Goal: Transaction & Acquisition: Purchase product/service

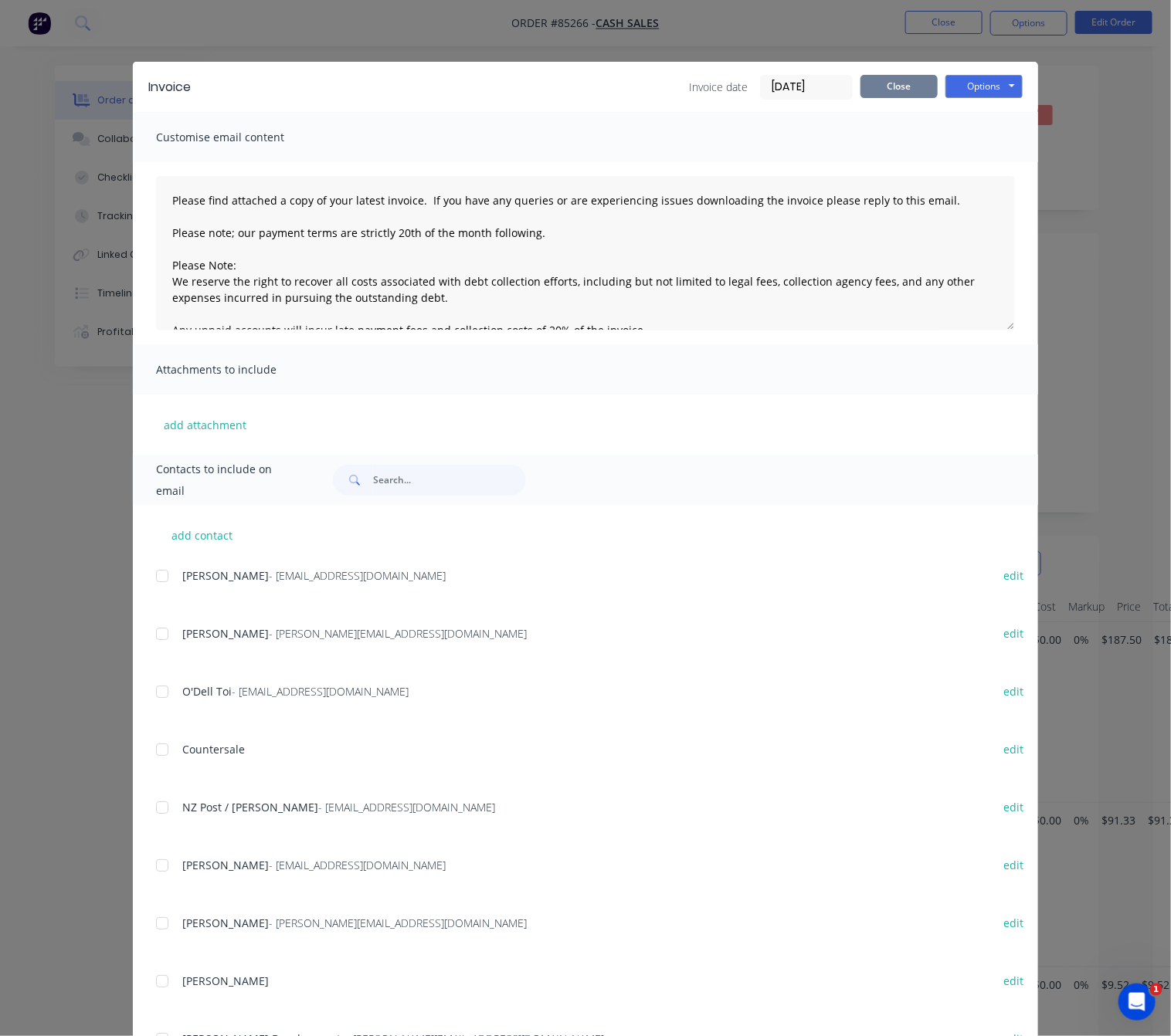
click at [904, 91] on button "Close" at bounding box center [899, 87] width 78 height 23
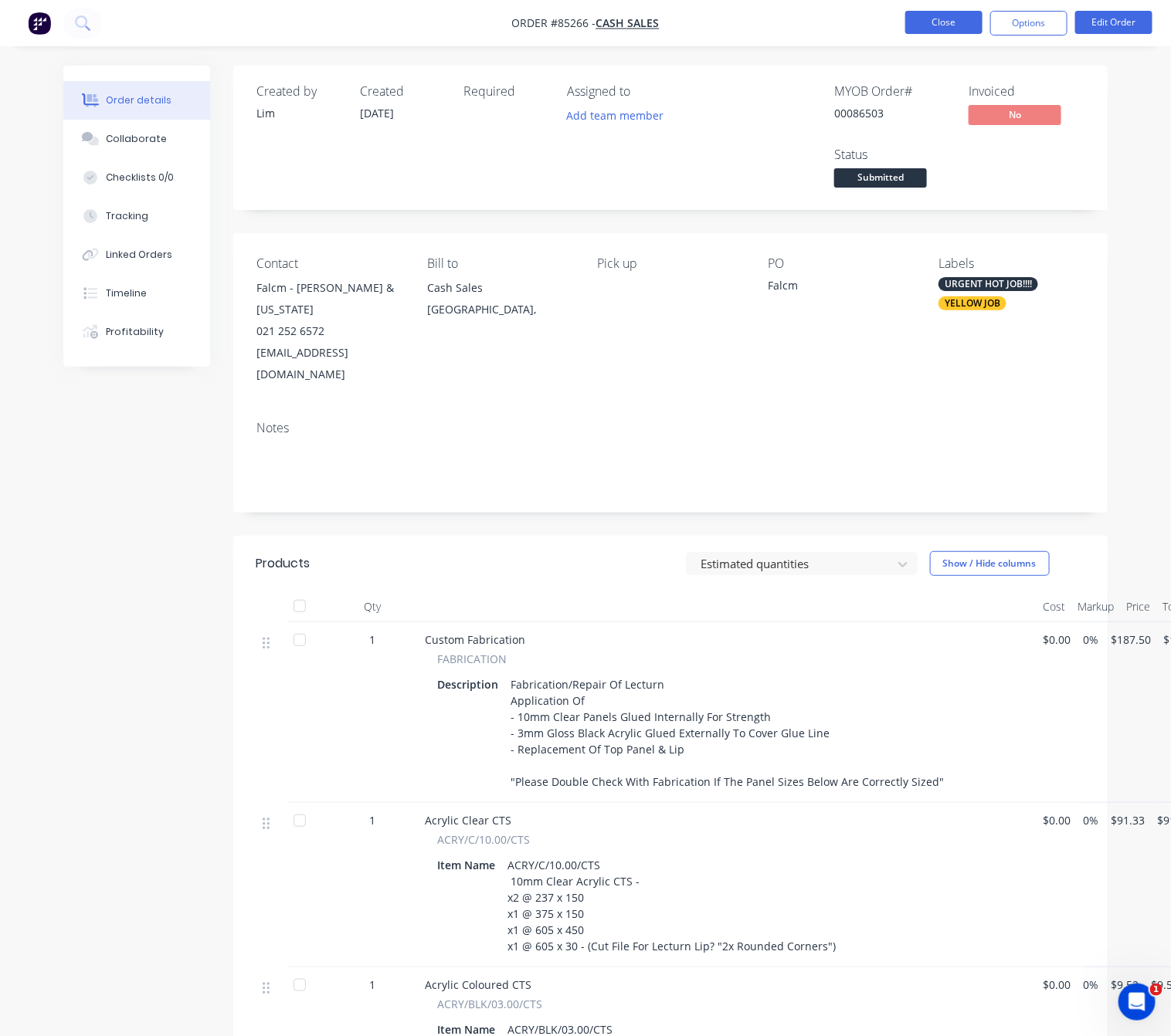
click at [939, 23] on button "Close" at bounding box center [943, 22] width 78 height 23
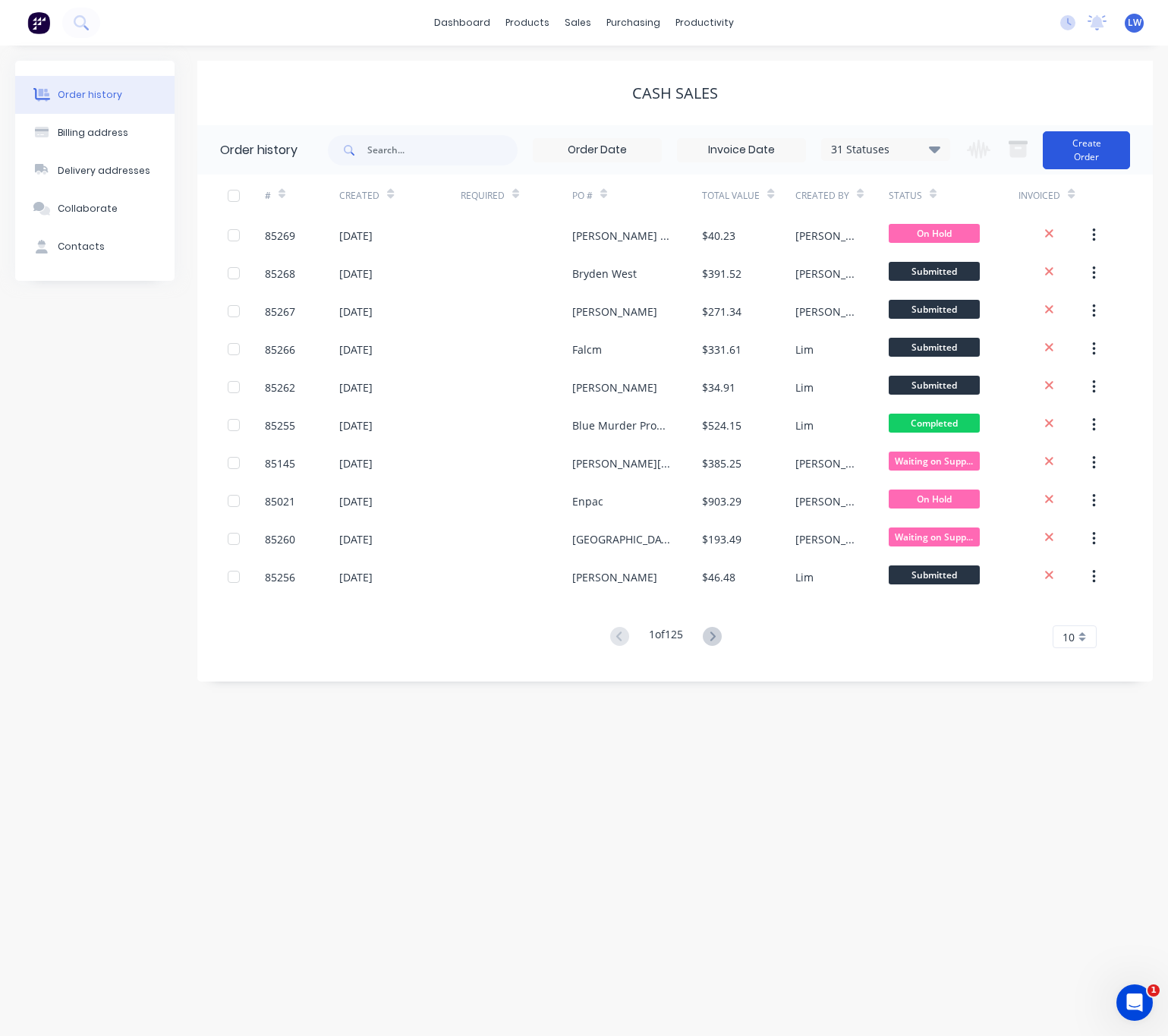
click at [1112, 147] on button "Create Order" at bounding box center [1086, 150] width 87 height 38
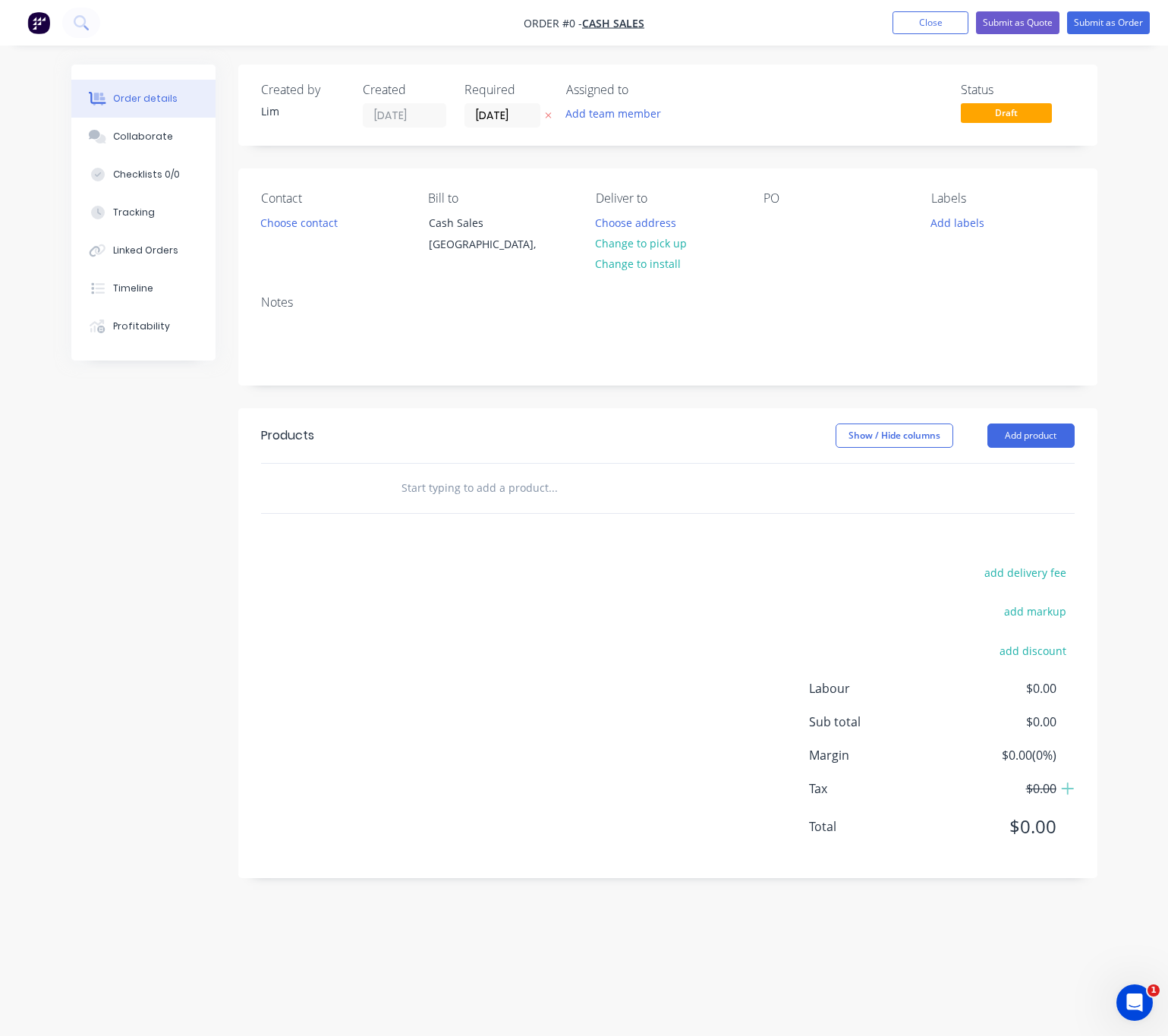
click at [551, 119] on icon "button" at bounding box center [548, 115] width 7 height 9
click at [321, 230] on button "Choose contact" at bounding box center [298, 222] width 93 height 21
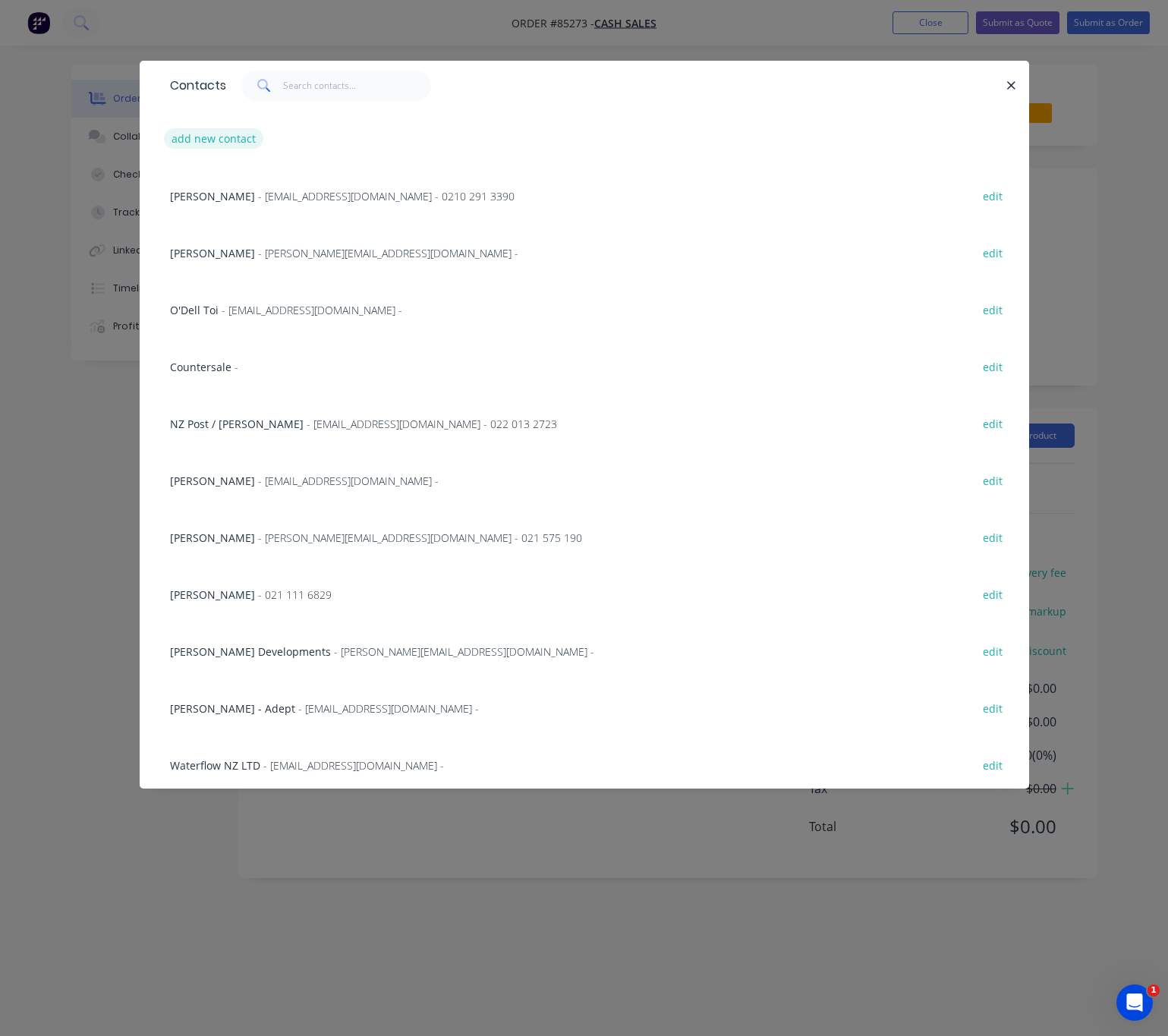
click at [240, 139] on button "add new contact" at bounding box center [213, 139] width 100 height 21
select select "NZ"
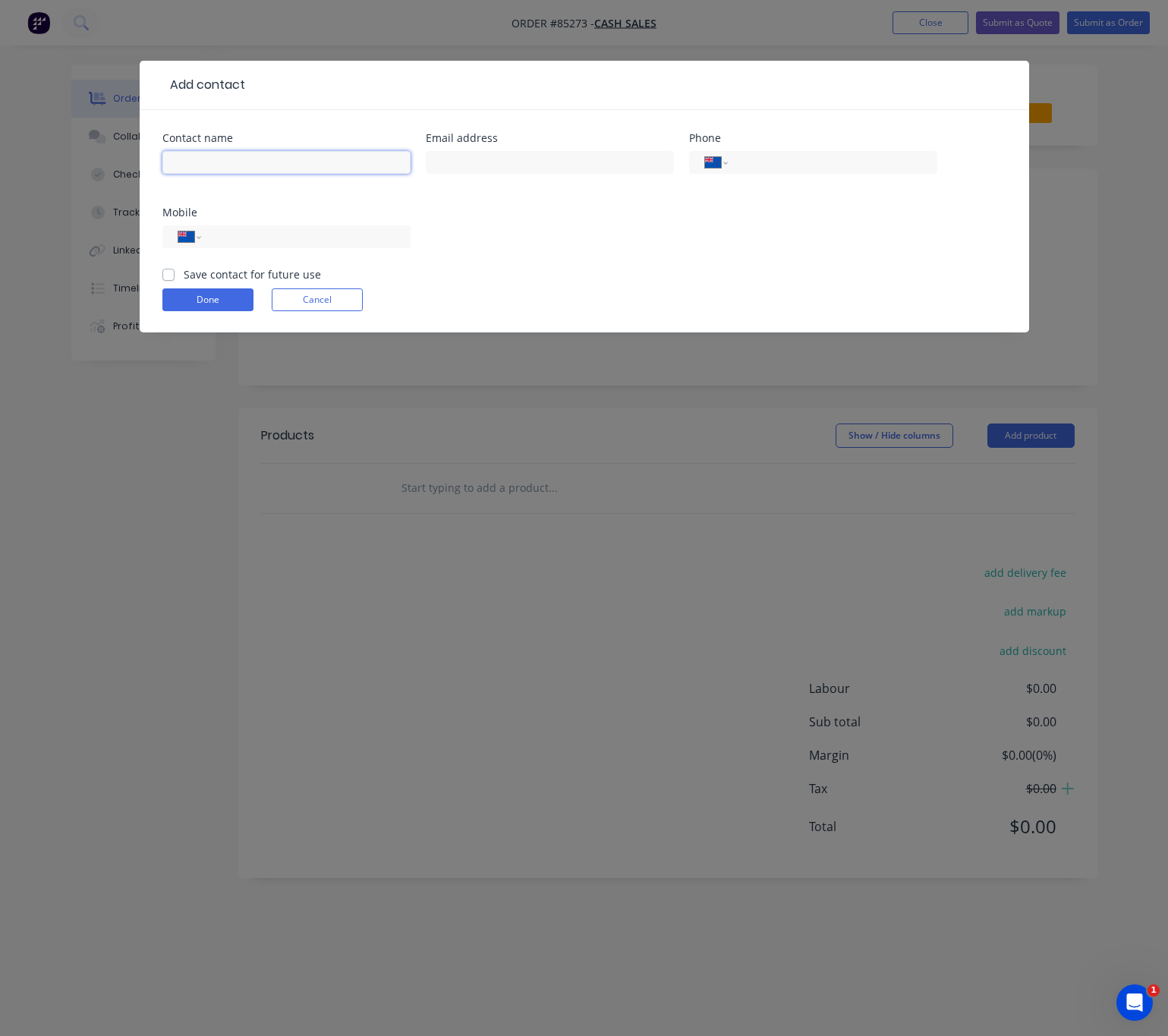
click at [256, 161] on input "text" at bounding box center [286, 162] width 248 height 22
type input "Lundry Service Ltd - Dennis Su"
click at [479, 169] on input "text" at bounding box center [550, 162] width 248 height 22
type input "dennissu82@gmail.com"
click at [338, 235] on input "tel" at bounding box center [302, 238] width 182 height 18
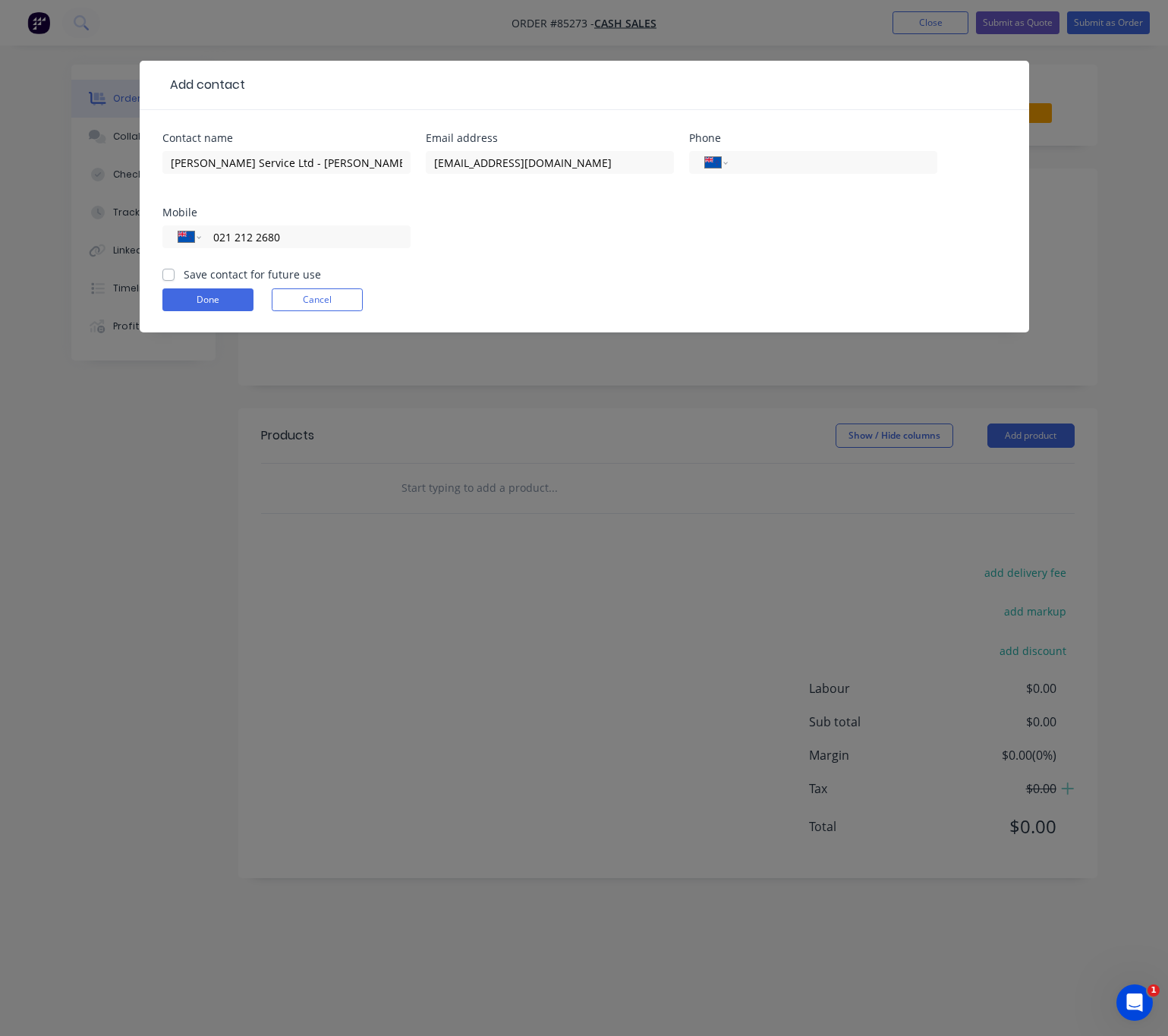
type input "021 212 2680"
click at [184, 269] on label "Save contact for future use" at bounding box center [252, 274] width 137 height 16
click at [164, 269] on input "Save contact for future use" at bounding box center [168, 274] width 12 height 14
checkbox input "true"
click at [183, 291] on button "Done" at bounding box center [207, 299] width 91 height 22
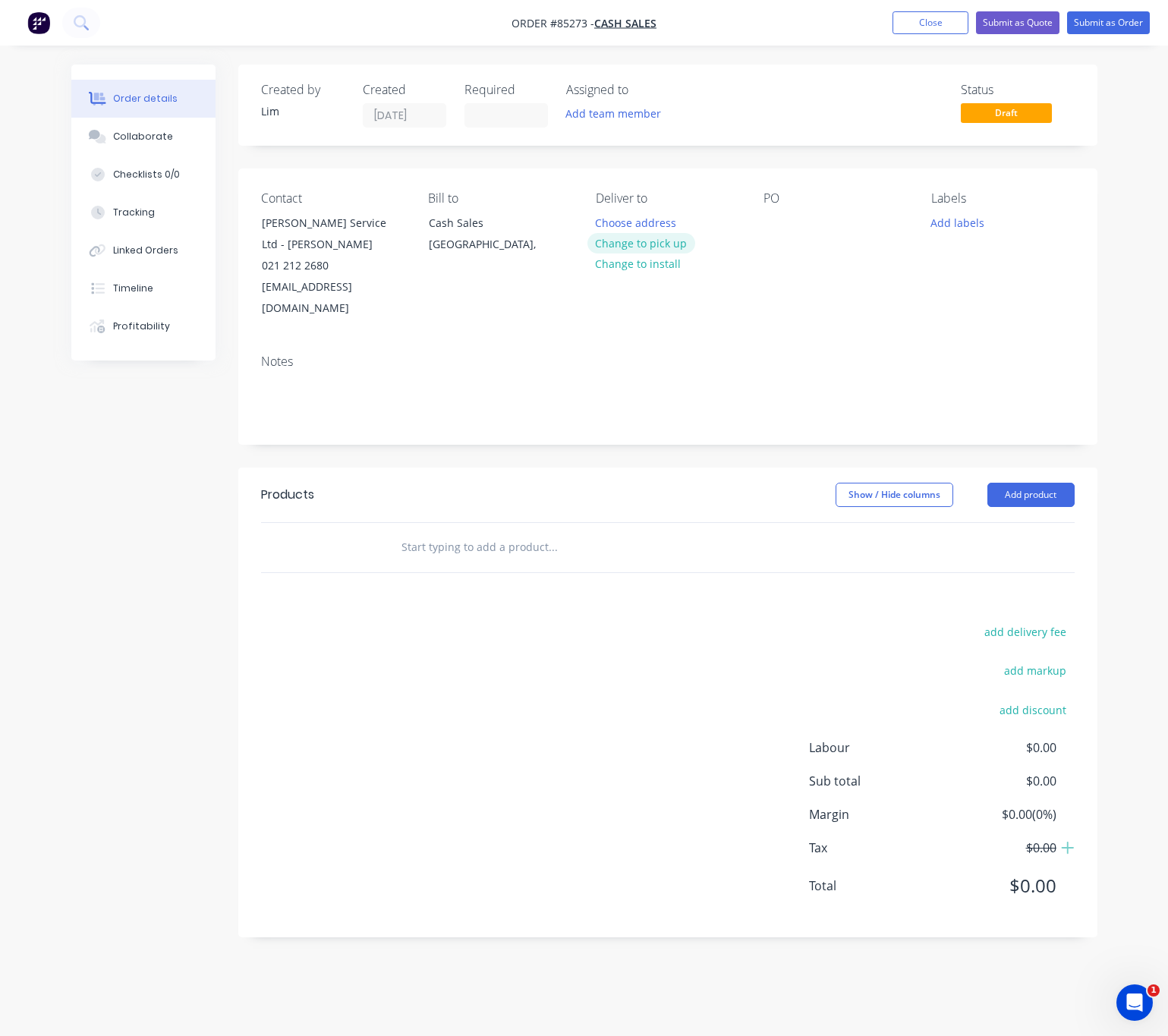
click at [667, 246] on button "Change to pick up" at bounding box center [641, 243] width 107 height 21
click at [779, 225] on div at bounding box center [775, 222] width 24 height 22
click at [626, 238] on button "Change to delivery" at bounding box center [643, 244] width 111 height 21
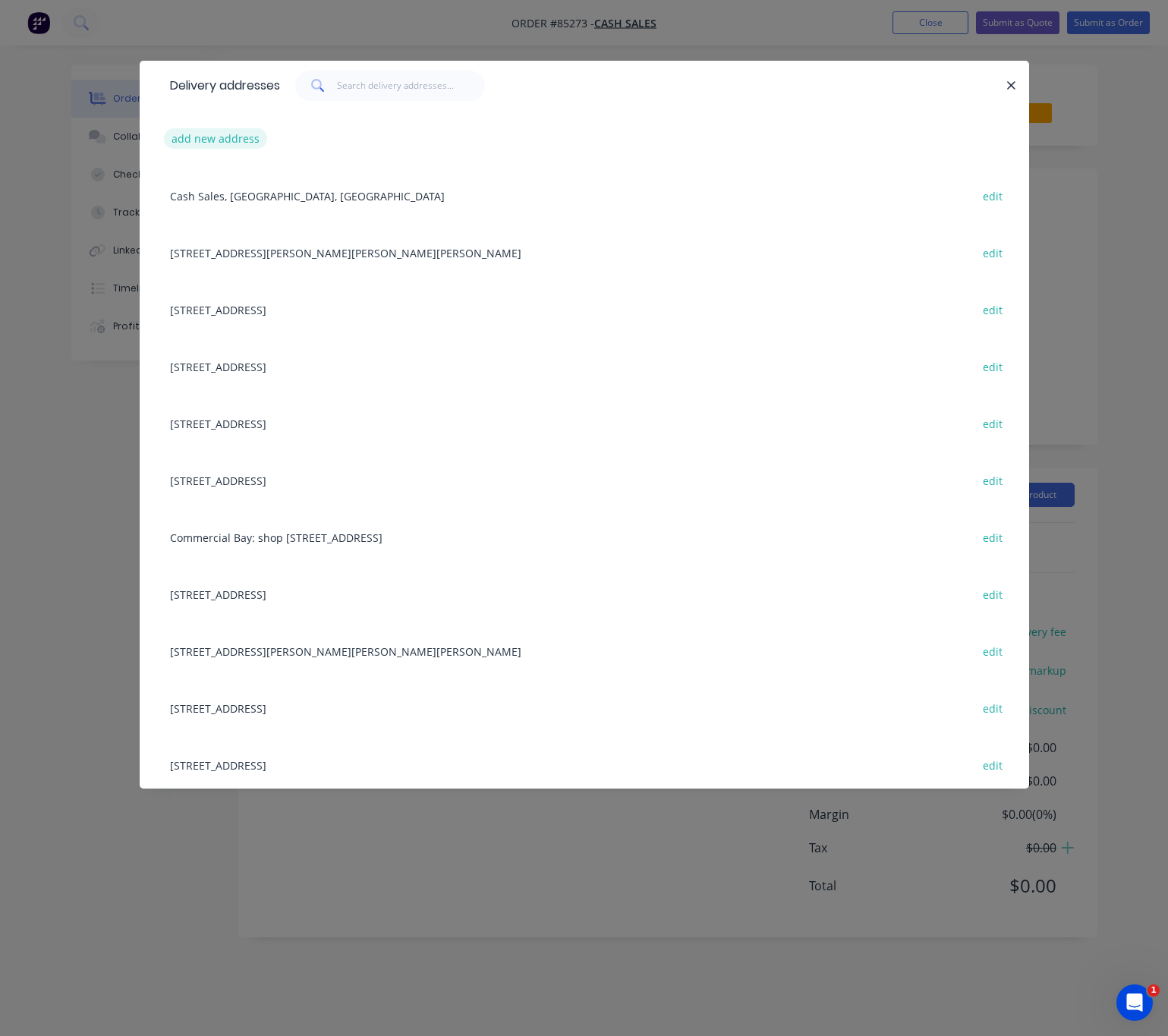
click at [221, 147] on button "add new address" at bounding box center [216, 139] width 104 height 21
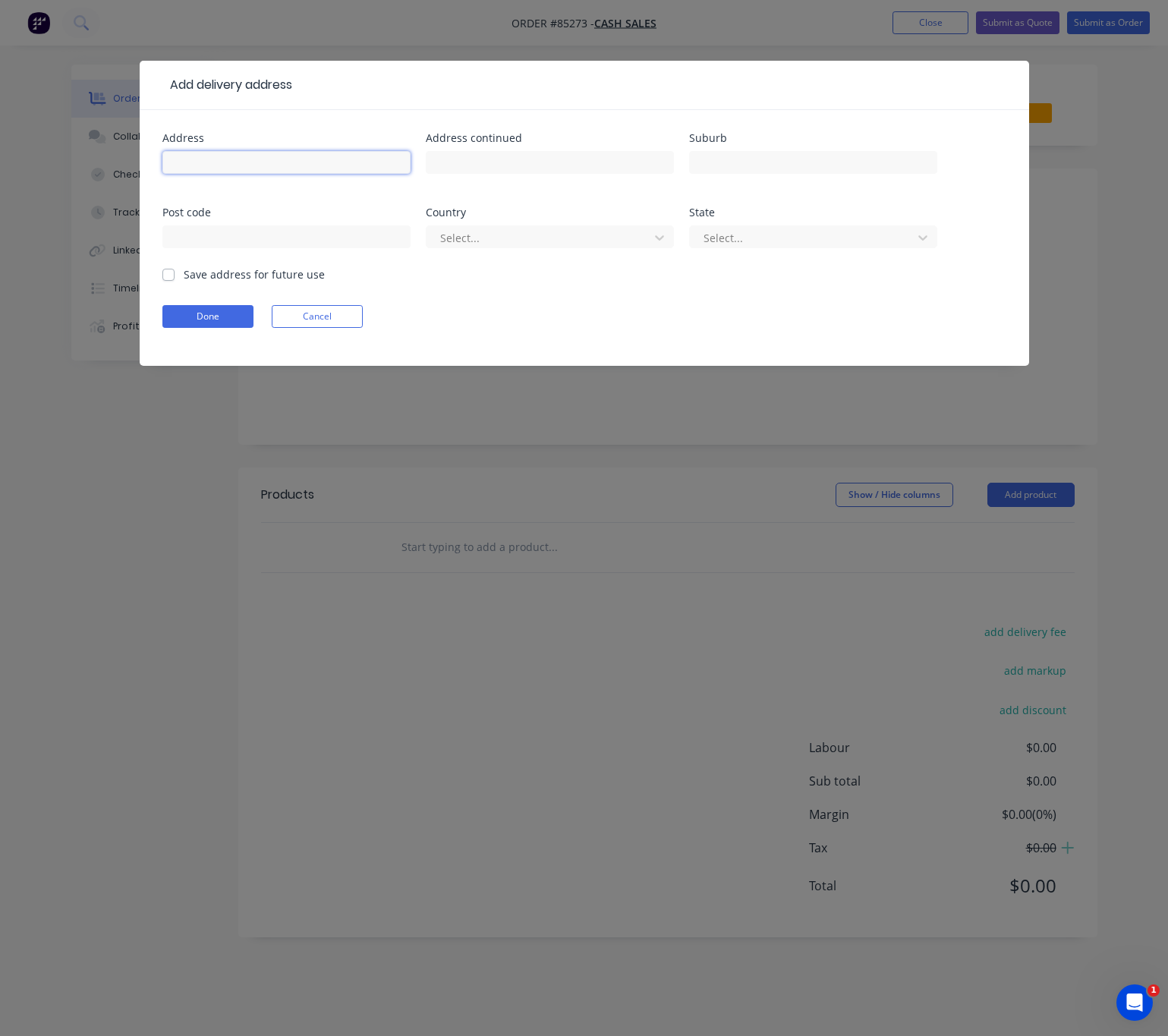
click at [232, 156] on input "text" at bounding box center [286, 162] width 248 height 22
type input "Dennissu82@gmail.com"
drag, startPoint x: 312, startPoint y: 166, endPoint x: 68, endPoint y: 174, distance: 244.1
click at [73, 174] on div "Add delivery address Address Dennissu82@gmail.com Address continued Suburb Post…" at bounding box center [584, 518] width 1168 height 1036
type input "255 Browns Rd"
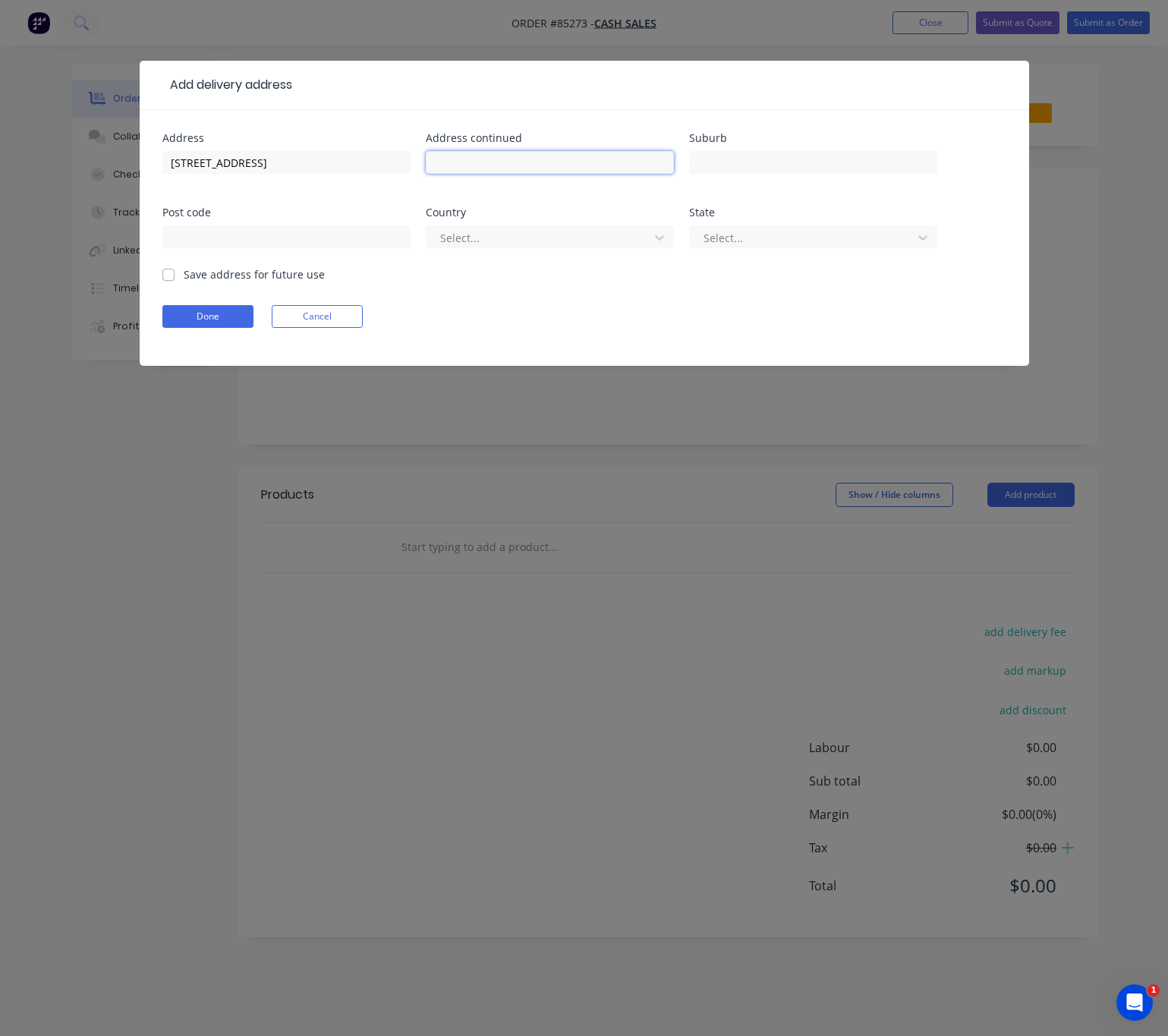
click at [545, 158] on input "text" at bounding box center [550, 162] width 248 height 22
type input "Chatters Laundromat"
click at [833, 151] on input "text" at bounding box center [813, 162] width 248 height 22
drag, startPoint x: 754, startPoint y: 157, endPoint x: 681, endPoint y: 153, distance: 73.1
click at [681, 153] on div "Address 255 Browns Rd Address continued Chatters Laundromat Suburb Manurewa Pos…" at bounding box center [584, 200] width 844 height 133
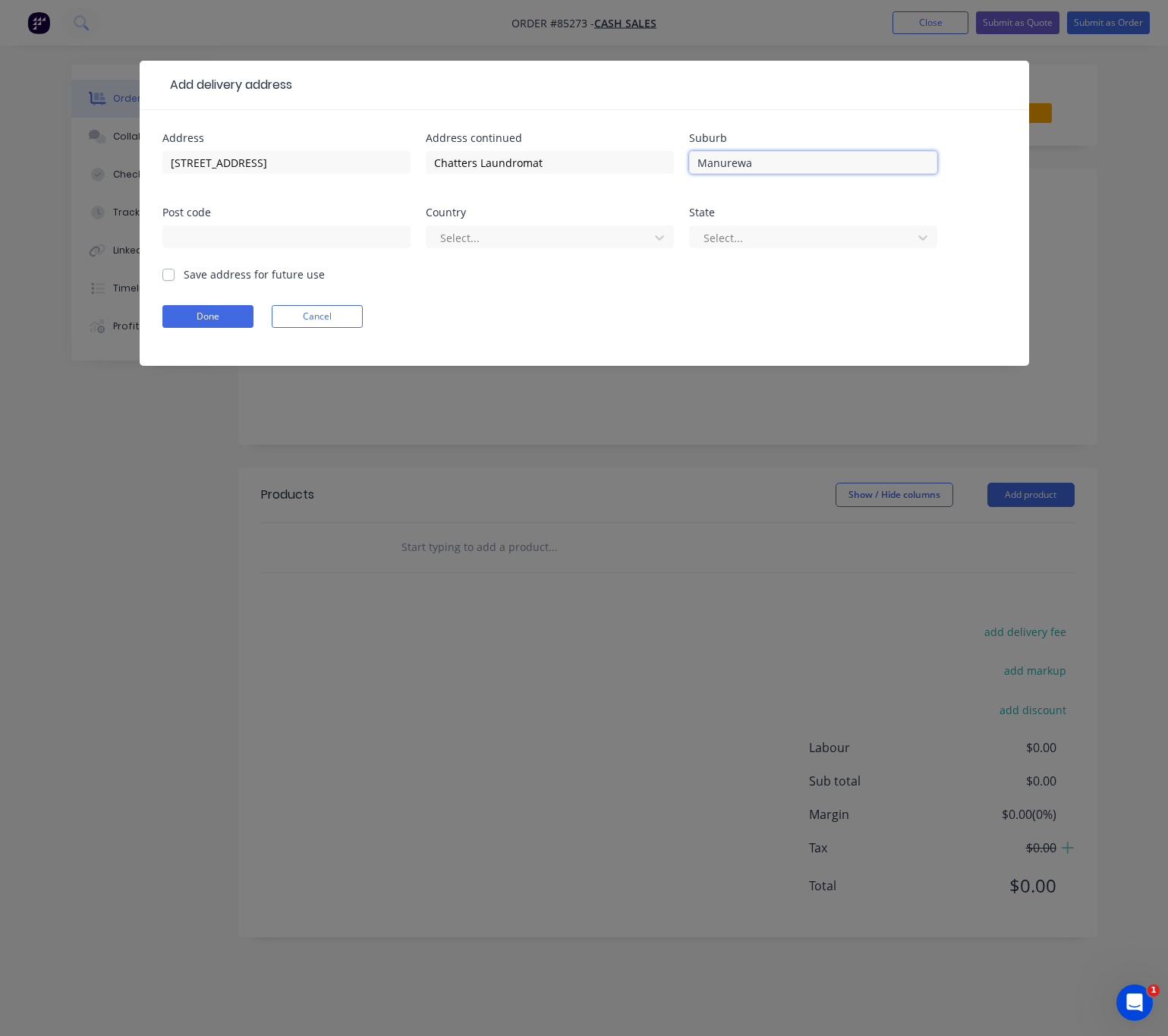
type input "Manurewa"
drag, startPoint x: 244, startPoint y: 172, endPoint x: 140, endPoint y: 150, distance: 106.3
click at [140, 150] on div "Address 255 Browns Rd Address continued Chatters Laundromat Suburb Manurewa Pos…" at bounding box center [584, 238] width 889 height 256
click at [298, 235] on input "text" at bounding box center [286, 237] width 248 height 22
type input "2102"
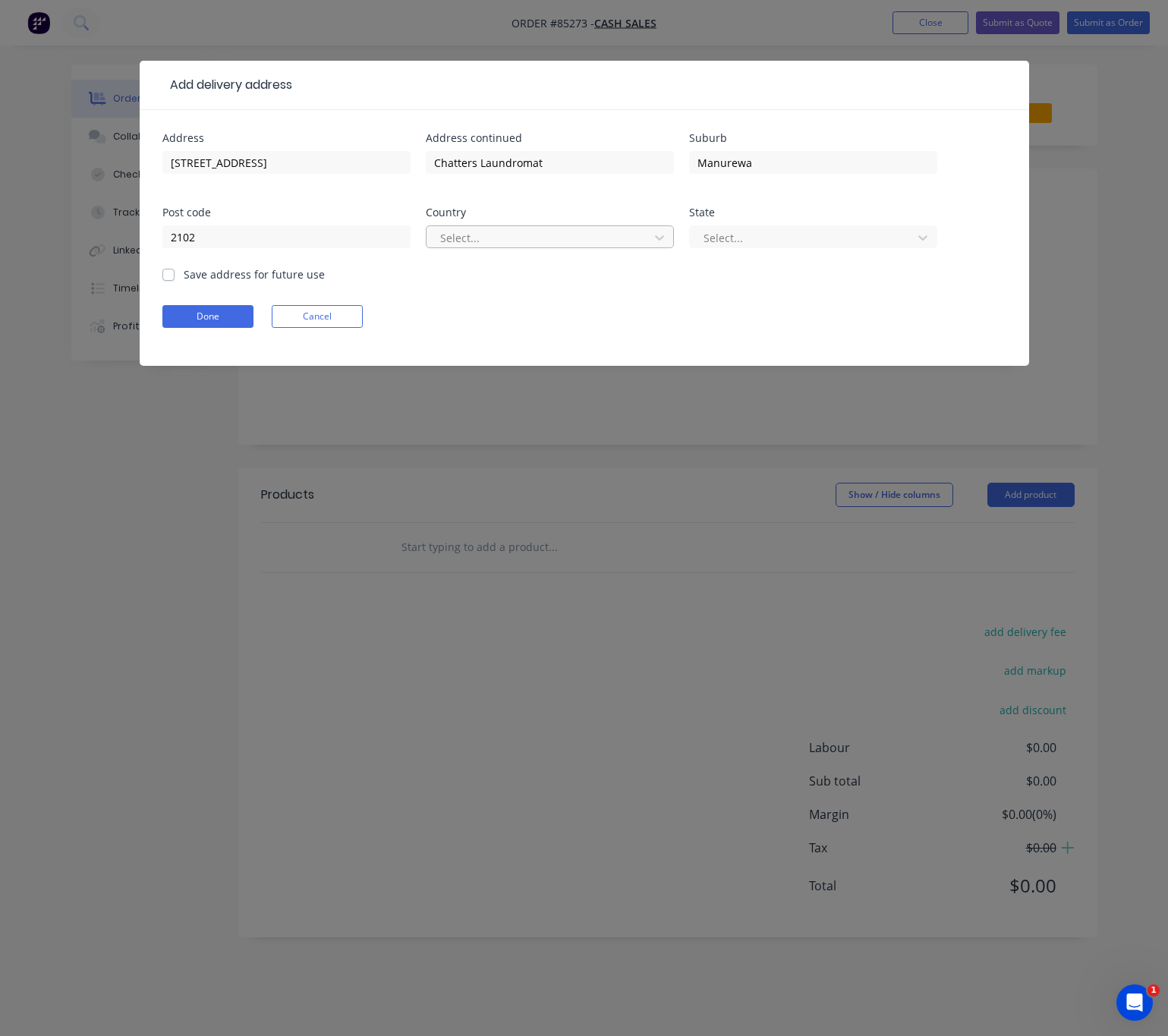
click at [567, 239] on div at bounding box center [540, 238] width 203 height 19
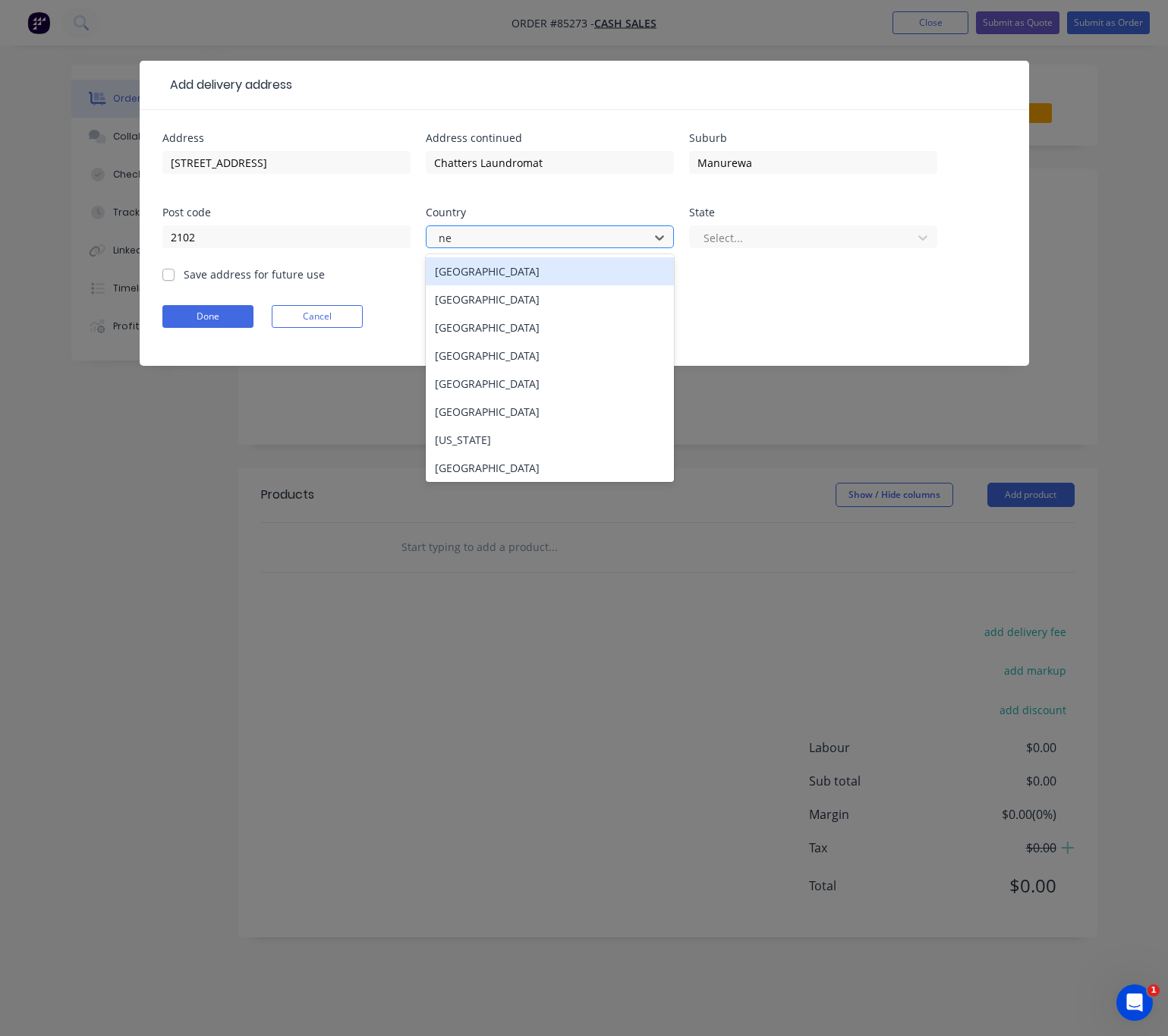
type input "new"
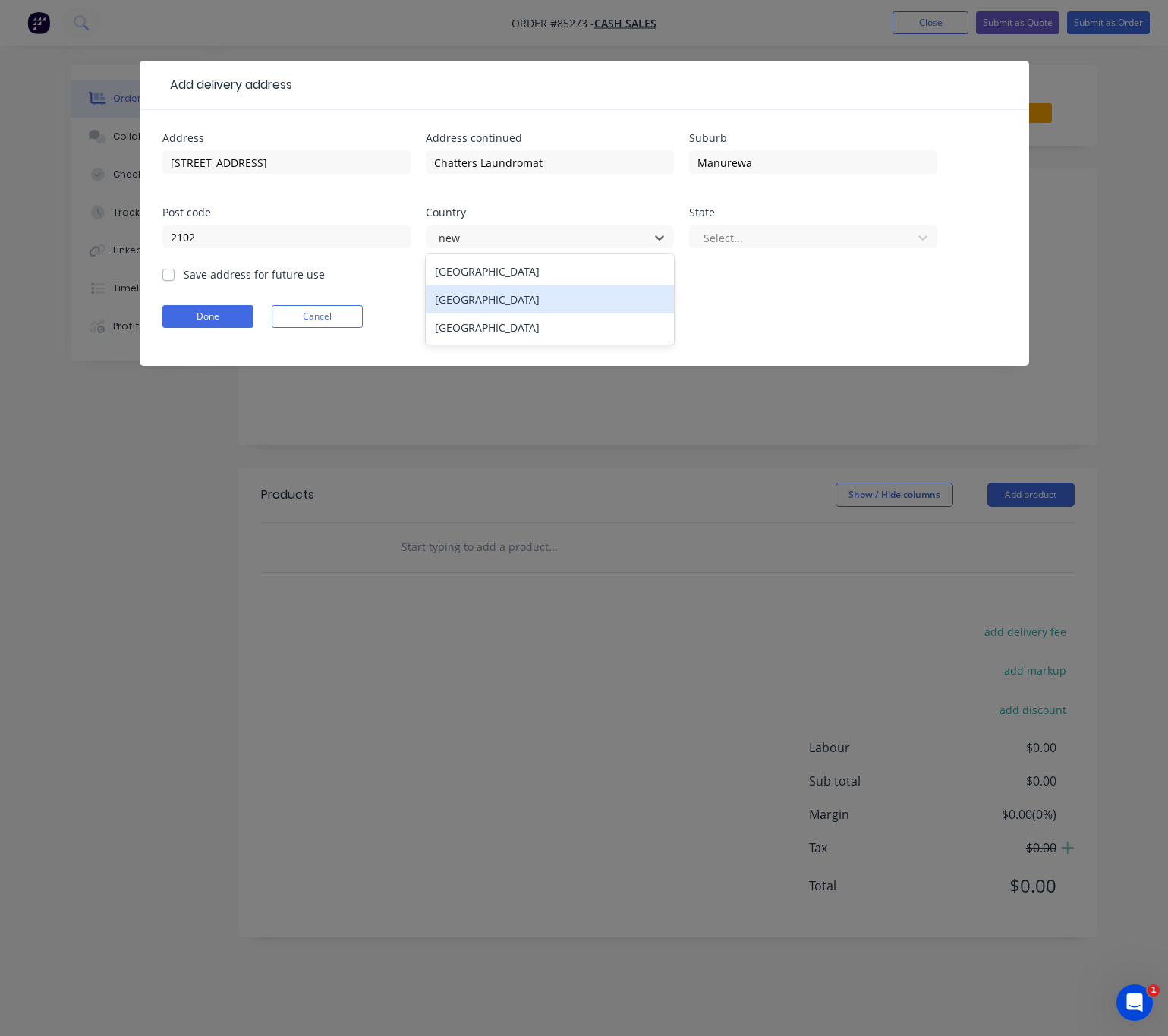
click at [560, 301] on div "[GEOGRAPHIC_DATA]" at bounding box center [550, 299] width 248 height 28
click at [806, 221] on div "Select..." at bounding box center [813, 244] width 248 height 45
click at [801, 234] on div at bounding box center [803, 238] width 203 height 19
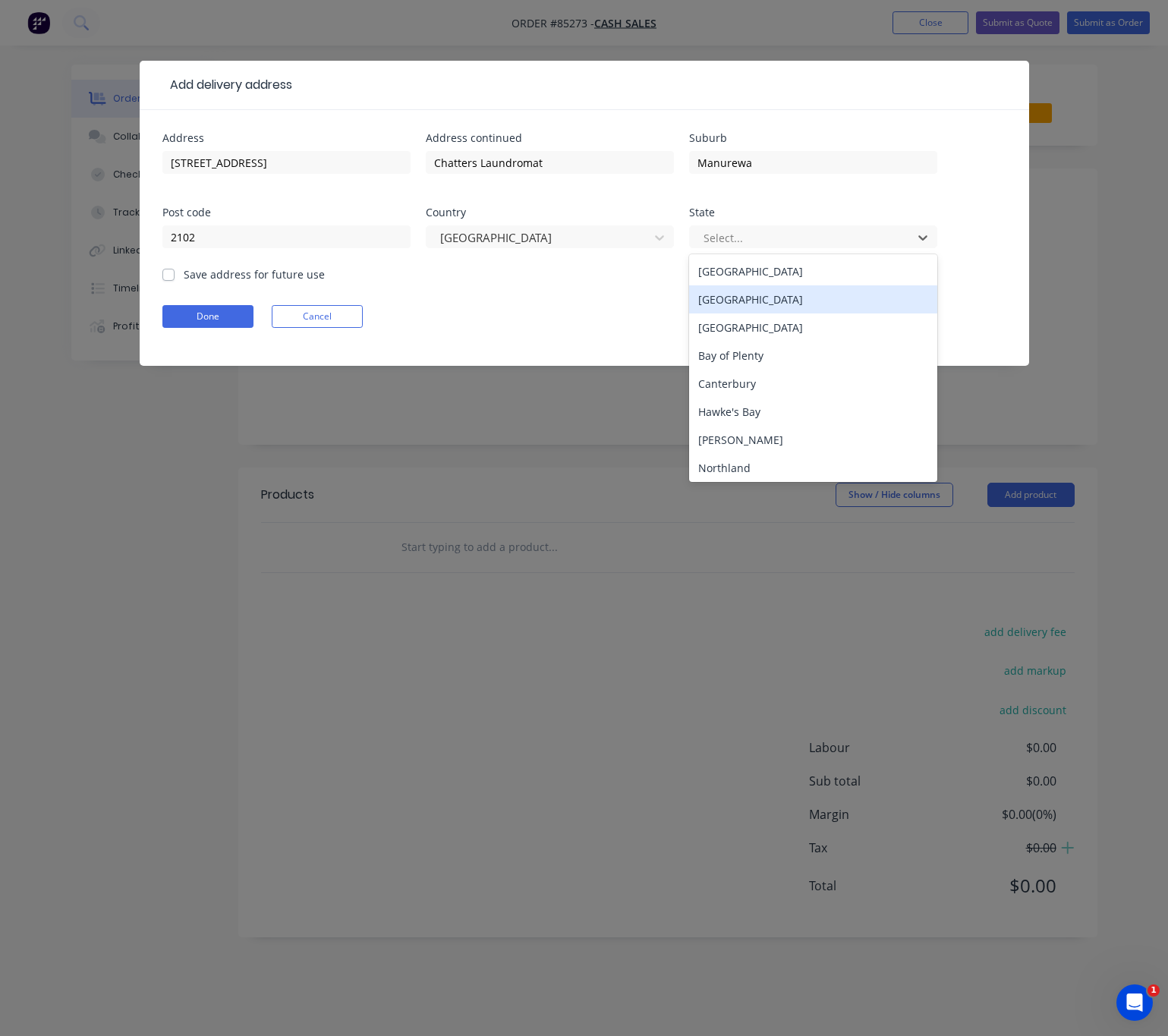
click at [801, 315] on div "Auckland" at bounding box center [813, 327] width 248 height 28
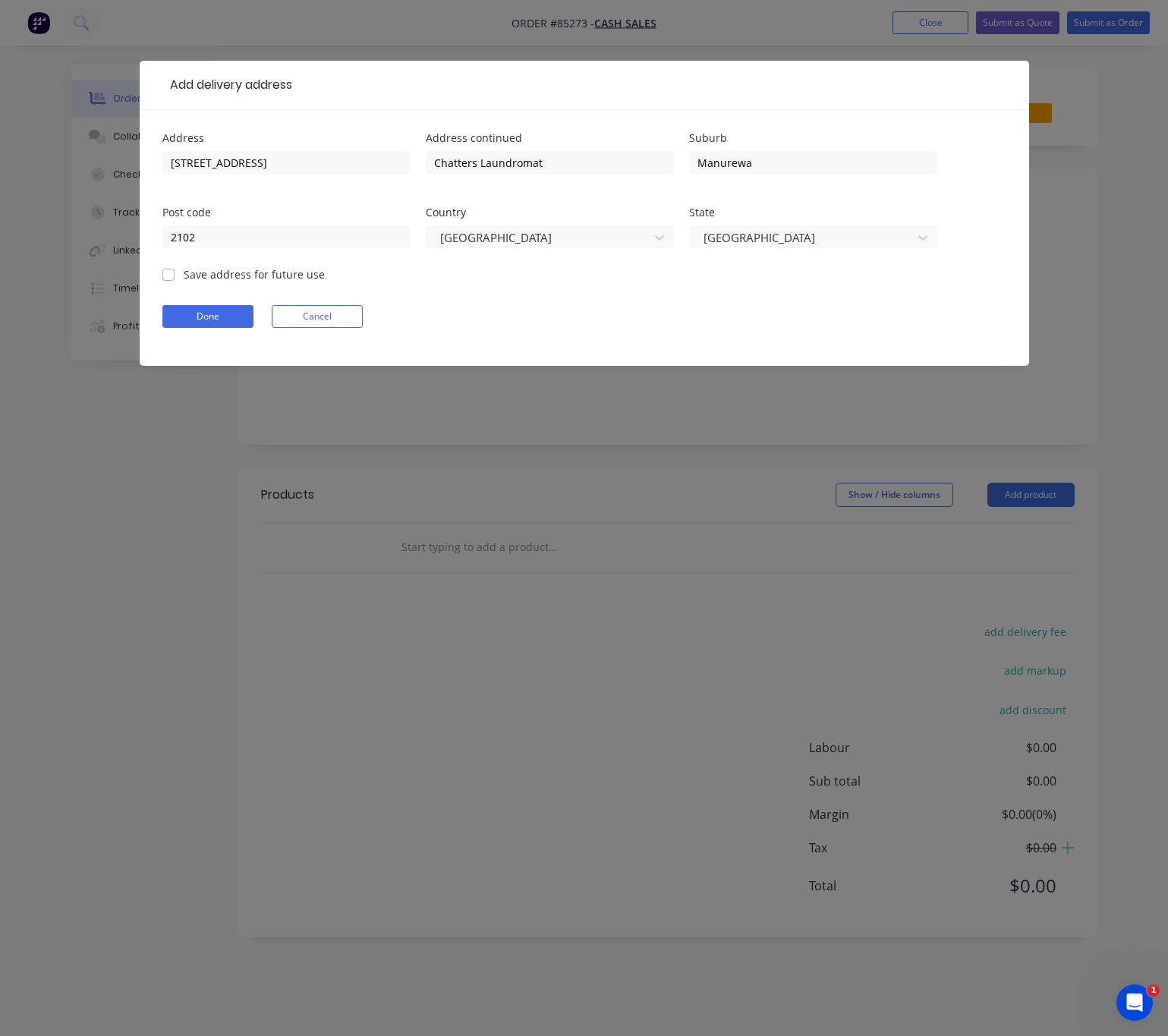
click at [193, 330] on form "Address 255 Browns Rd Address continued Chatters Laundromat Suburb Manurewa Pos…" at bounding box center [584, 250] width 844 height 233
click at [205, 312] on button "Done" at bounding box center [207, 316] width 91 height 22
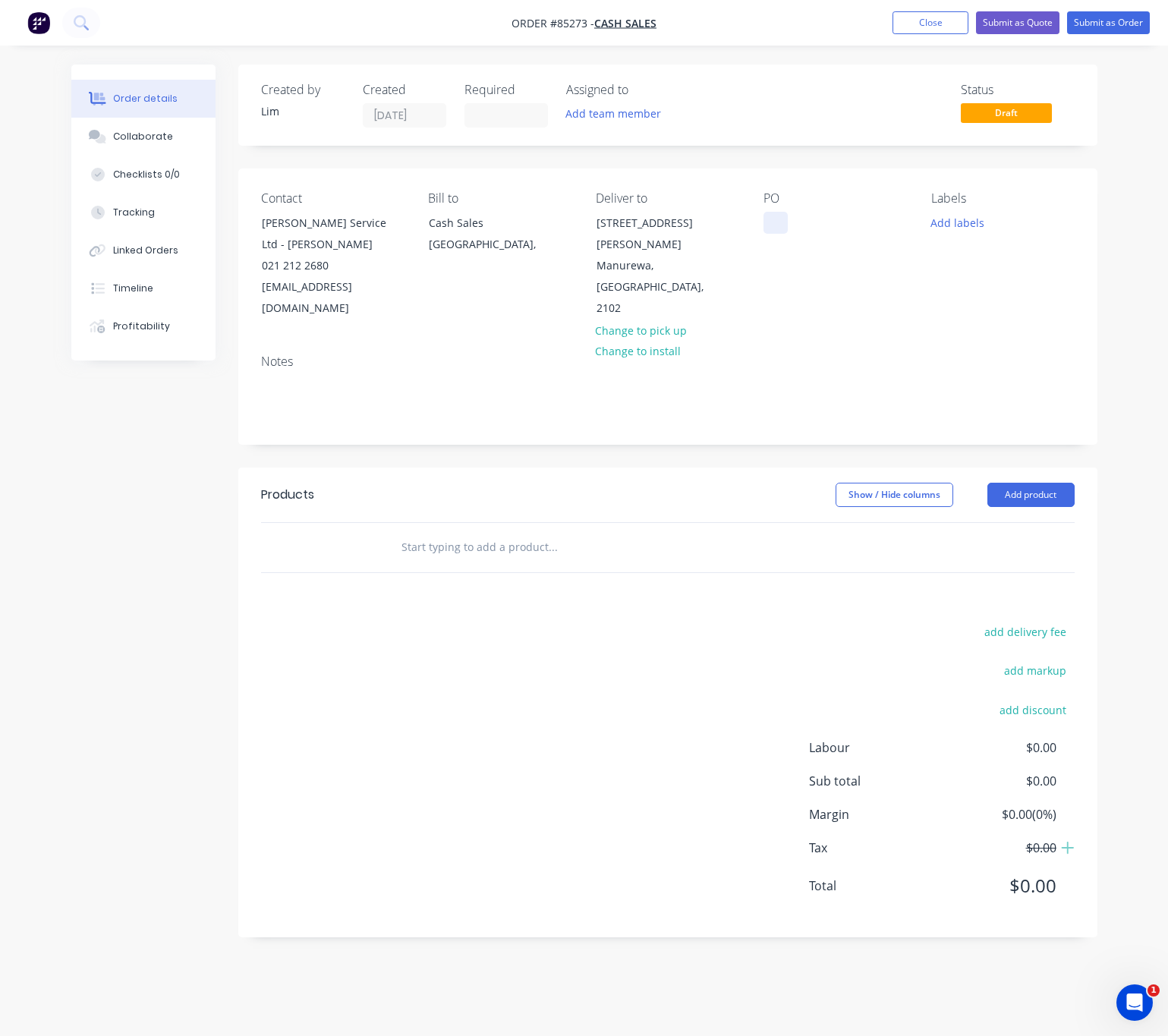
click at [779, 217] on div at bounding box center [775, 222] width 24 height 22
click at [285, 237] on div "Lundry Service Ltd - Dennis Su" at bounding box center [324, 234] width 126 height 43
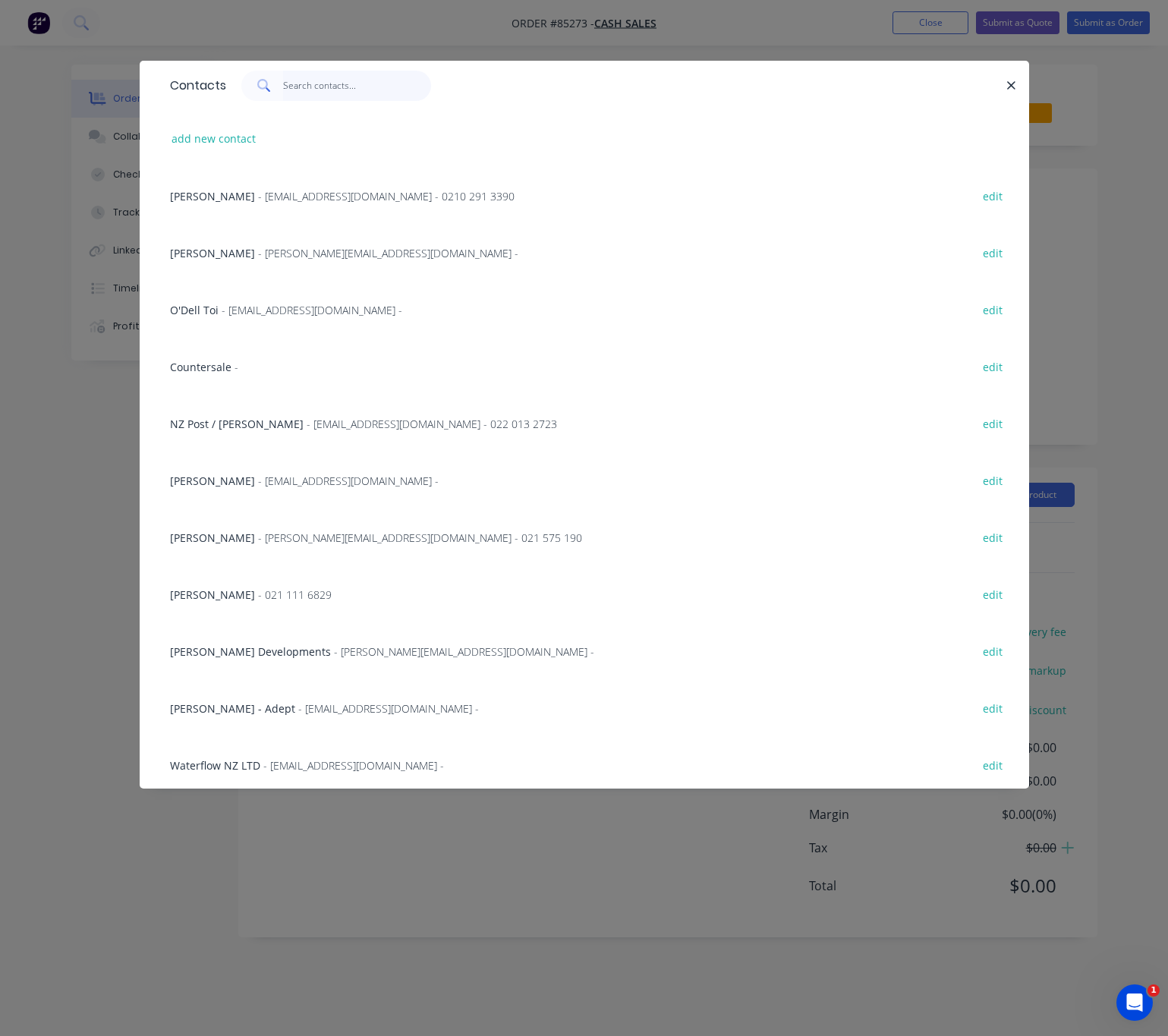
click at [292, 75] on input "text" at bounding box center [357, 86] width 148 height 30
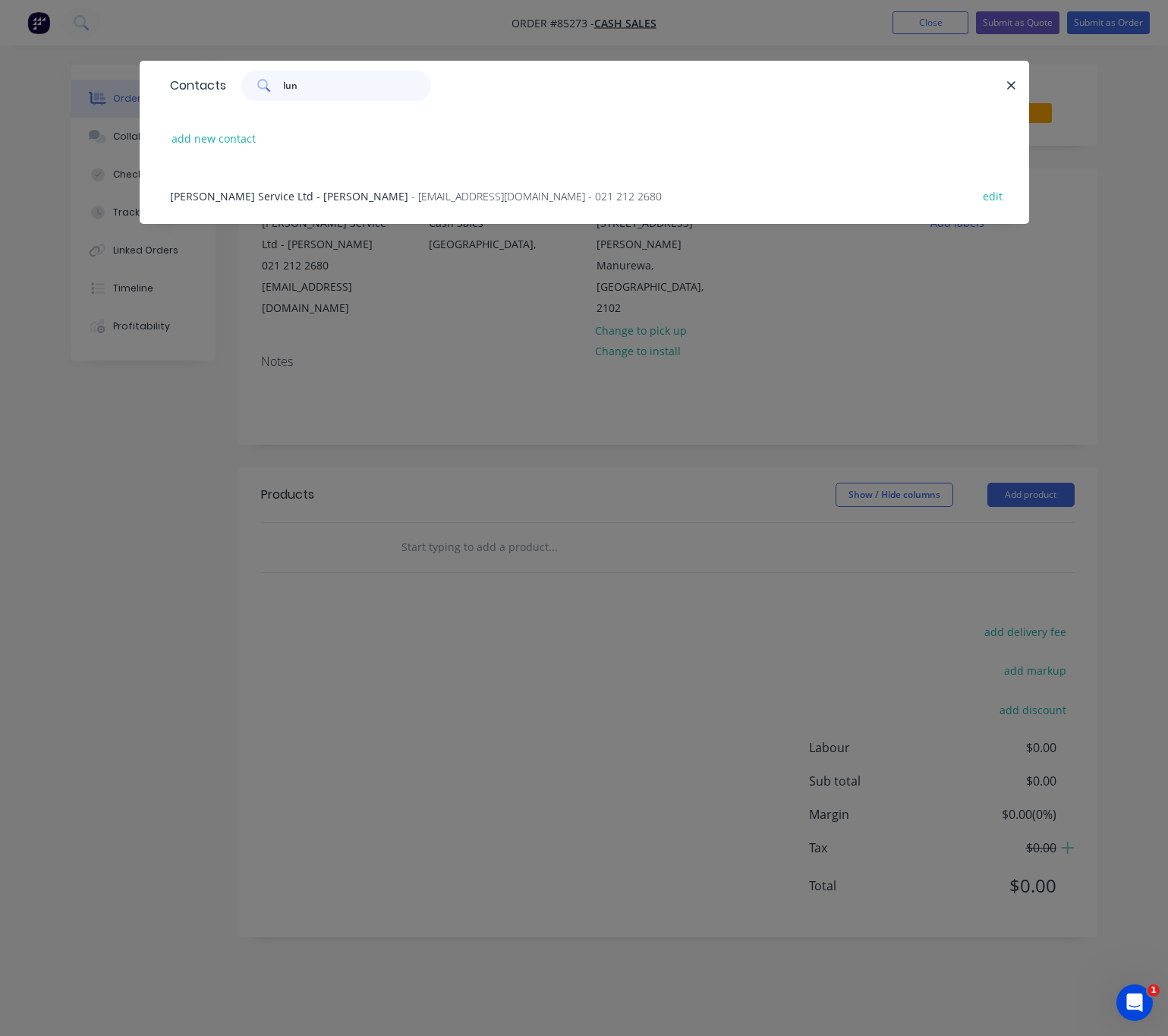
type input "lun"
click at [1013, 194] on div "Lundry Service Ltd - Dennis Su - dennissu82@gmail.com - 021 212 2680 edit" at bounding box center [584, 195] width 889 height 57
click at [996, 194] on button "edit" at bounding box center [992, 196] width 35 height 21
select select "NZ"
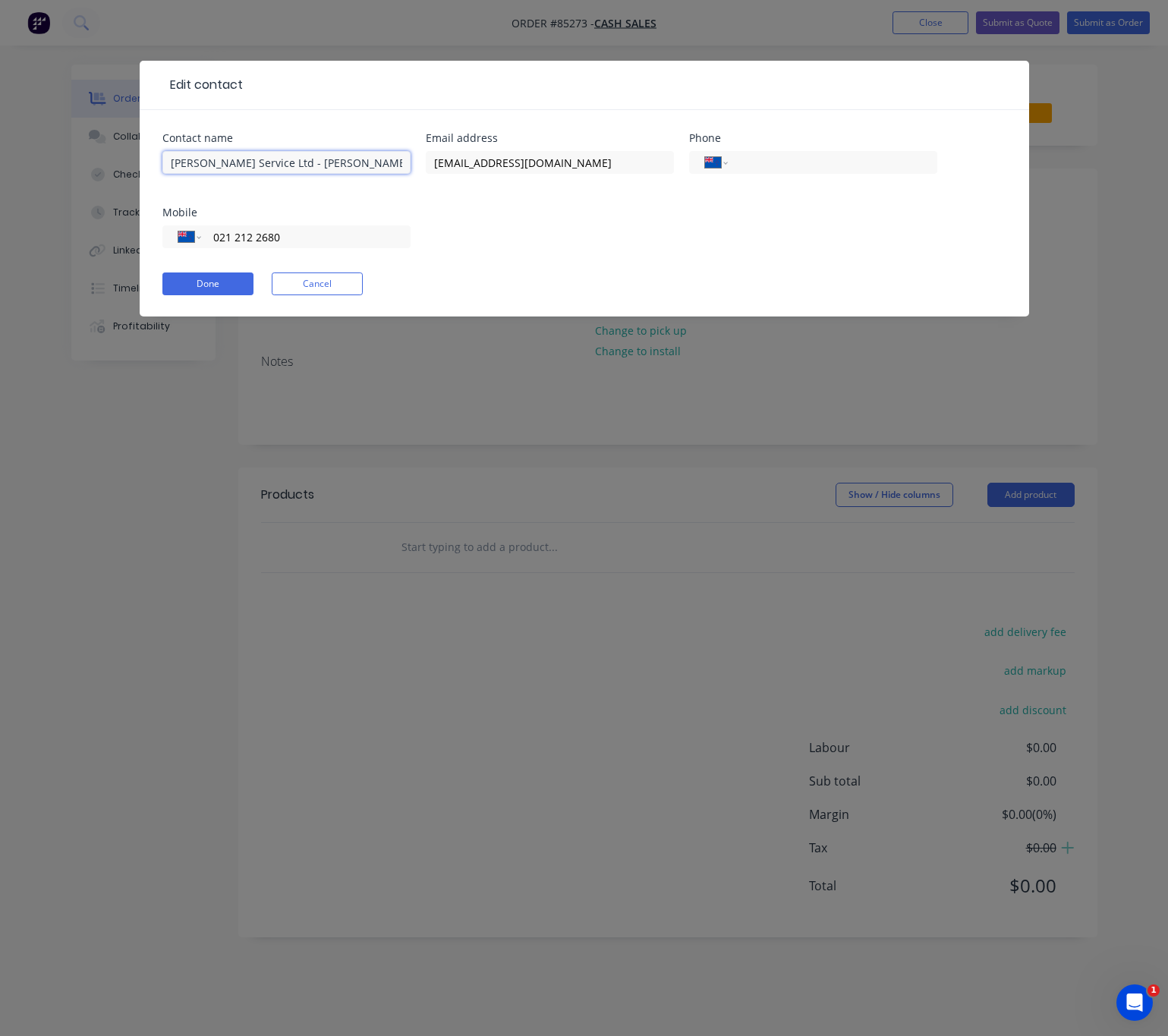
click at [178, 162] on input "Lundry Service Ltd - Dennis Su" at bounding box center [286, 162] width 248 height 22
type input "Laundry Service Ltd - Dennis Su"
click at [231, 281] on button "Done" at bounding box center [207, 284] width 91 height 22
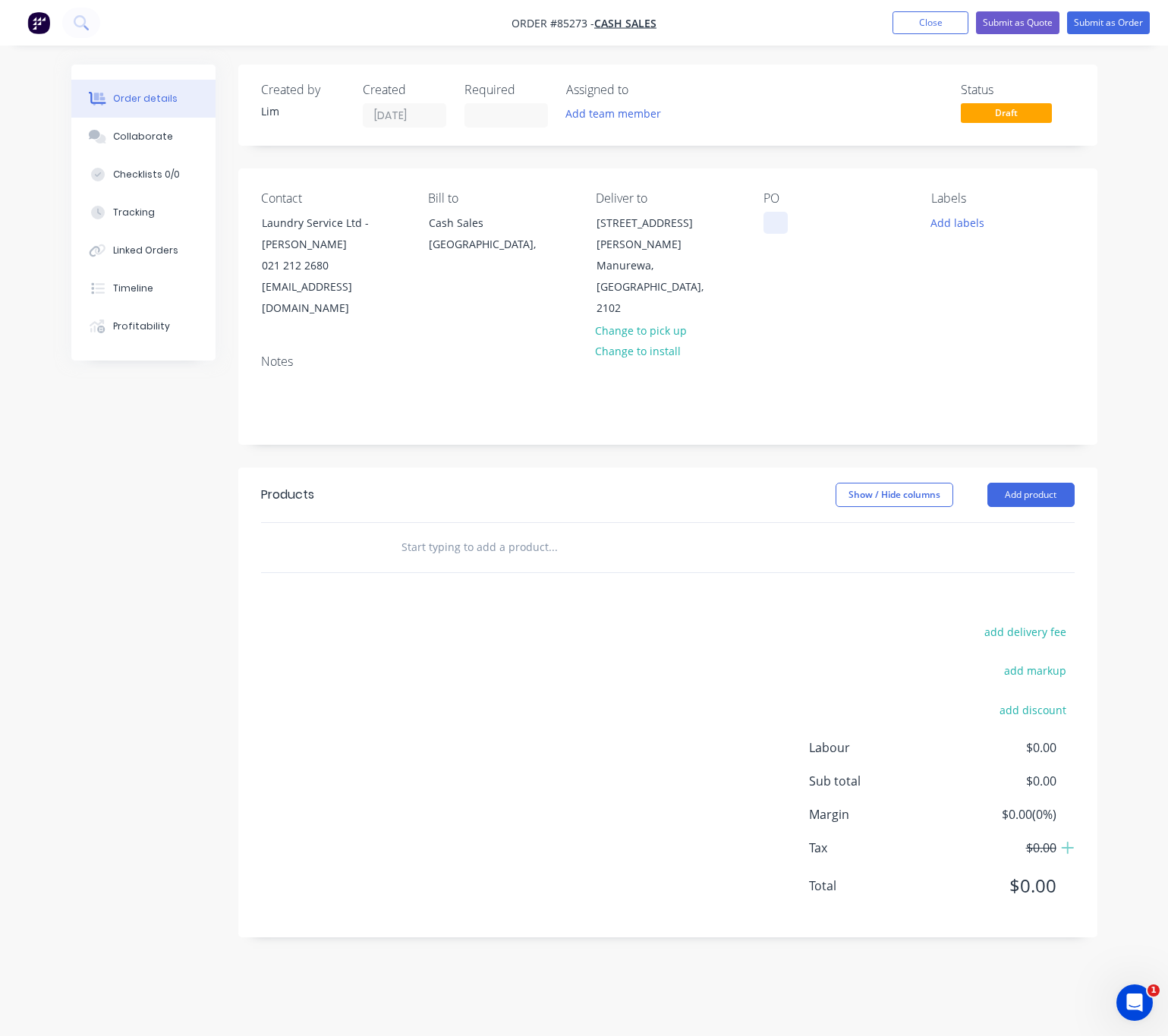
click at [779, 228] on div at bounding box center [775, 222] width 24 height 22
click at [974, 219] on button "Add labels" at bounding box center [957, 222] width 70 height 21
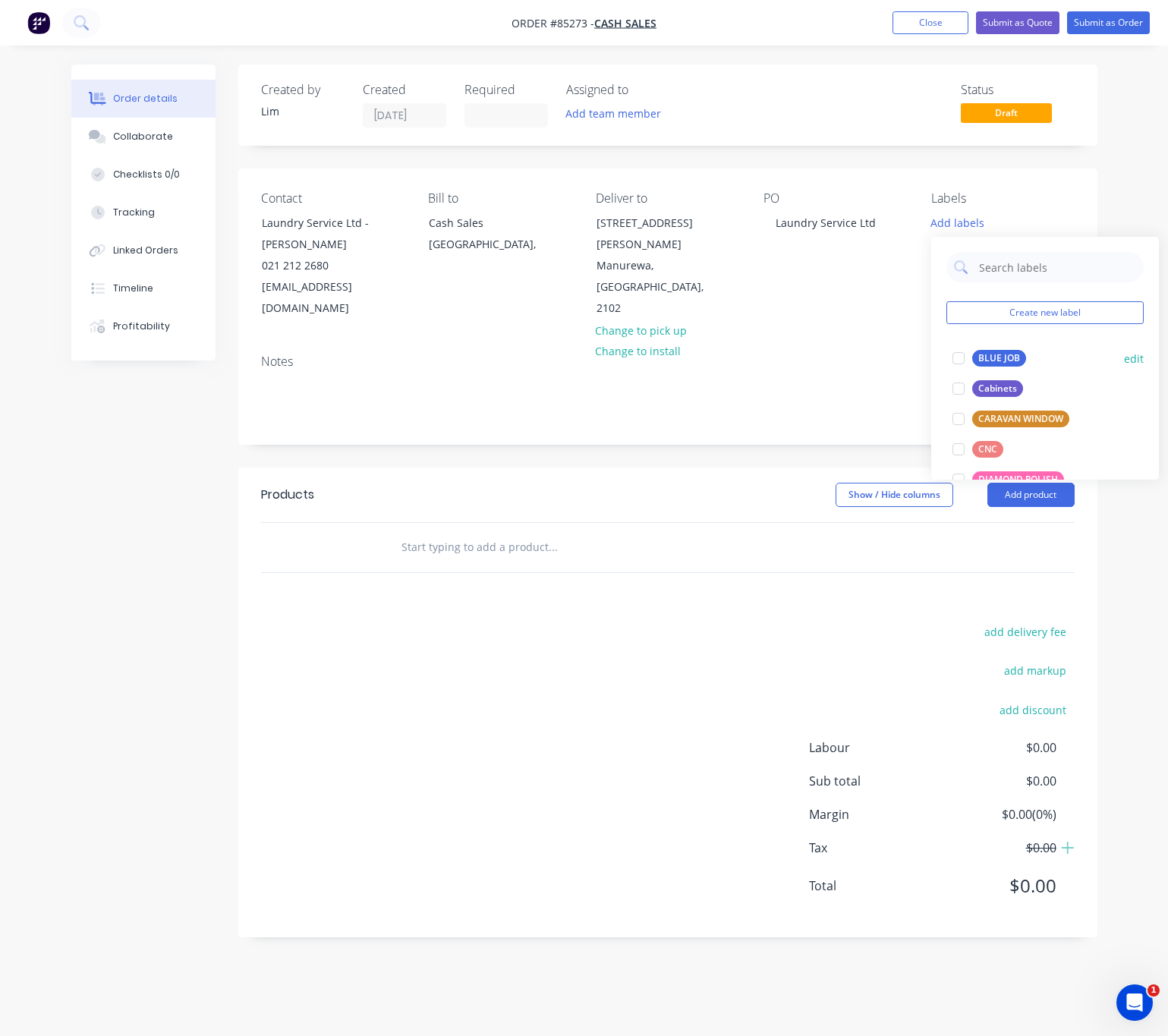
click at [991, 363] on div "BLUE JOB" at bounding box center [999, 358] width 54 height 17
click at [658, 597] on div "Products Show / Hide columns Add product add delivery fee add markup add discou…" at bounding box center [667, 702] width 859 height 469
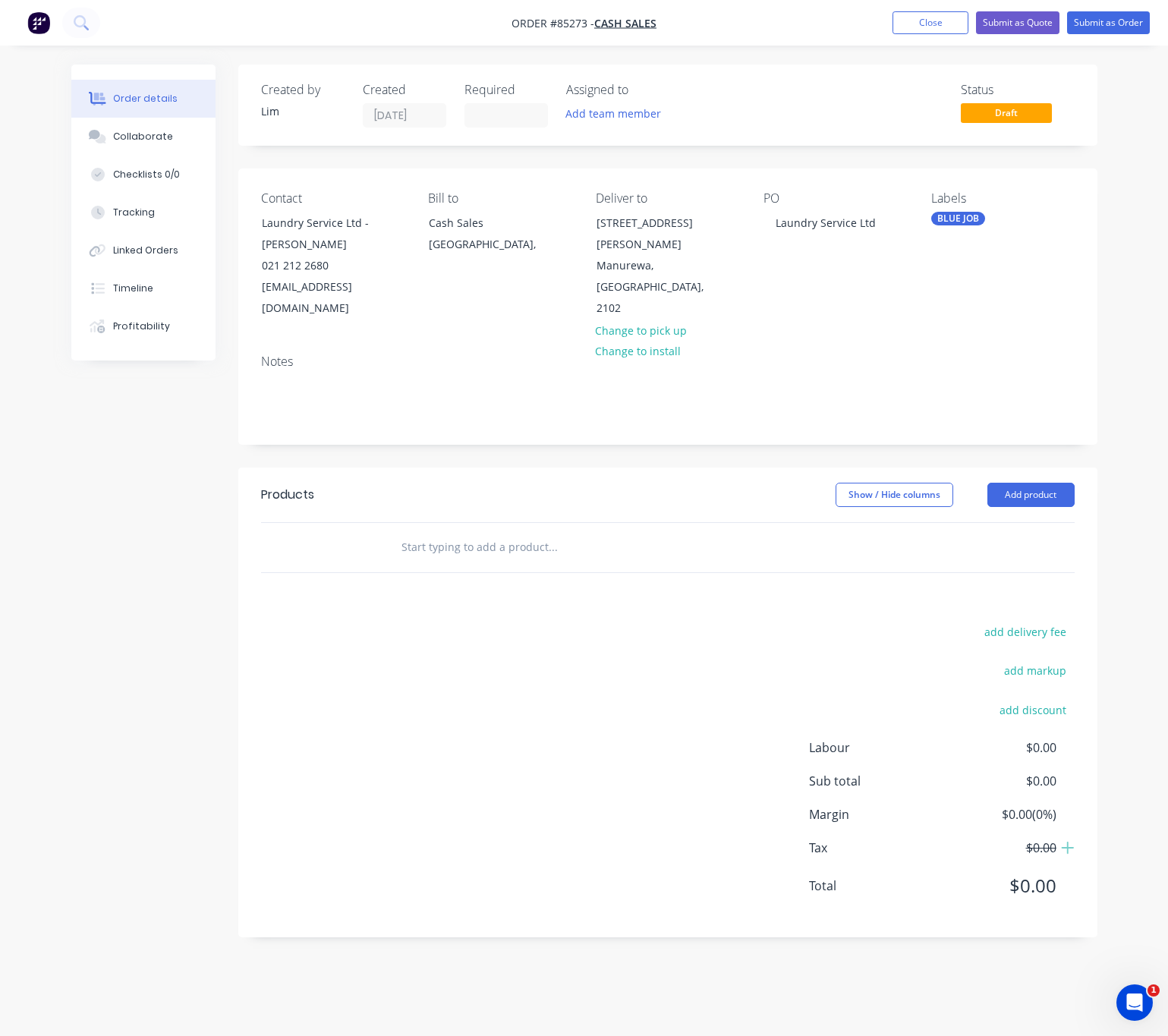
click at [520, 532] on input "text" at bounding box center [552, 547] width 303 height 30
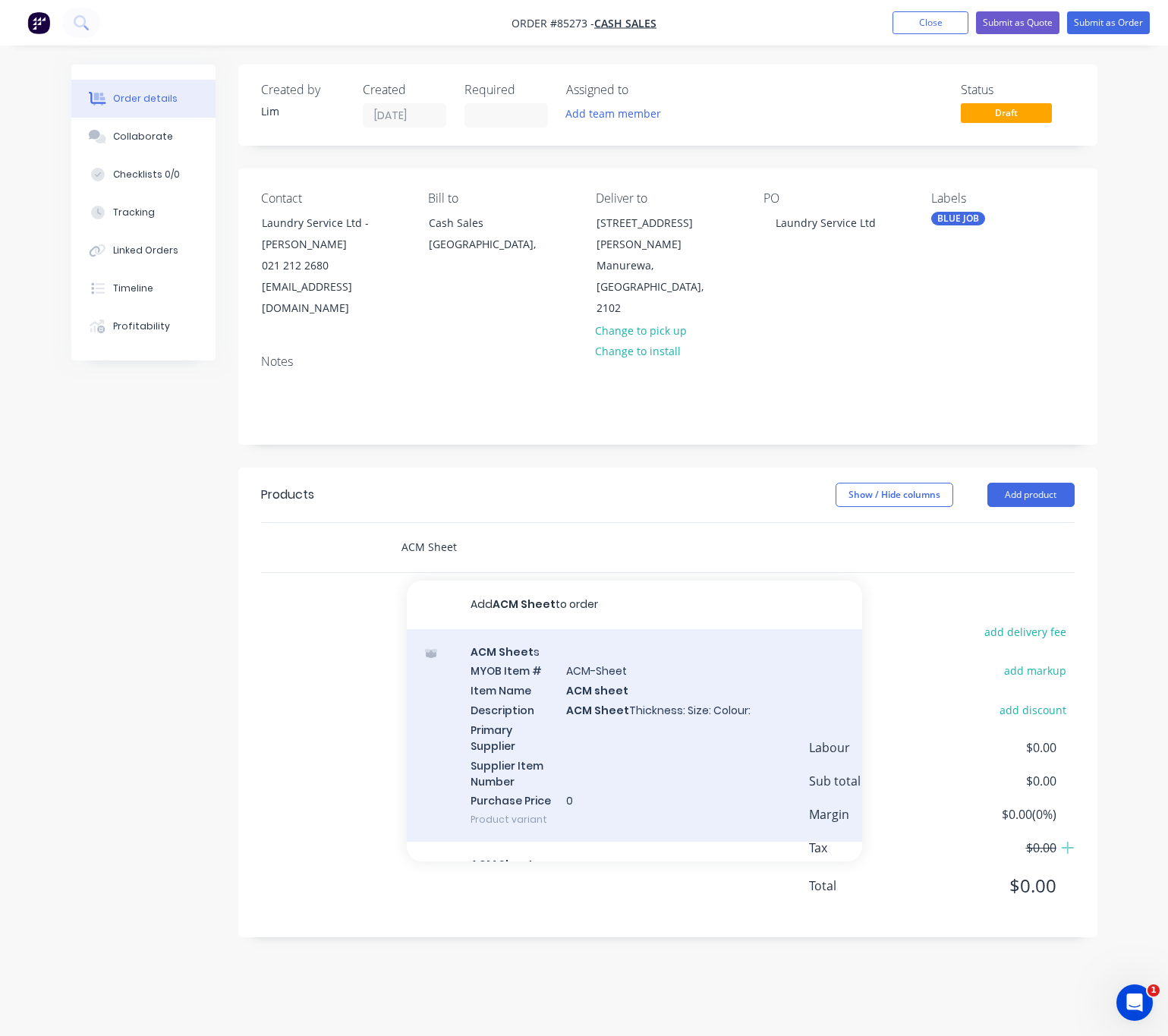
type input "ACM Sheet"
click at [649, 722] on div "ACM Sheet s MYOB Item # ACM-Sheet Item Name ACM sheet Description ACM Sheet Thi…" at bounding box center [634, 736] width 455 height 213
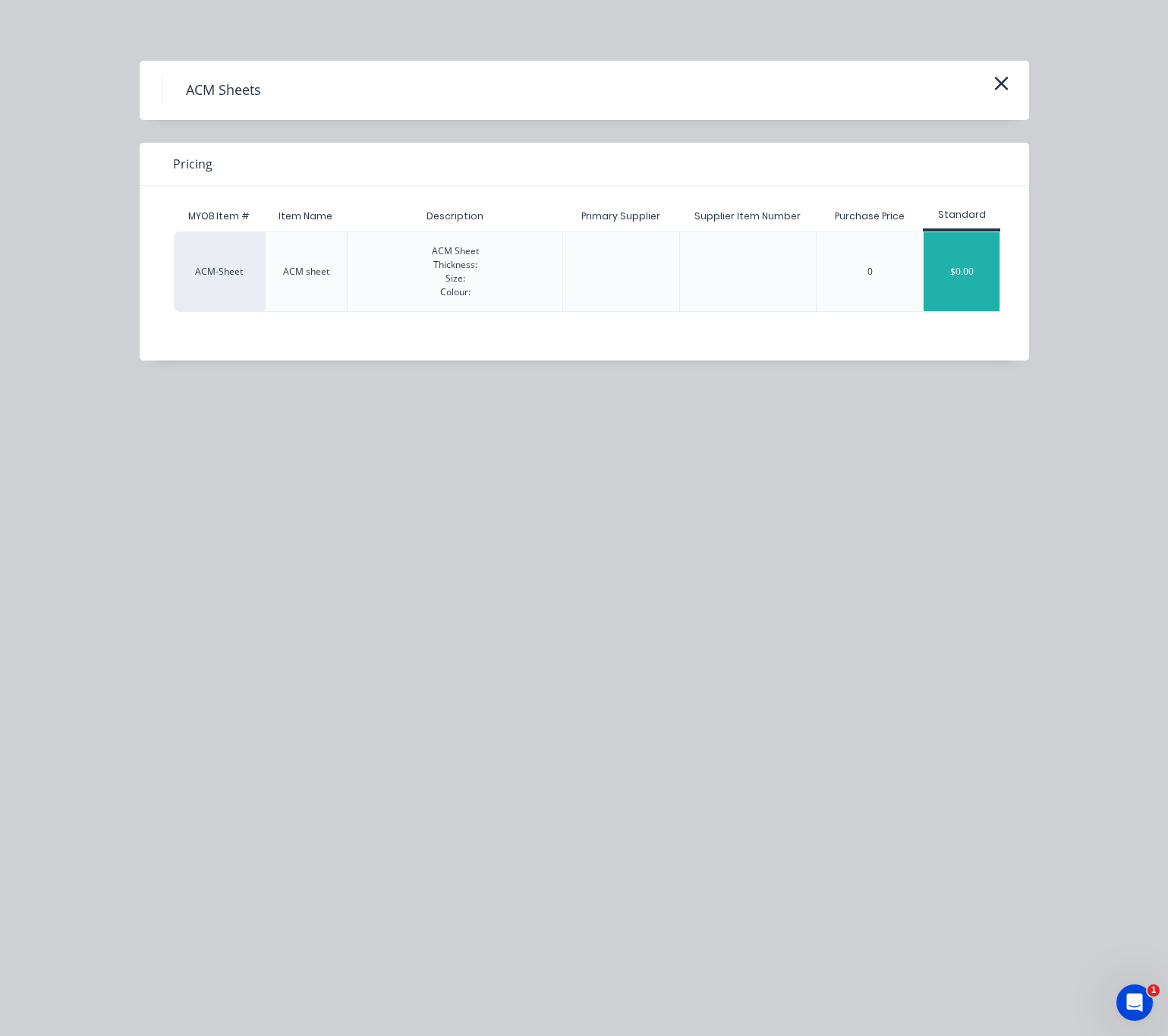
click at [941, 262] on div "$0.00" at bounding box center [961, 271] width 76 height 79
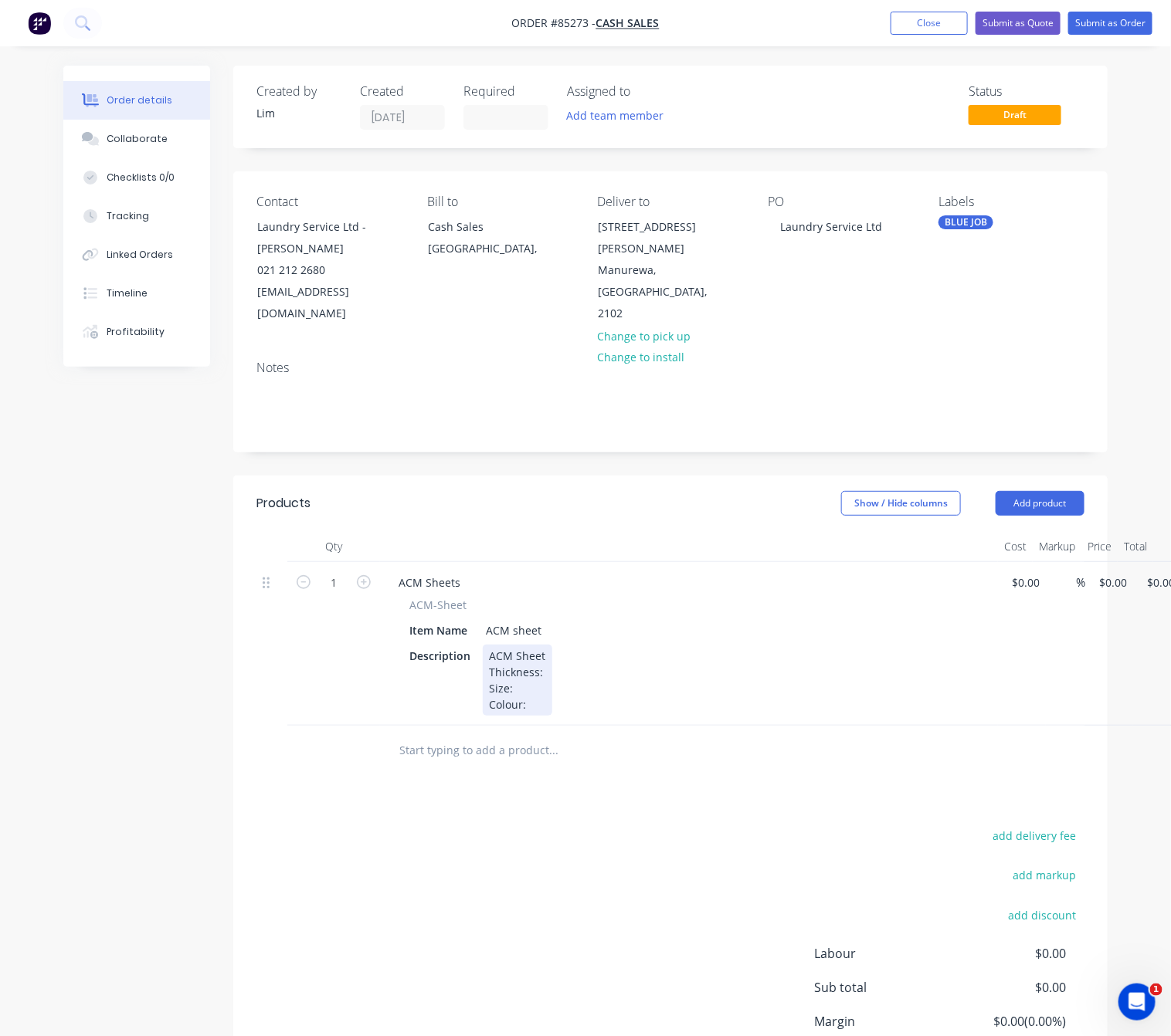
click at [542, 653] on div "ACM Sheet Thickness: Size: Colour:" at bounding box center [517, 680] width 69 height 71
click at [533, 668] on div "ACM Sheet Thickness: 4mm Size: Colour:" at bounding box center [532, 680] width 99 height 71
click at [538, 675] on div "ACM Sheet Thickness: 4mm Size: 3050 x 2030 Colour:" at bounding box center [532, 680] width 100 height 71
click at [548, 683] on div "ACM Sheet Thickness: 4mm Size: 3050 x 2030 Colour:" at bounding box center [532, 680] width 100 height 71
click at [482, 847] on div "add delivery fee add markup add discount Labour $0.00 Sub total $0.00 Margin $0…" at bounding box center [670, 974] width 828 height 298
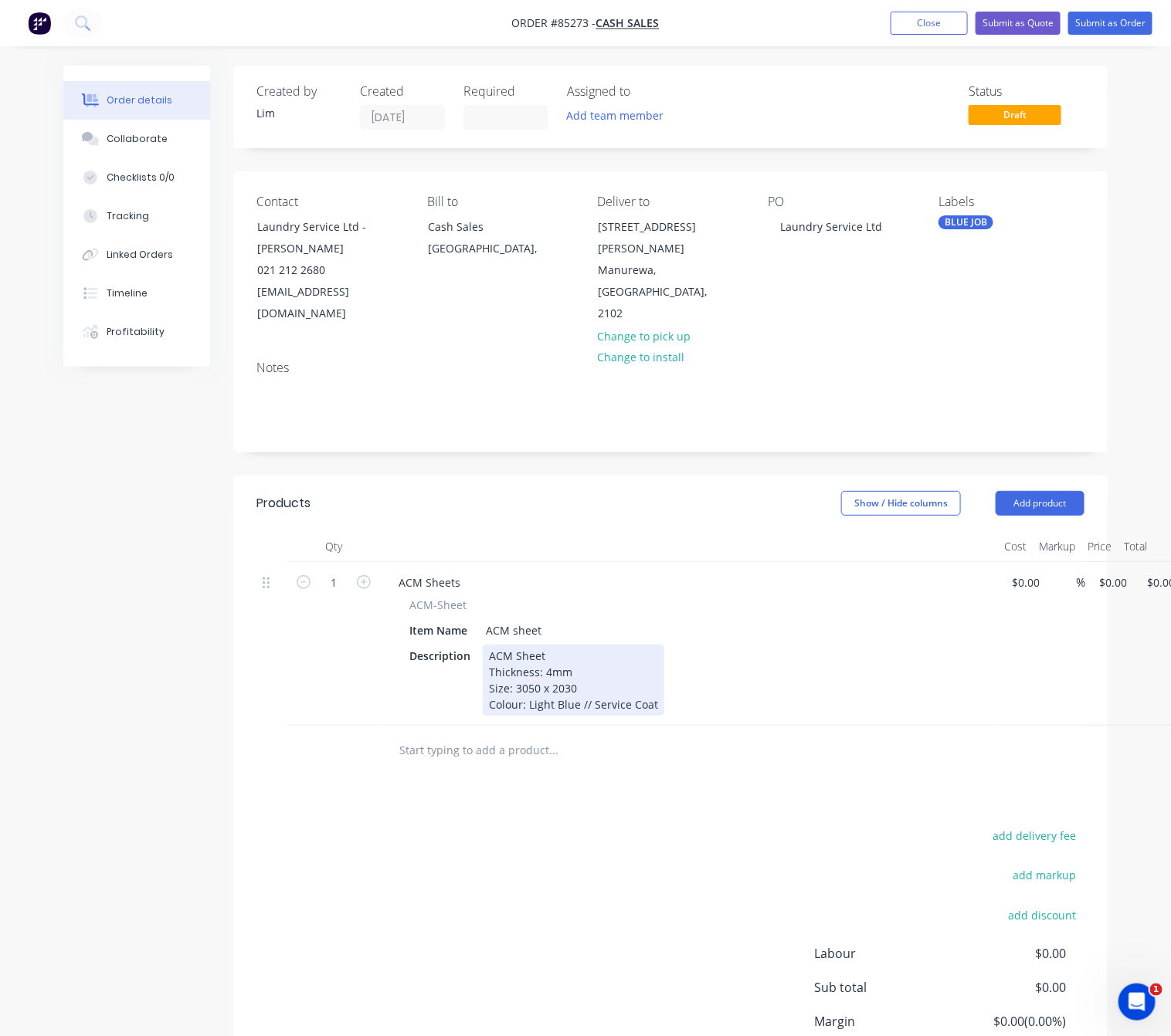
click at [657, 686] on div "ACM Sheet Thickness: 4mm Size: 3050 x 2030 Colour: Light Blue // Service Coat" at bounding box center [573, 680] width 181 height 71
click at [584, 645] on div "ACM Sheet Thickness: 4mm Size: 3050 x 2030 Colour: Light Blue // Service Coat C…" at bounding box center [573, 696] width 181 height 104
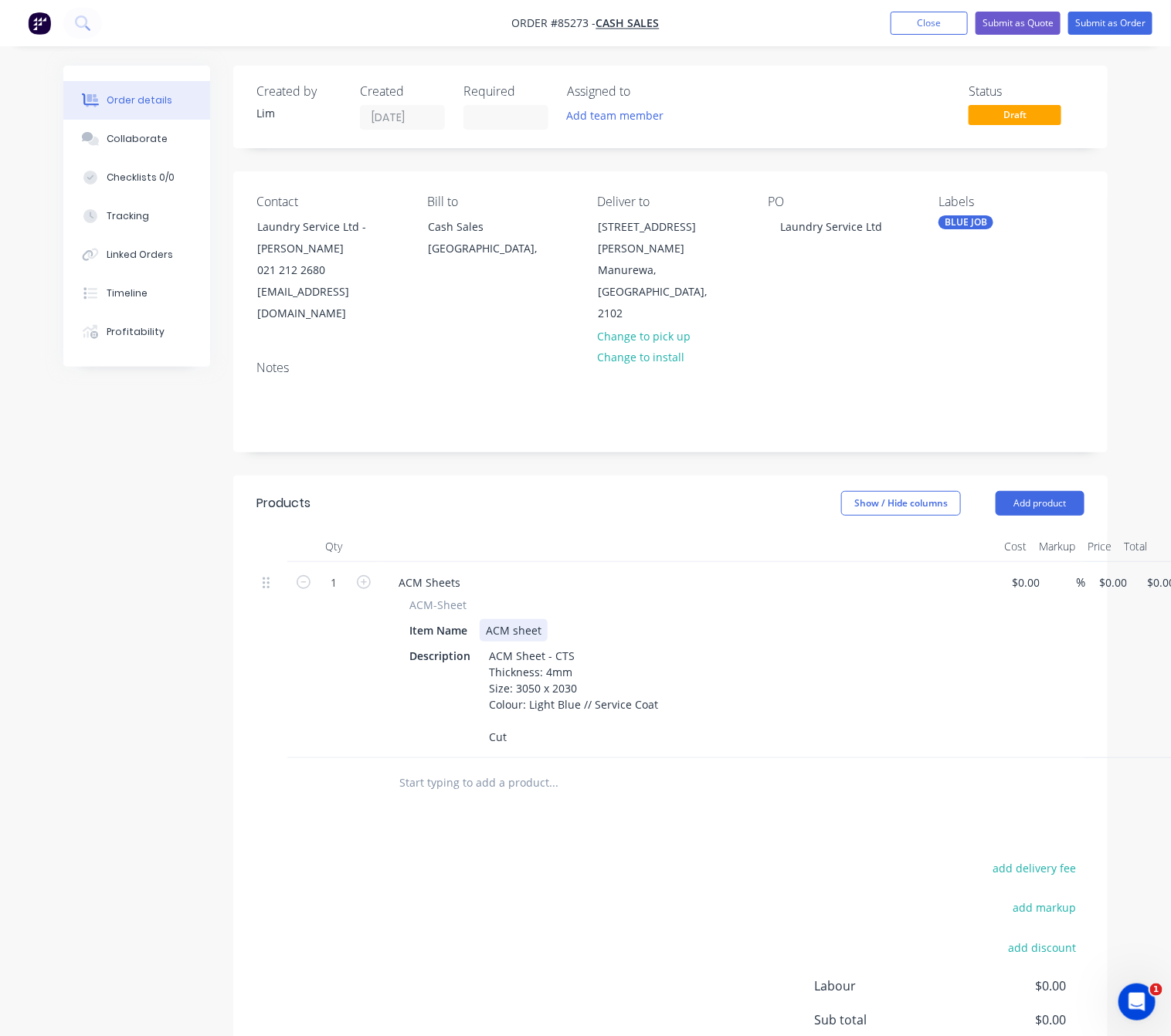
click at [540, 620] on div "ACM sheet" at bounding box center [513, 630] width 68 height 22
click at [517, 620] on div "ACM sheet - CTS" at bounding box center [528, 630] width 97 height 22
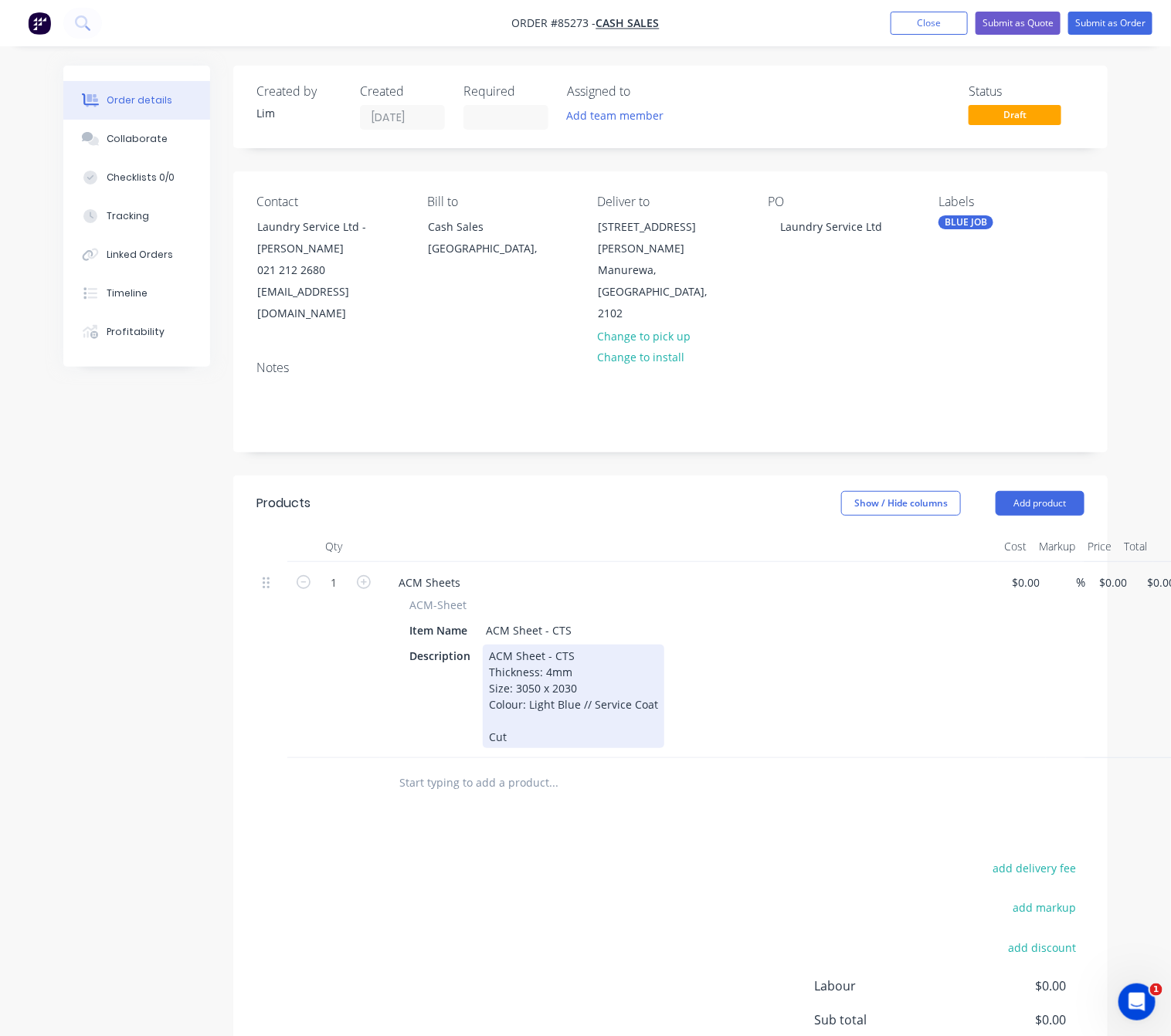
click at [559, 714] on div "ACM Sheet - CTS Thickness: 4mm Size: 3050 x 2030 Colour: Light Blue // Service …" at bounding box center [573, 696] width 181 height 104
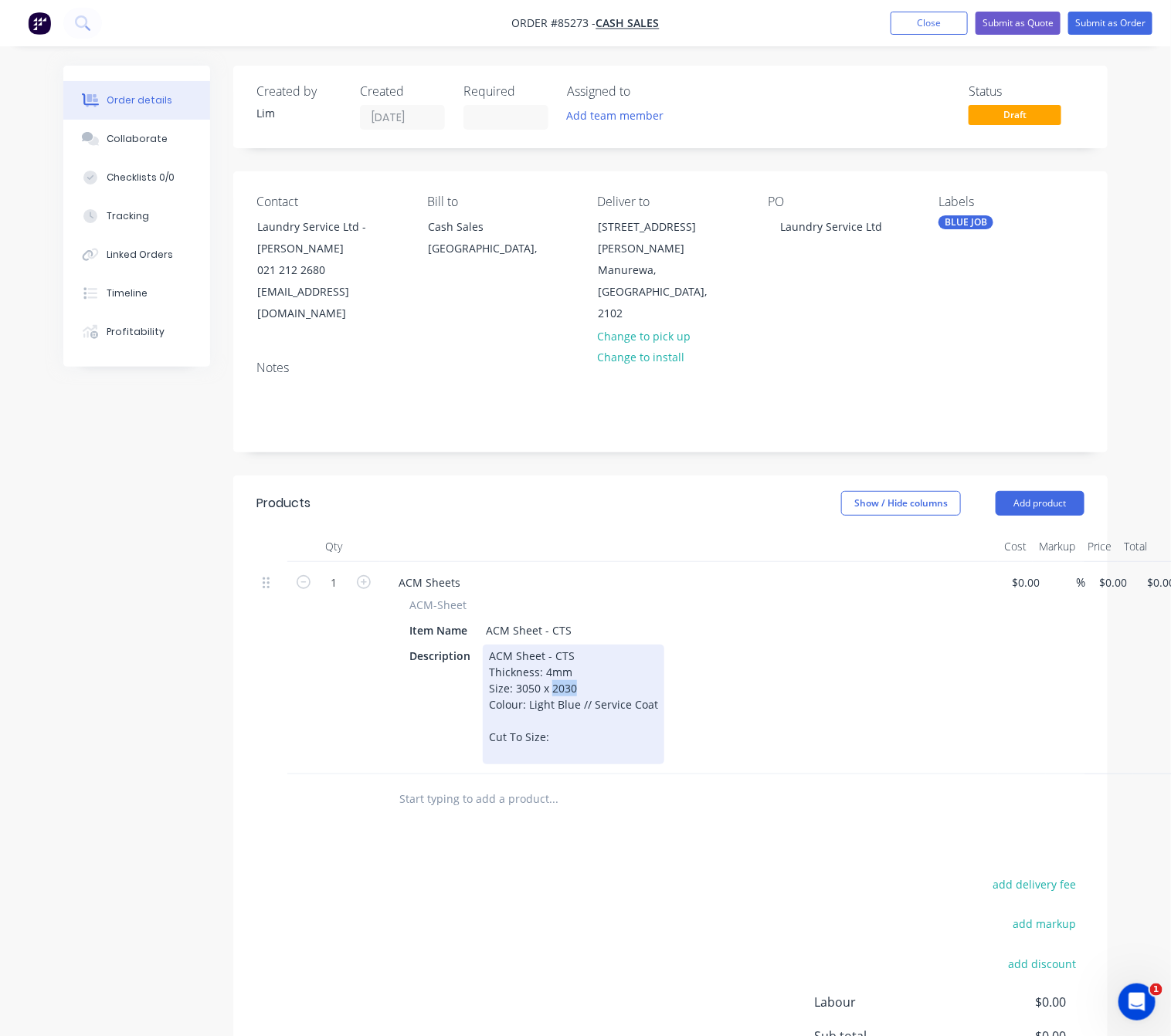
drag, startPoint x: 576, startPoint y: 665, endPoint x: 550, endPoint y: 667, distance: 26.1
click at [550, 667] on div "ACM Sheet - CTS Thickness: 4mm Size: 3050 x 2030 Colour: Light Blue // Service …" at bounding box center [573, 705] width 181 height 120
click at [566, 723] on div "ACM Sheet - CTS Thickness: 4mm Size: 3050 x 1500 Colour: Light Blue // Service …" at bounding box center [573, 705] width 181 height 120
click at [498, 733] on div "ACM Sheet - CTS Thickness: 4mm Size: 3050 x 1500 Colour: Light Blue // Service …" at bounding box center [573, 705] width 181 height 120
click at [549, 753] on div "ACM Sheet - CTS Thickness: 4mm Size: 3050 x 1500 Colour: Light Blue // Service …" at bounding box center [573, 705] width 181 height 120
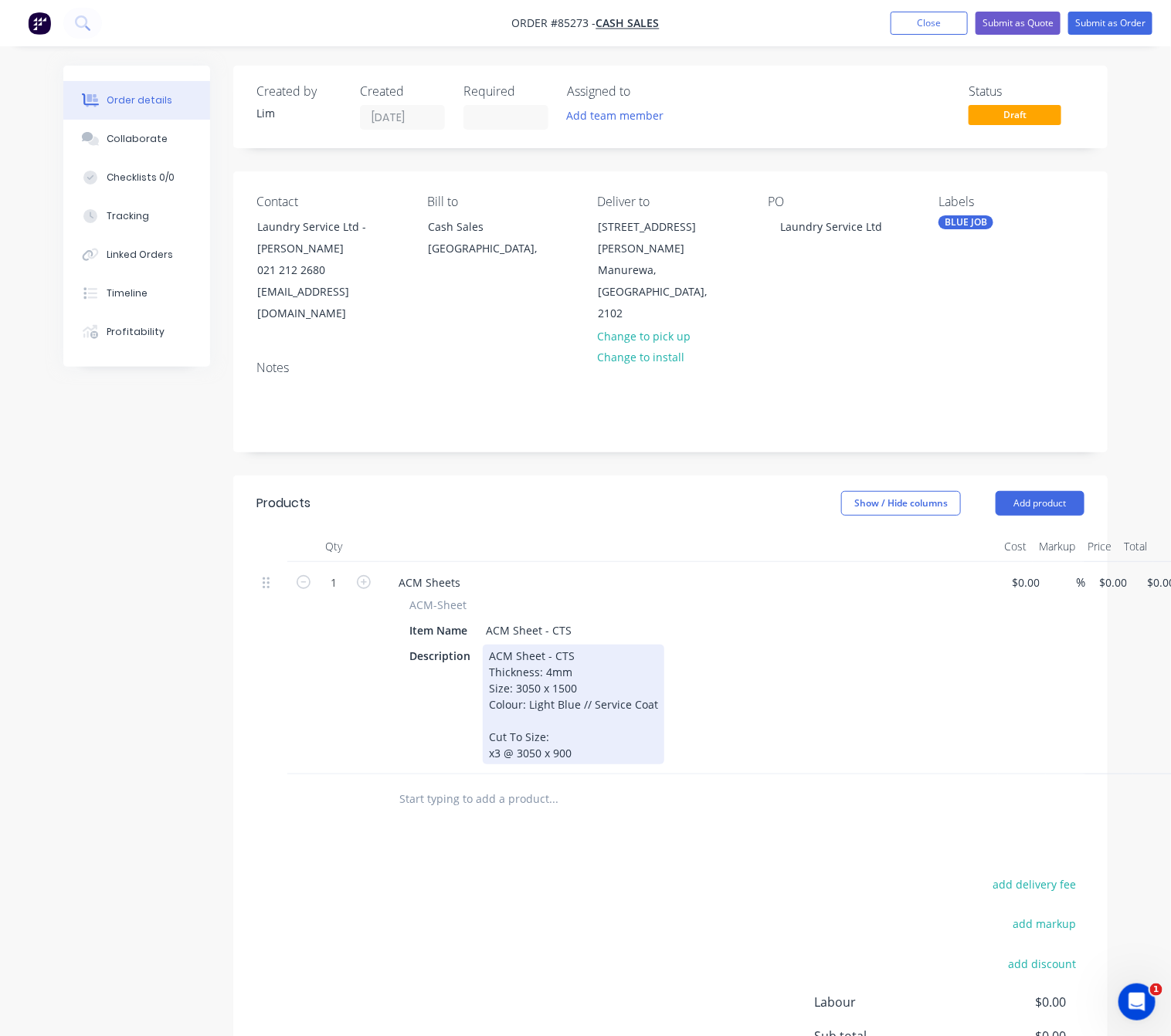
scroll to position [0, 49]
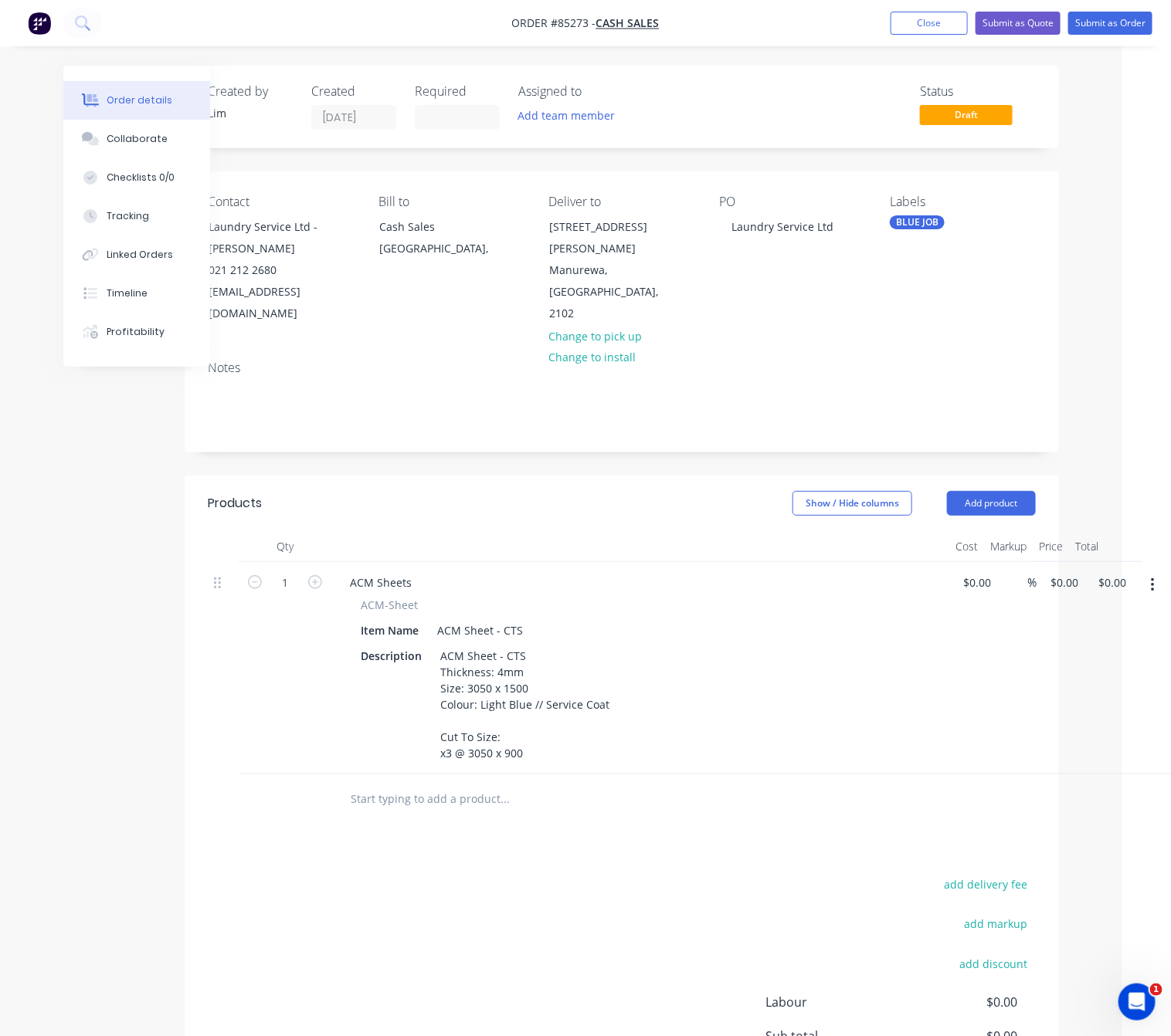
click at [1155, 571] on button "button" at bounding box center [1152, 585] width 36 height 28
click at [1127, 646] on div "Duplicate" at bounding box center [1098, 656] width 119 height 22
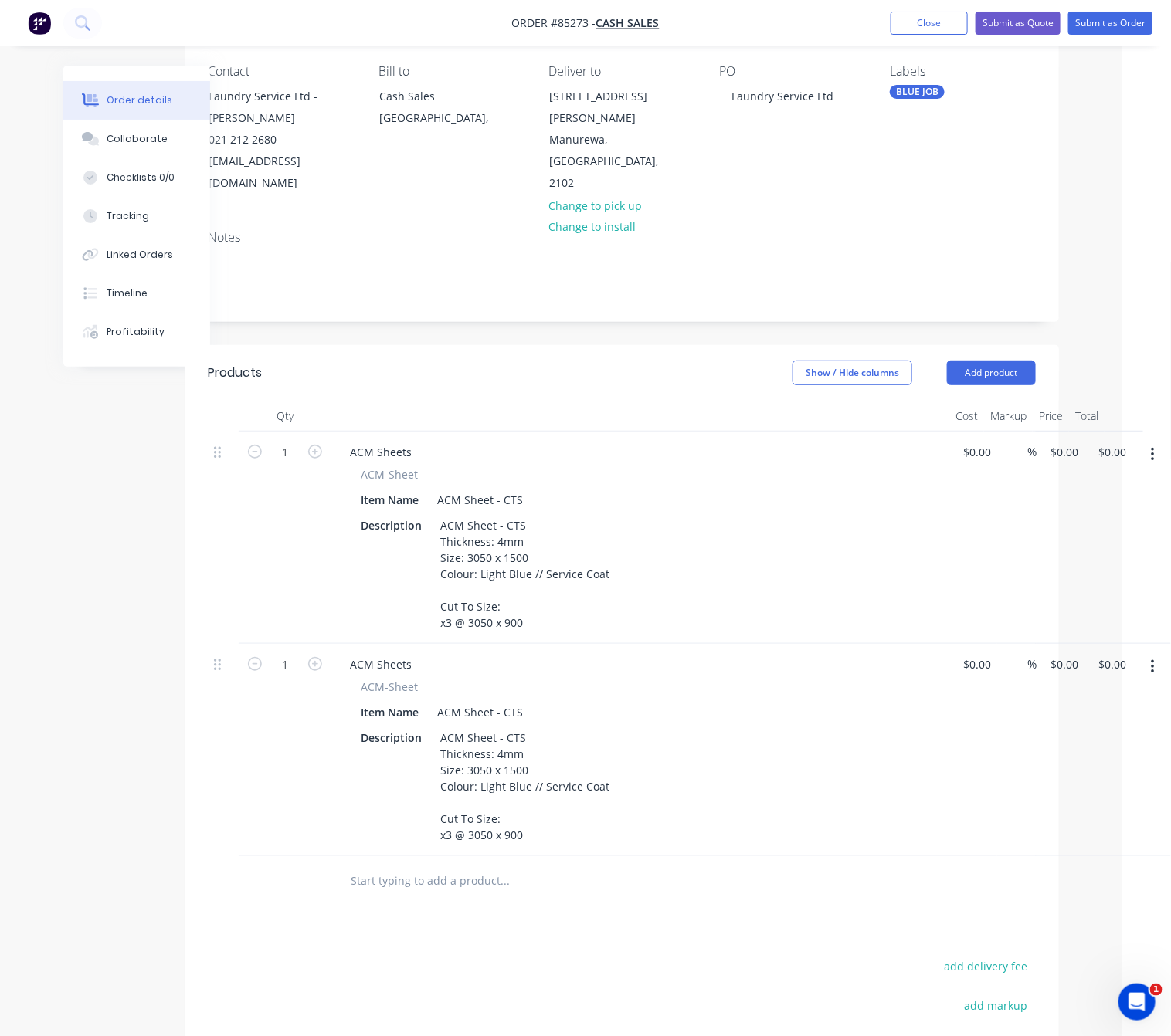
scroll to position [232, 49]
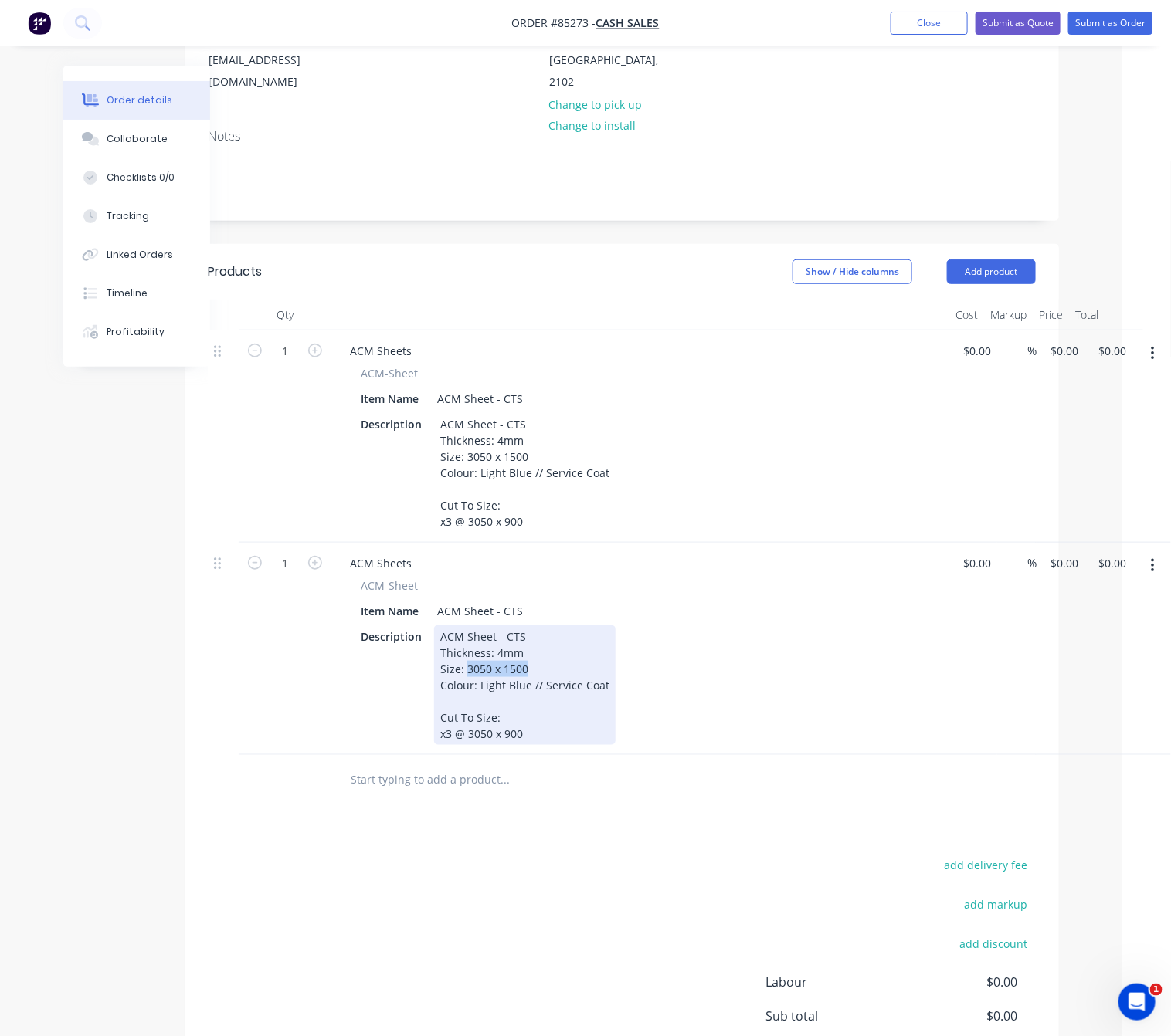
drag, startPoint x: 532, startPoint y: 644, endPoint x: 466, endPoint y: 647, distance: 66.1
click at [466, 647] on div "ACM Sheet - CTS Thickness: 4mm Size: 3050 x 1500 Colour: Light Blue // Service …" at bounding box center [525, 685] width 181 height 120
drag, startPoint x: 522, startPoint y: 709, endPoint x: 468, endPoint y: 712, distance: 54.1
click at [468, 711] on div "ACM Sheet - CTS Thickness: 4mm Size: 1220 x 2440 Colour: Light Blue // Service …" at bounding box center [525, 685] width 181 height 120
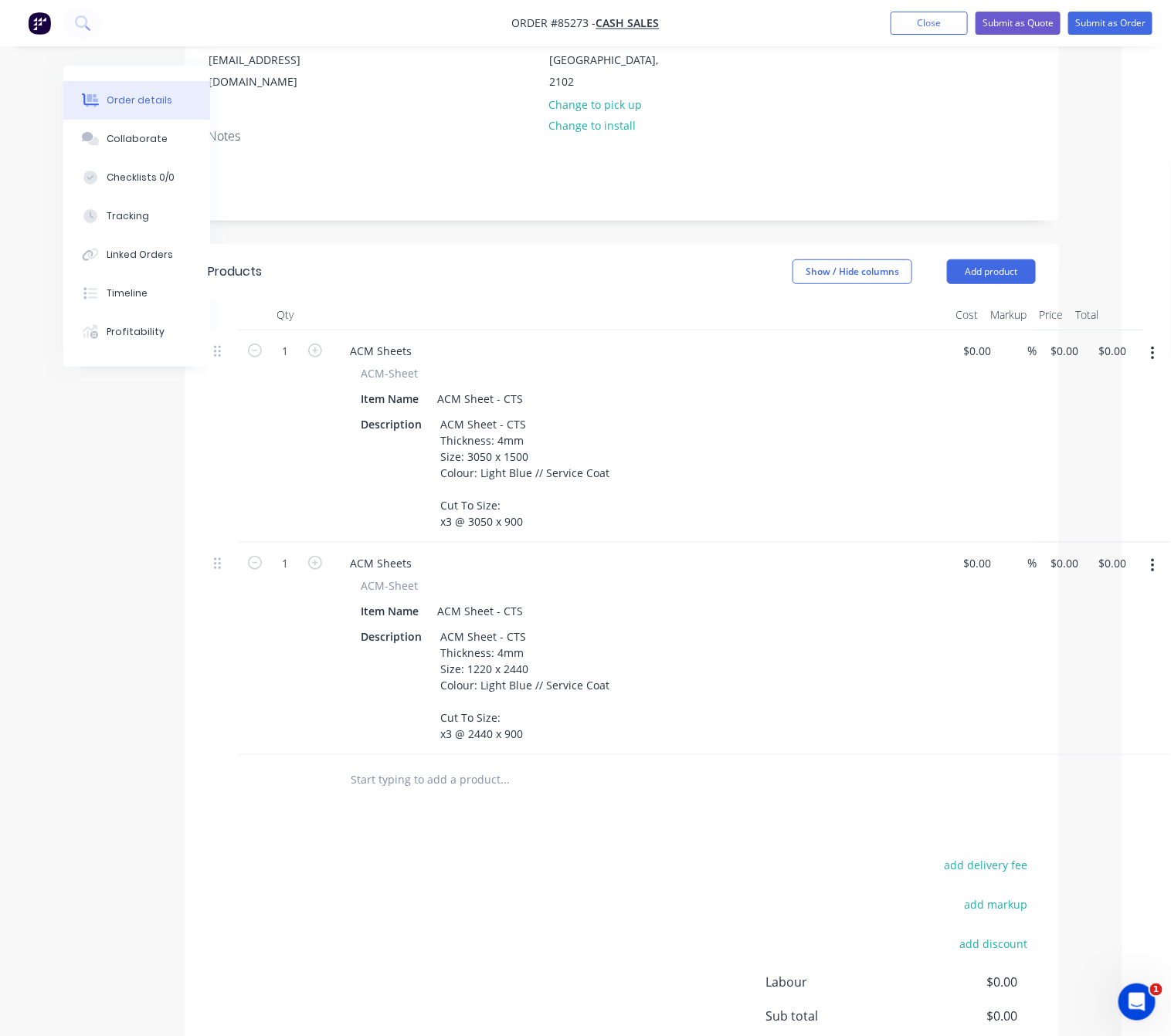
click at [536, 865] on div "add delivery fee add markup add discount Labour $0.00 Sub total $0.00 Margin $0…" at bounding box center [621, 1003] width 828 height 298
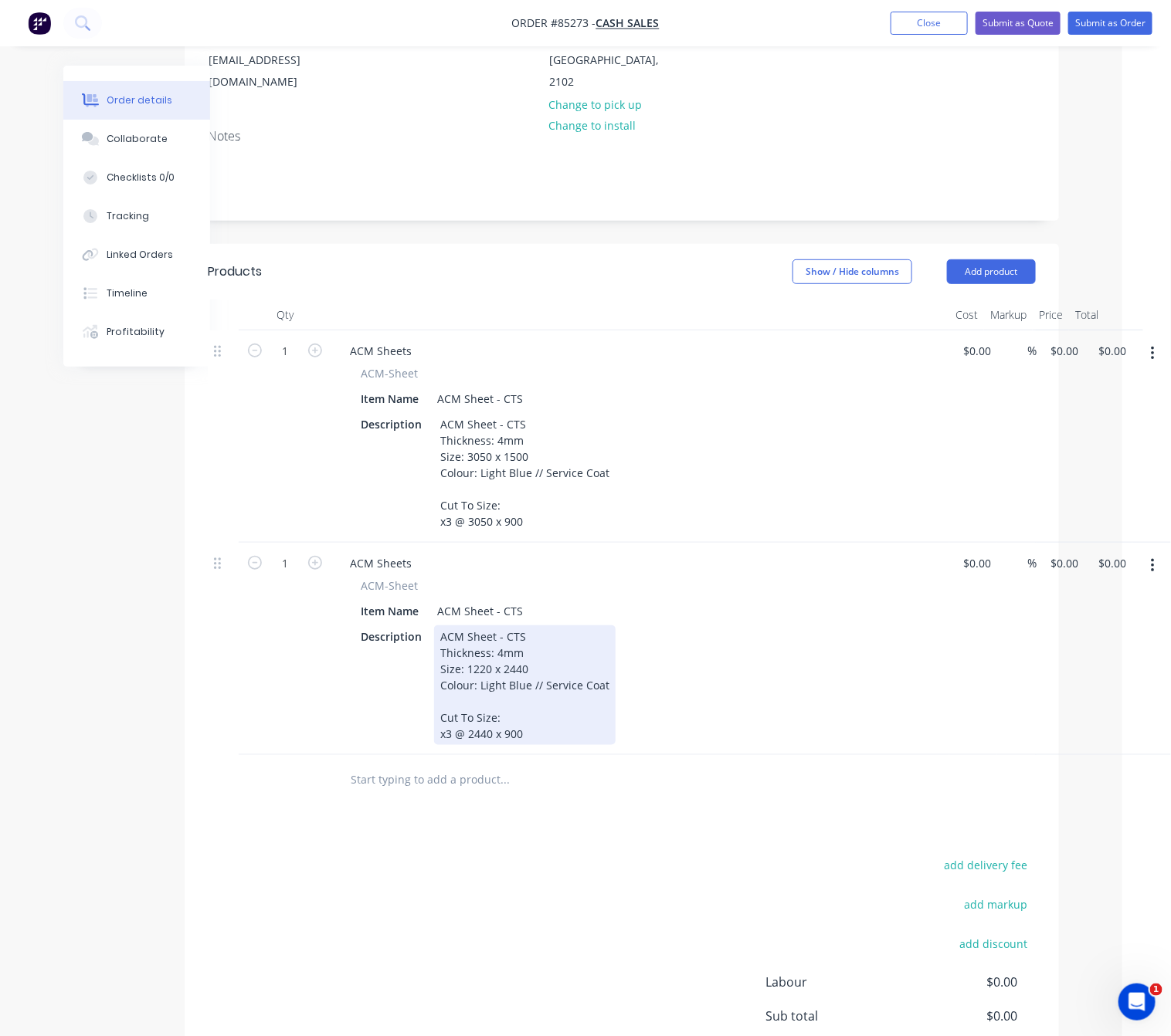
click at [450, 707] on div "ACM Sheet - CTS Thickness: 4mm Size: 1220 x 2440 Colour: Light Blue // Service …" at bounding box center [525, 685] width 181 height 120
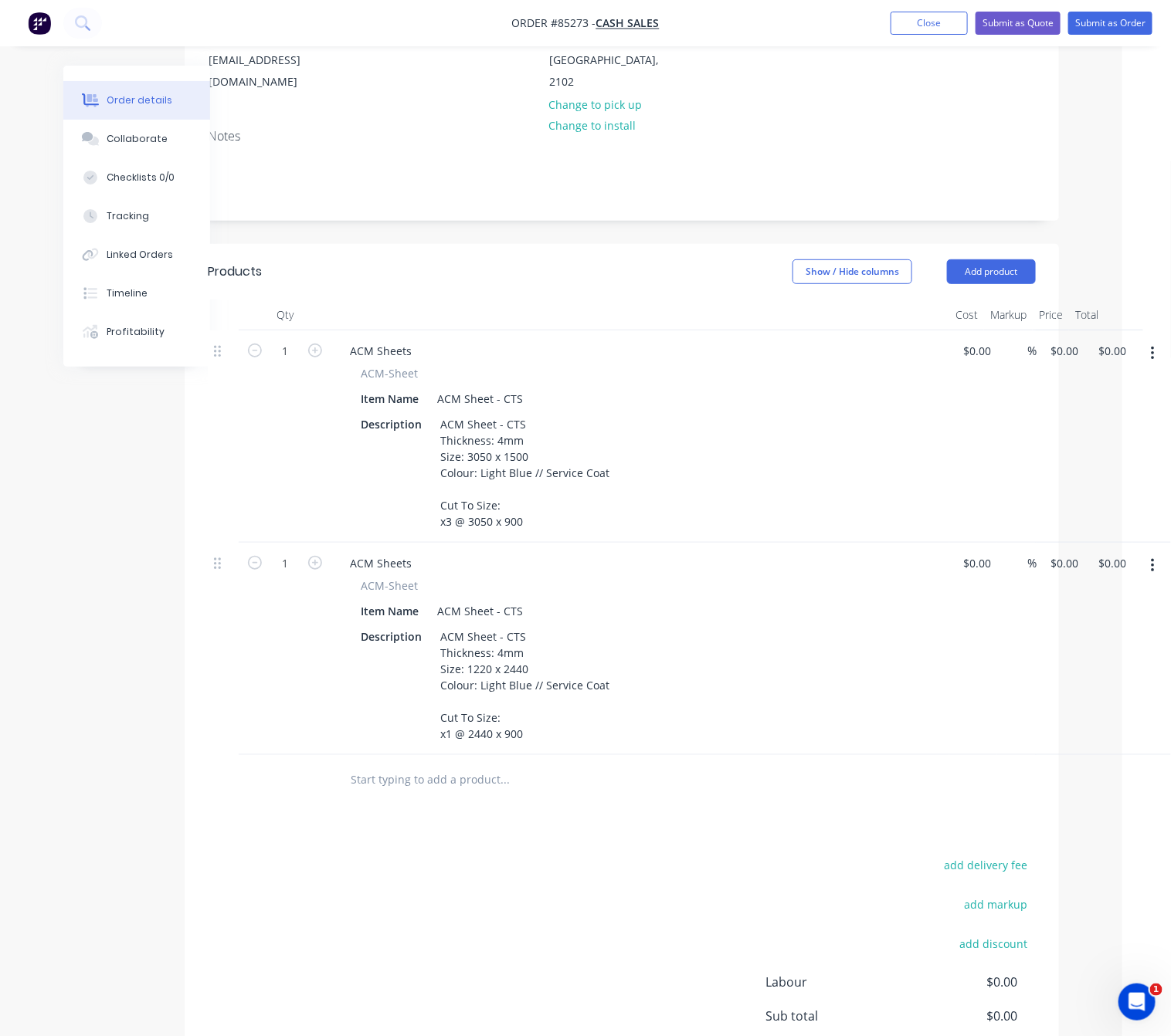
click at [517, 864] on div "add delivery fee add markup add discount Labour $0.00 Sub total $0.00 Margin $0…" at bounding box center [621, 1003] width 828 height 298
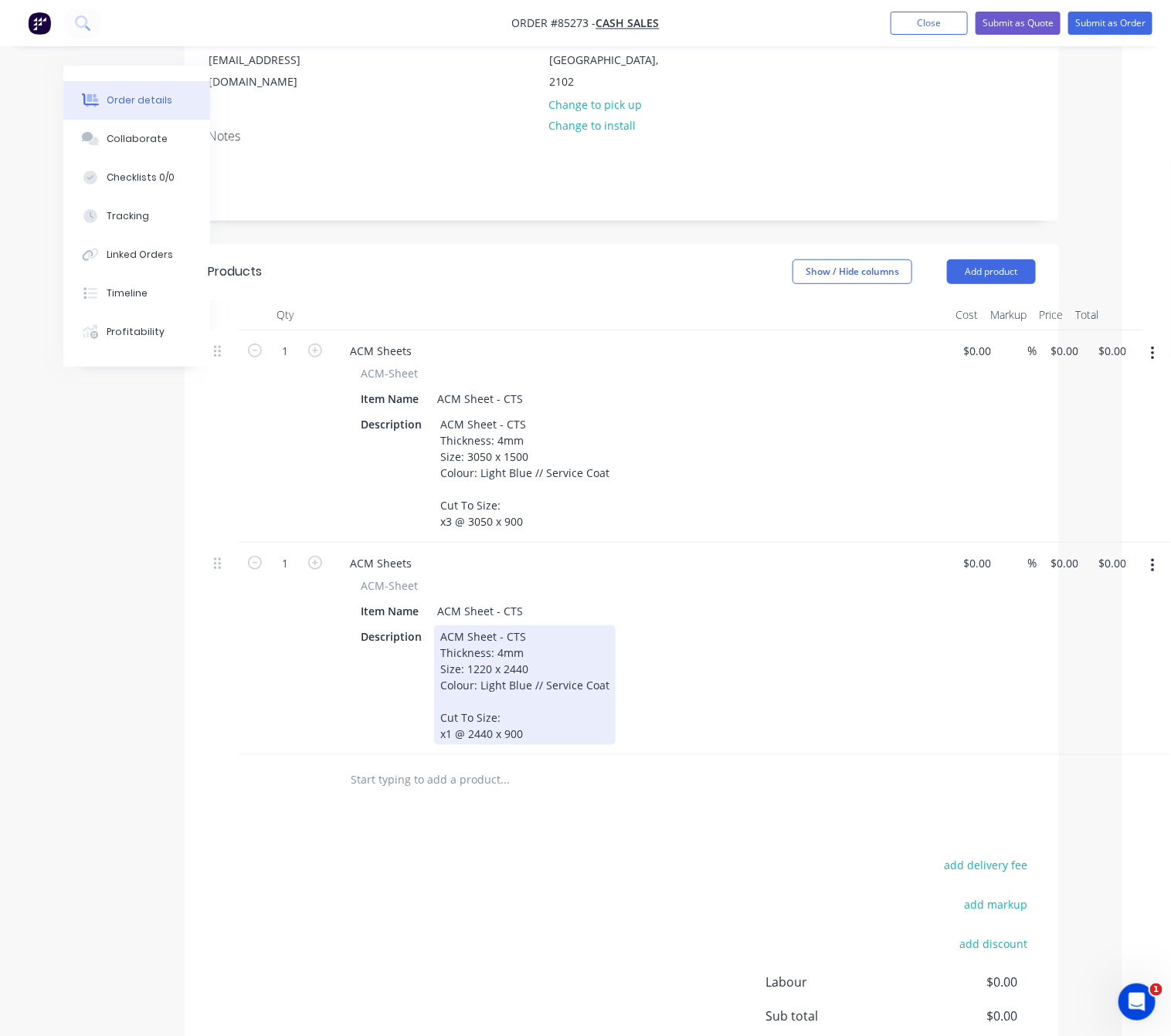
click at [547, 712] on div "ACM Sheet - CTS Thickness: 4mm Size: 1220 x 2440 Colour: Light Blue // Service …" at bounding box center [525, 685] width 181 height 120
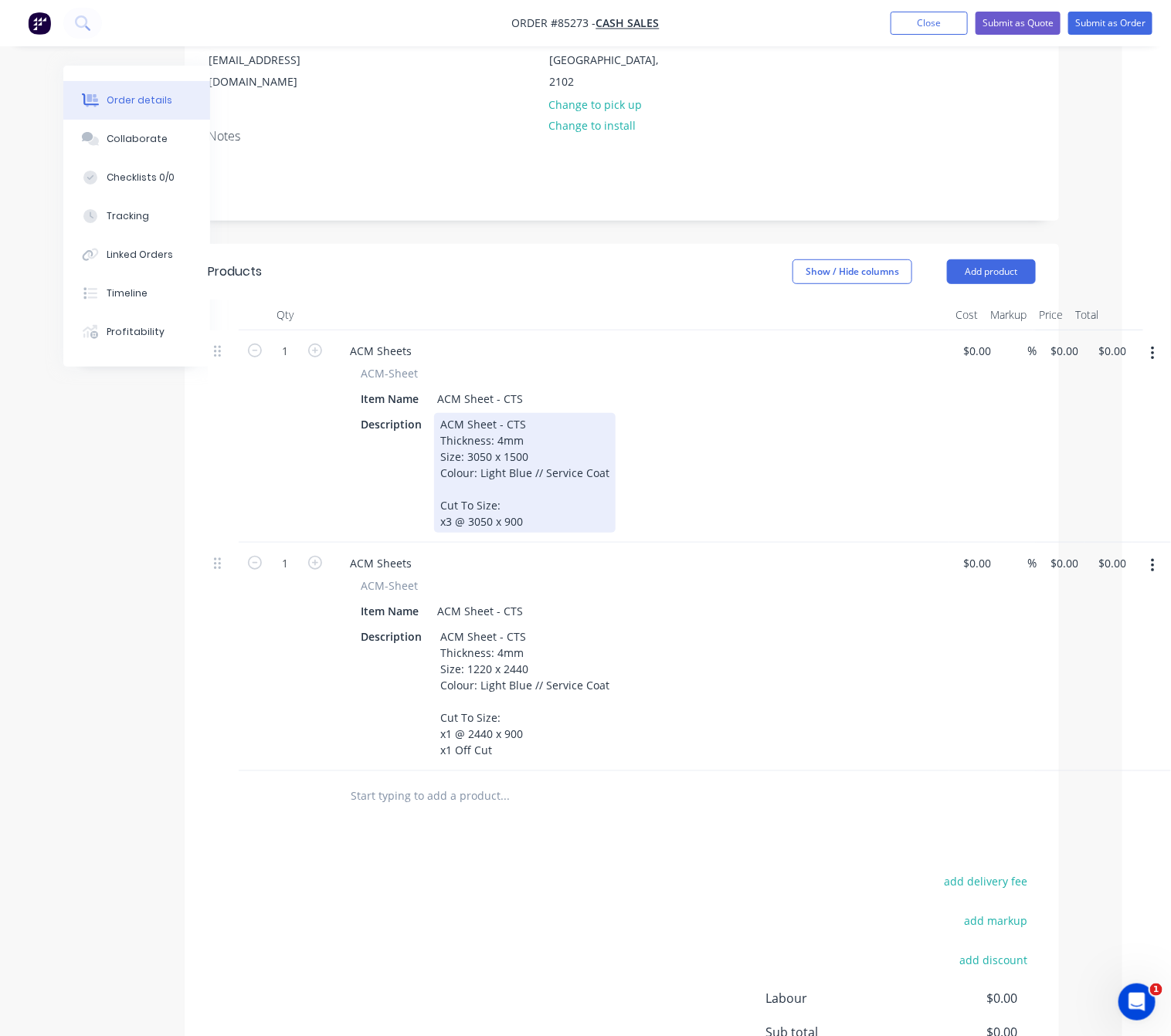
click at [545, 496] on div "ACM Sheet - CTS Thickness: 4mm Size: 3050 x 1500 Colour: Light Blue // Service …" at bounding box center [525, 473] width 181 height 120
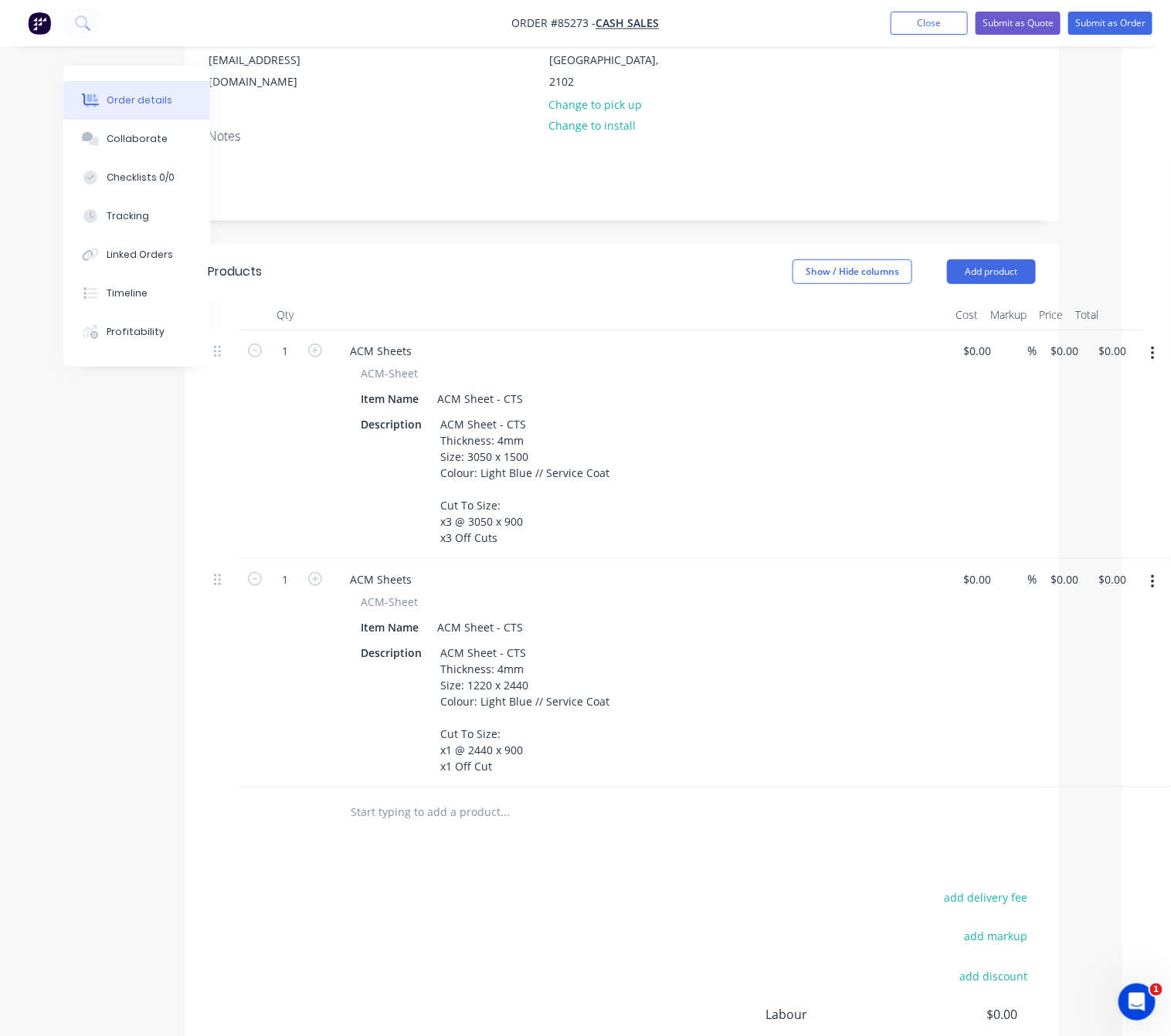
click at [540, 892] on div "add delivery fee add markup add discount Labour $0.00 Sub total $0.00 Margin $0…" at bounding box center [621, 1036] width 828 height 298
click at [1062, 340] on input "0" at bounding box center [1066, 350] width 36 height 22
type input "$296.39"
click at [576, 920] on div "add delivery fee add markup add discount Labour $0.00 Sub total $0.00 Margin $0…" at bounding box center [621, 1036] width 828 height 298
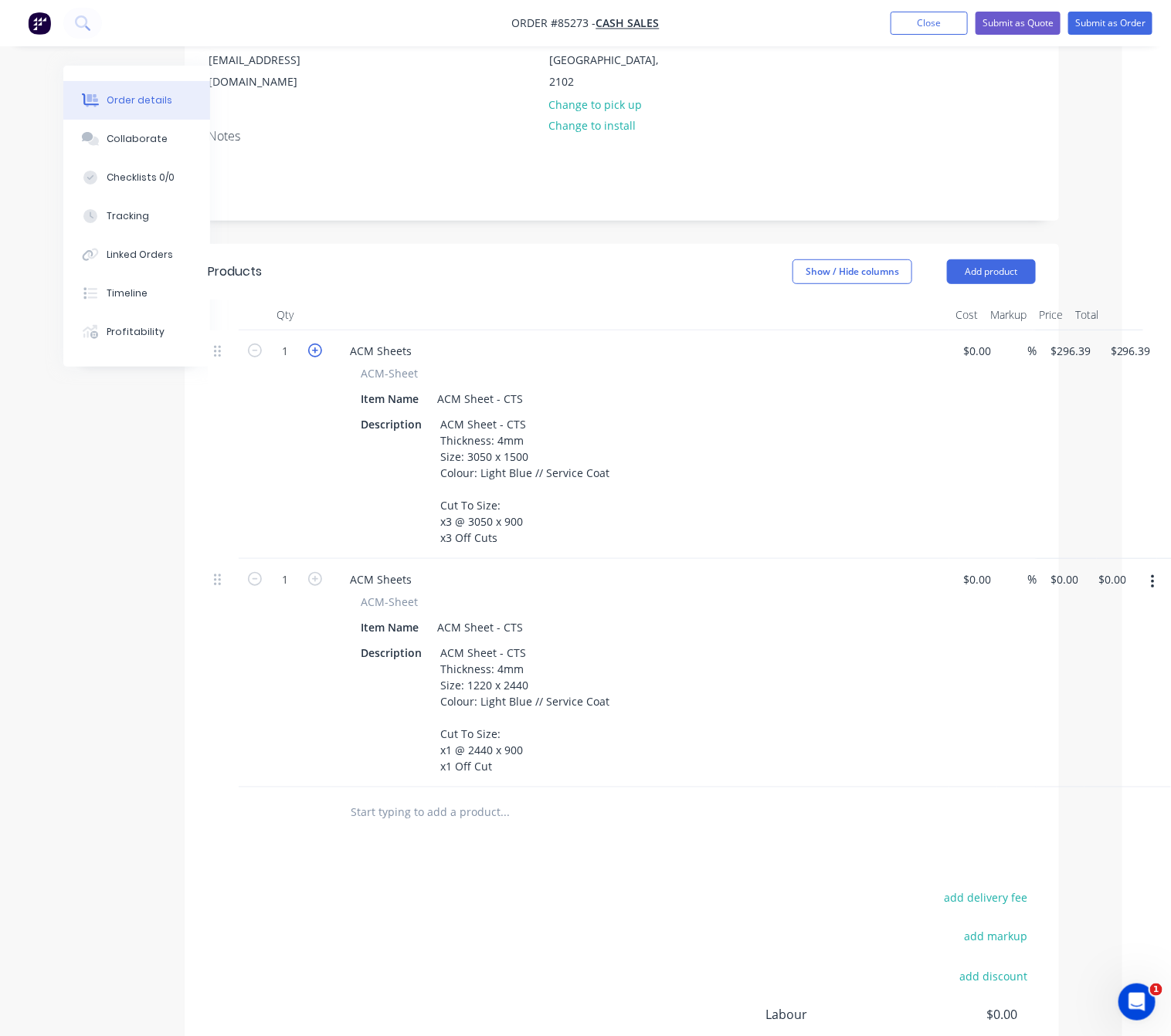
click at [318, 344] on icon "button" at bounding box center [314, 350] width 14 height 14
type input "2"
type input "$592.78"
click at [318, 344] on icon "button" at bounding box center [314, 350] width 14 height 14
type input "3"
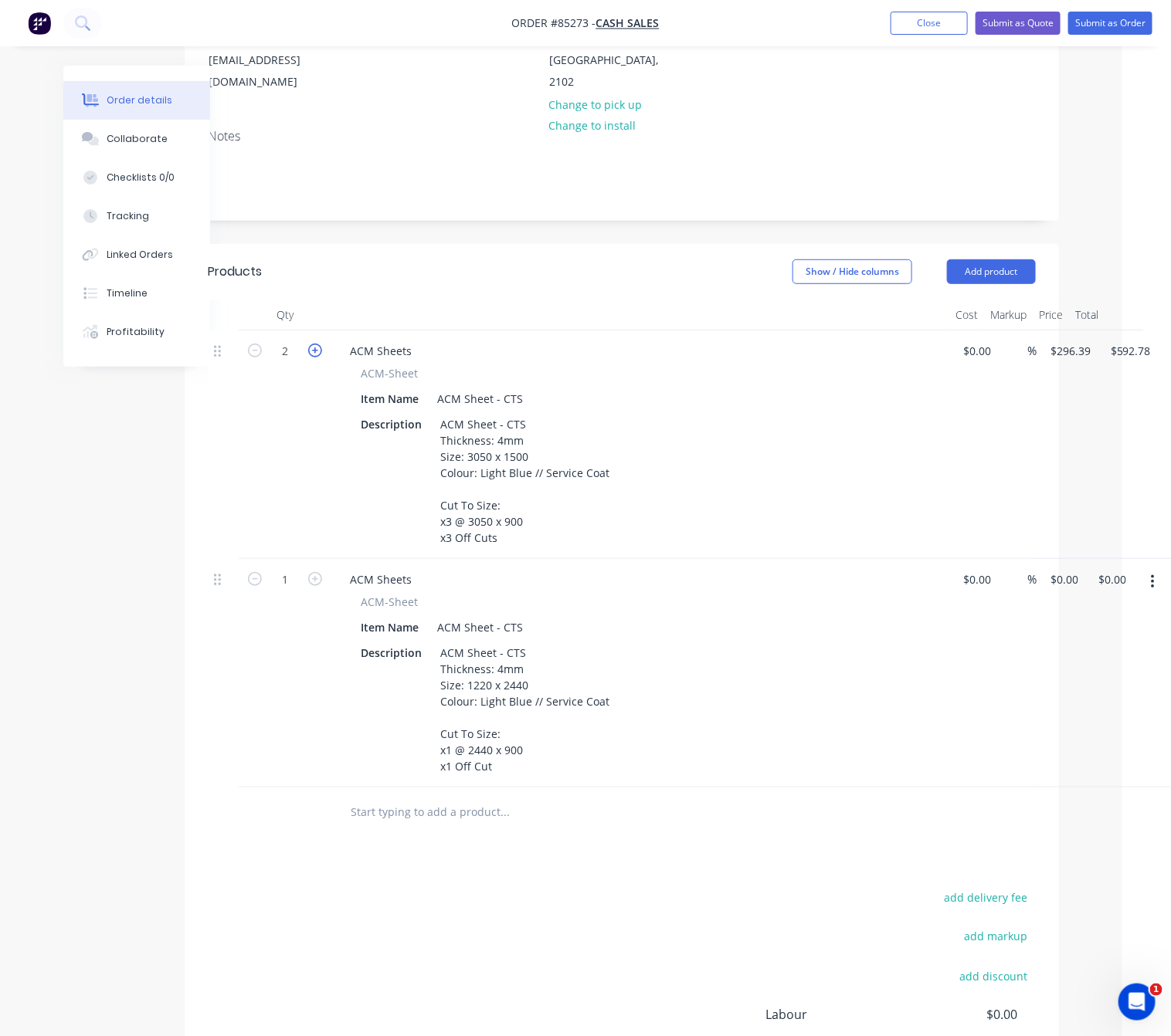
type input "$889.17"
click at [1035, 559] on div "1 ACM Sheets ACM-Sheet Item Name ACM Sheet - CTS Description ACM Sheet - CTS Th…" at bounding box center [621, 674] width 828 height 229
type input "$192.85"
click at [605, 906] on div "add delivery fee add markup add discount Labour $0.00 Sub total $889.17 Margin …" at bounding box center [621, 1036] width 828 height 298
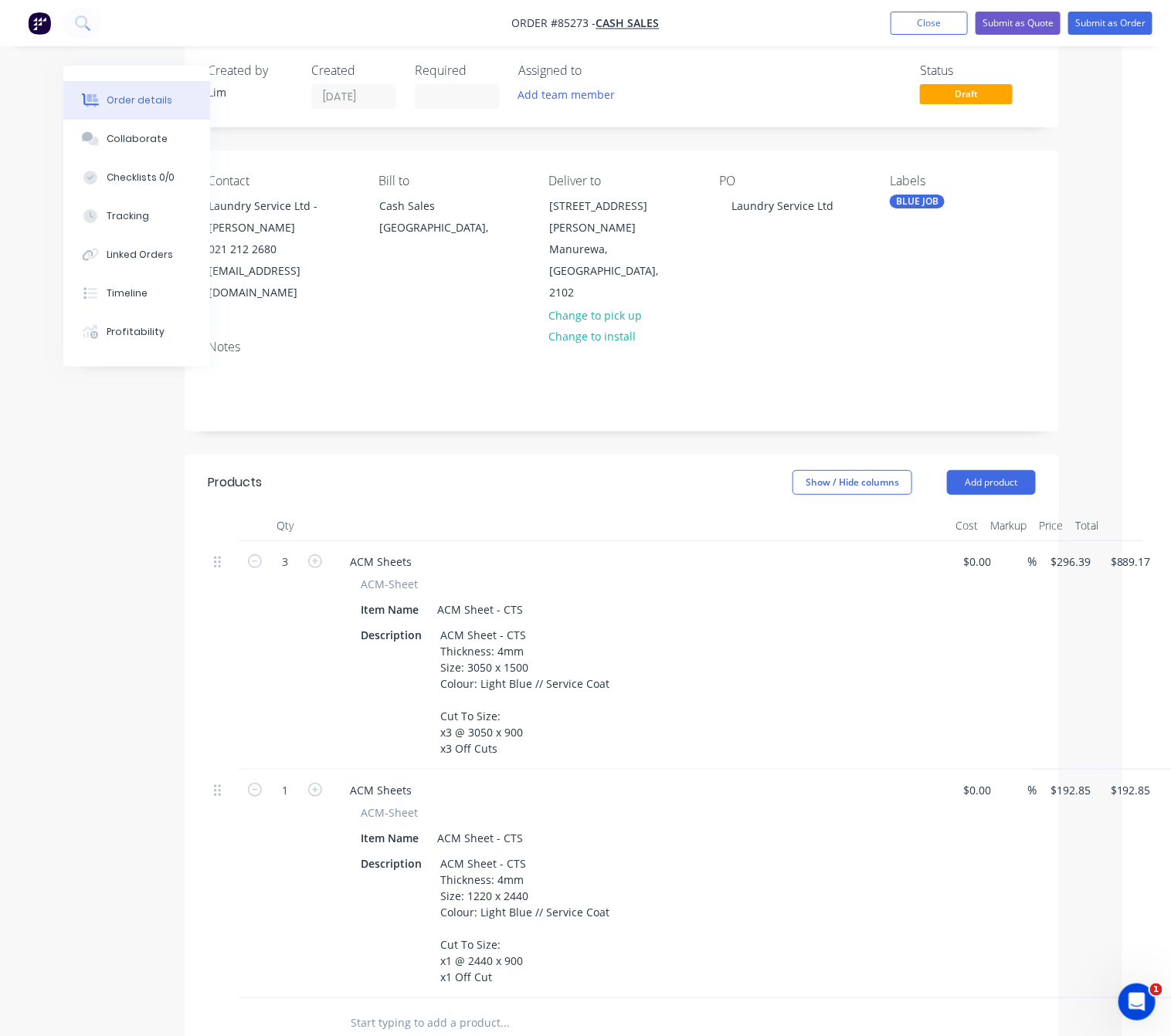
scroll to position [0, 49]
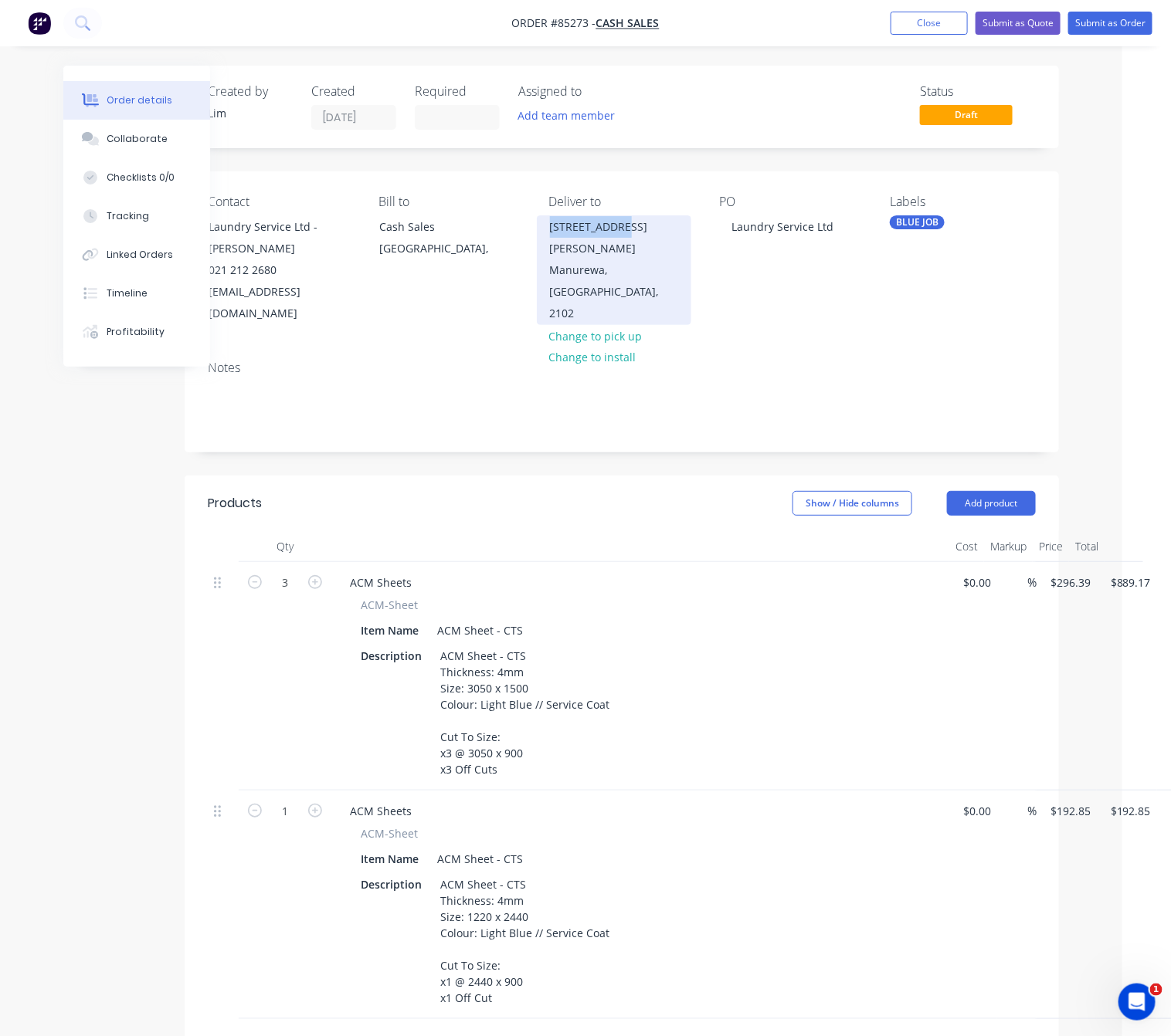
drag, startPoint x: 552, startPoint y: 223, endPoint x: 626, endPoint y: 230, distance: 74.3
click at [626, 230] on div "255 Browns Rd Chatters Laundromat" at bounding box center [613, 238] width 128 height 43
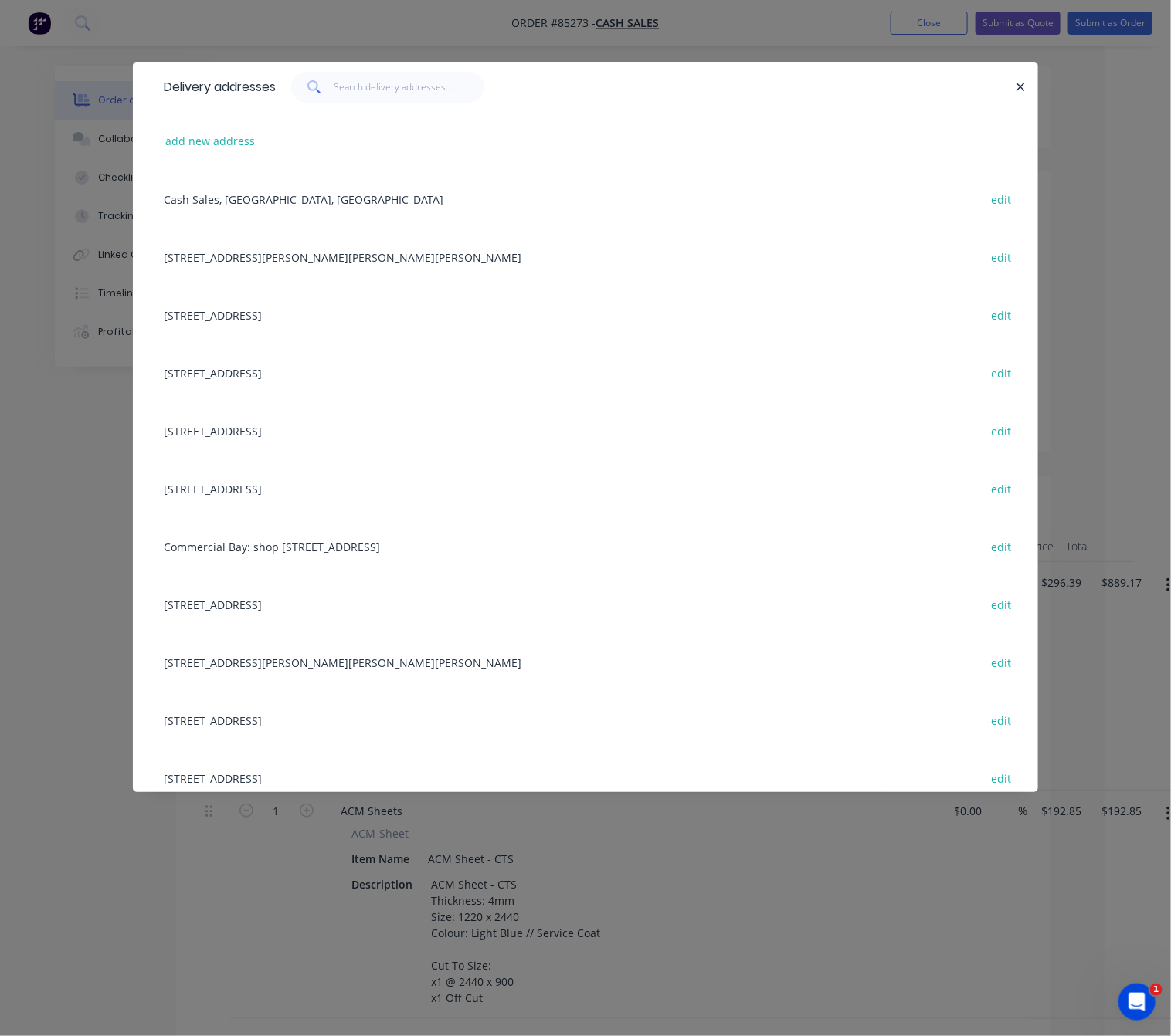
click at [1017, 78] on button "button" at bounding box center [1021, 87] width 20 height 20
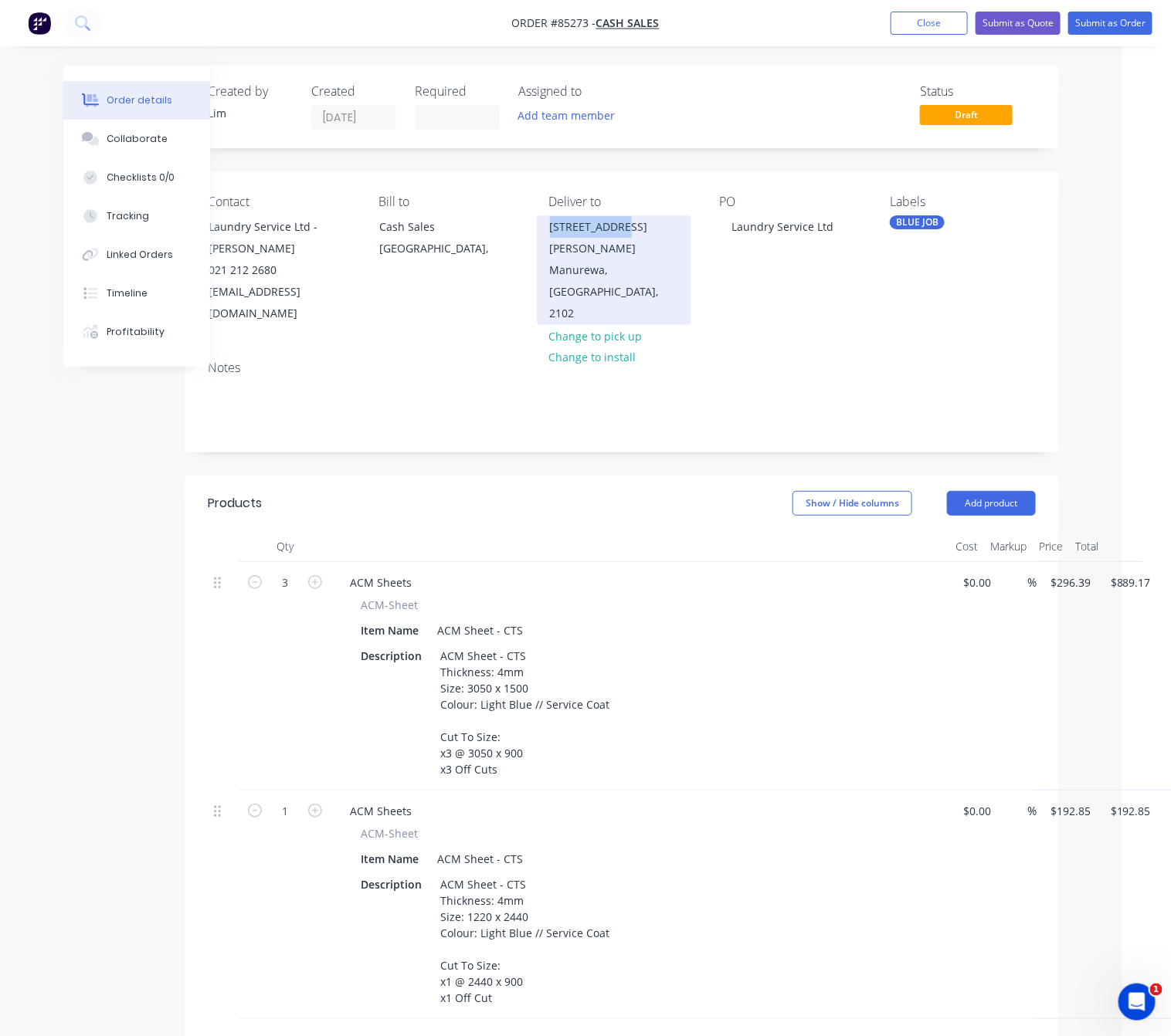
copy div "255 Browns Rd"
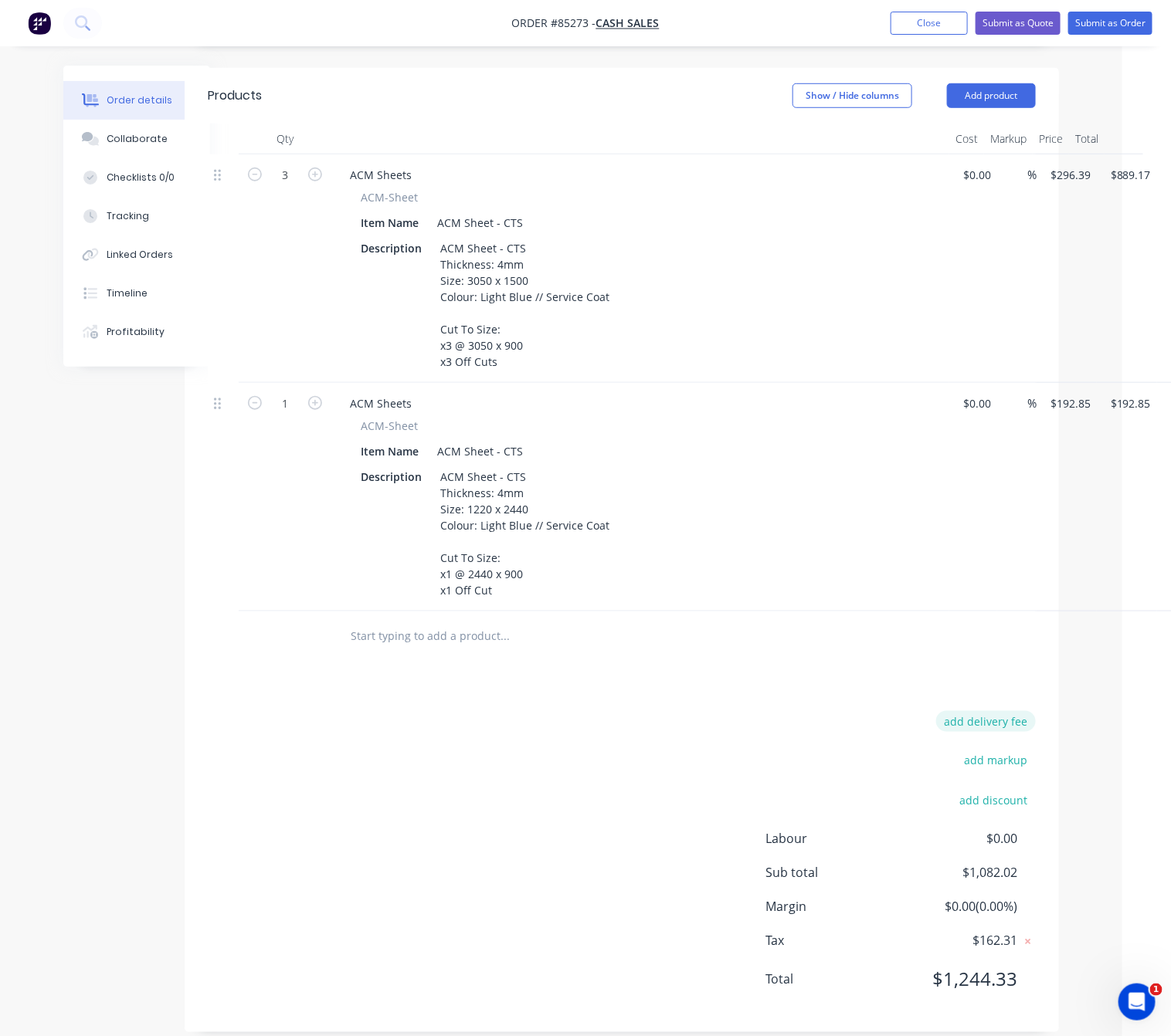
click at [983, 711] on button "add delivery fee" at bounding box center [986, 722] width 100 height 21
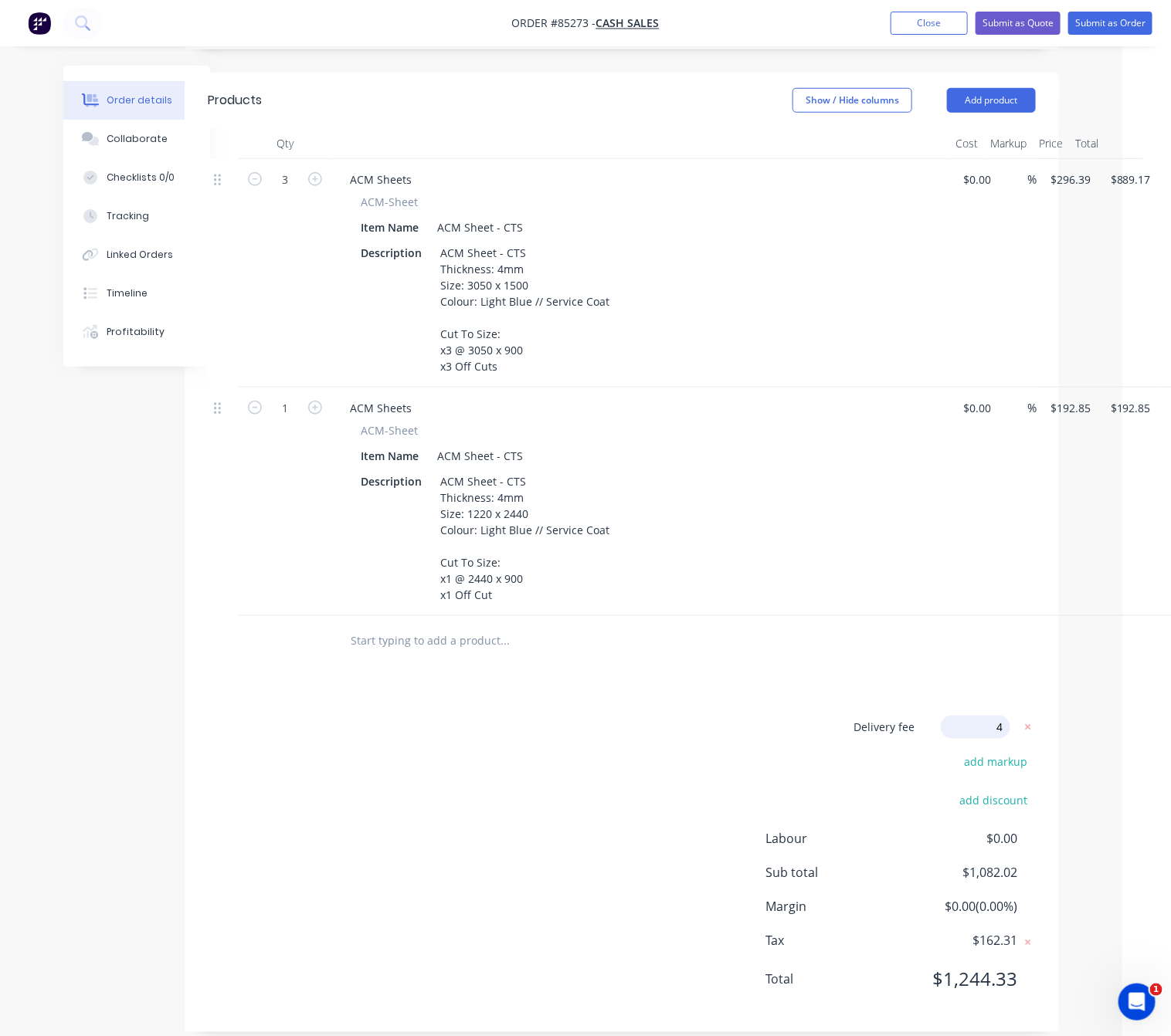
type input "40"
click at [581, 833] on div "Delivery fee Delivery fee Delivery fee name (Optional) 40 40 $0 add markup add …" at bounding box center [621, 863] width 828 height 294
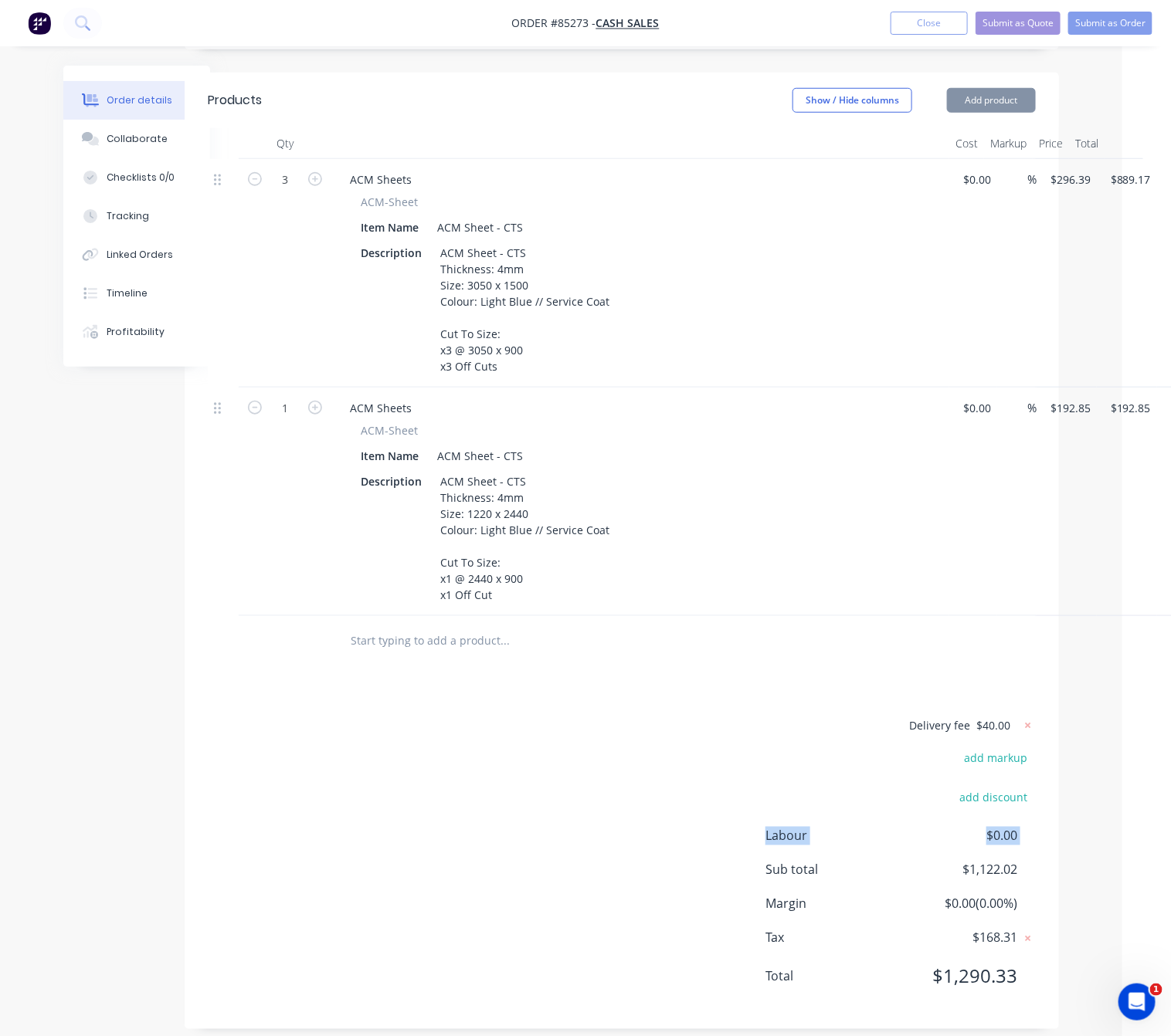
scroll to position [401, 49]
click at [598, 741] on div "Delivery fee $40.00 add markup add discount Labour $0.00 Sub total $1,122.02 Ma…" at bounding box center [621, 864] width 828 height 291
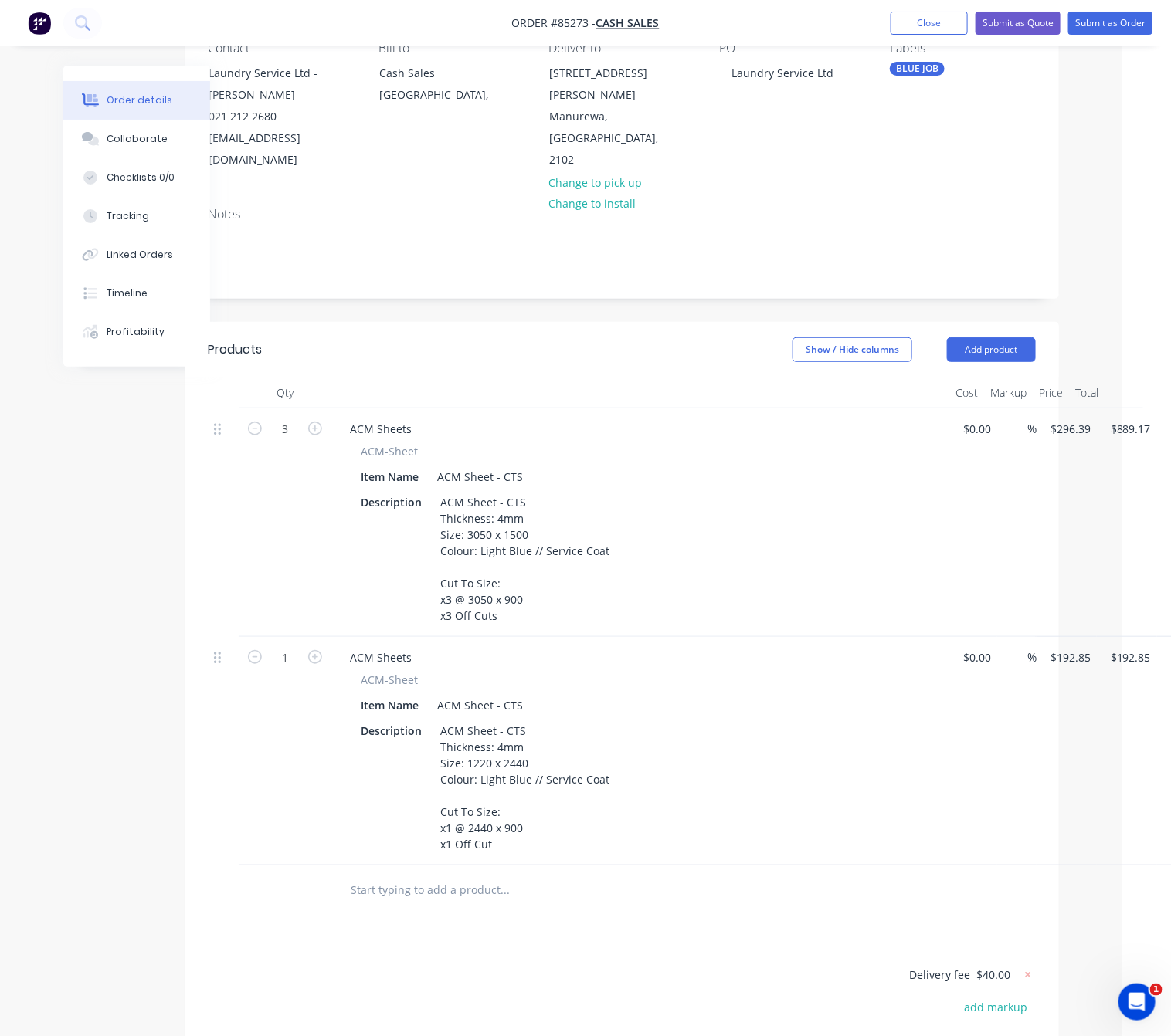
scroll to position [0, 49]
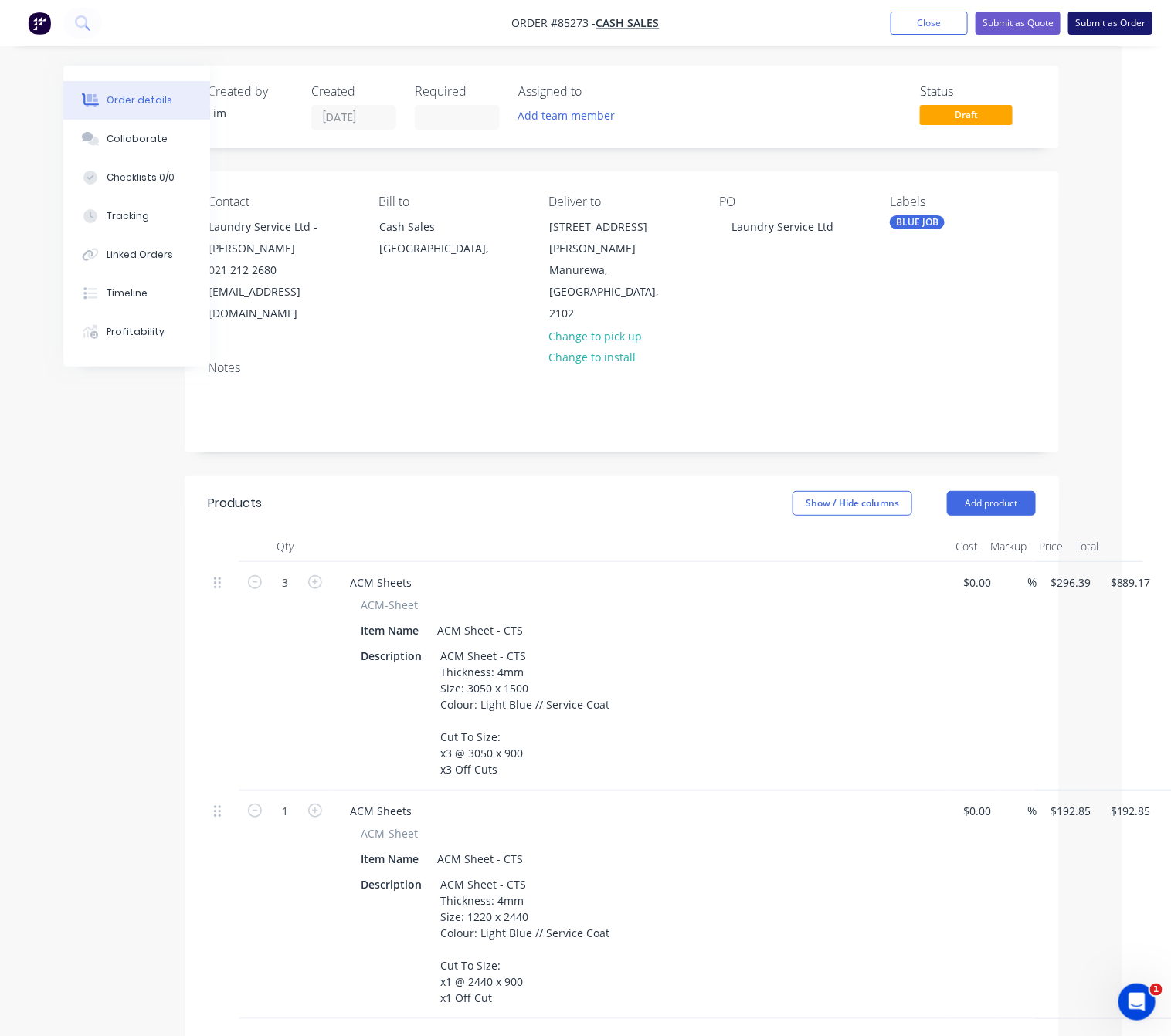
click at [1129, 24] on button "Submit as Order" at bounding box center [1110, 23] width 84 height 23
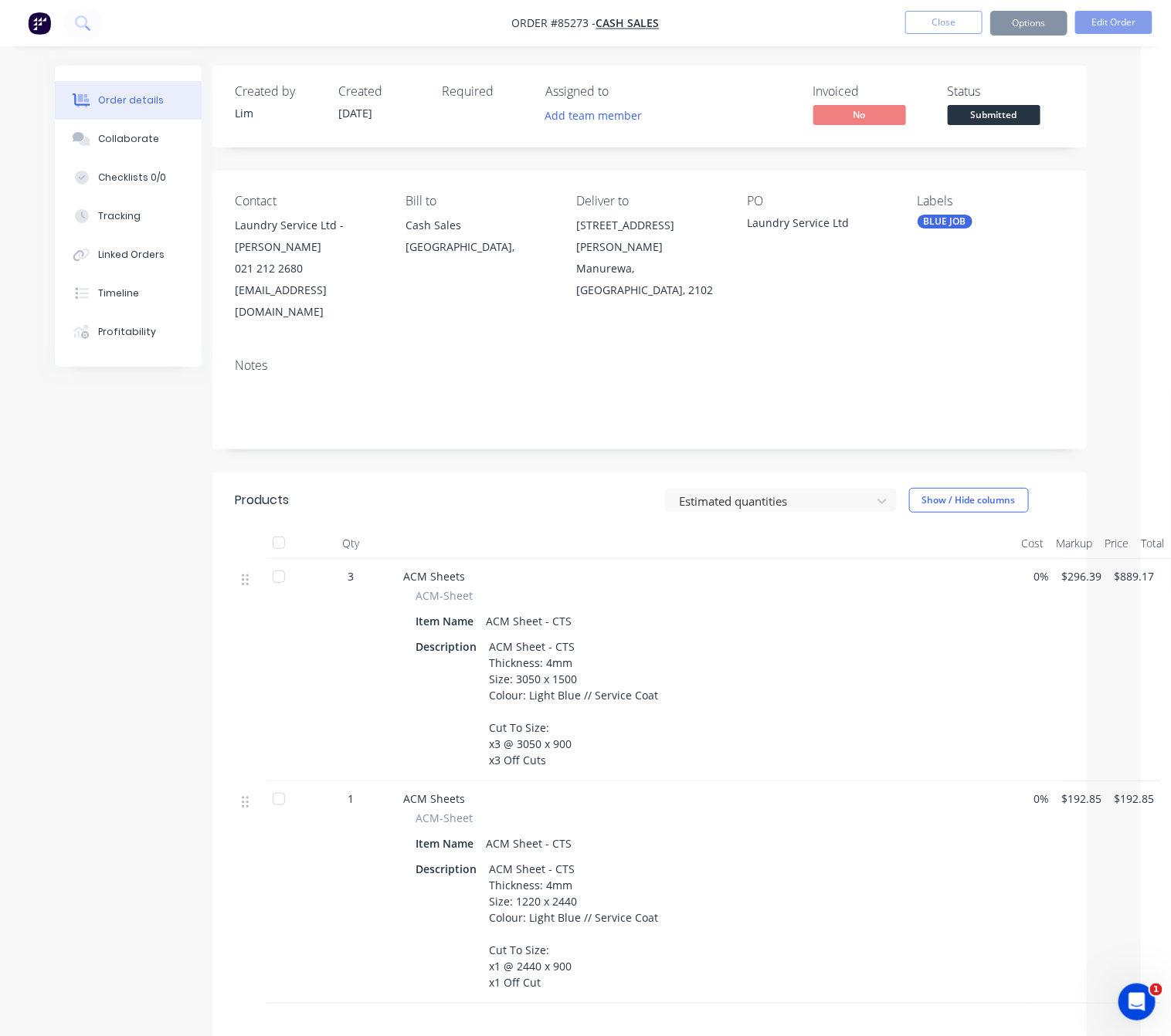
scroll to position [0, 0]
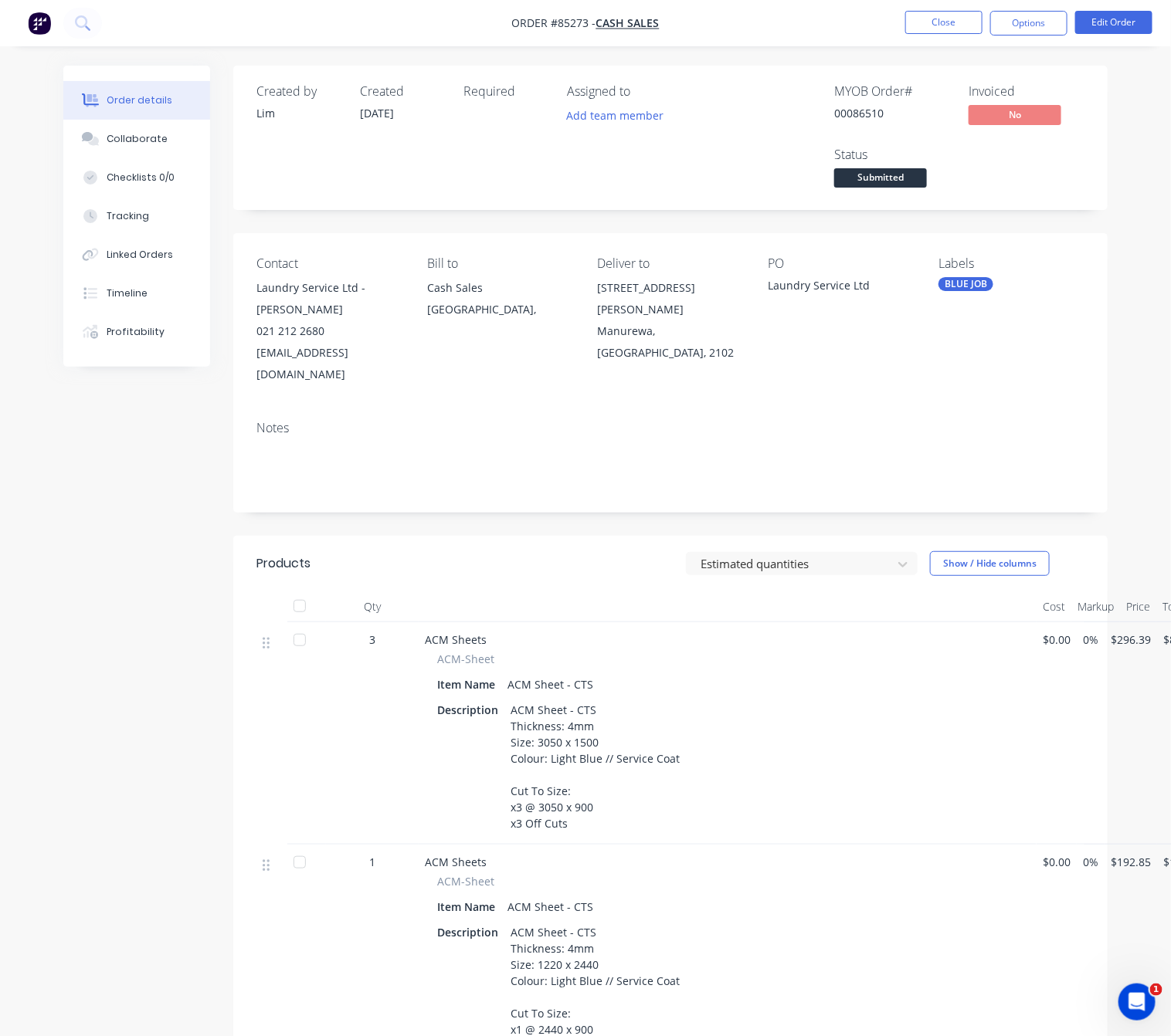
drag, startPoint x: 91, startPoint y: 517, endPoint x: 98, endPoint y: 513, distance: 8.1
click at [98, 513] on div "Created by Lim Created 14/10/25 Required Assigned to Add team member MYOB Order…" at bounding box center [586, 720] width 1044 height 1310
click at [1022, 17] on button "Options" at bounding box center [1029, 23] width 78 height 24
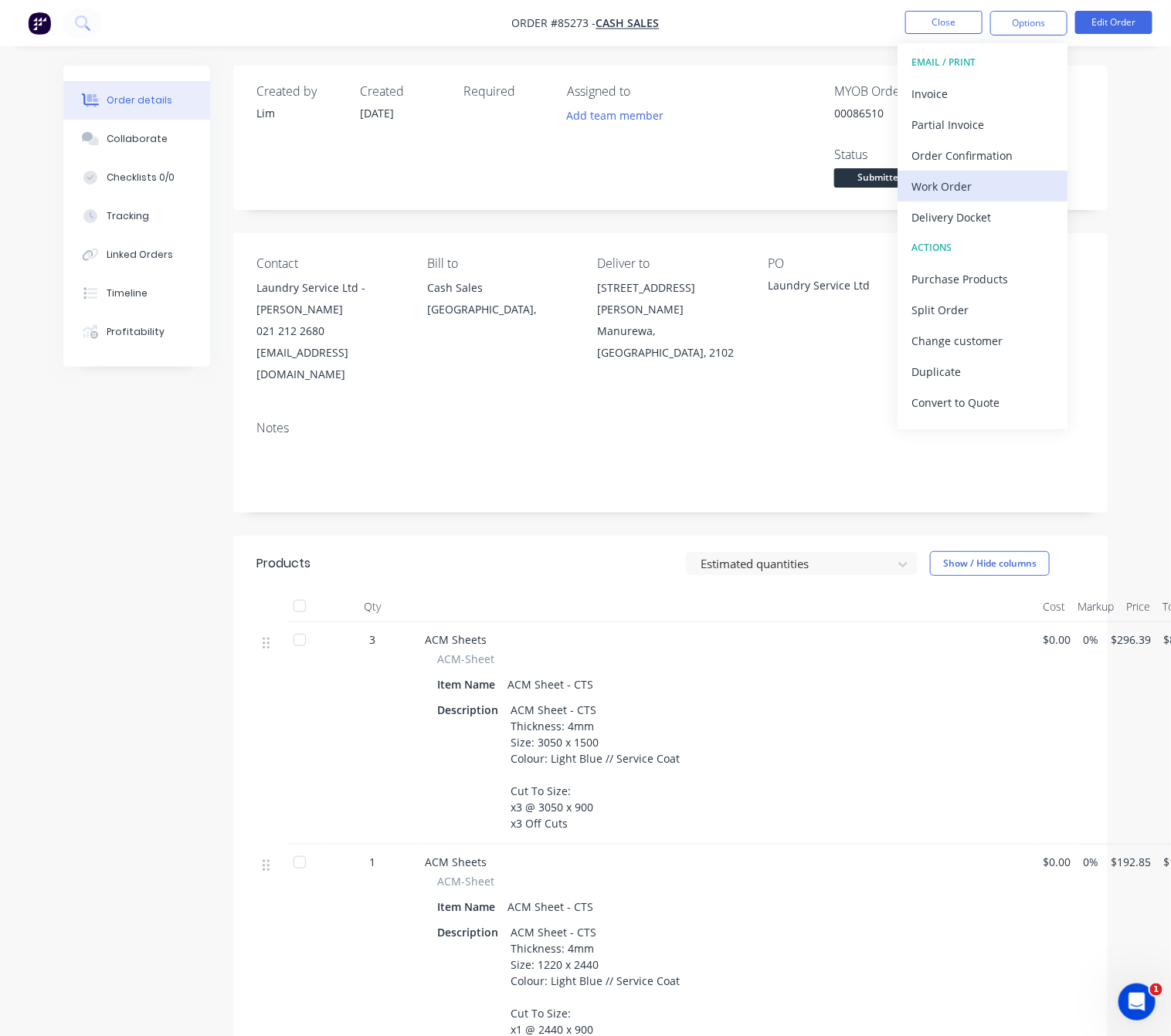
click at [946, 184] on div "Work Order" at bounding box center [982, 186] width 142 height 22
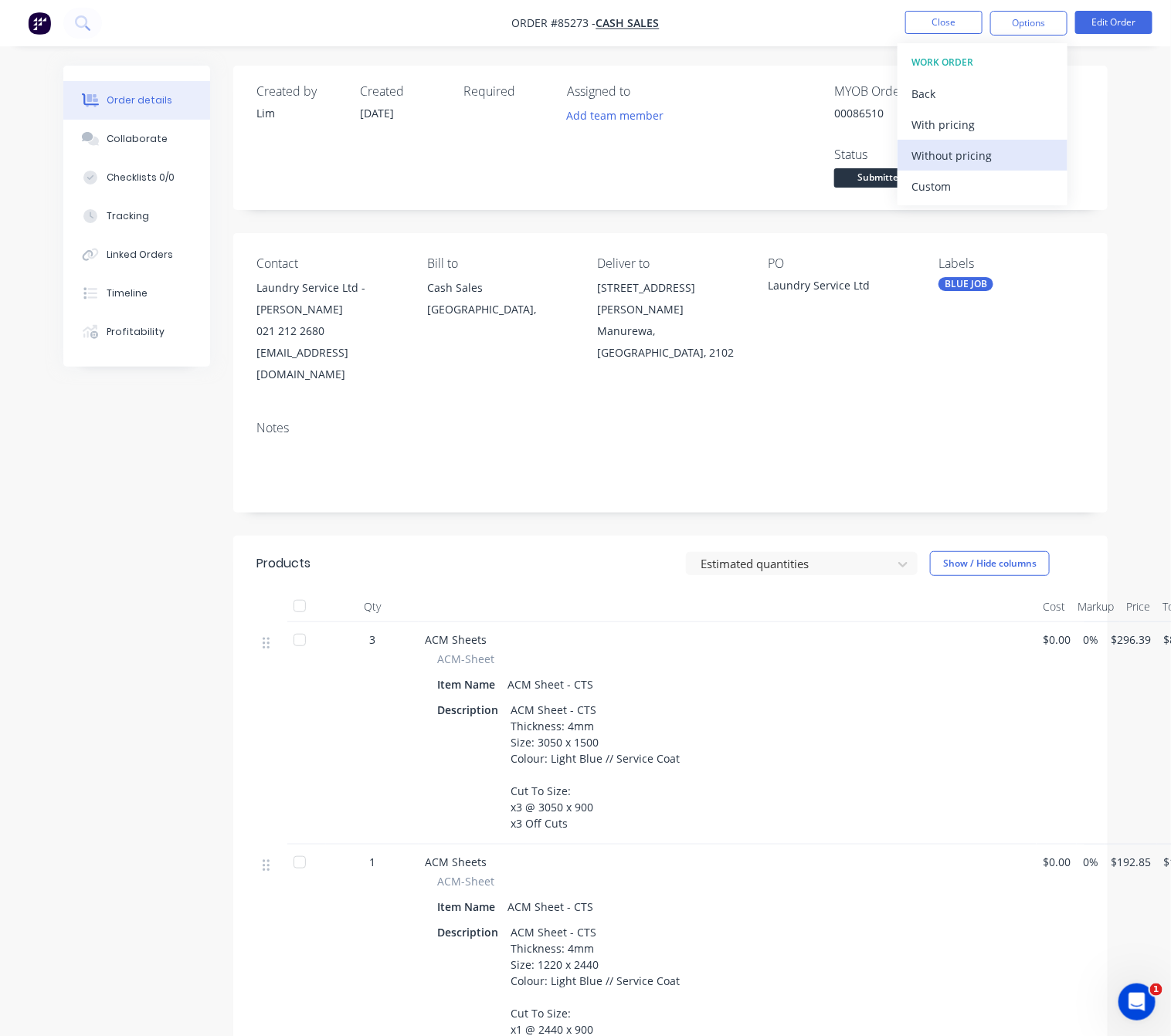
click at [964, 153] on div "Without pricing" at bounding box center [982, 155] width 142 height 22
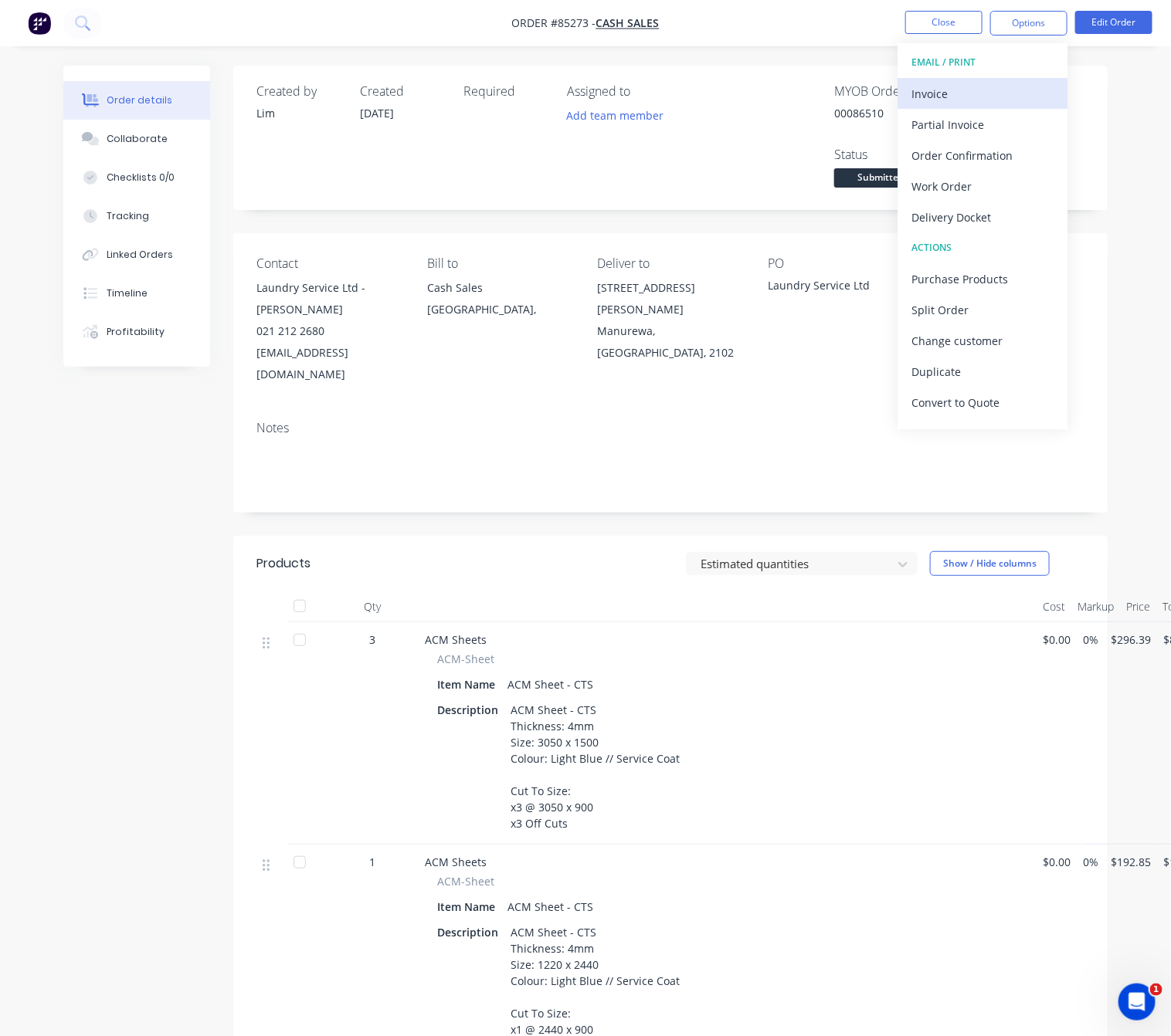
click at [1000, 104] on button "Invoice" at bounding box center [982, 94] width 170 height 31
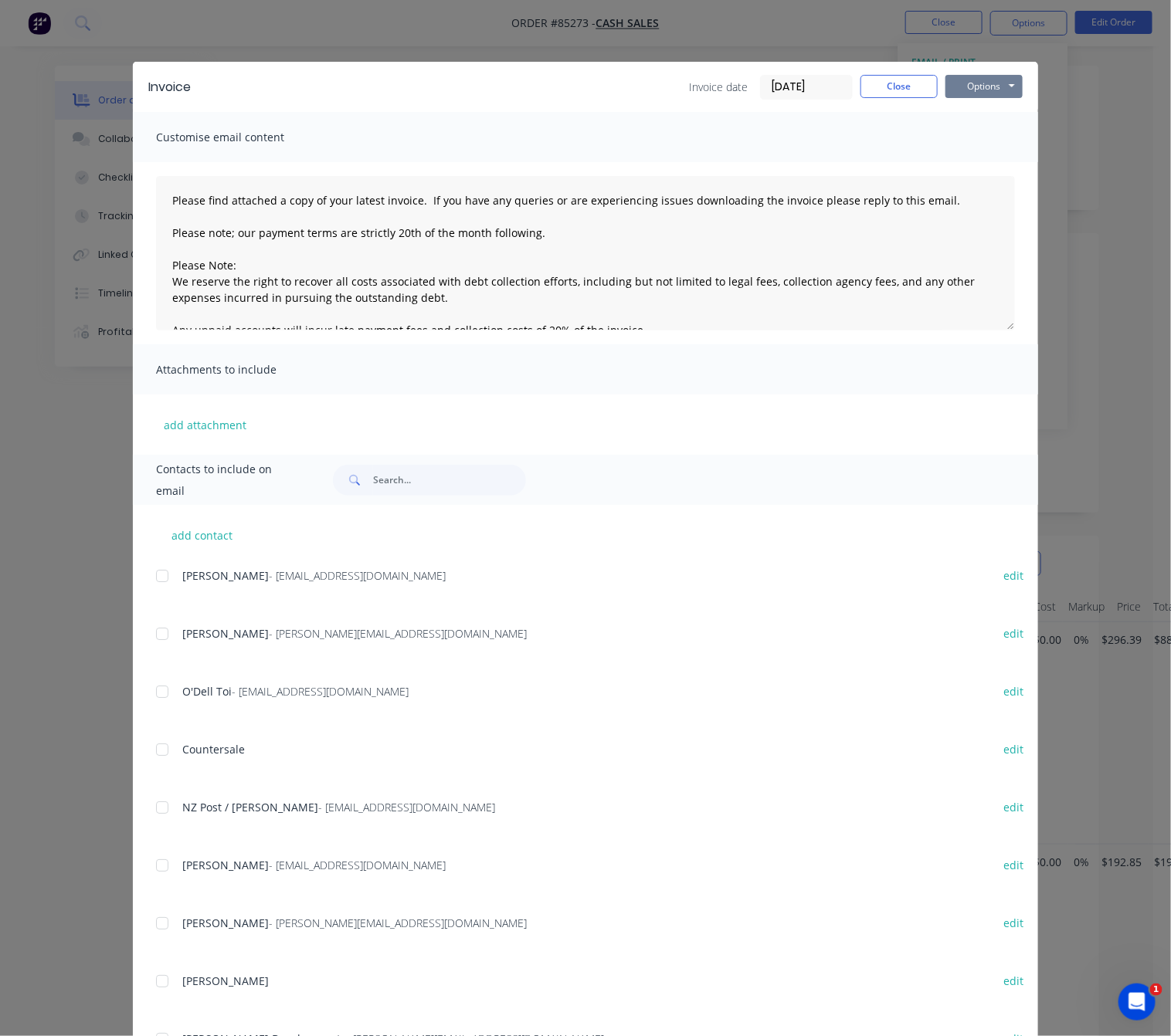
drag, startPoint x: 1008, startPoint y: 68, endPoint x: 1005, endPoint y: 78, distance: 10.4
click at [1008, 67] on div "Invoice Invoice date 14/10/25 Close Options Preview Print Email" at bounding box center [586, 87] width 905 height 50
click at [1002, 78] on button "Options" at bounding box center [984, 87] width 78 height 23
click at [1002, 104] on button "Preview" at bounding box center [995, 113] width 99 height 25
click at [906, 79] on button "Close" at bounding box center [899, 87] width 78 height 23
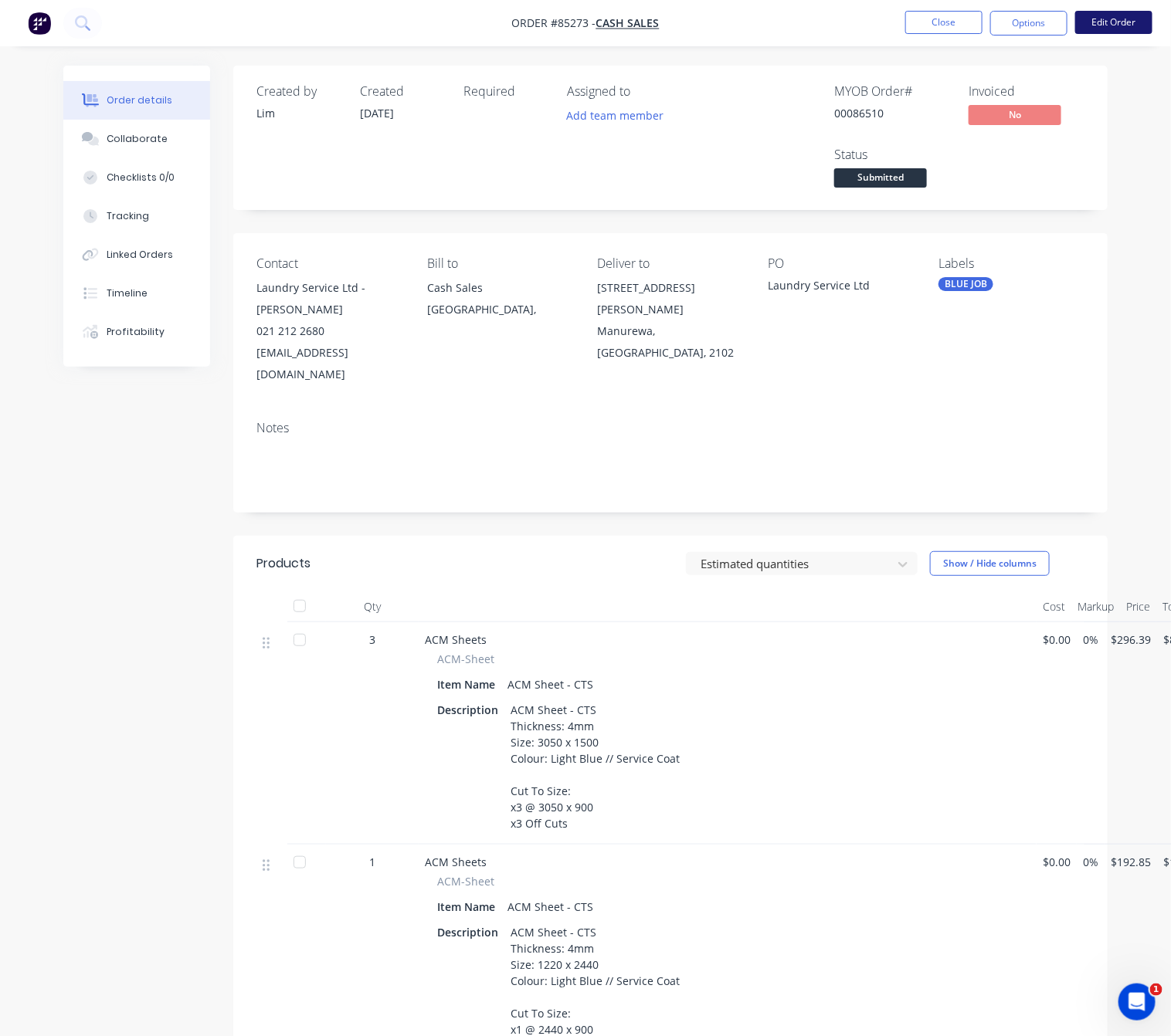
click at [1121, 21] on button "Edit Order" at bounding box center [1114, 22] width 78 height 23
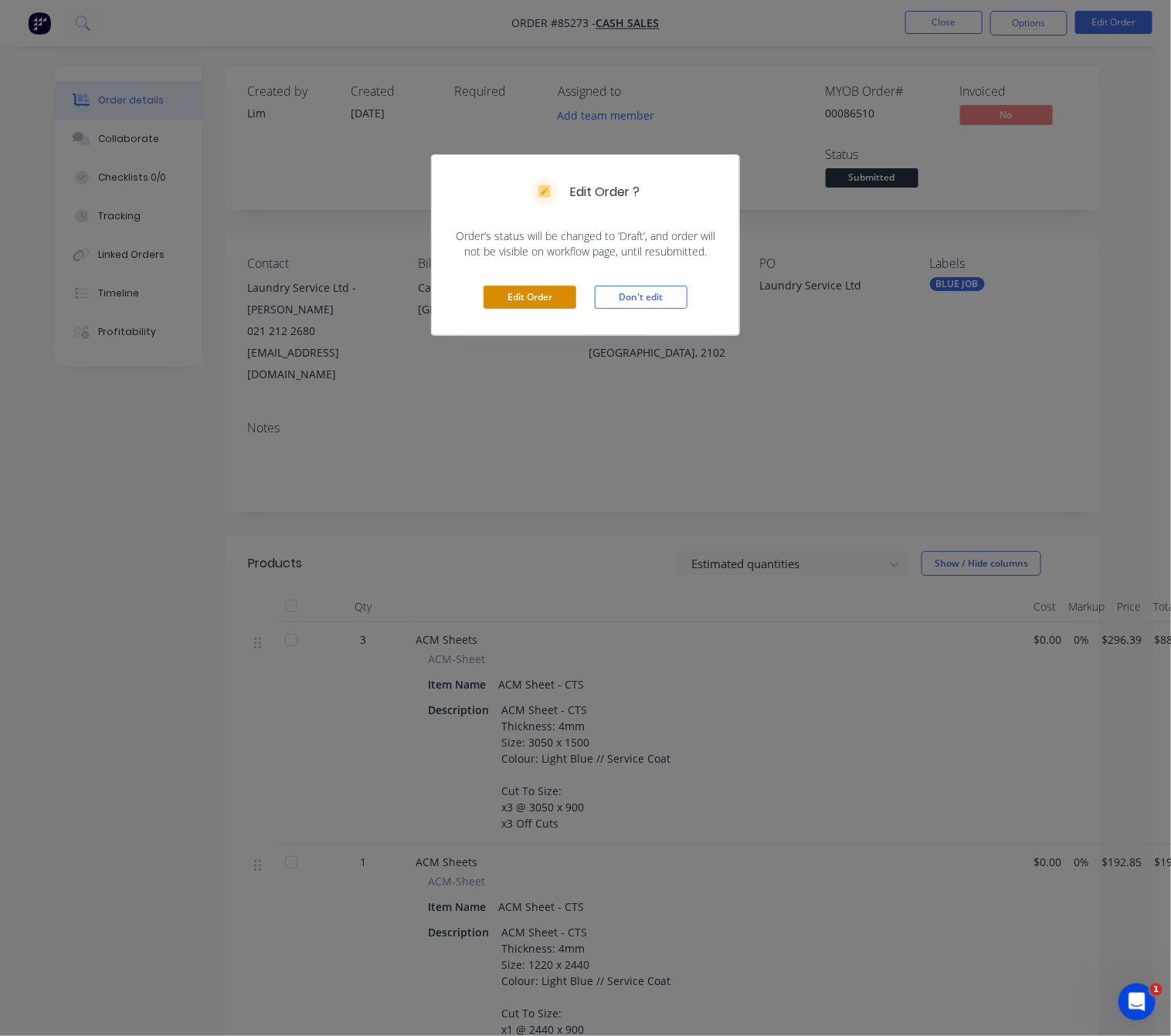
click at [561, 288] on button "Edit Order" at bounding box center [529, 297] width 92 height 23
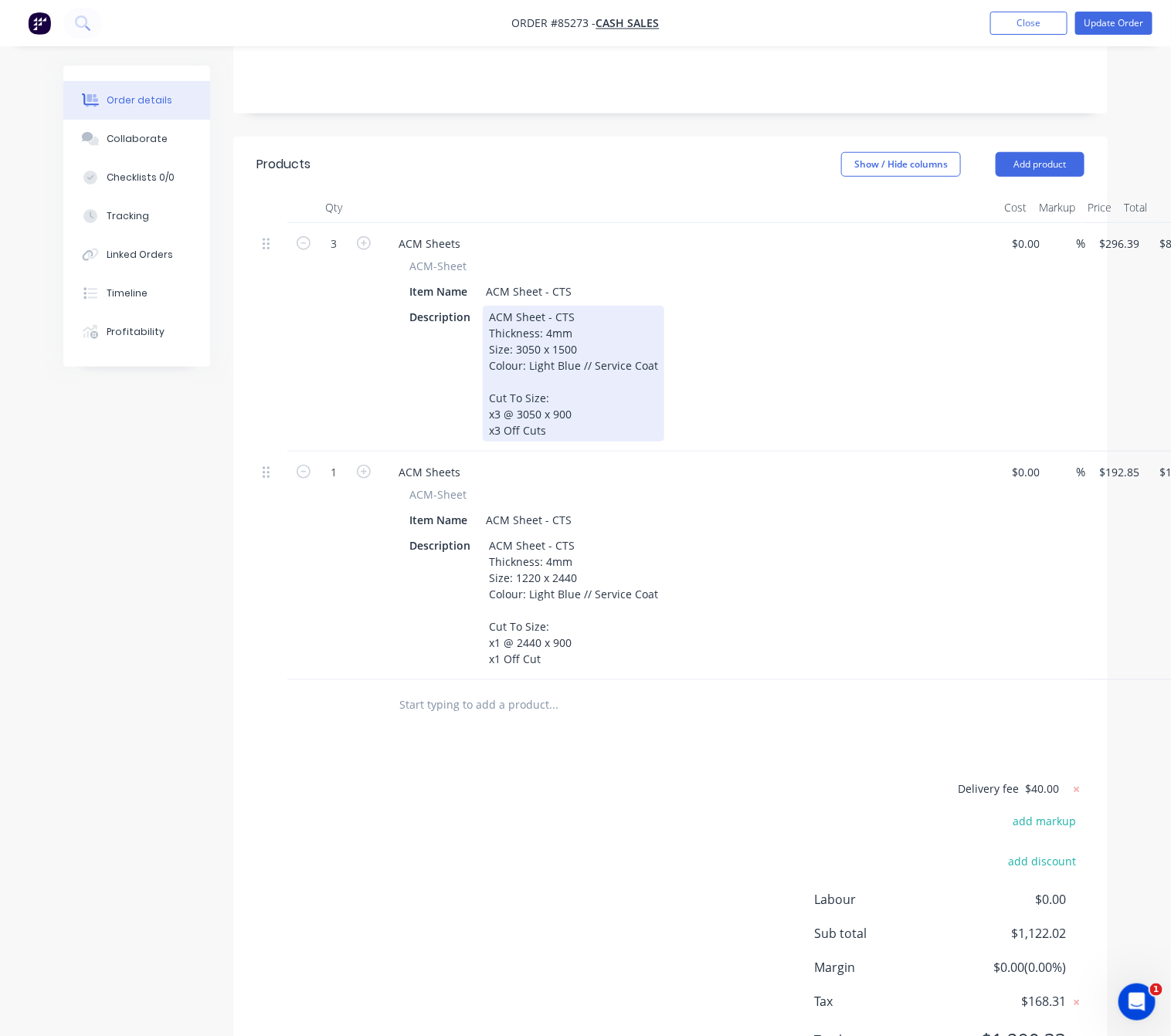
scroll to position [348, 0]
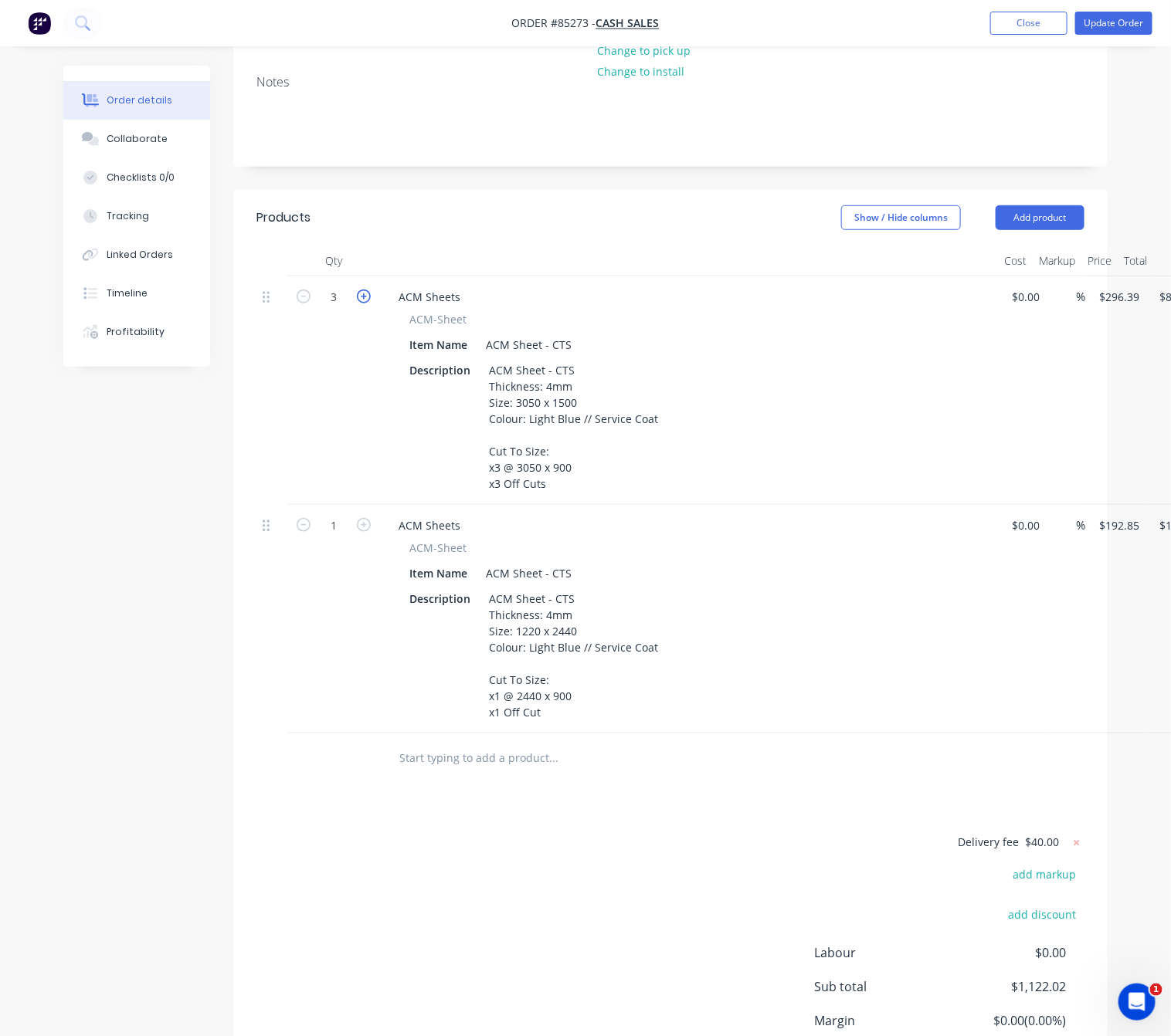
click at [368, 290] on icon "button" at bounding box center [363, 296] width 14 height 14
type input "4"
type input "$1,185.56"
click at [368, 290] on icon "button" at bounding box center [363, 296] width 14 height 14
type input "5"
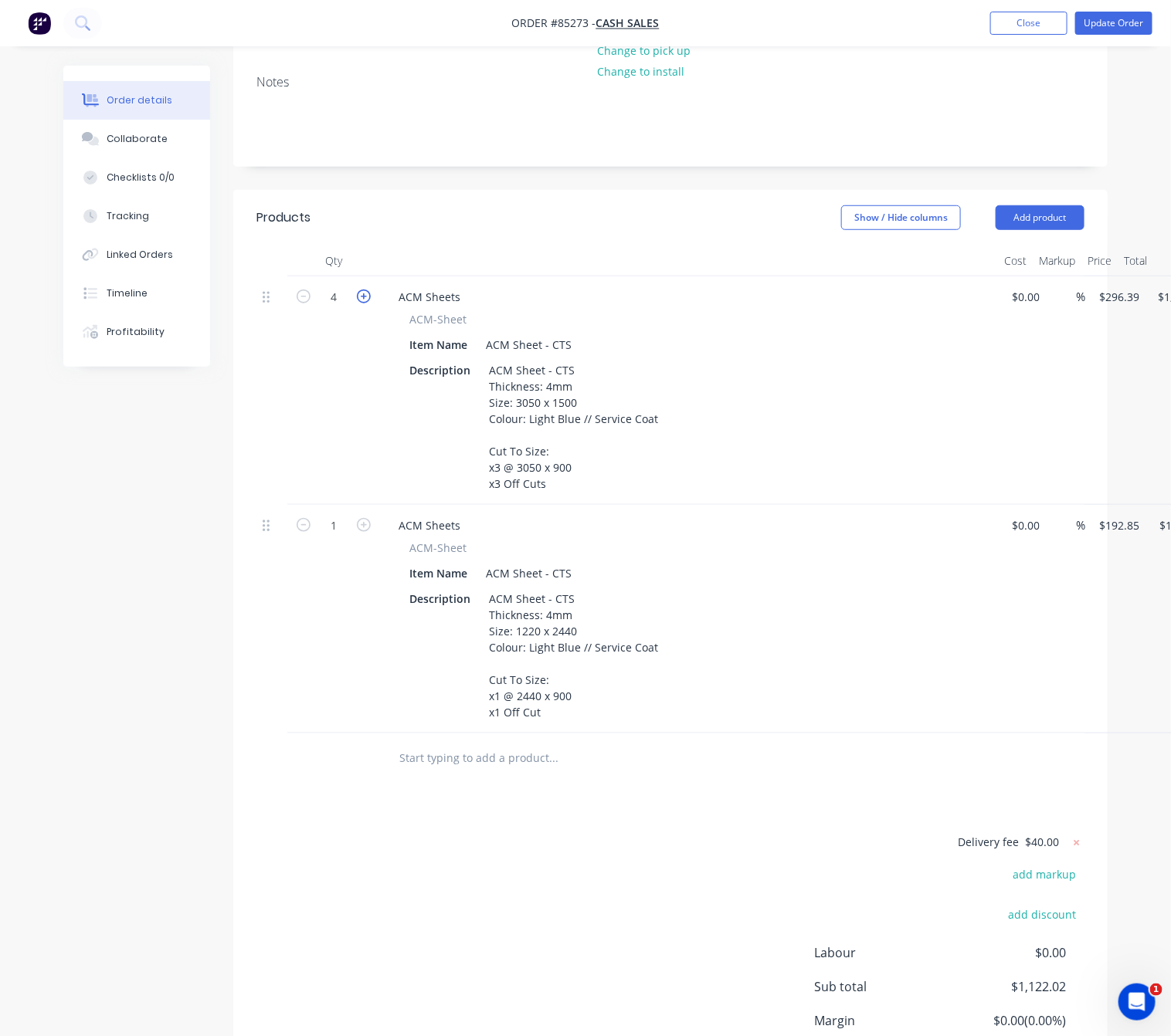
type input "$1,481.95"
click at [368, 290] on icon "button" at bounding box center [363, 296] width 14 height 14
type input "6"
type input "$1,778.34"
click at [163, 571] on div "Created by Lim Created 14/10/25 Required Assigned to Add team member MYOB Order…" at bounding box center [586, 444] width 1044 height 1452
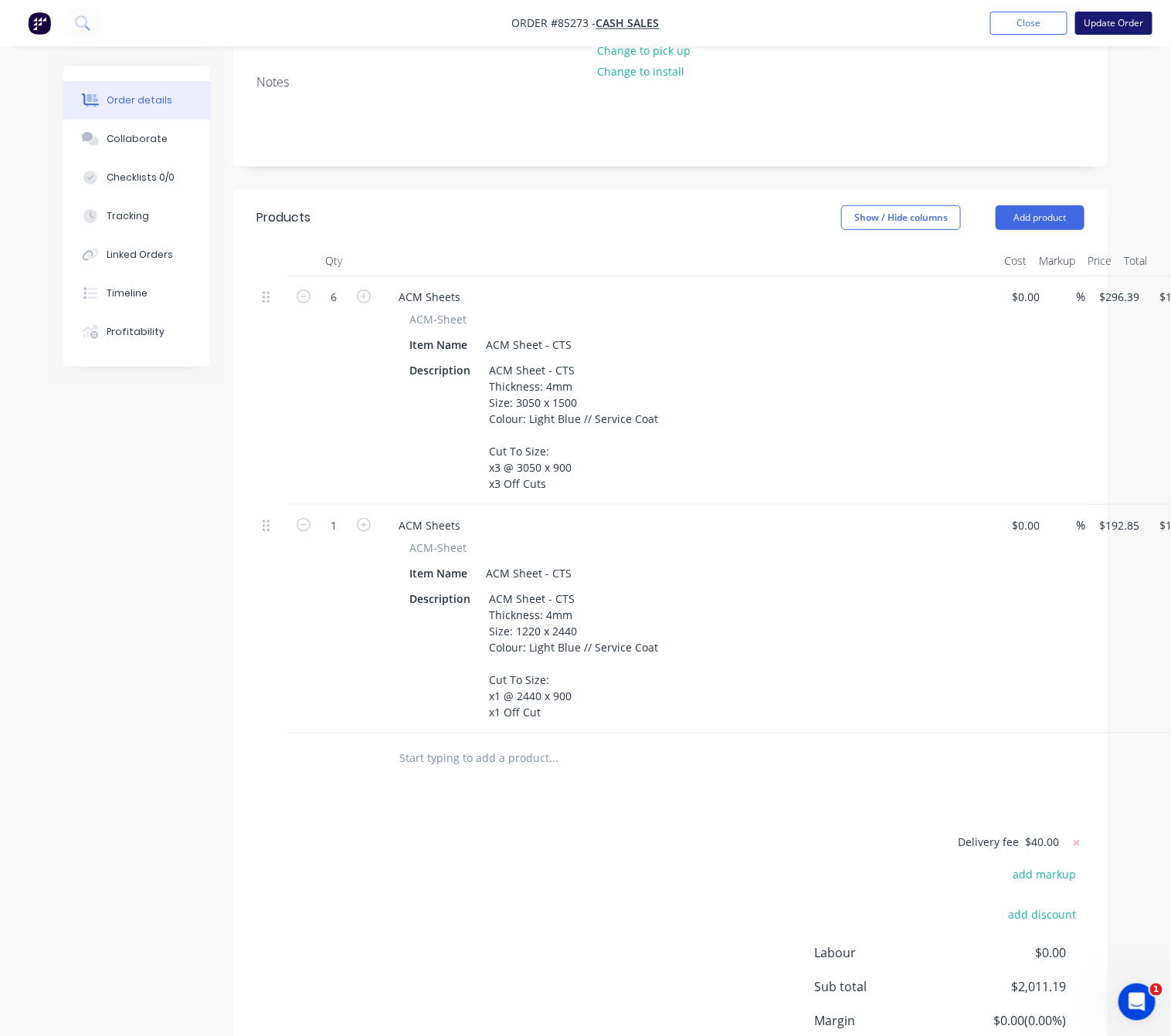
click at [1110, 33] on button "Update Order" at bounding box center [1114, 23] width 78 height 23
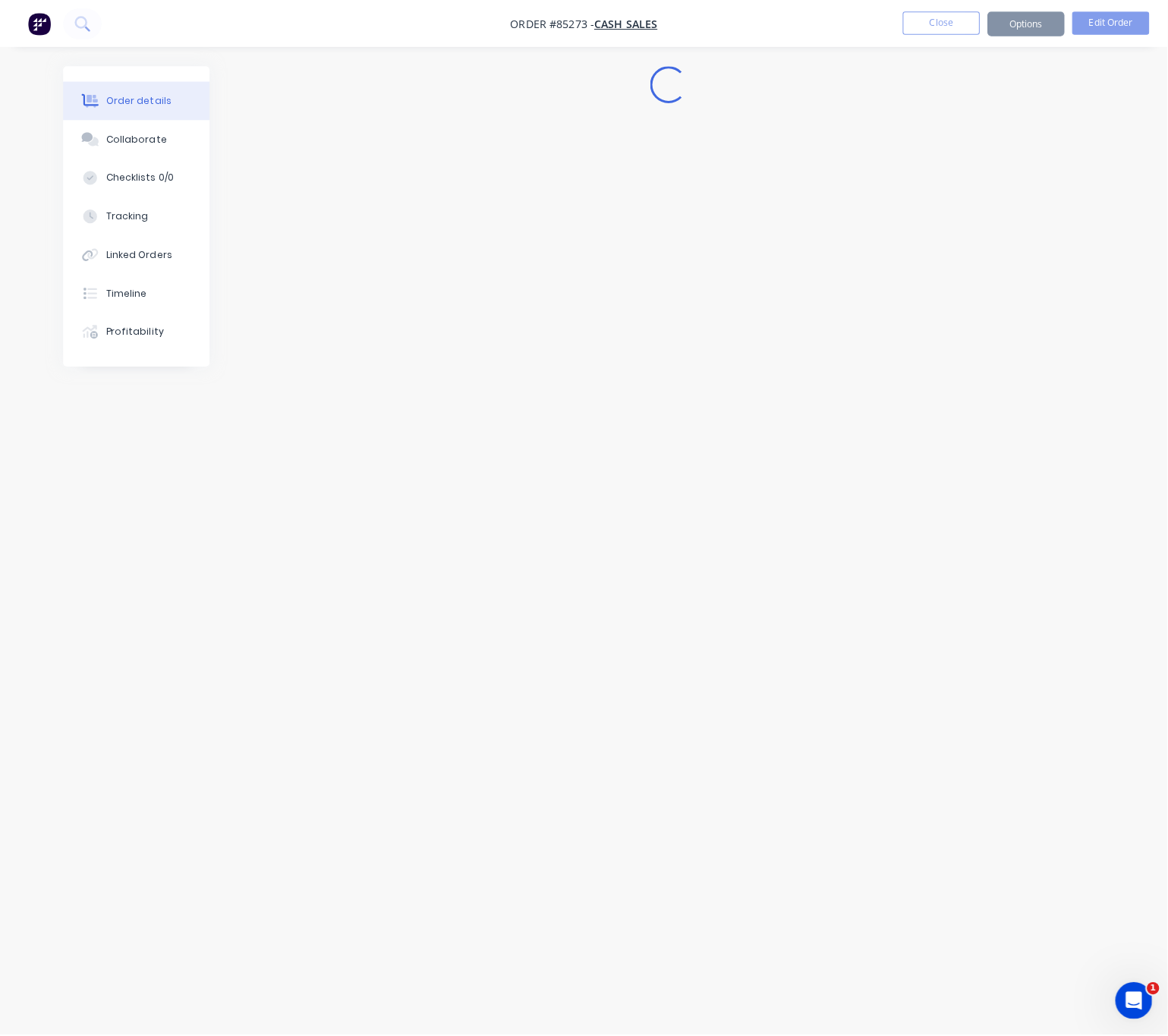
scroll to position [0, 0]
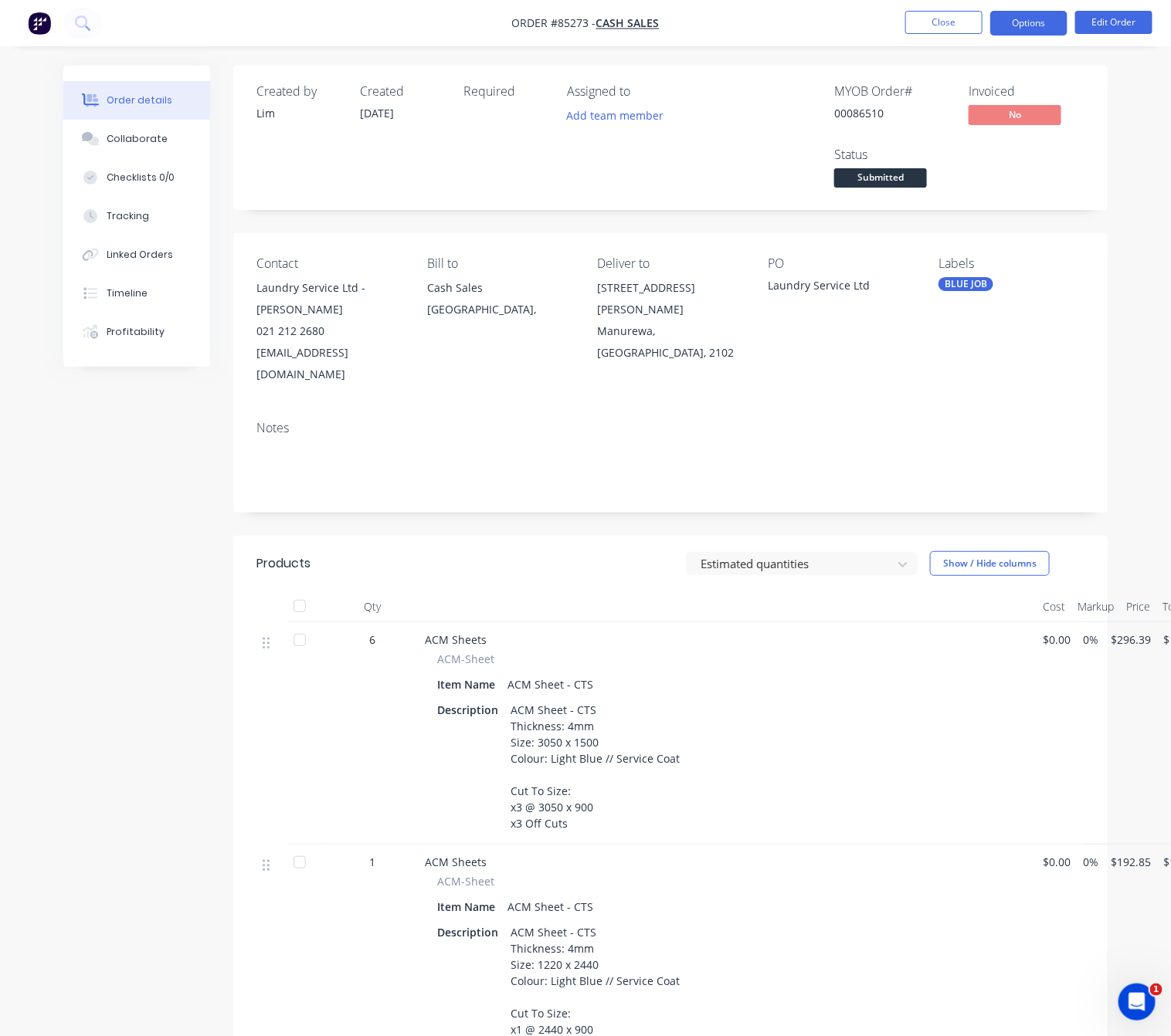
click at [1022, 15] on button "Options" at bounding box center [1029, 23] width 78 height 24
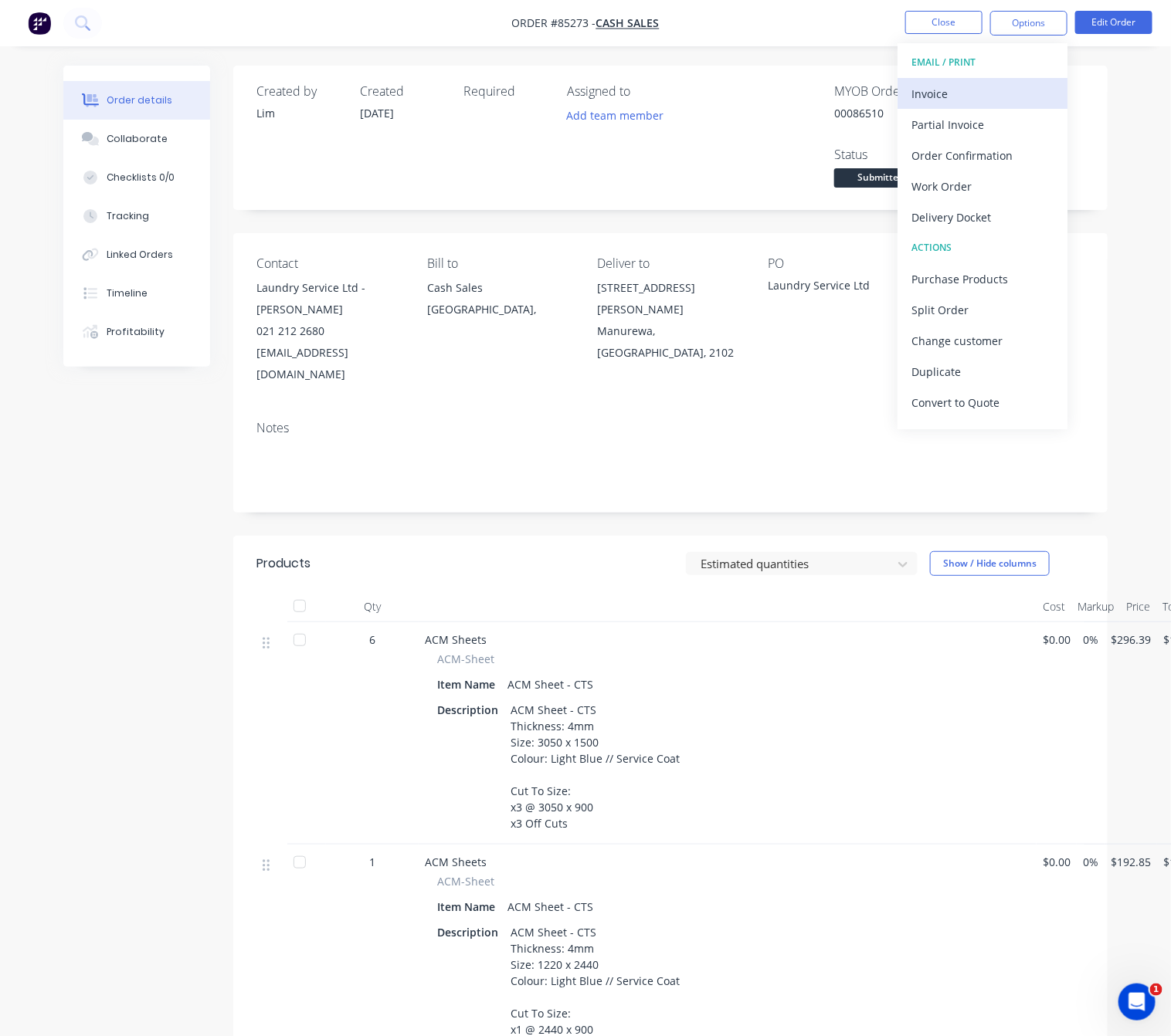
click at [1005, 86] on div "Invoice" at bounding box center [982, 93] width 142 height 22
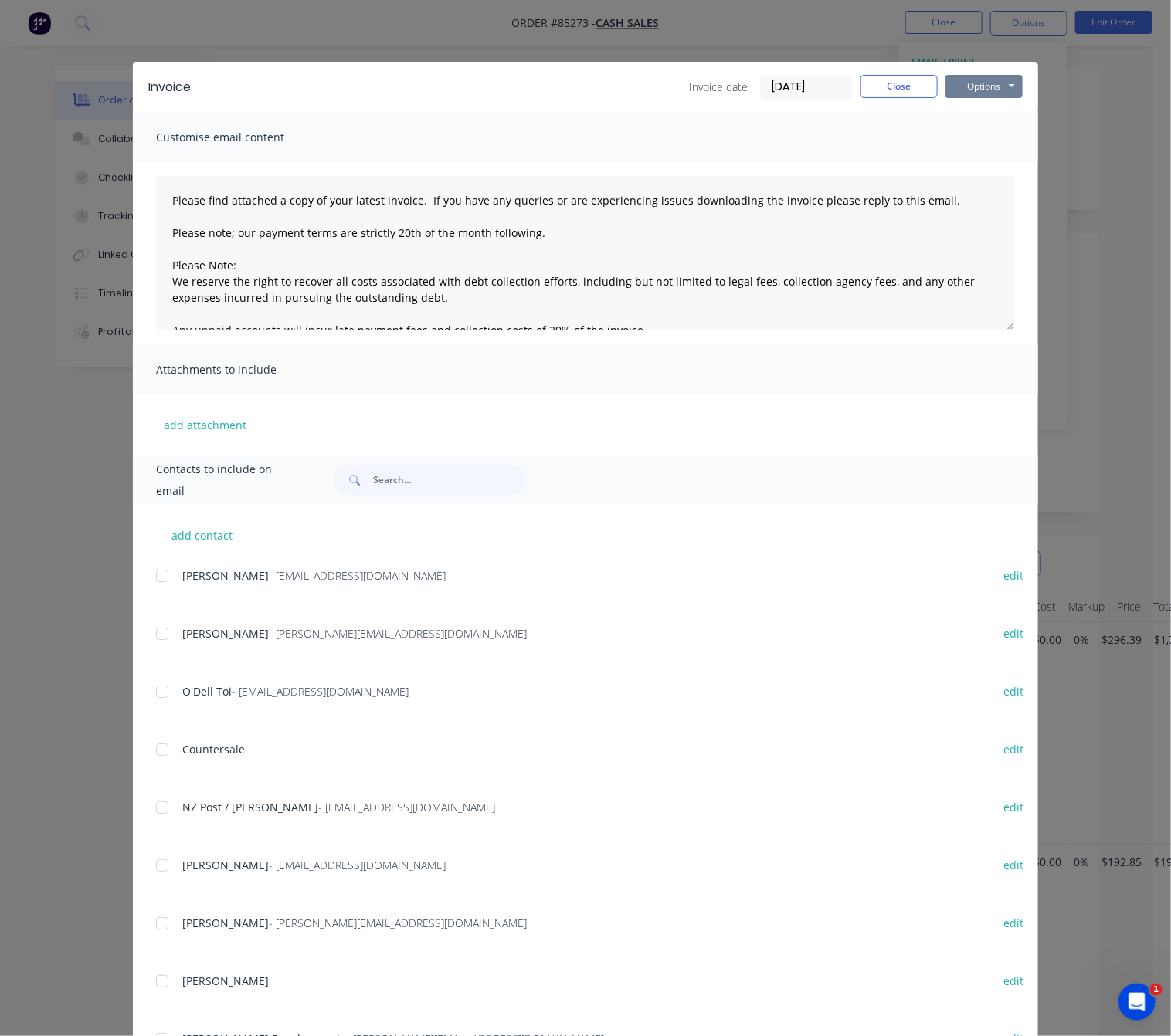
click at [1005, 75] on button "Options" at bounding box center [984, 87] width 78 height 23
click at [1004, 103] on button "Preview" at bounding box center [995, 113] width 99 height 25
click at [891, 92] on button "Close" at bounding box center [899, 87] width 78 height 23
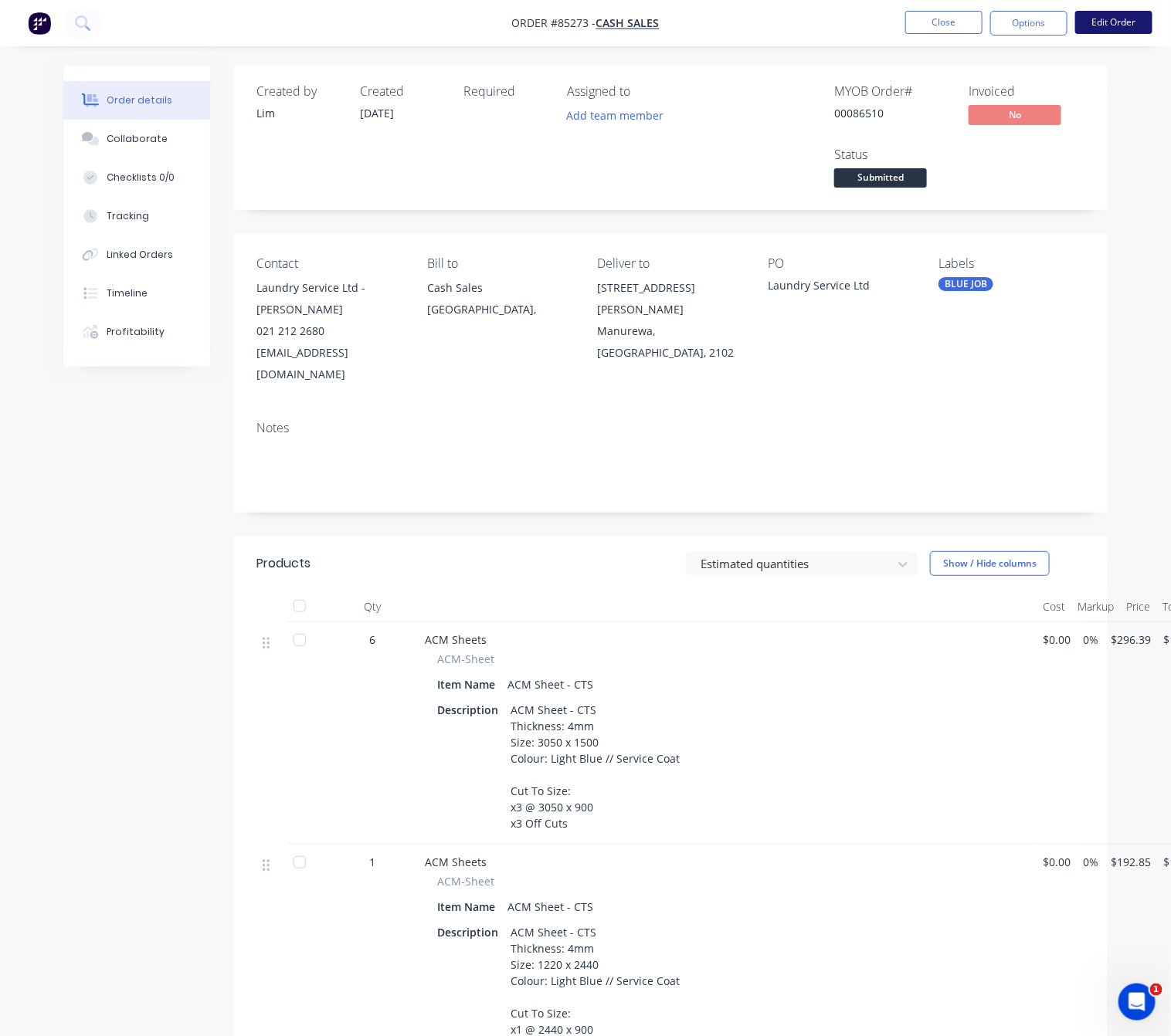
click at [1120, 19] on button "Edit Order" at bounding box center [1114, 22] width 78 height 23
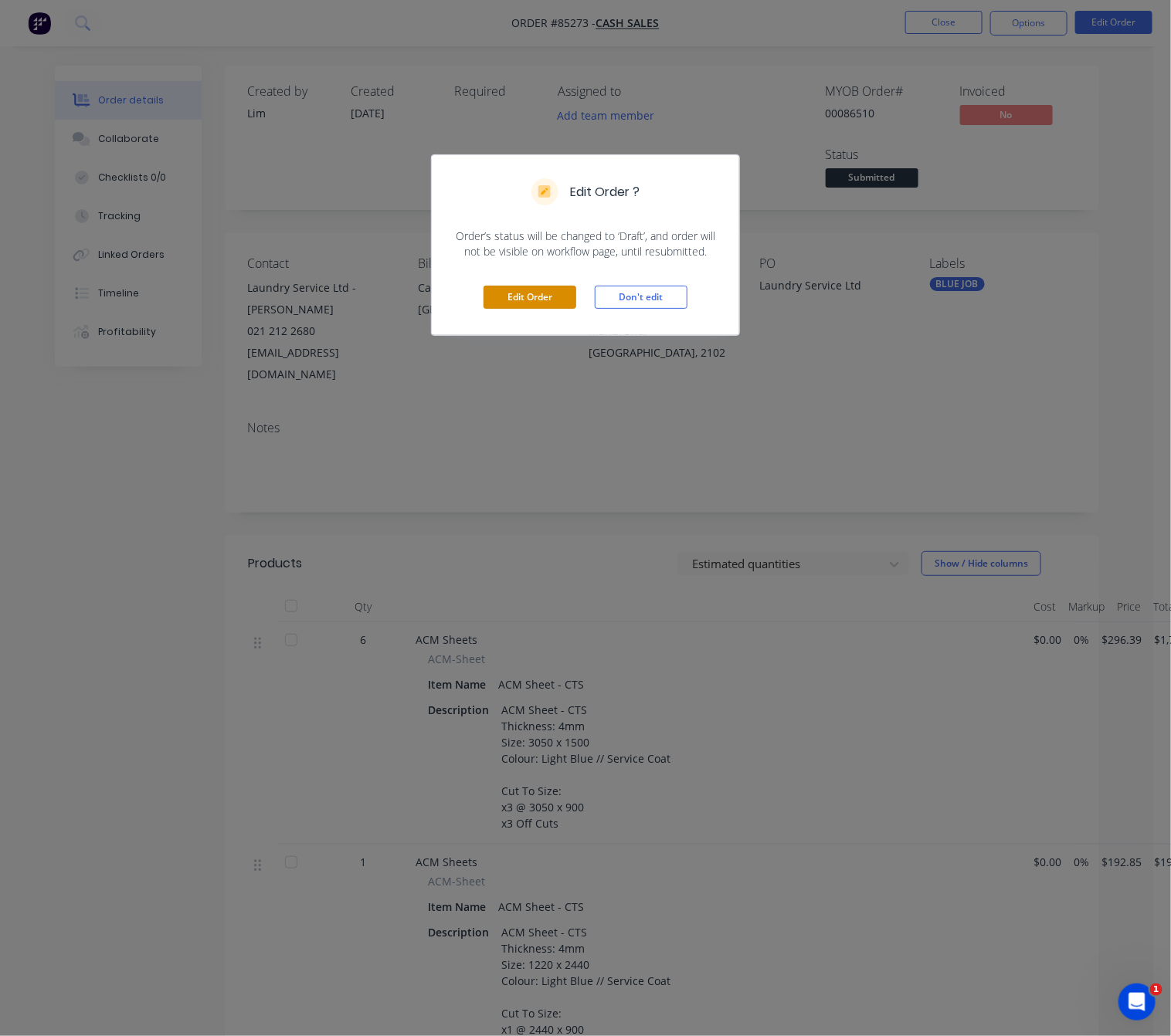
drag, startPoint x: 532, startPoint y: 287, endPoint x: 540, endPoint y: 651, distance: 364.1
click at [533, 288] on button "Edit Order" at bounding box center [529, 297] width 92 height 23
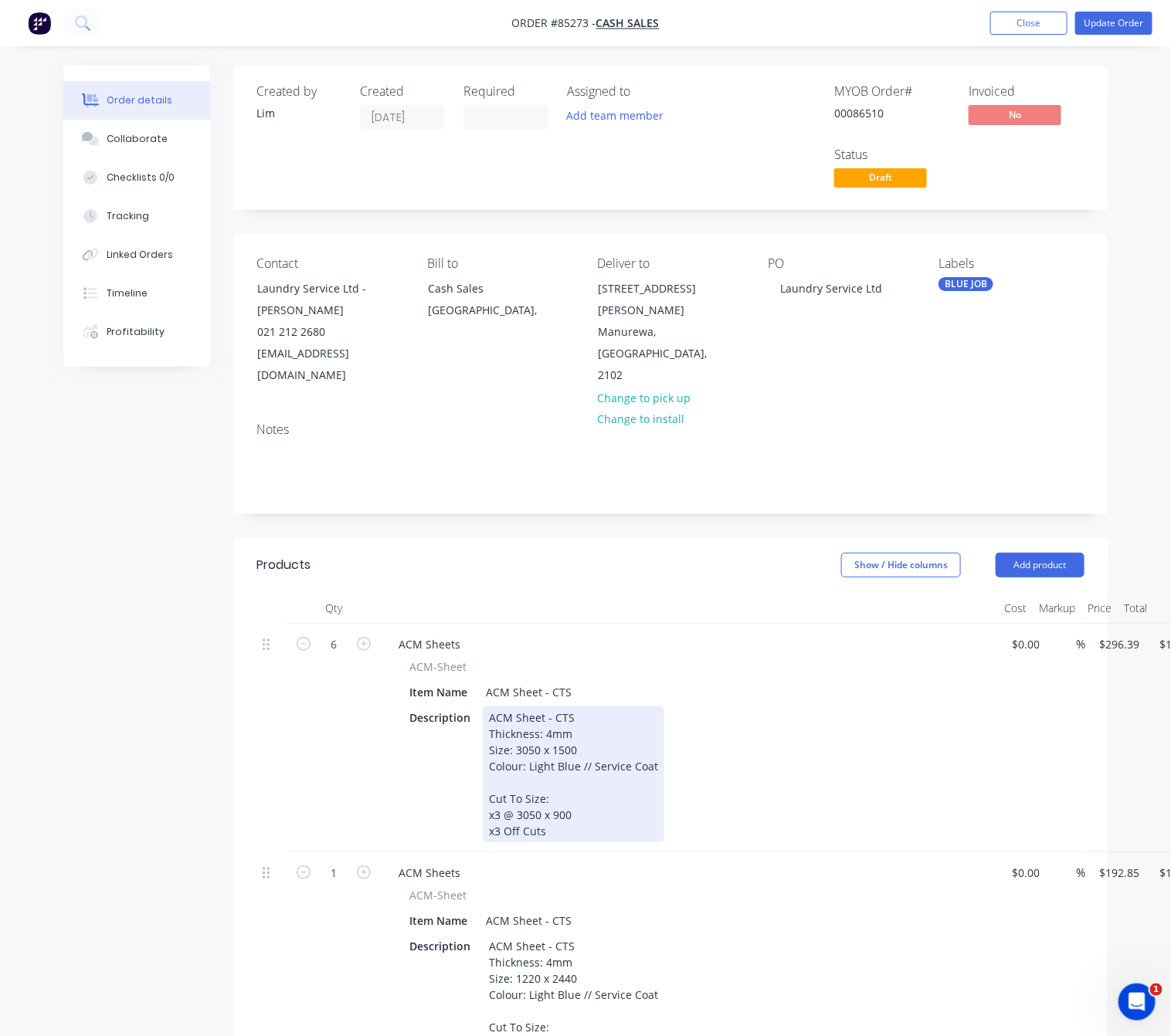
click at [494, 791] on div "ACM Sheet - CTS Thickness: 4mm Size: 3050 x 1500 Colour: Light Blue // Service …" at bounding box center [573, 774] width 181 height 136
click at [501, 795] on div "ACM Sheet - CTS Thickness: 4mm Size: 3050 x 1500 Colour: Light Blue // Service …" at bounding box center [573, 774] width 181 height 136
click at [498, 813] on div "ACM Sheet - CTS Thickness: 4mm Size: 3050 x 1500 Colour: Light Blue // Service …" at bounding box center [573, 774] width 181 height 136
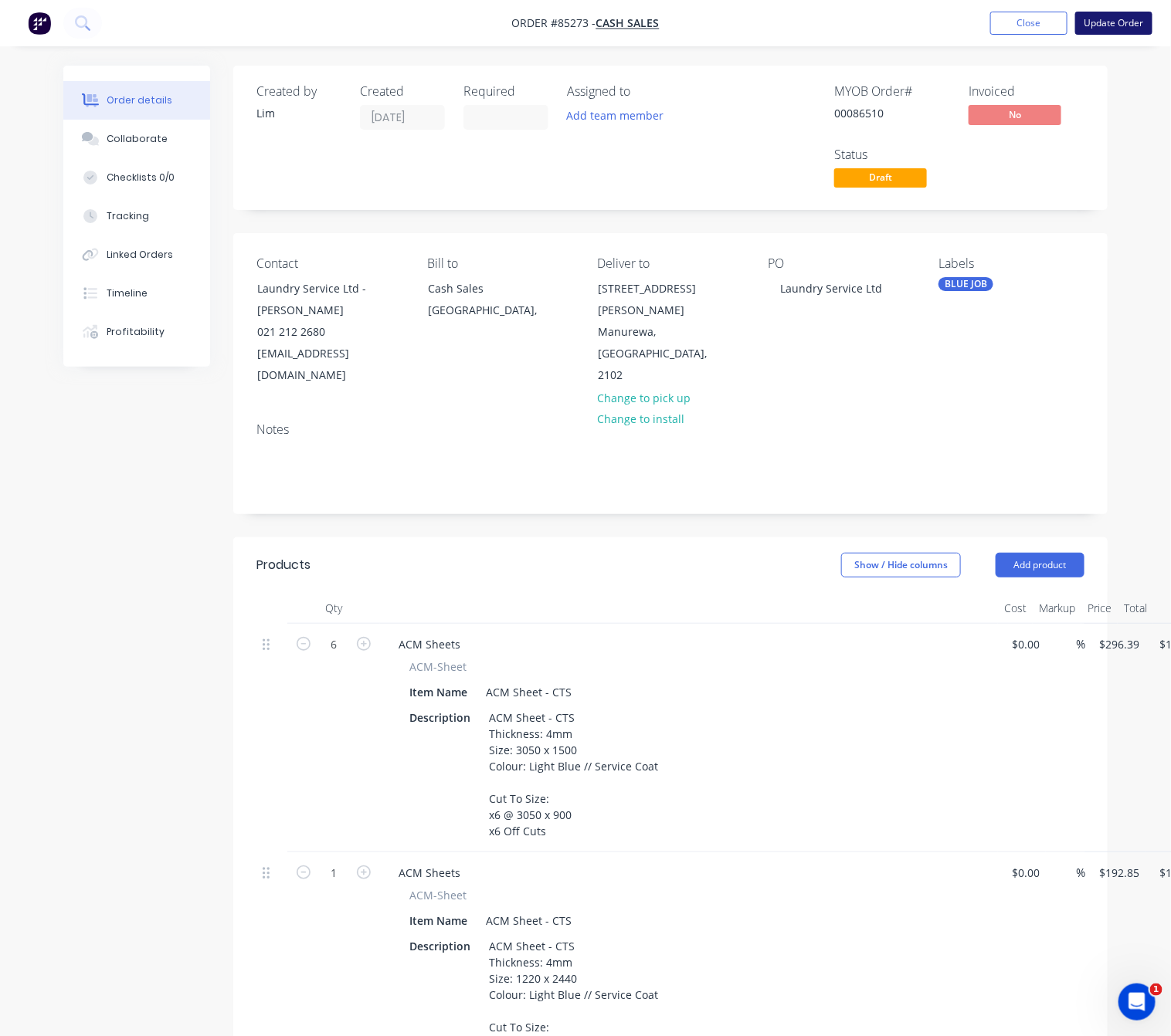
click at [1098, 19] on button "Update Order" at bounding box center [1114, 23] width 78 height 23
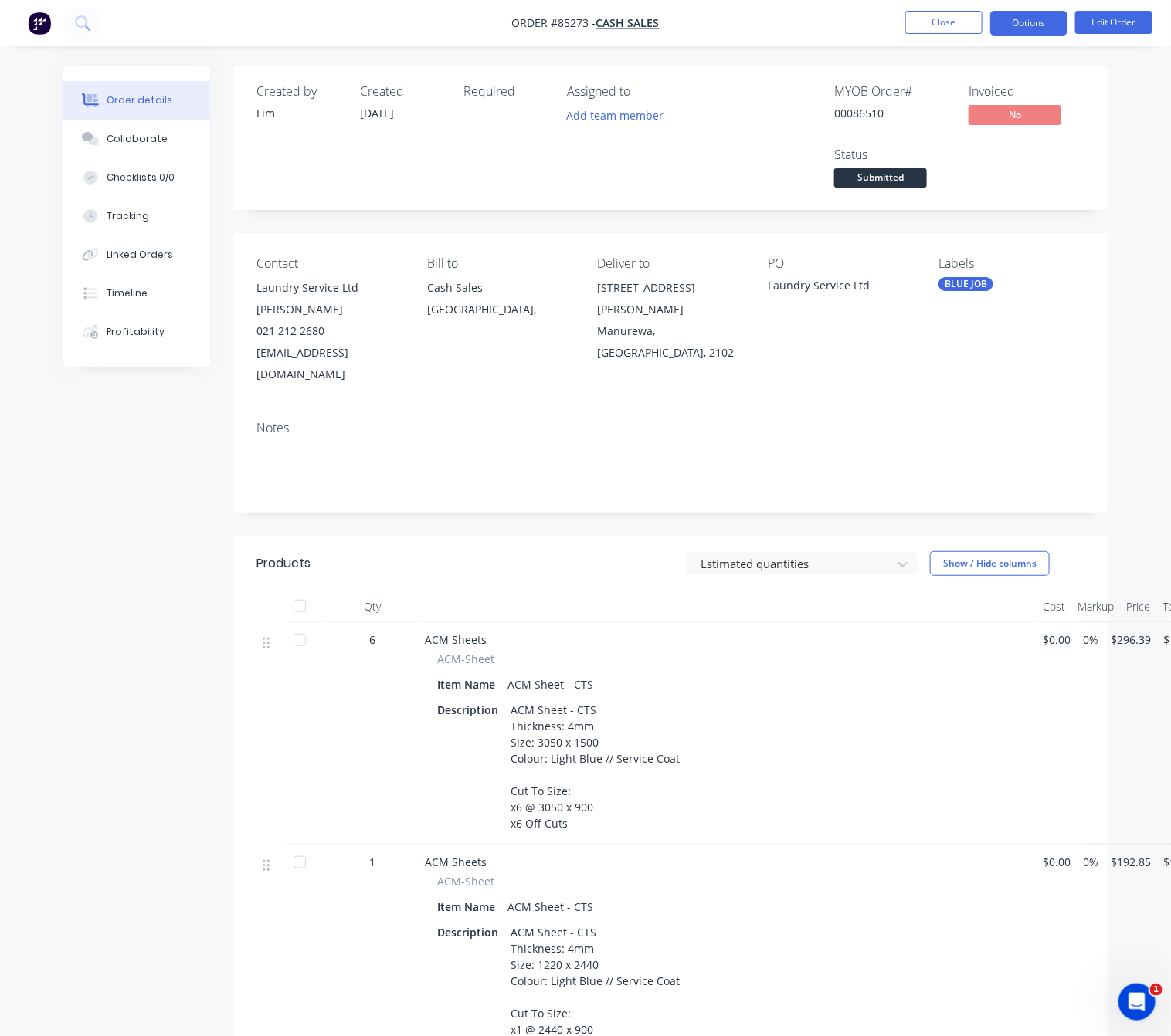
drag, startPoint x: 1031, startPoint y: 25, endPoint x: 1026, endPoint y: 33, distance: 9.4
click at [1030, 25] on button "Options" at bounding box center [1029, 23] width 78 height 24
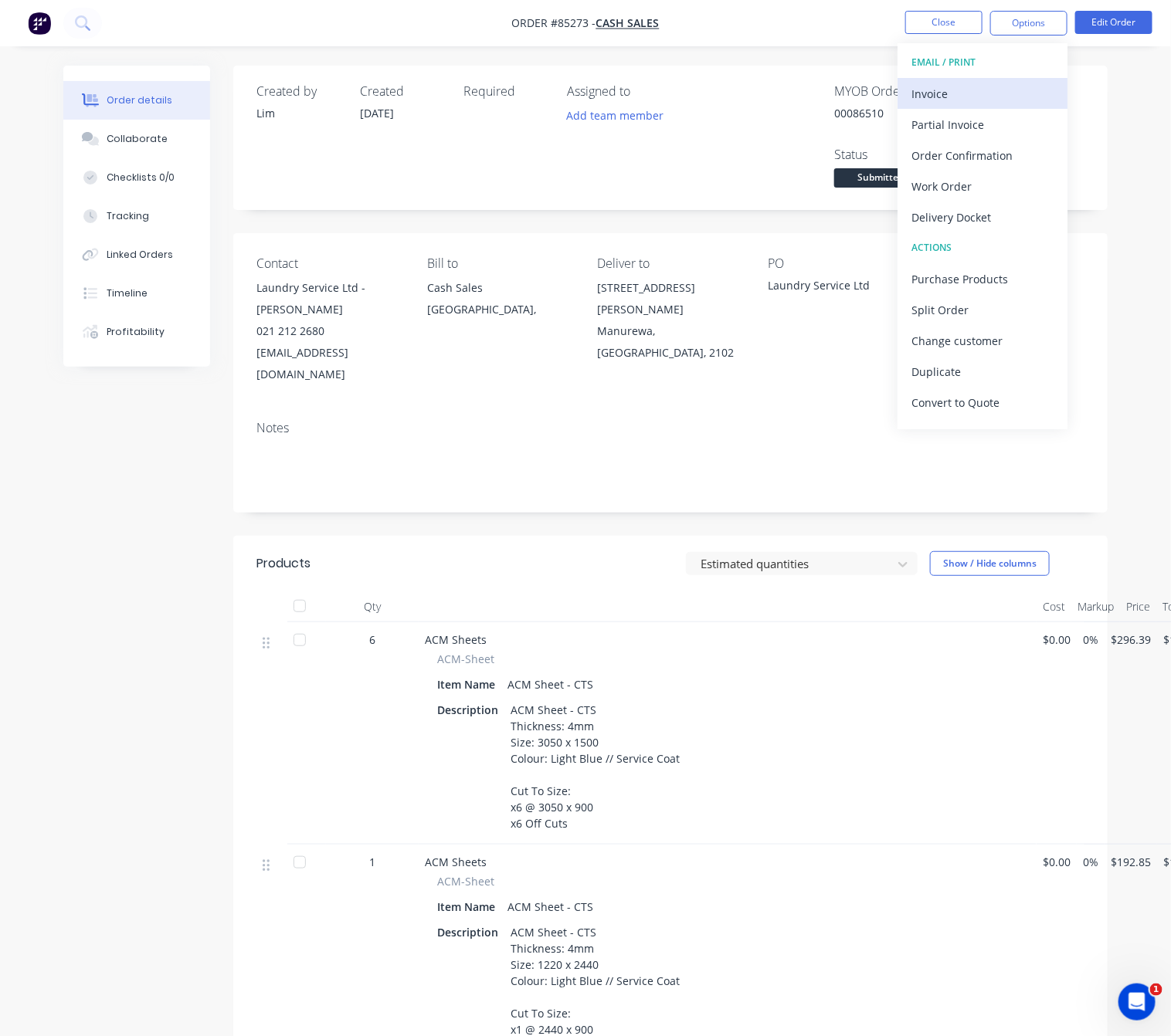
click at [964, 83] on div "Invoice" at bounding box center [982, 93] width 142 height 22
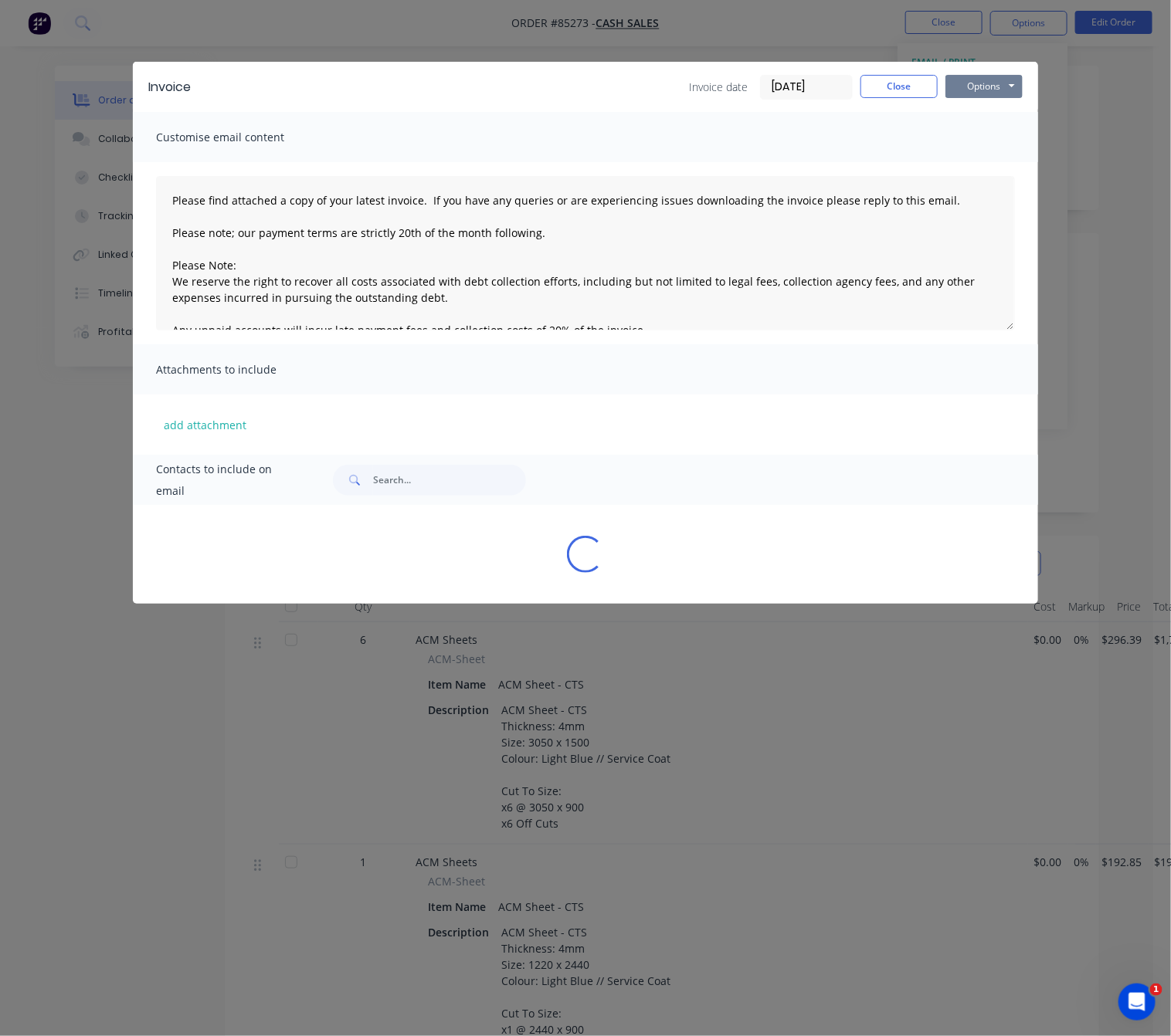
click at [977, 83] on button "Options" at bounding box center [984, 87] width 78 height 23
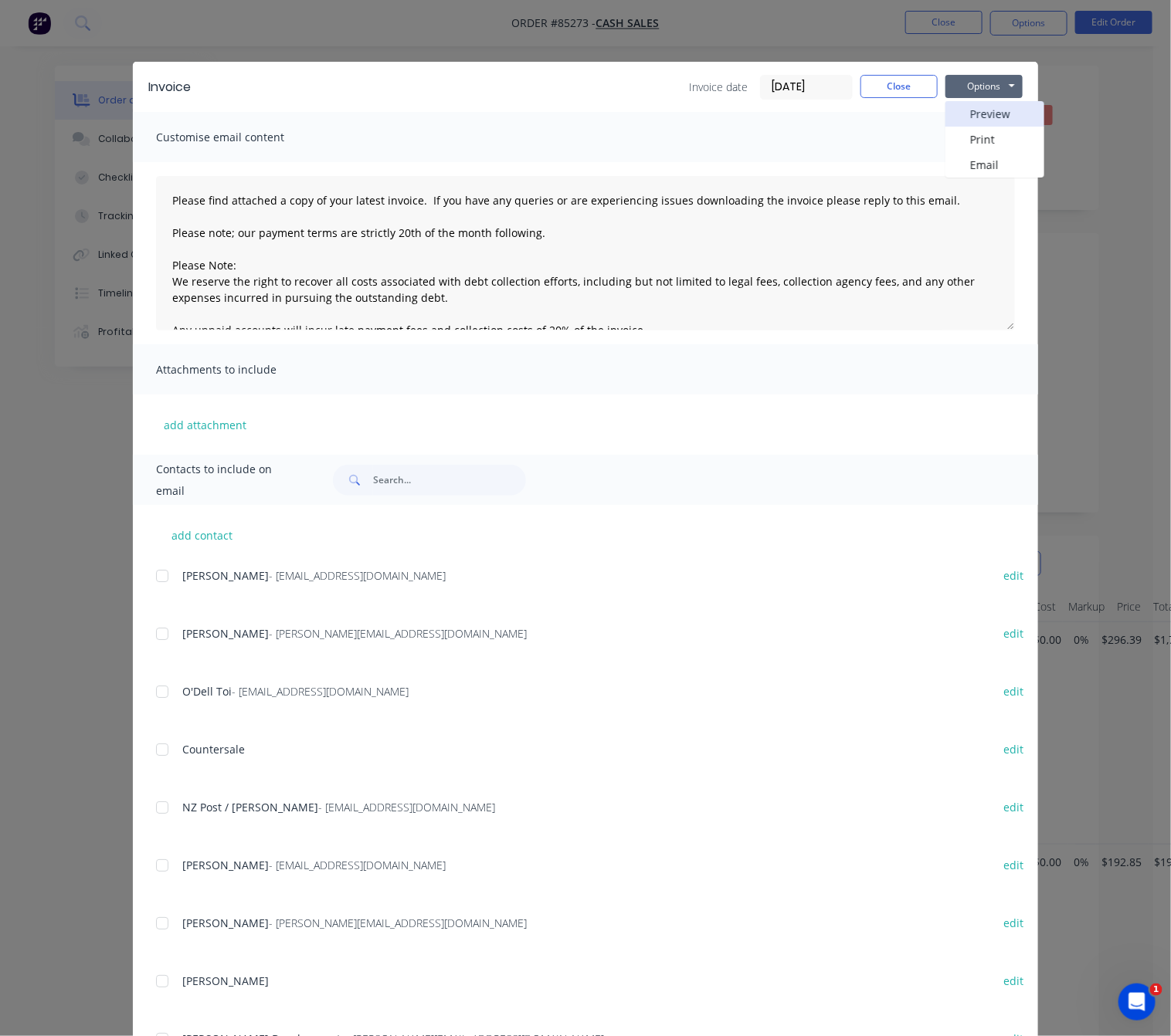
click at [986, 107] on button "Preview" at bounding box center [995, 113] width 99 height 25
click at [909, 91] on button "Close" at bounding box center [899, 87] width 78 height 23
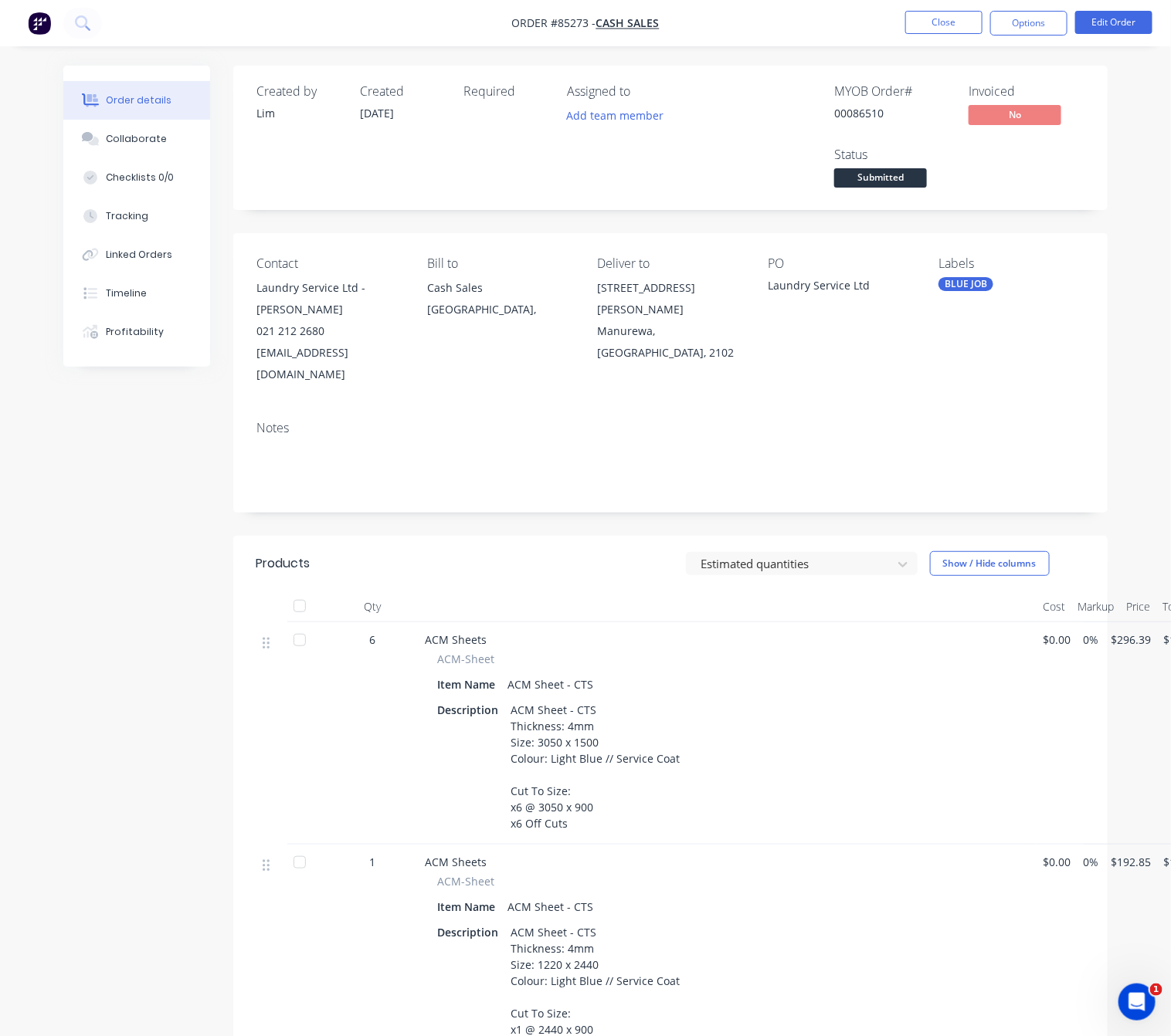
click at [902, 181] on span "Submitted" at bounding box center [879, 178] width 92 height 20
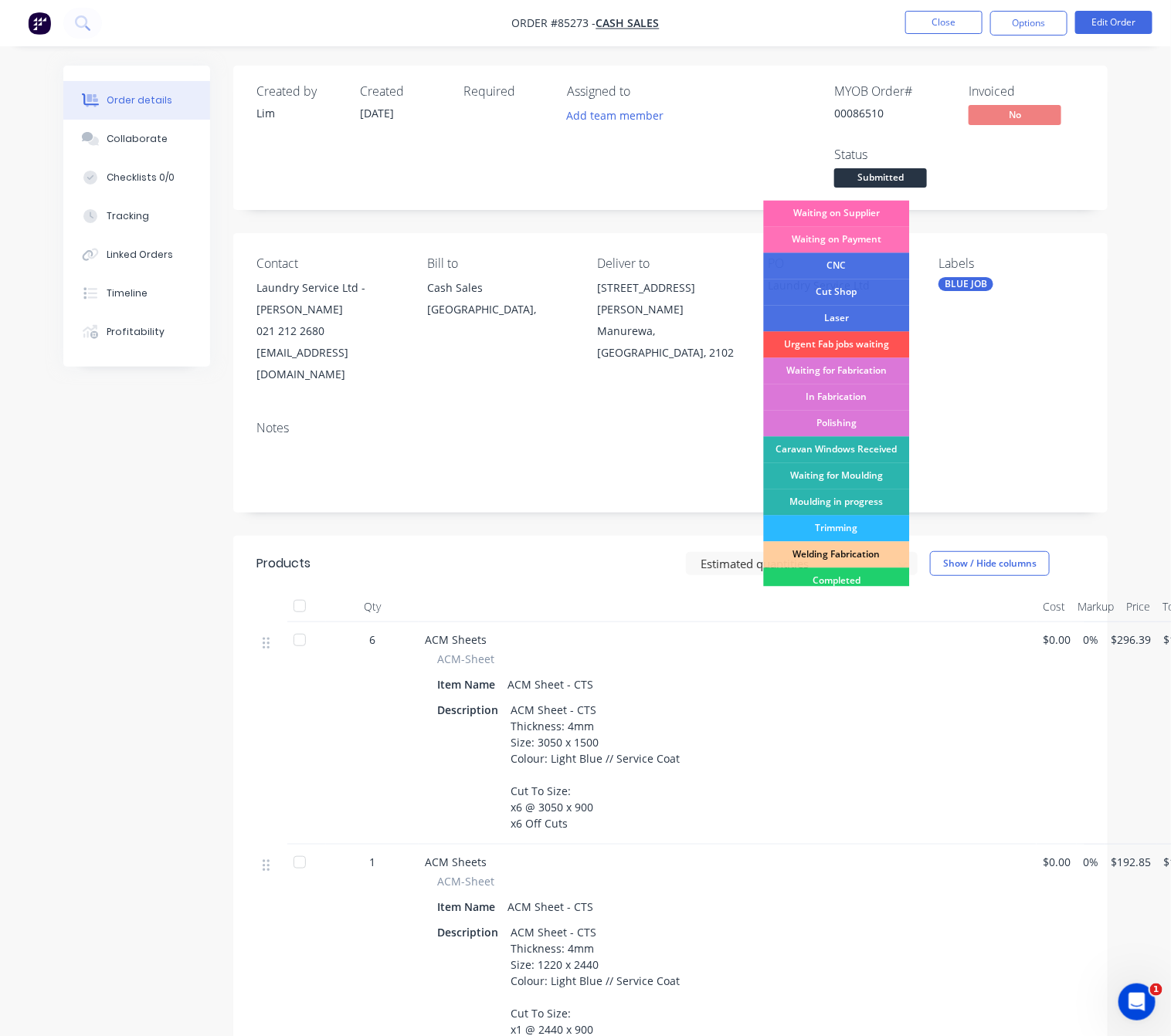
click at [870, 214] on div "Waiting on Supplier" at bounding box center [836, 214] width 146 height 26
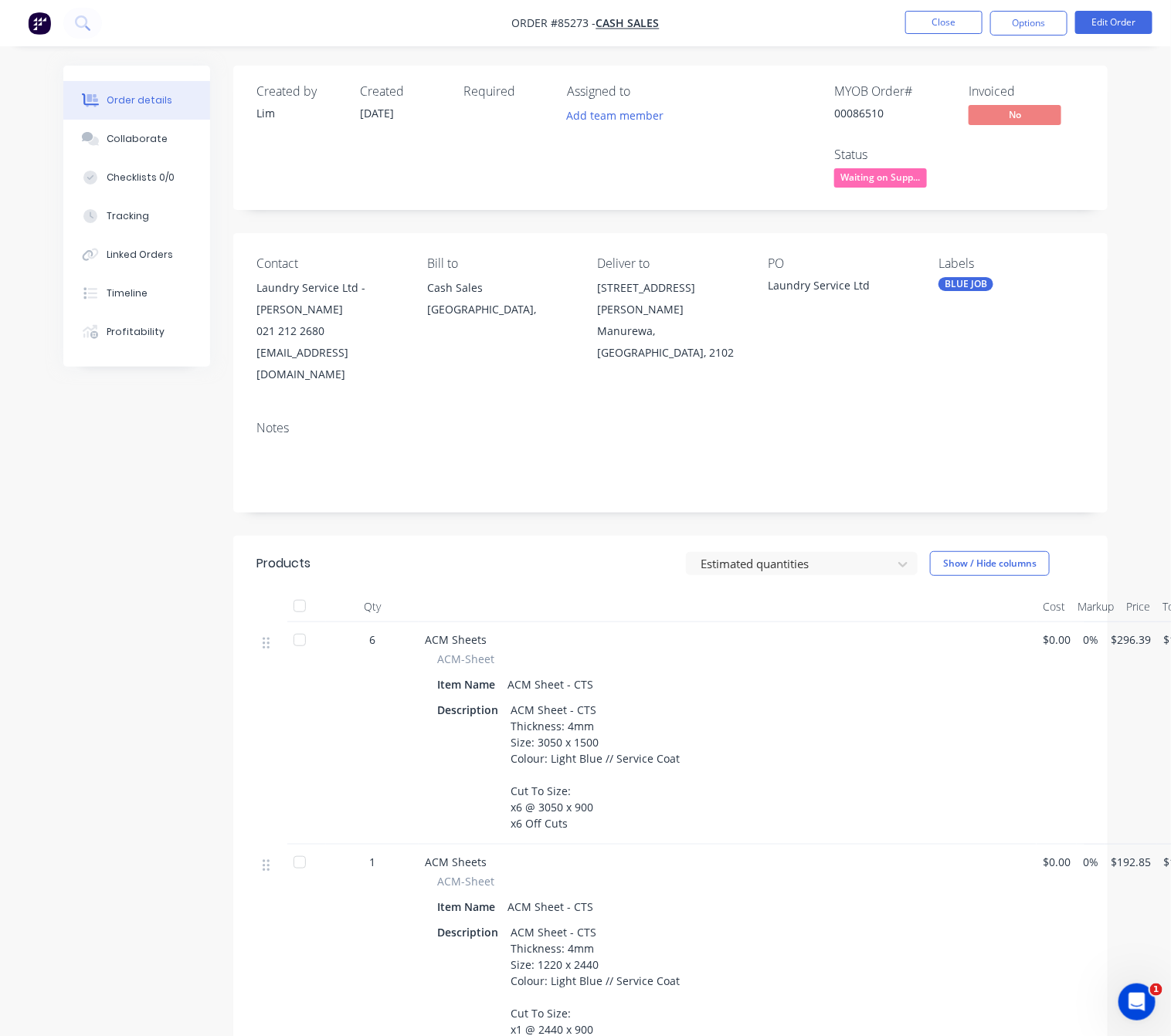
click at [142, 559] on div "Created by Lim Created 14/10/25 Required Assigned to Add team member MYOB Order…" at bounding box center [586, 720] width 1044 height 1310
click at [948, 21] on button "Close" at bounding box center [943, 22] width 78 height 23
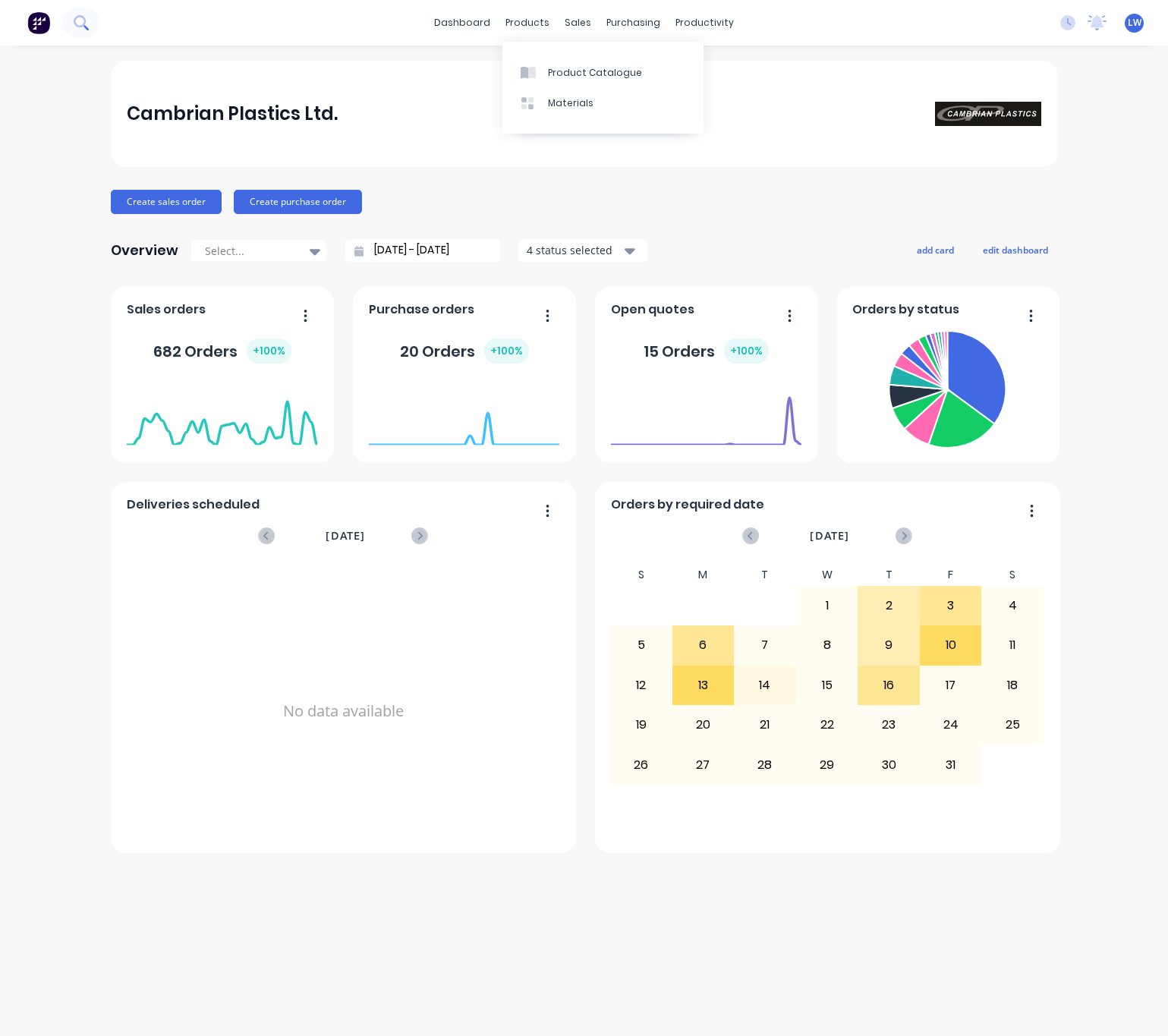
click at [89, 26] on button at bounding box center [81, 22] width 38 height 30
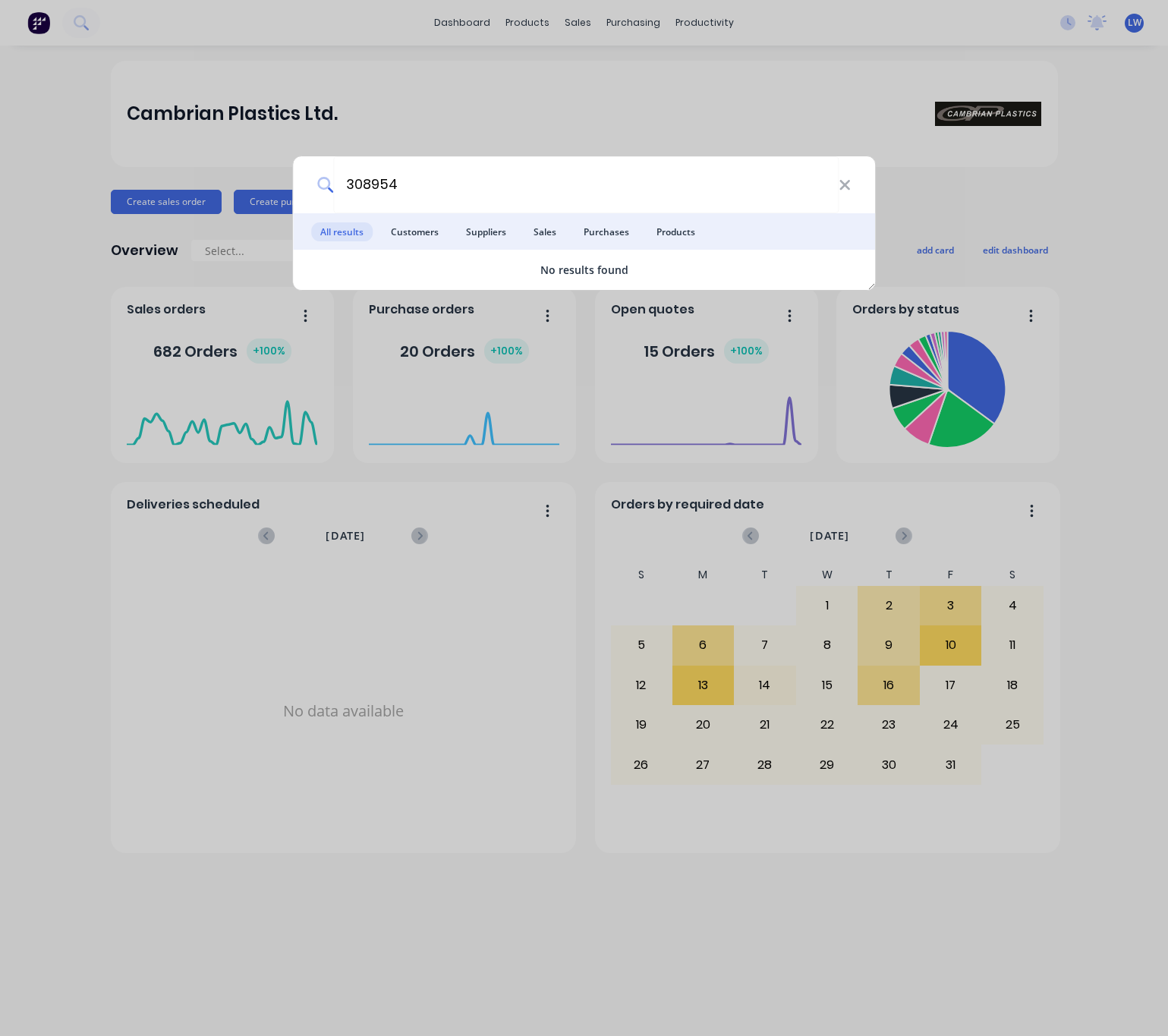
drag, startPoint x: 424, startPoint y: 181, endPoint x: 169, endPoint y: 191, distance: 255.2
click at [266, 182] on div "308954 All results Customers Suppliers Sales Purchases Products No results found" at bounding box center [584, 518] width 1168 height 1036
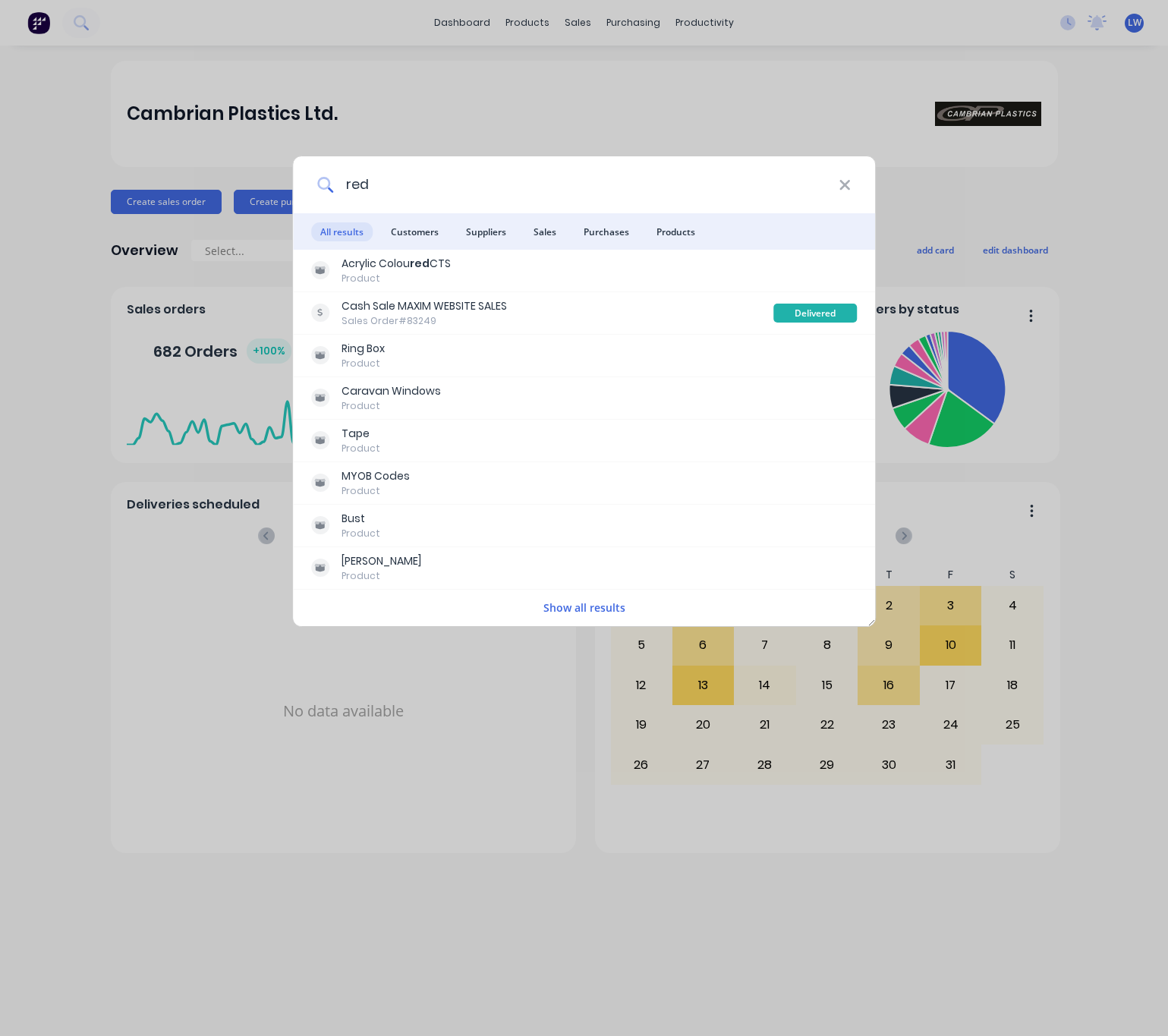
type input "red"
click at [850, 188] on icon at bounding box center [844, 185] width 12 height 17
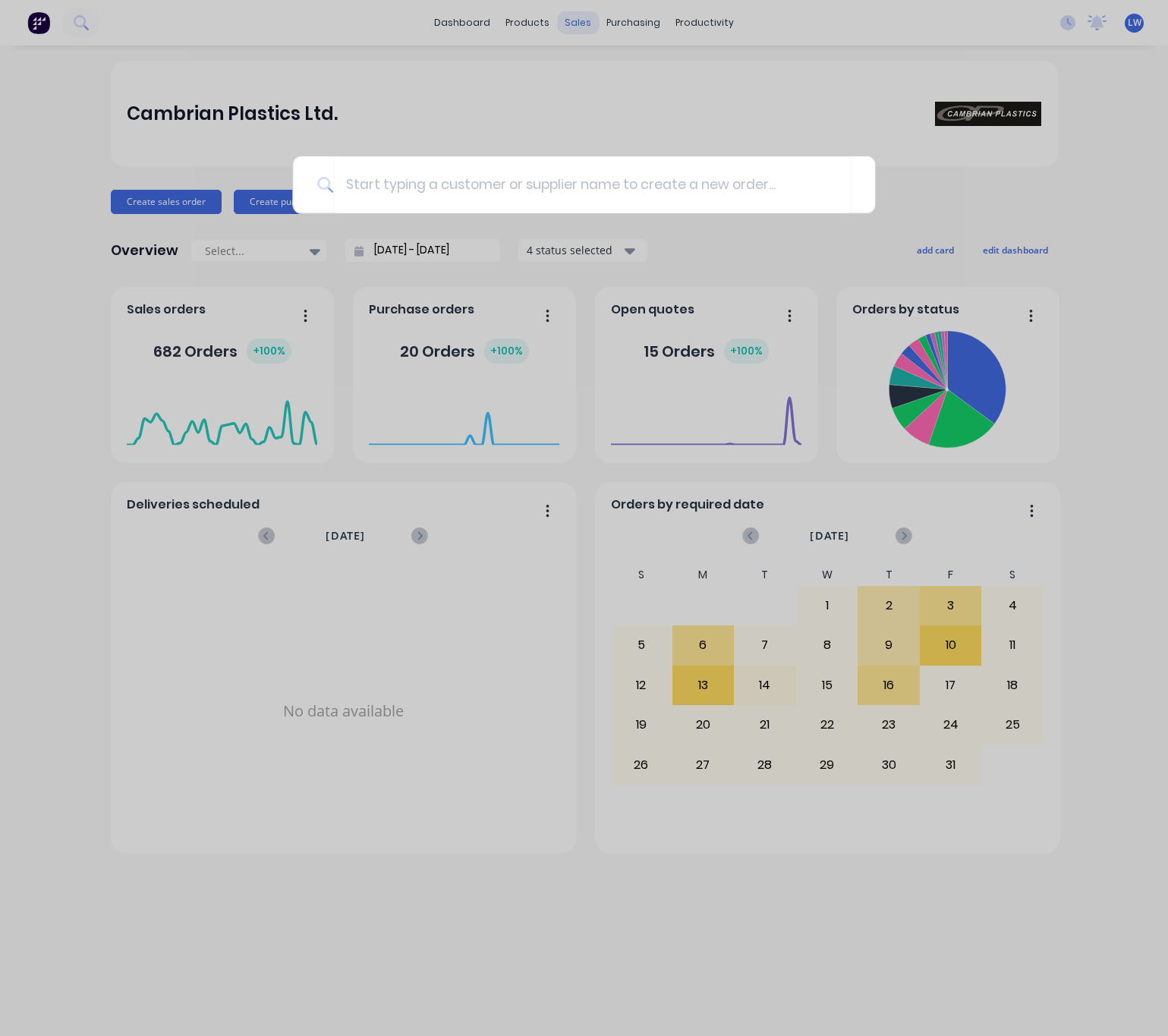
drag, startPoint x: 627, startPoint y: 104, endPoint x: 581, endPoint y: 14, distance: 101.1
click at [626, 103] on div at bounding box center [584, 518] width 1168 height 1036
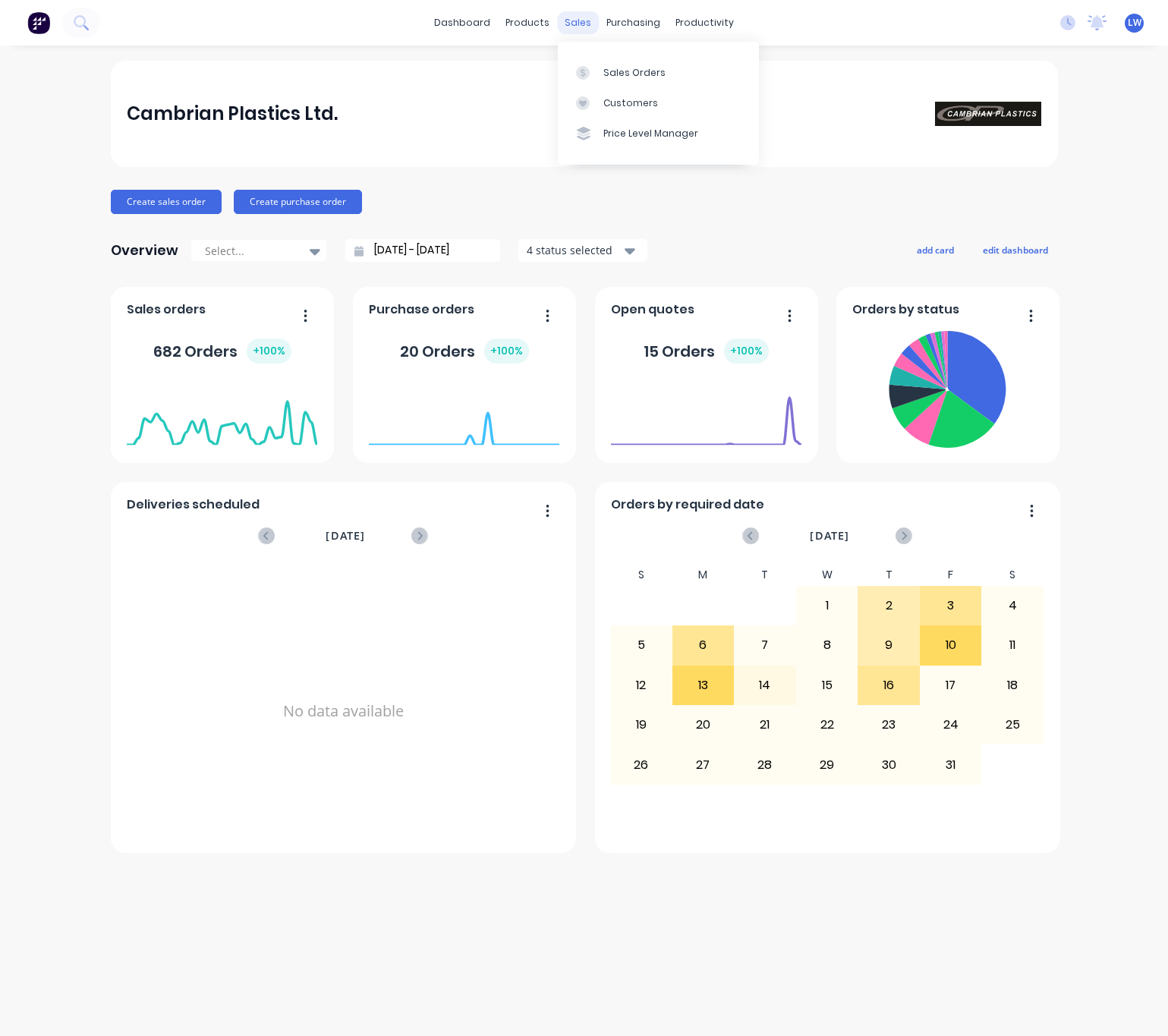
drag, startPoint x: 578, startPoint y: 11, endPoint x: 585, endPoint y: 25, distance: 15.7
click at [578, 11] on div "sales" at bounding box center [578, 22] width 42 height 22
click at [612, 58] on link "Sales Orders" at bounding box center [658, 72] width 201 height 30
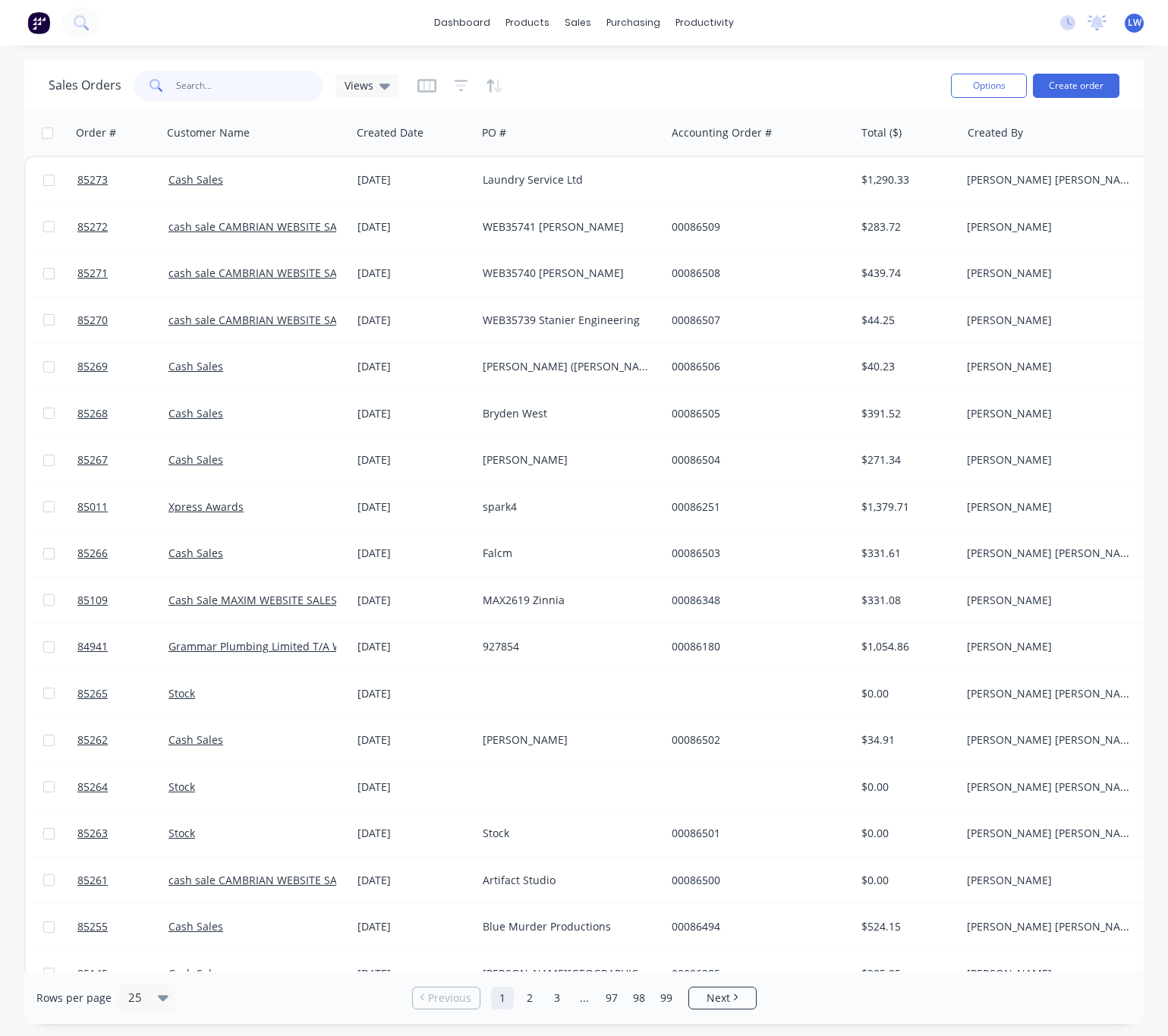
click at [258, 82] on input "text" at bounding box center [249, 86] width 148 height 30
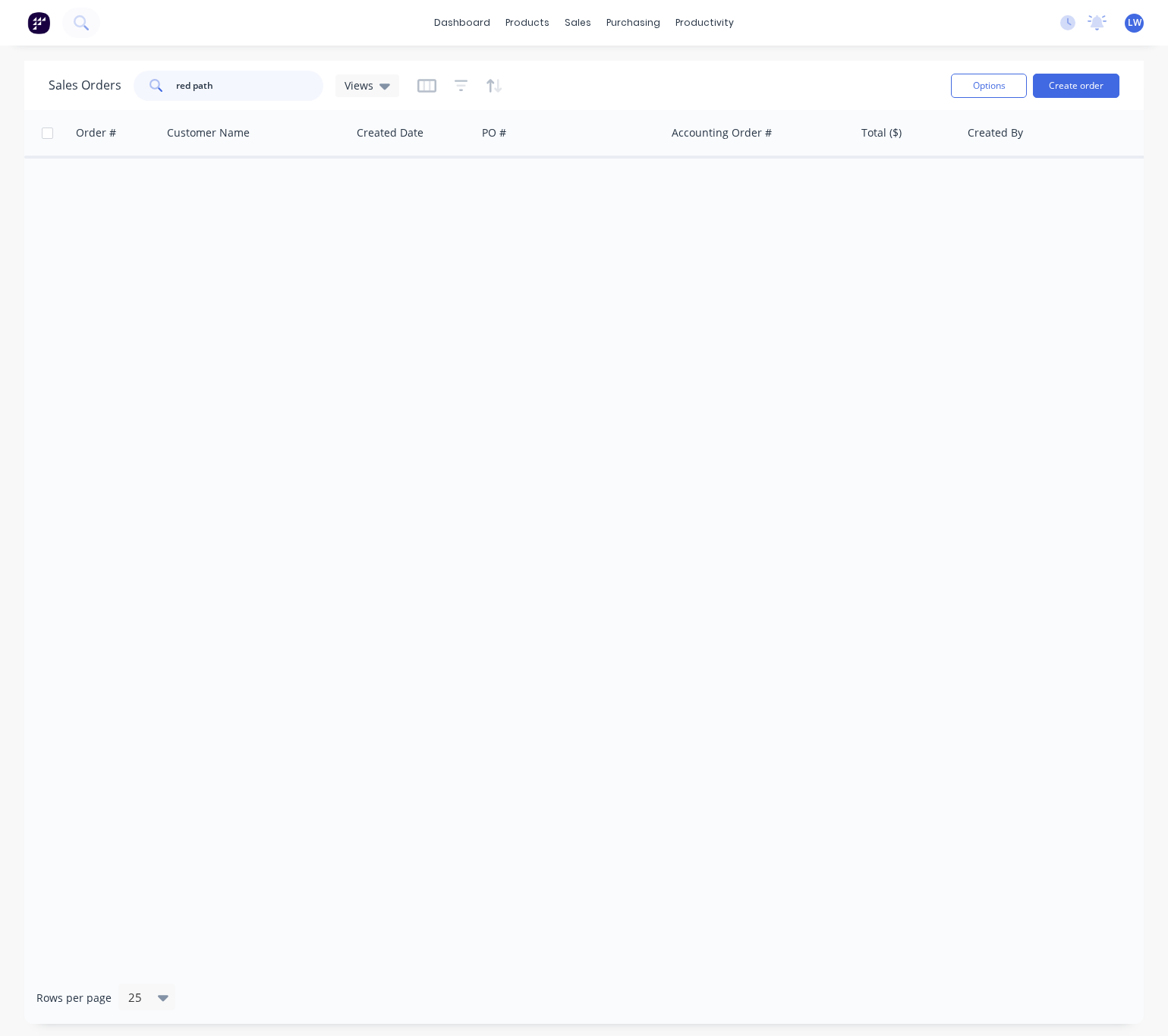
click at [278, 84] on input "red path" at bounding box center [249, 86] width 148 height 30
type input "red path"
drag, startPoint x: 224, startPoint y: 83, endPoint x: 126, endPoint y: 91, distance: 98.3
click at [126, 91] on div "Sales Orders red path Views" at bounding box center [224, 86] width 351 height 30
drag, startPoint x: 264, startPoint y: 90, endPoint x: 256, endPoint y: 89, distance: 8.1
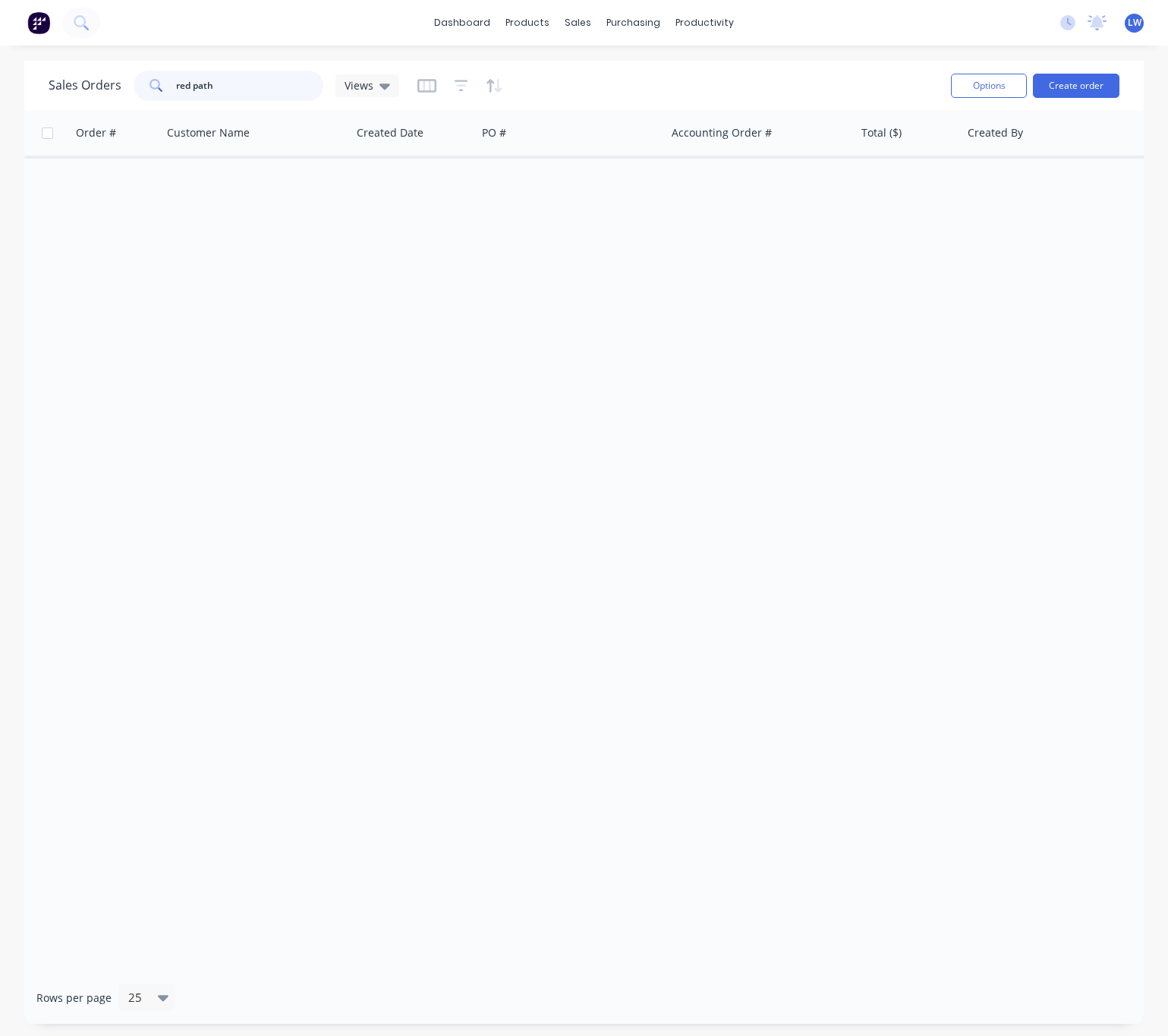
click at [262, 89] on input "red path" at bounding box center [249, 86] width 148 height 30
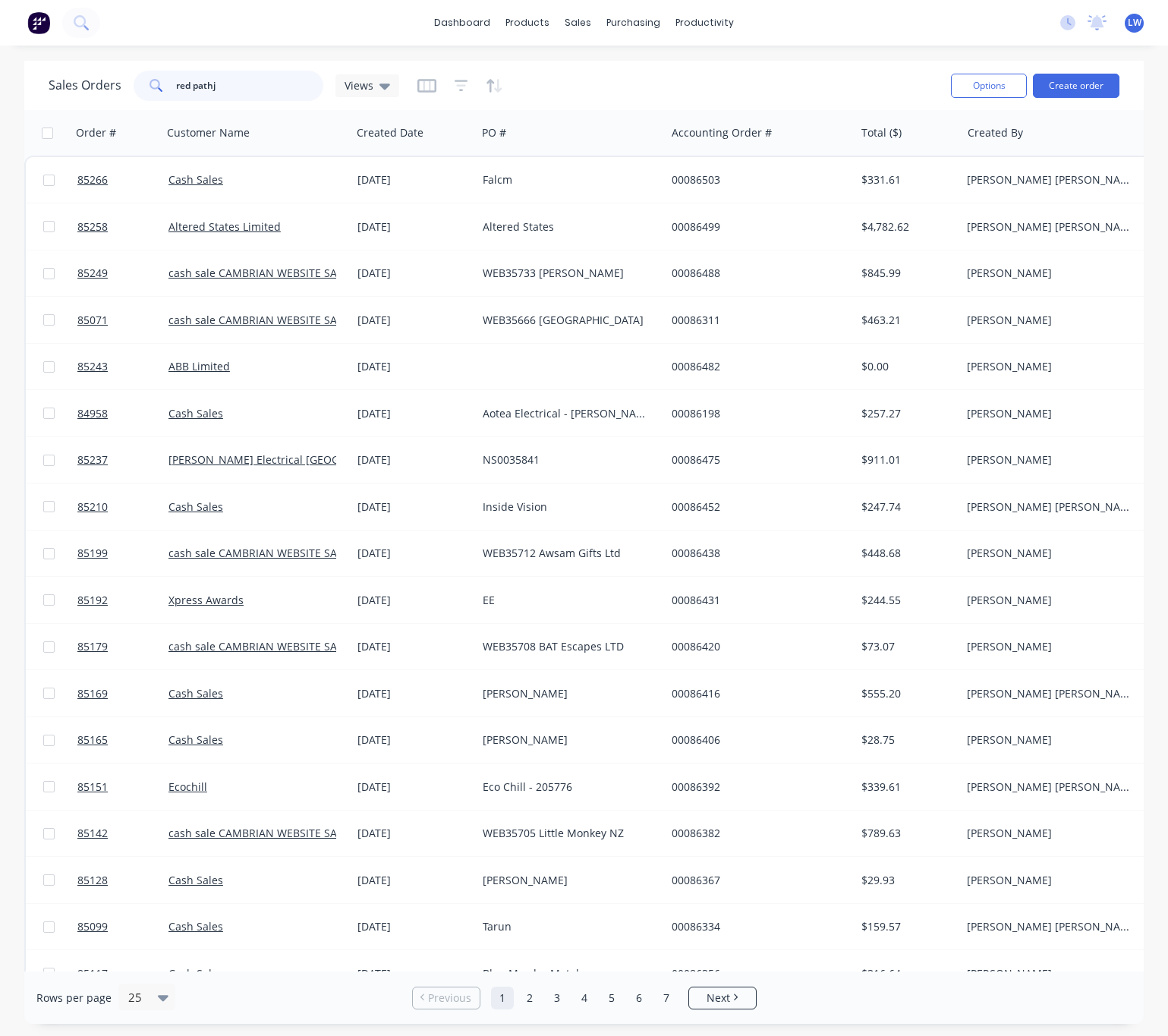
type input "red path"
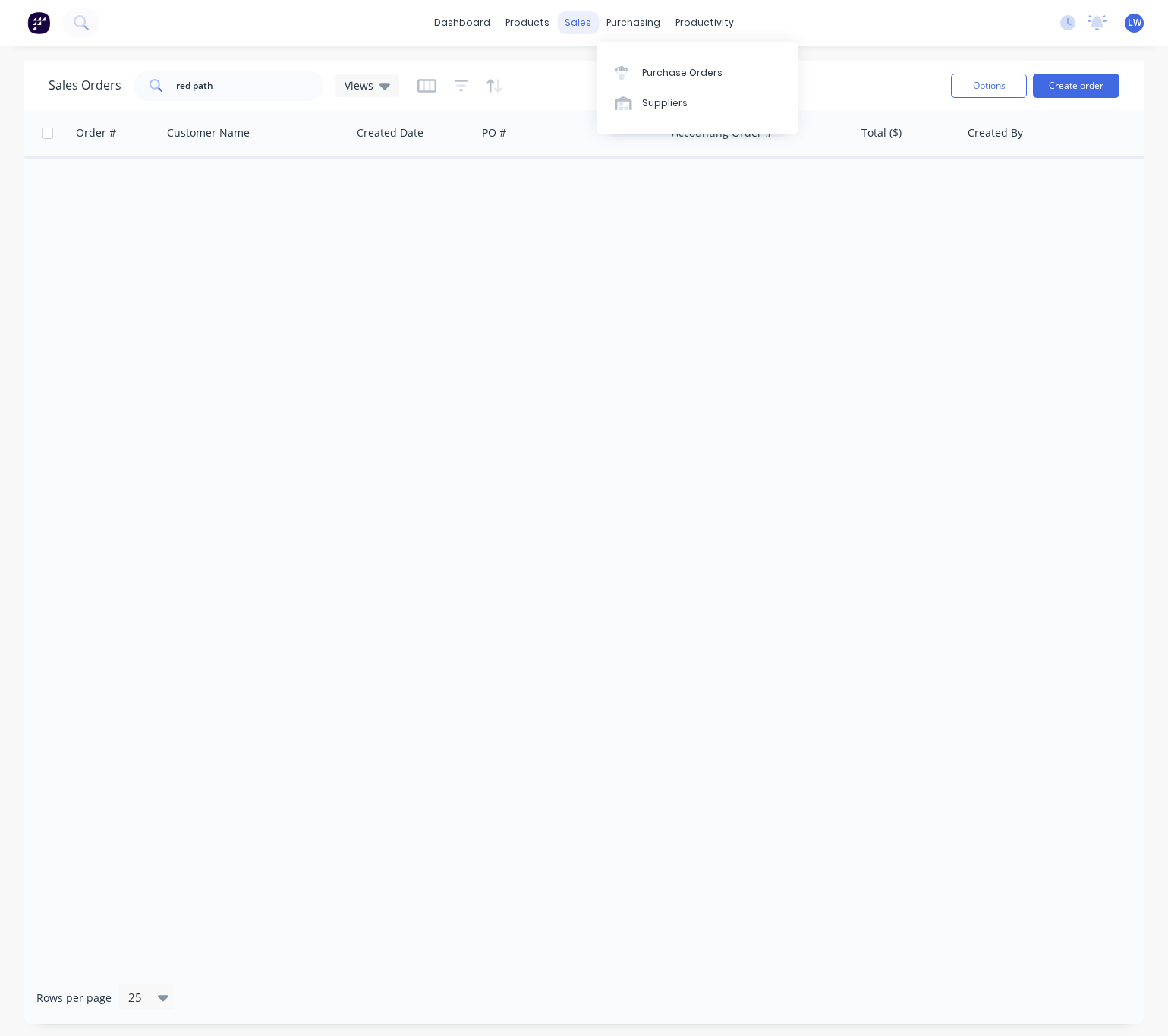
click at [588, 22] on div "sales" at bounding box center [578, 22] width 42 height 22
click at [626, 63] on link "Purchase Orders" at bounding box center [696, 72] width 201 height 30
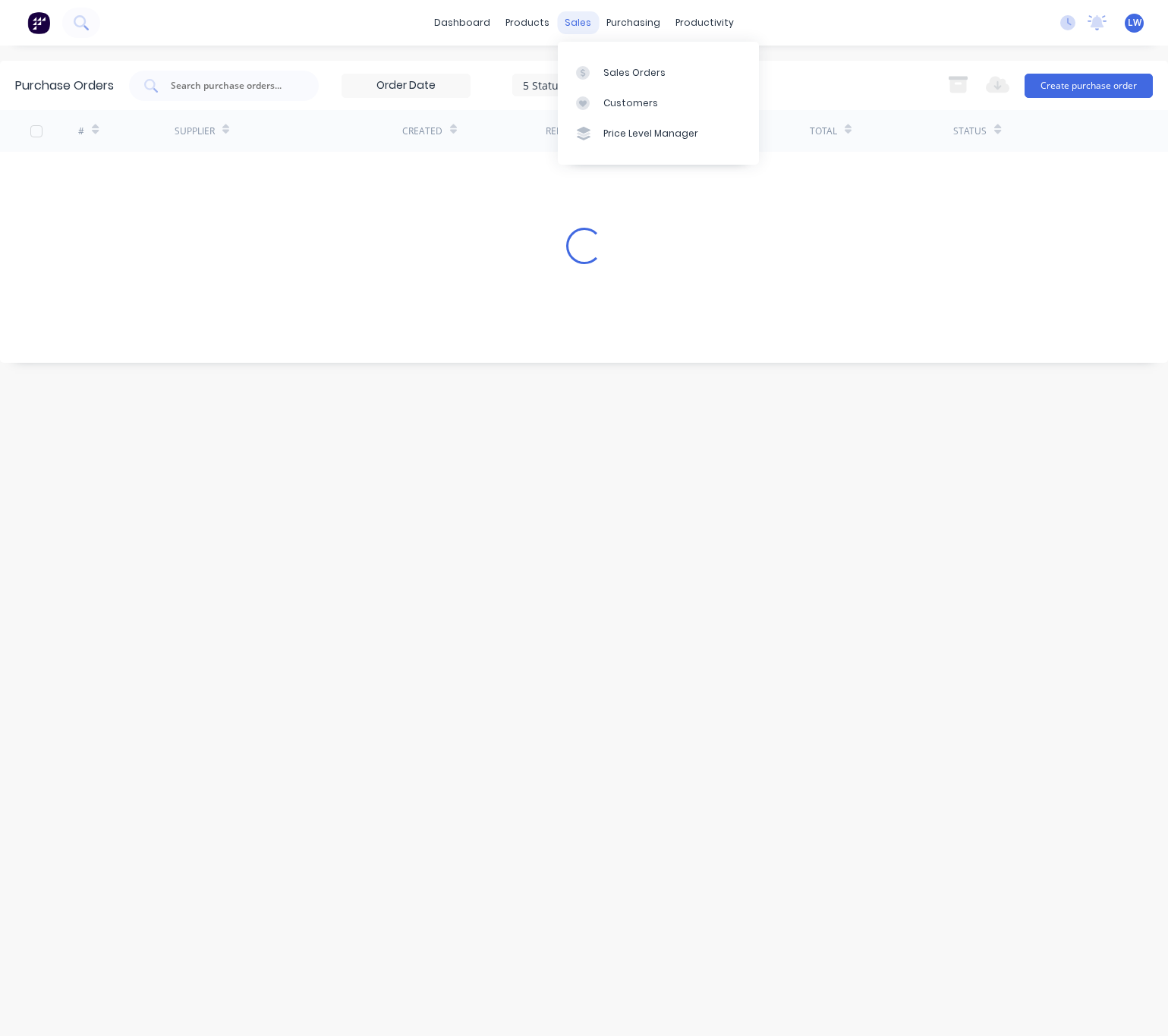
click at [579, 23] on div "sales" at bounding box center [578, 22] width 42 height 22
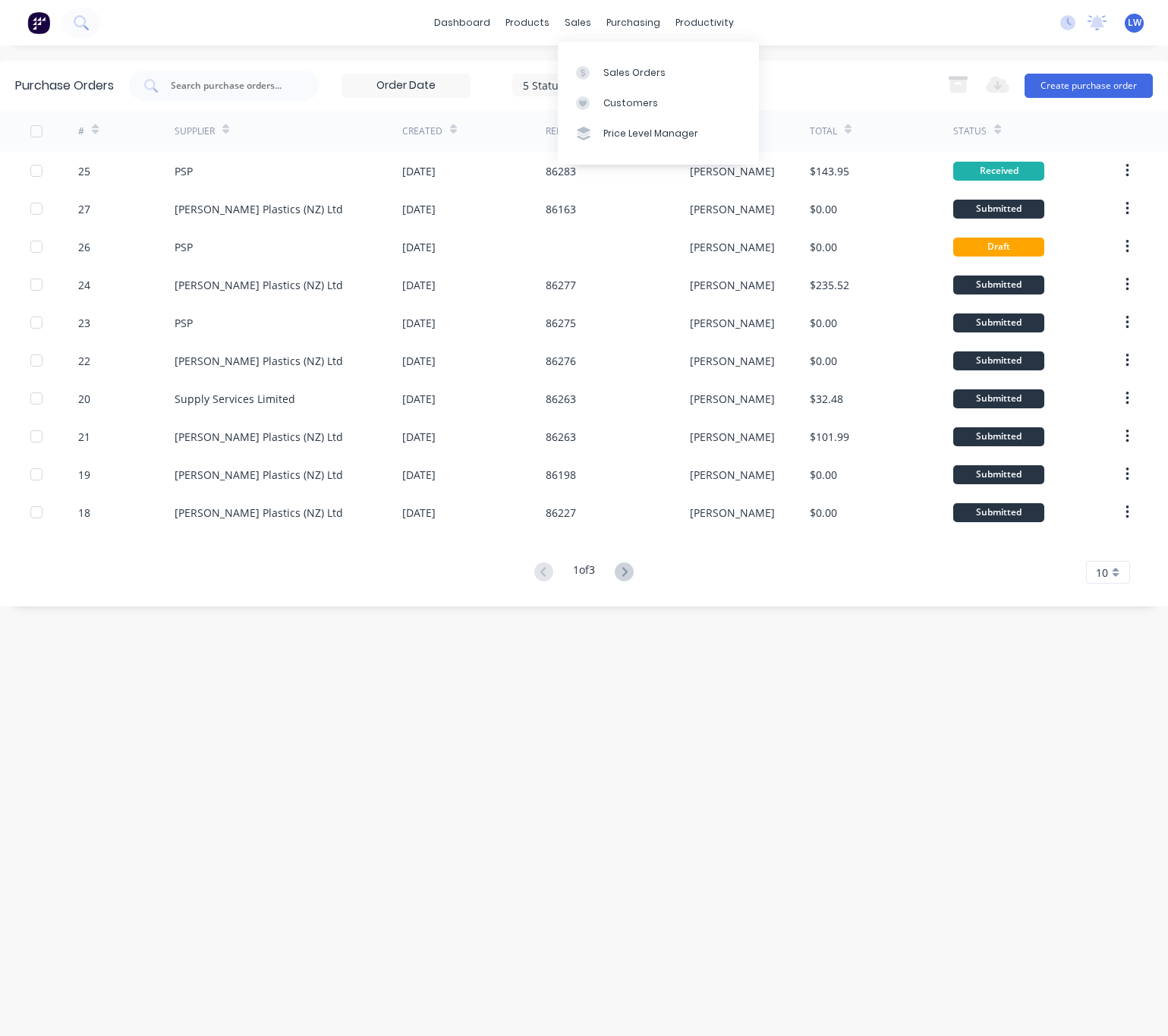
click at [606, 55] on div "Sales Orders Customers Price Level Manager" at bounding box center [658, 103] width 201 height 122
click at [603, 74] on div "Sales Orders" at bounding box center [635, 72] width 63 height 14
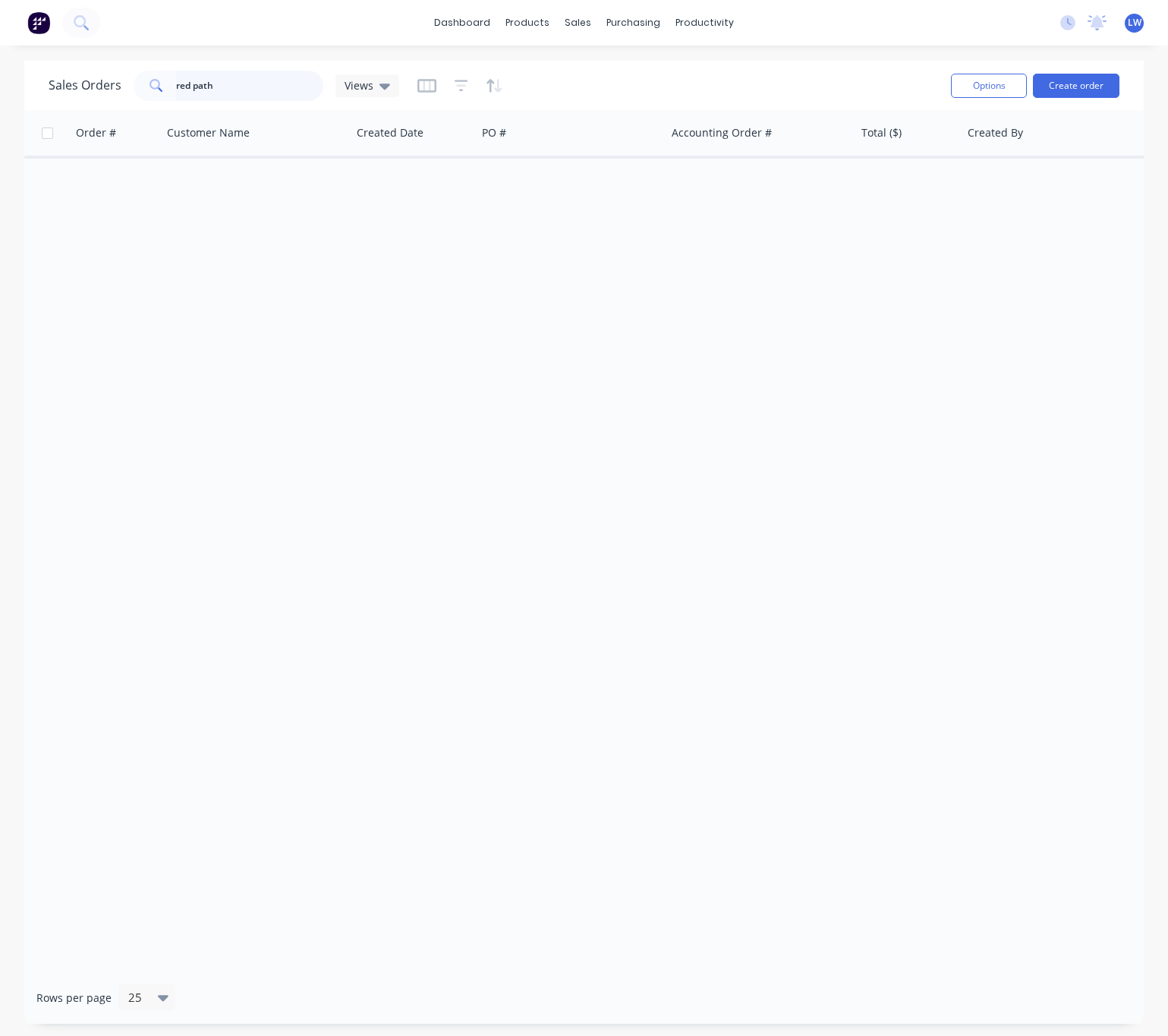
click at [205, 87] on input "red path" at bounding box center [249, 86] width 148 height 30
drag, startPoint x: 218, startPoint y: 93, endPoint x: 140, endPoint y: 66, distance: 82.5
click at [153, 79] on div "red path" at bounding box center [228, 86] width 189 height 30
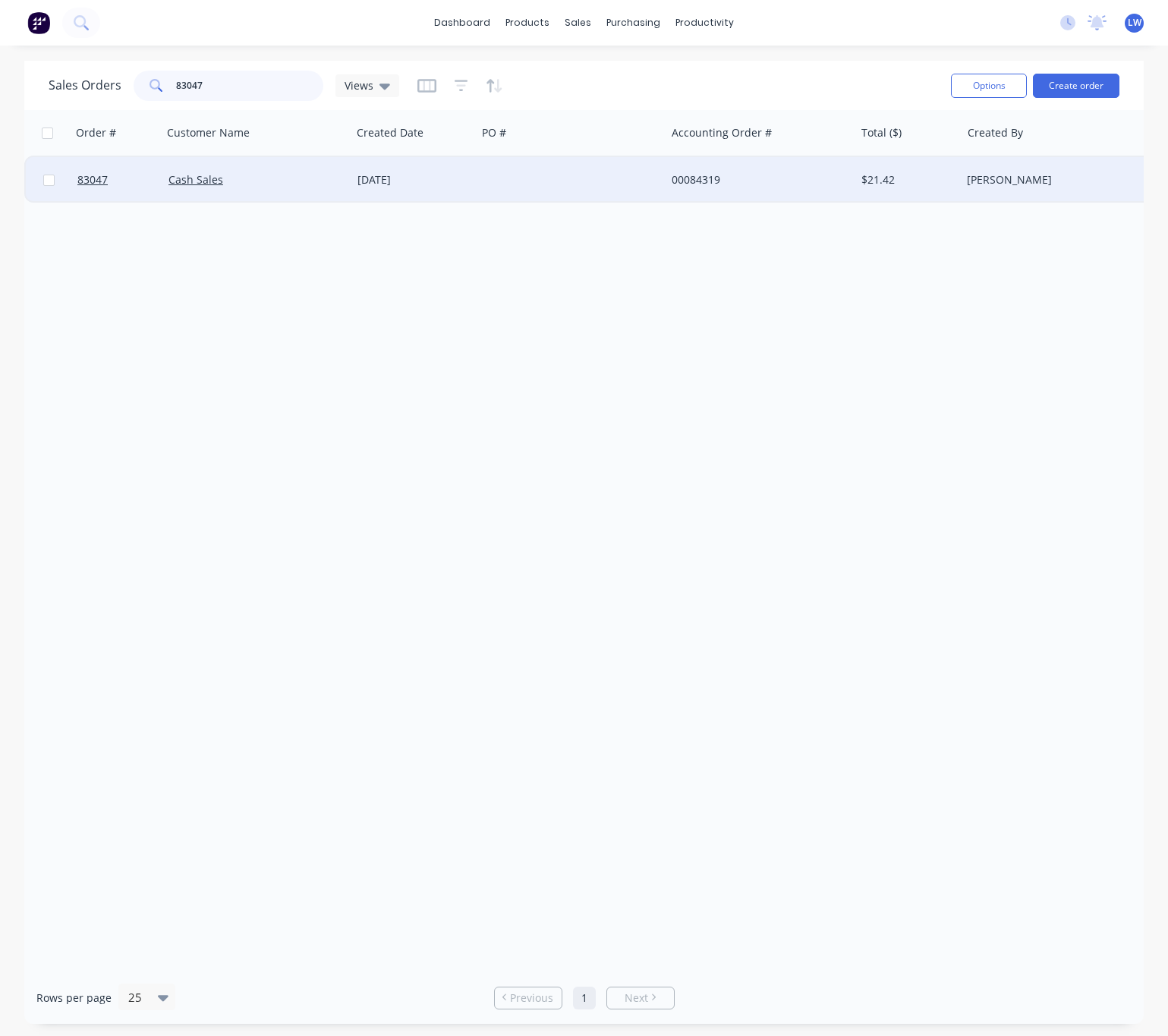
type input "83047"
click at [301, 181] on div "Cash Sales" at bounding box center [253, 180] width 168 height 15
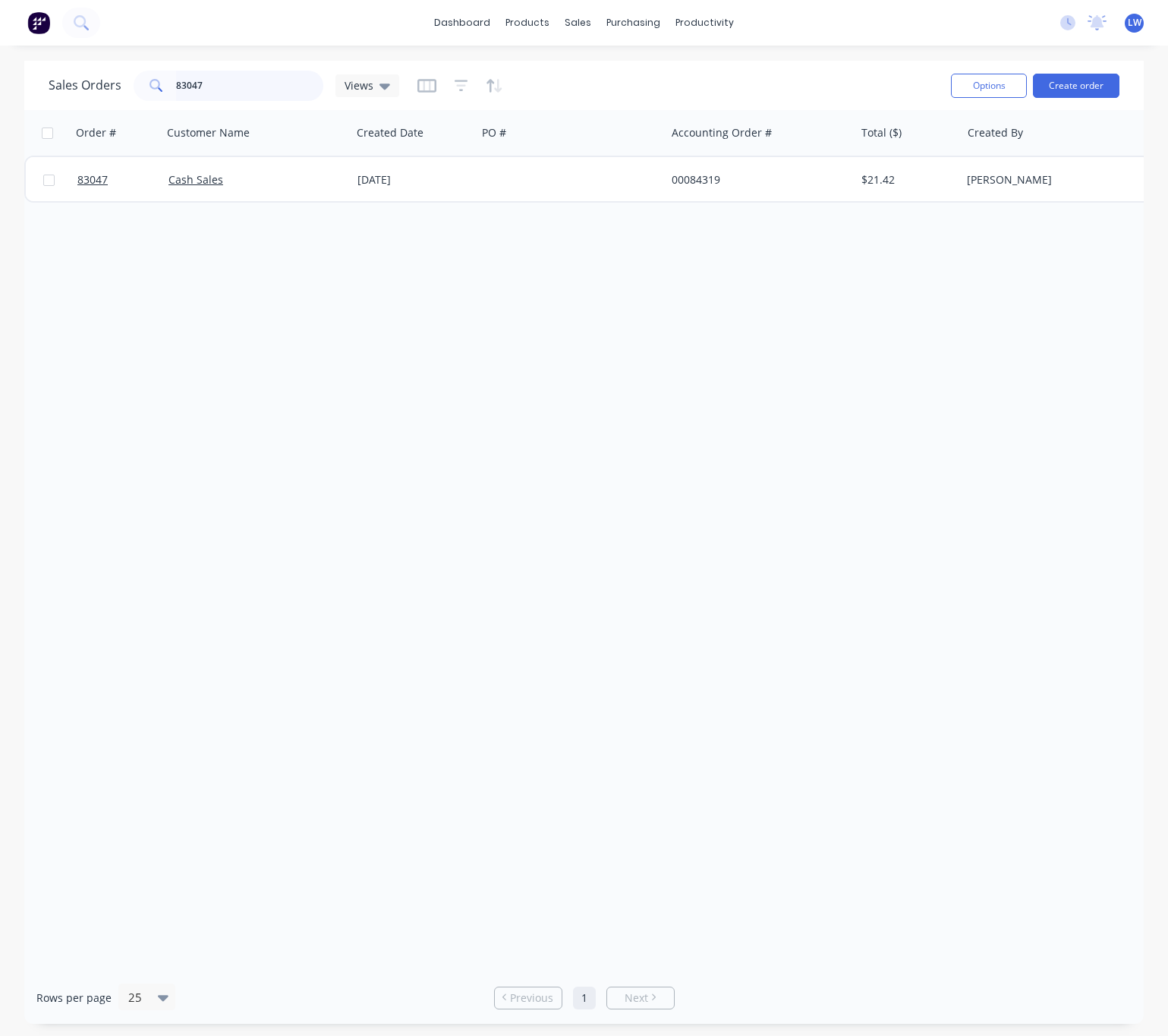
click at [231, 87] on input "83047" at bounding box center [249, 86] width 148 height 30
drag, startPoint x: 258, startPoint y: 83, endPoint x: 117, endPoint y: 79, distance: 141.1
click at [117, 79] on div "Sales Orders 83047 Views" at bounding box center [224, 86] width 351 height 30
drag, startPoint x: 189, startPoint y: 84, endPoint x: 125, endPoint y: 87, distance: 64.1
click at [125, 85] on div "Sales Orders 00083047 Views" at bounding box center [224, 86] width 351 height 30
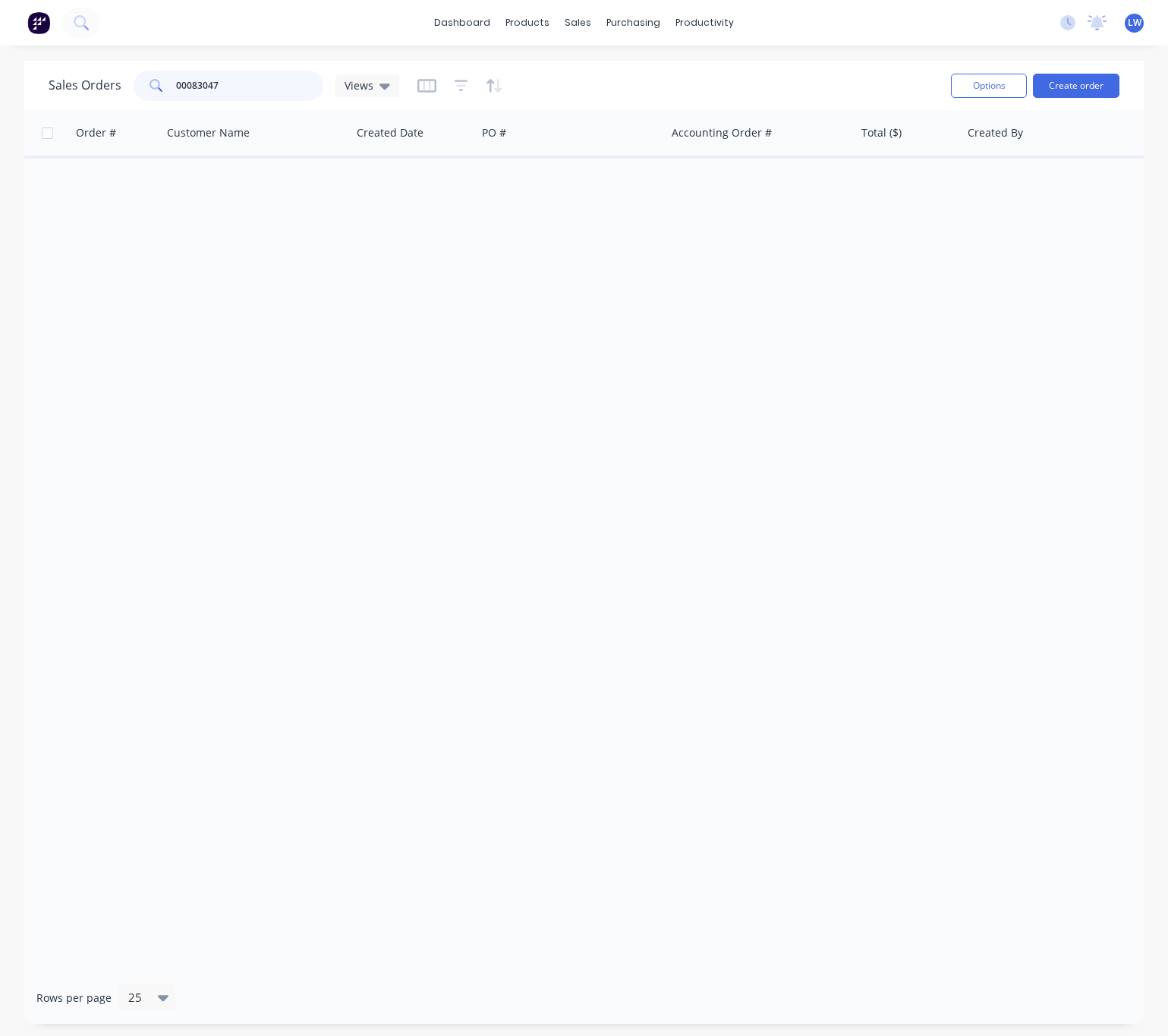
type input "83047"
drag, startPoint x: 232, startPoint y: 85, endPoint x: 214, endPoint y: 89, distance: 18.4
click at [231, 85] on input "83047" at bounding box center [249, 86] width 148 height 30
drag, startPoint x: 214, startPoint y: 89, endPoint x: 164, endPoint y: 82, distance: 50.5
click at [166, 78] on div "83047" at bounding box center [228, 86] width 189 height 30
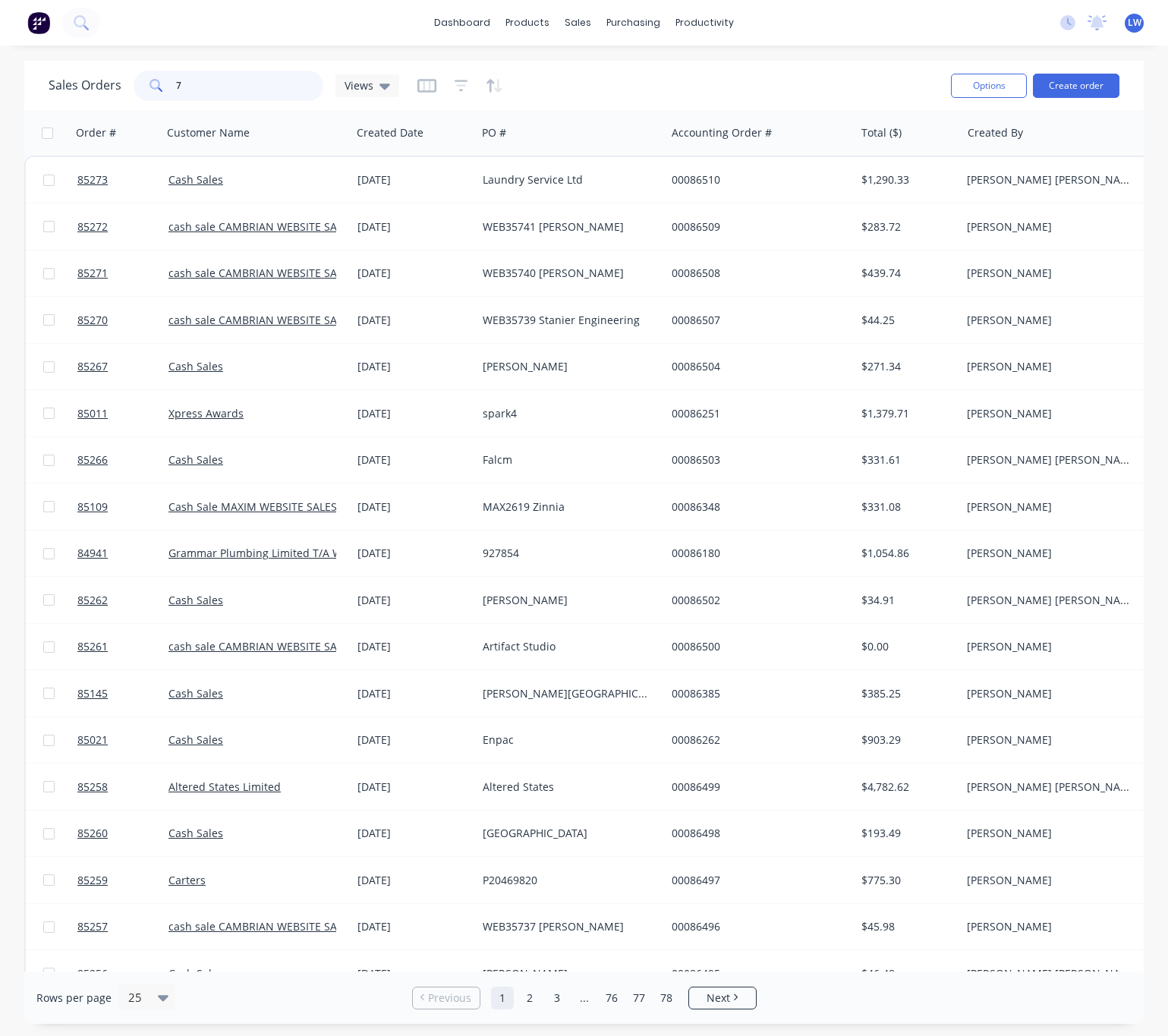
type input "7"
drag, startPoint x: 240, startPoint y: 78, endPoint x: 189, endPoint y: 144, distance: 83.4
click at [237, 78] on input "7" at bounding box center [249, 86] width 148 height 30
type input "p"
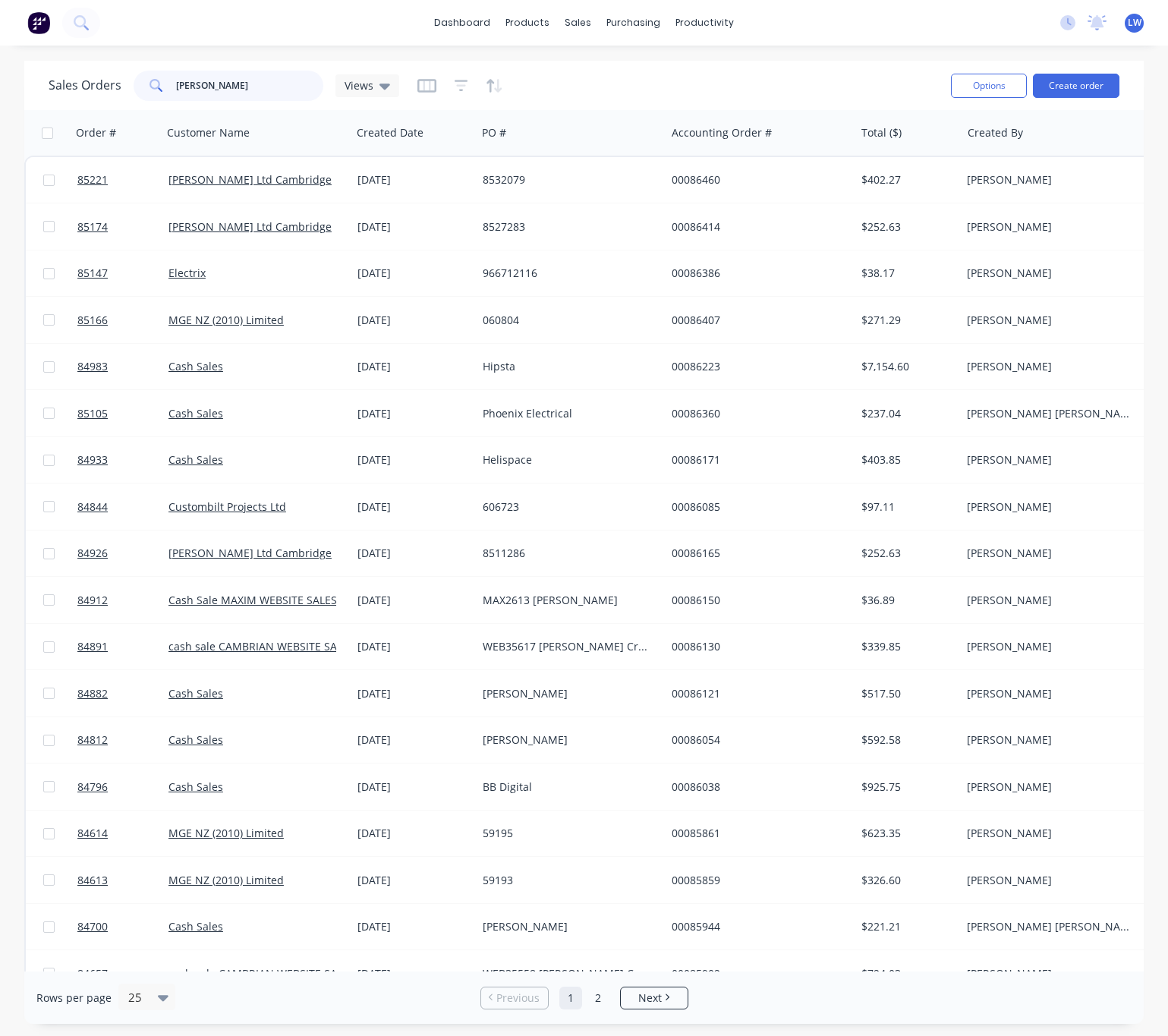
click at [209, 87] on input "liam" at bounding box center [249, 86] width 148 height 30
type input "l"
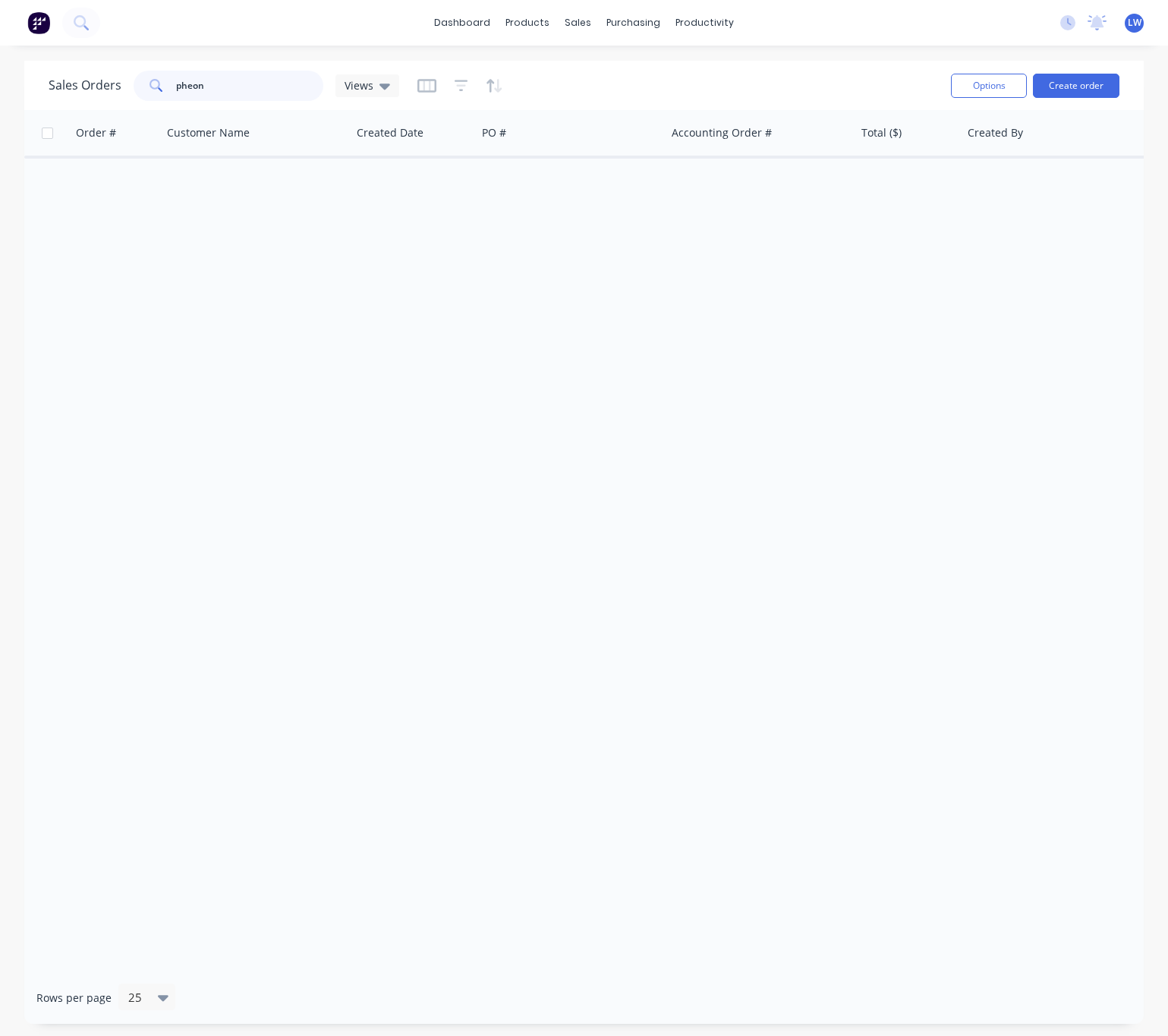
drag, startPoint x: 248, startPoint y: 73, endPoint x: 233, endPoint y: 82, distance: 17.5
click at [246, 73] on input "pheon" at bounding box center [249, 86] width 148 height 30
click at [198, 89] on input "pheon" at bounding box center [249, 86] width 148 height 30
click at [197, 87] on input "pheon" at bounding box center [249, 86] width 148 height 30
paste input "oenix electrical"
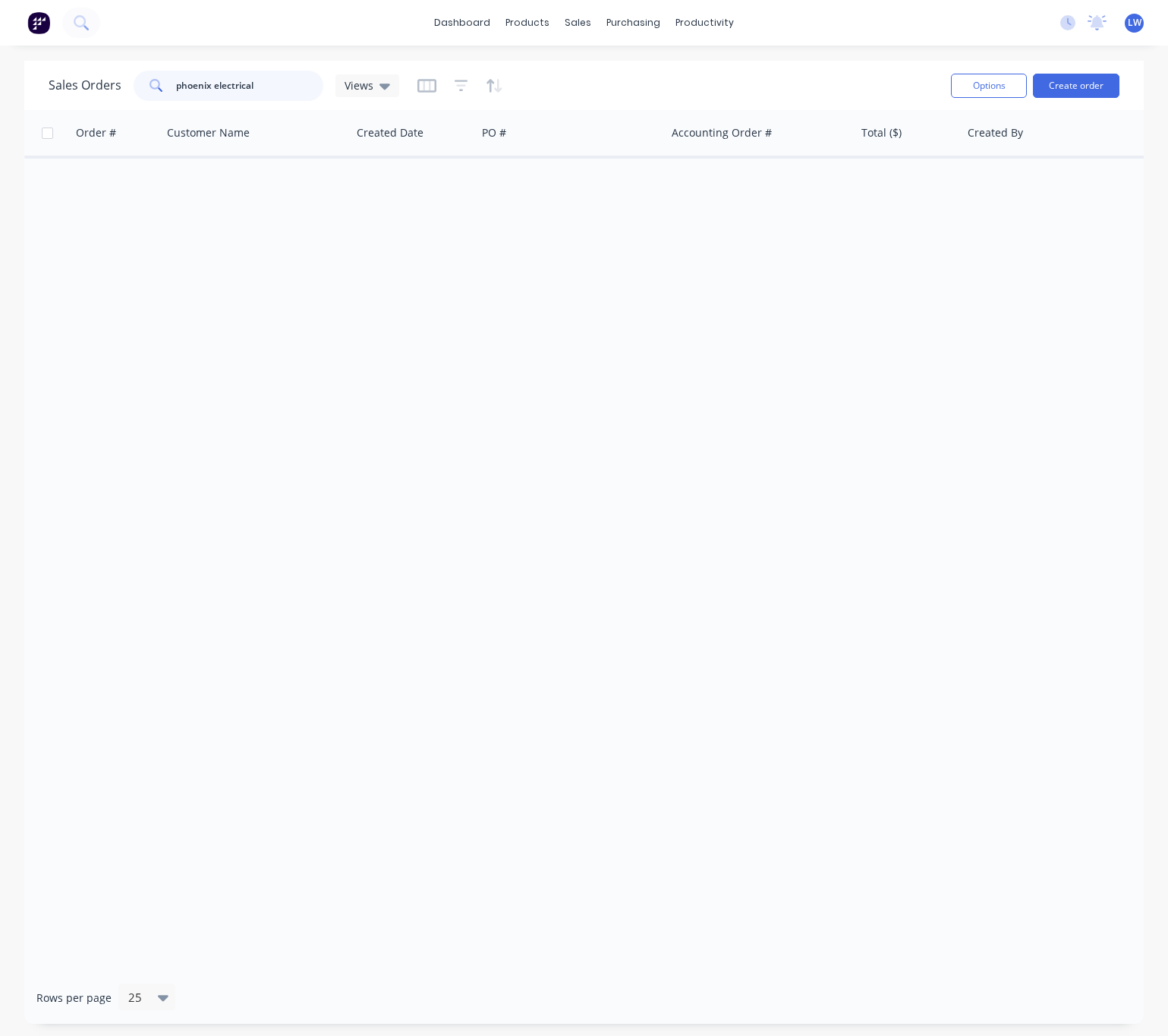
type input "phoenix electrical"
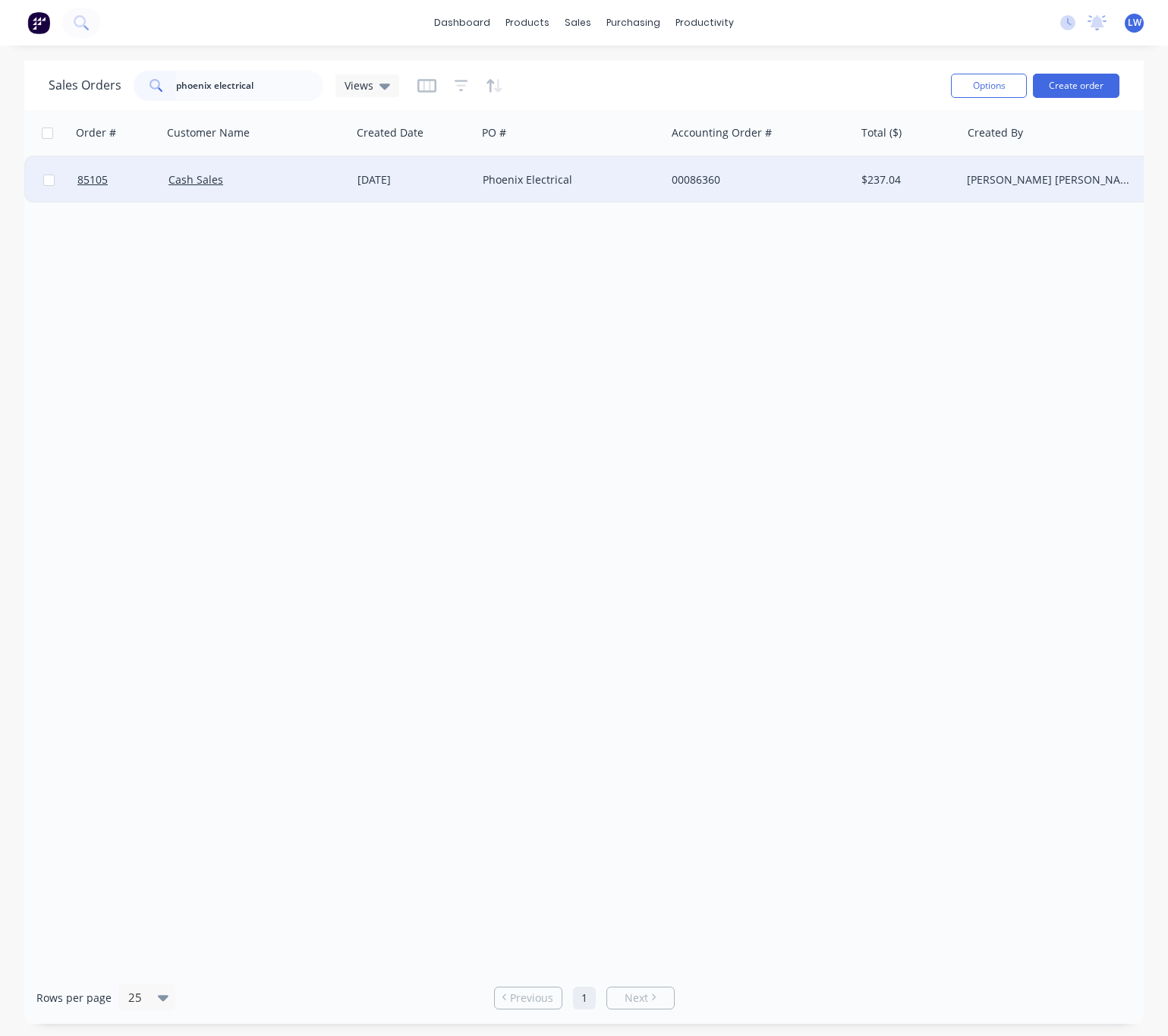
click at [413, 188] on div "07 Oct 2025" at bounding box center [414, 180] width 125 height 46
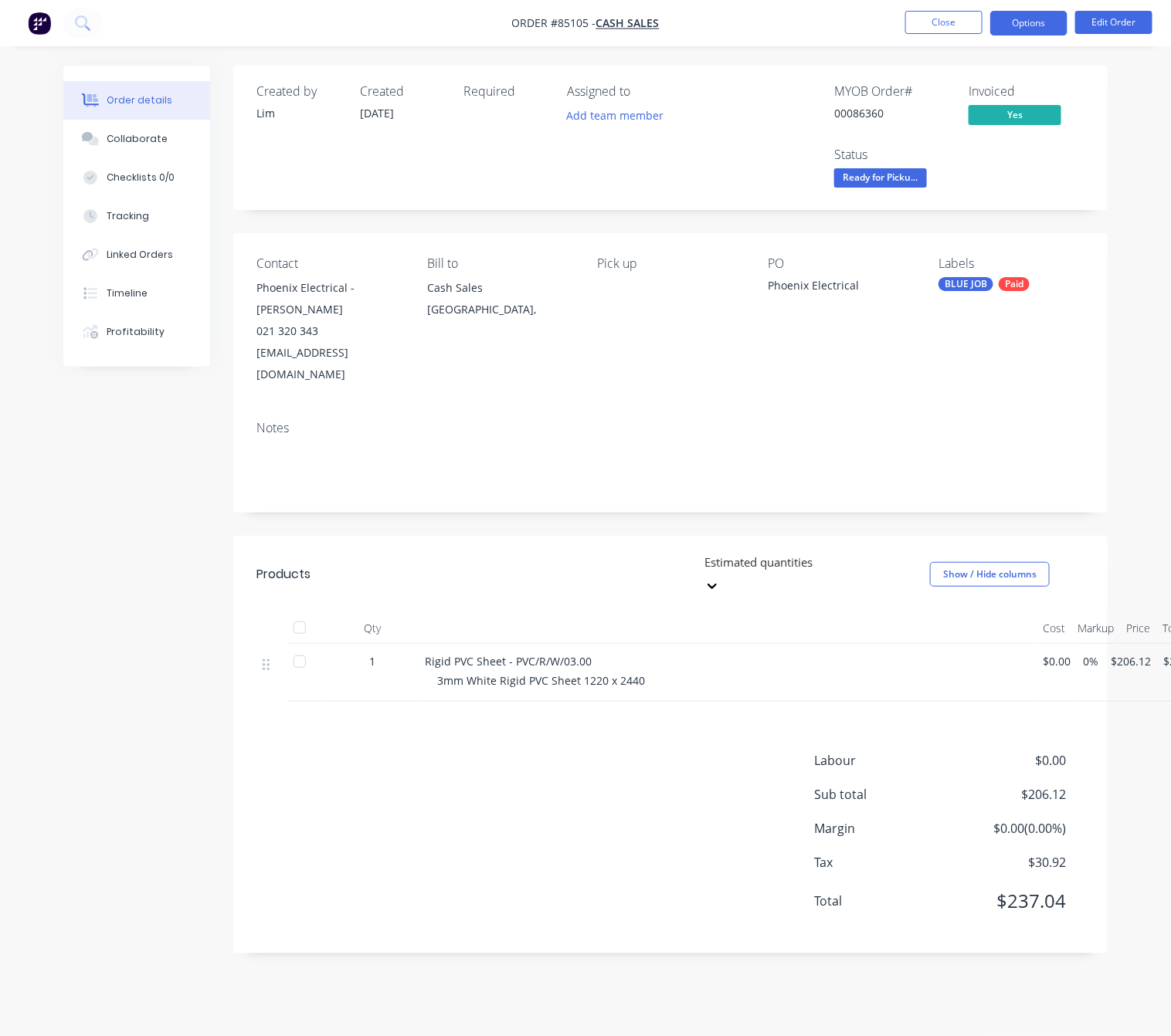
click at [1008, 21] on button "Options" at bounding box center [1029, 23] width 78 height 24
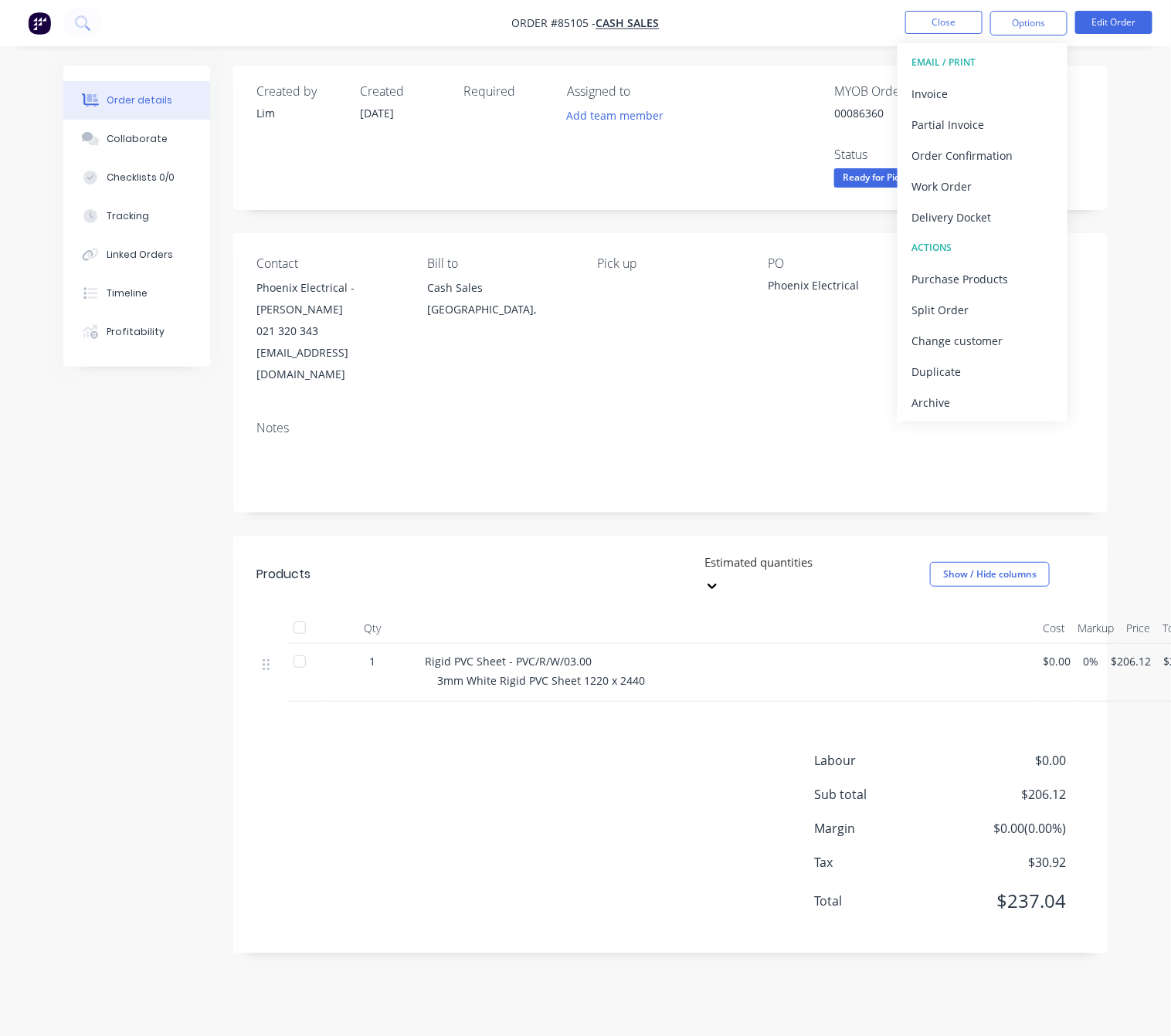
click at [1020, 74] on button "EMAIL / PRINT" at bounding box center [982, 63] width 170 height 31
click at [1018, 91] on div "Invoice" at bounding box center [982, 93] width 142 height 22
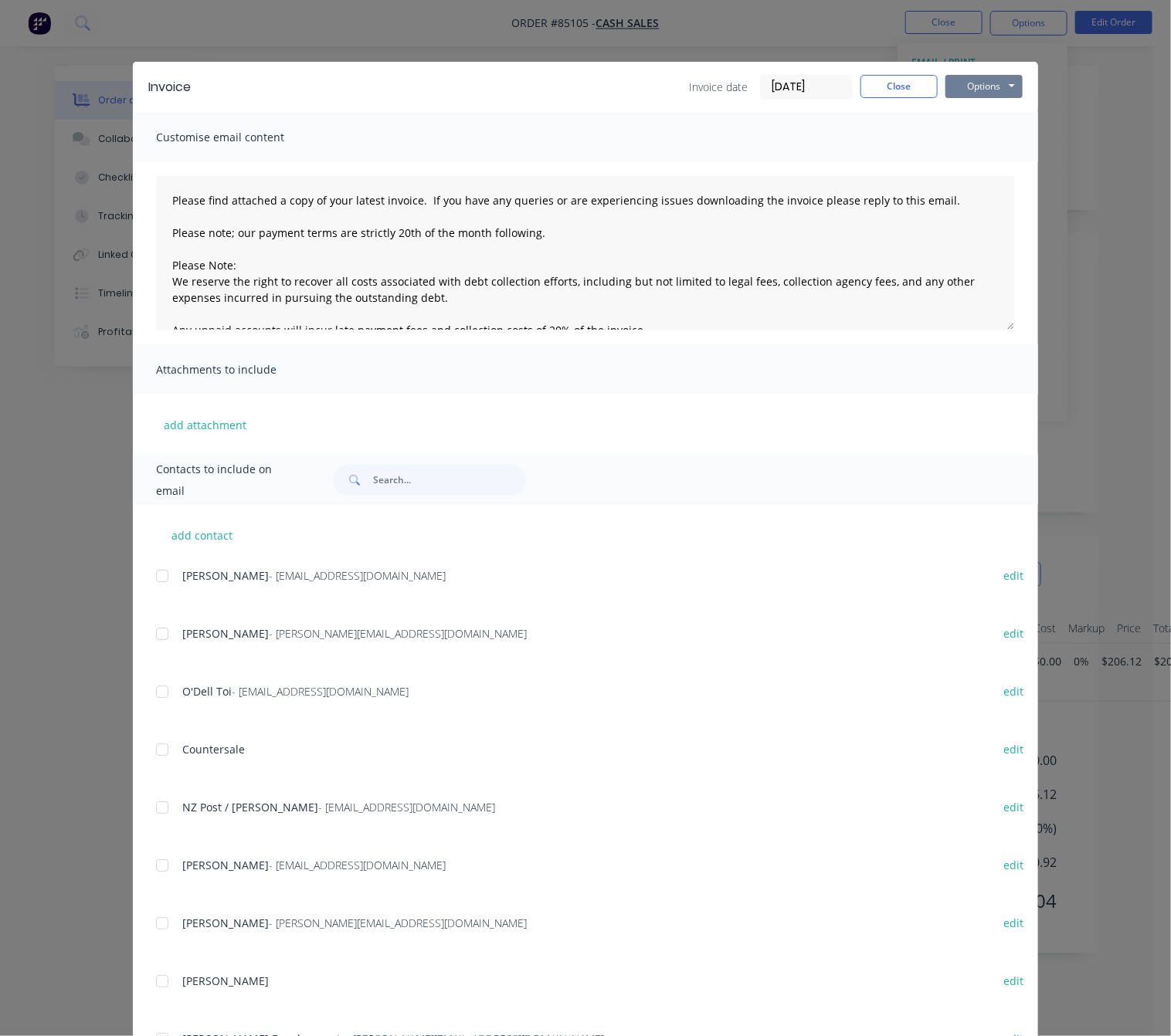
click at [1011, 81] on button "Options" at bounding box center [984, 87] width 78 height 23
click at [1008, 114] on button "Preview" at bounding box center [995, 113] width 99 height 25
drag, startPoint x: 909, startPoint y: 72, endPoint x: 905, endPoint y: 86, distance: 14.6
click at [908, 72] on div "Invoice Invoice date 08/10/25 Close Options Preview Print Email" at bounding box center [586, 87] width 905 height 50
click at [905, 86] on button "Close" at bounding box center [899, 87] width 78 height 23
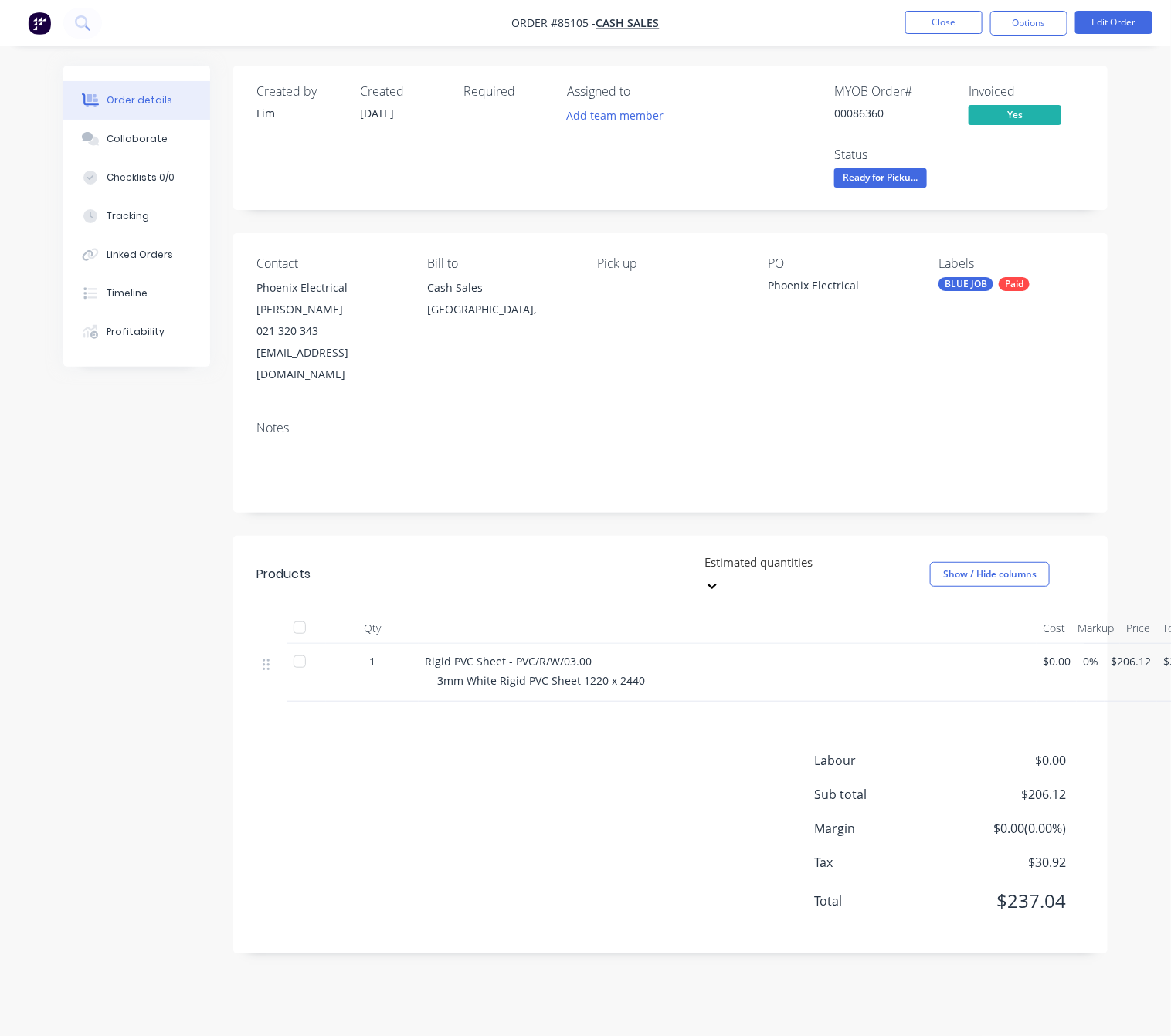
click at [895, 183] on span "Ready for Picku..." at bounding box center [879, 178] width 92 height 20
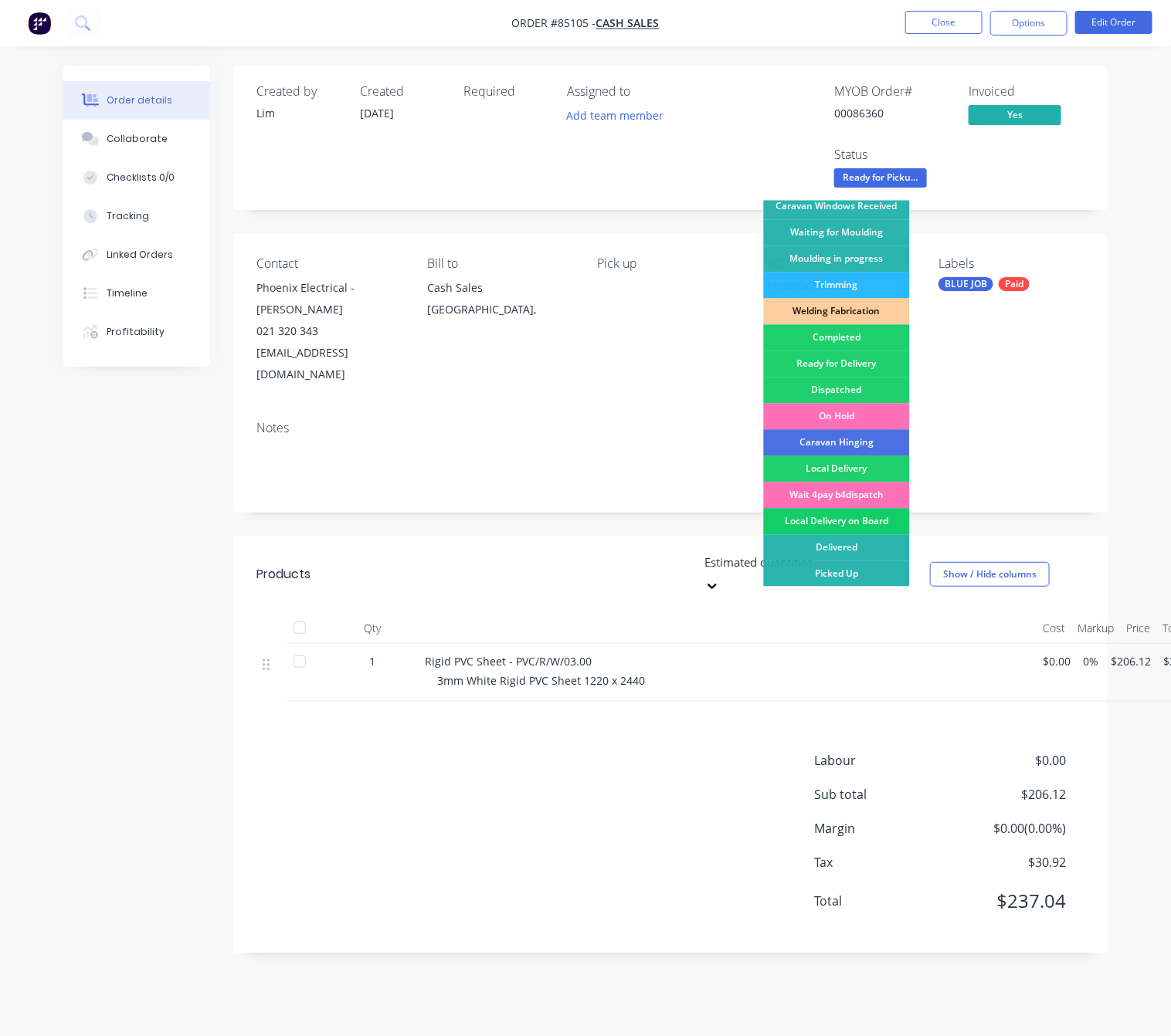
scroll to position [17, 0]
click at [847, 562] on div "Picked Up" at bounding box center [836, 575] width 146 height 26
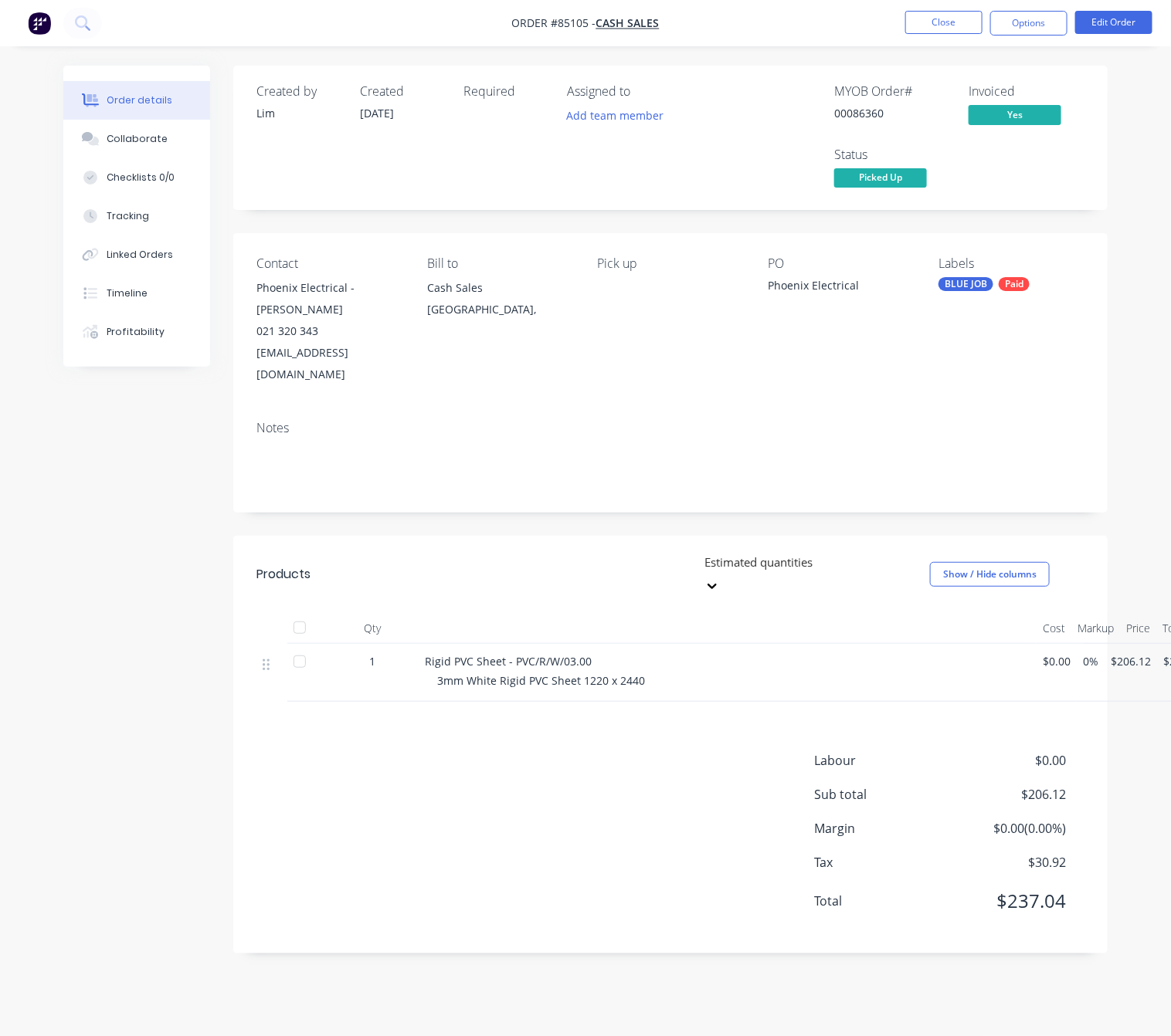
drag, startPoint x: 209, startPoint y: 617, endPoint x: 922, endPoint y: 44, distance: 914.7
click at [209, 616] on div "Created by Lim Created 07/10/25 Required Assigned to Add team member MYOB Order…" at bounding box center [586, 521] width 1044 height 911
click at [968, 20] on button "Close" at bounding box center [943, 22] width 78 height 23
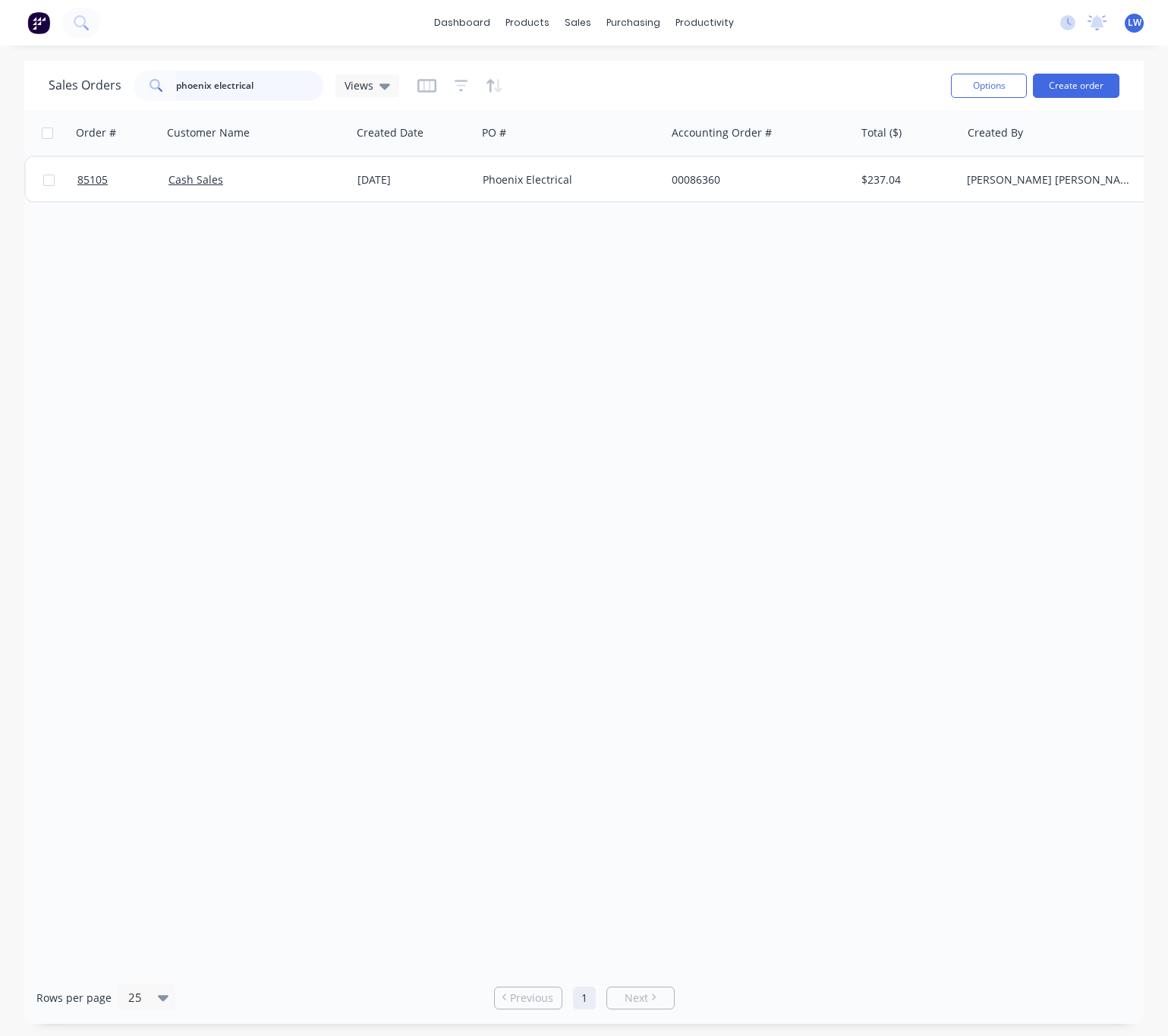
click at [267, 90] on input "phoenix electrical" at bounding box center [249, 86] width 148 height 30
type input "p"
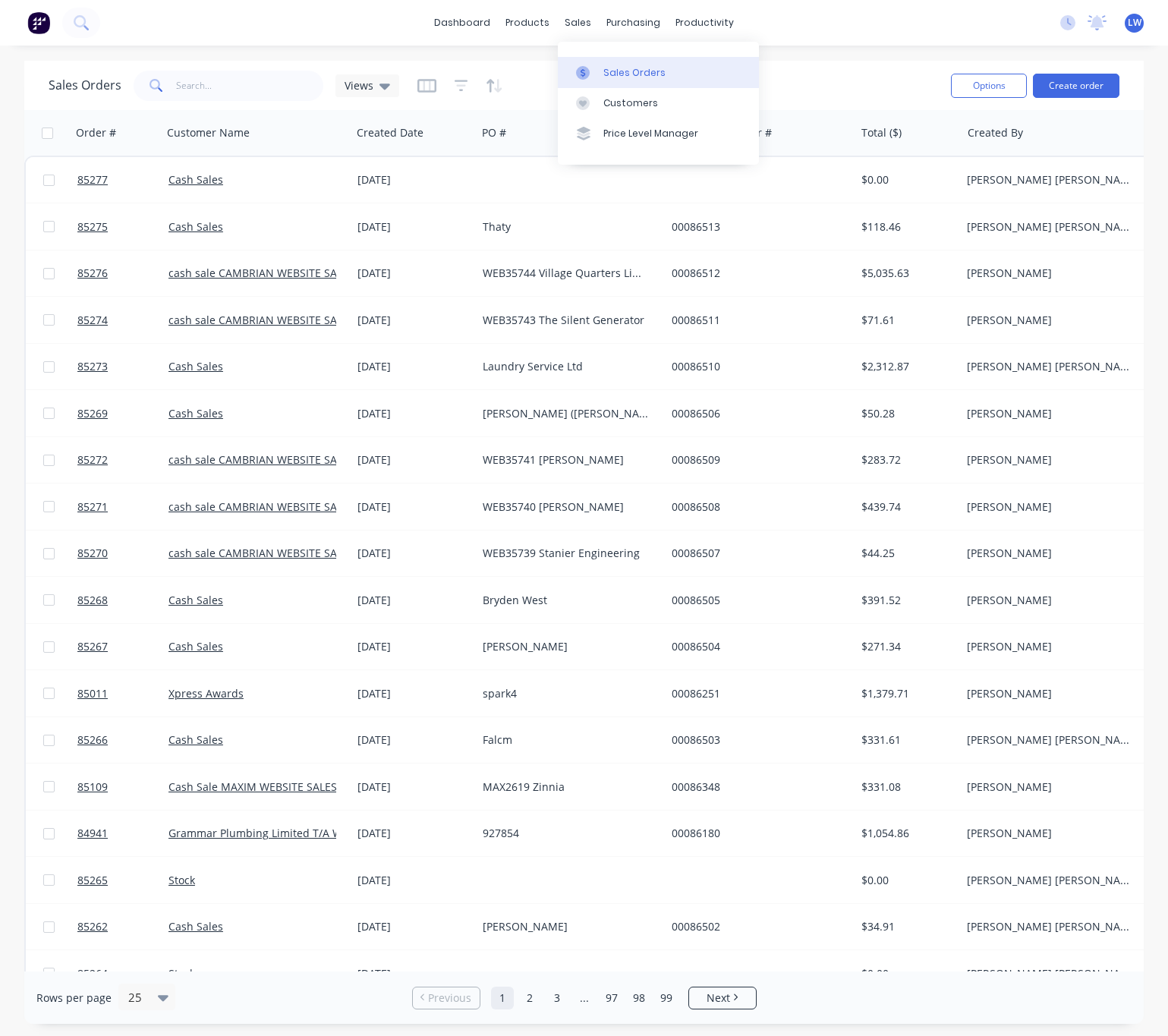
click at [582, 66] on icon at bounding box center [582, 72] width 14 height 14
click at [27, 21] on button at bounding box center [39, 22] width 32 height 30
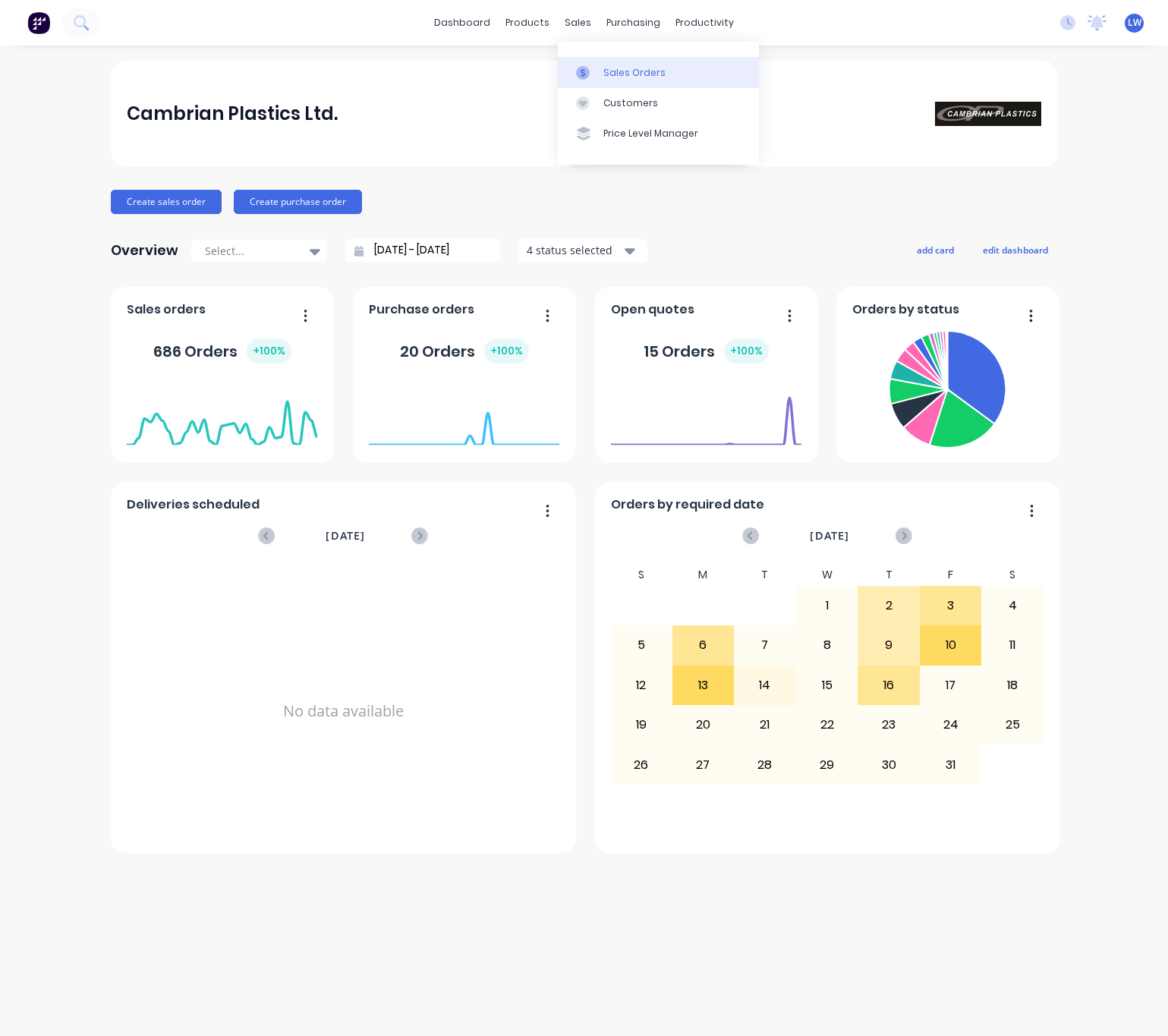
click at [597, 66] on div at bounding box center [587, 72] width 22 height 14
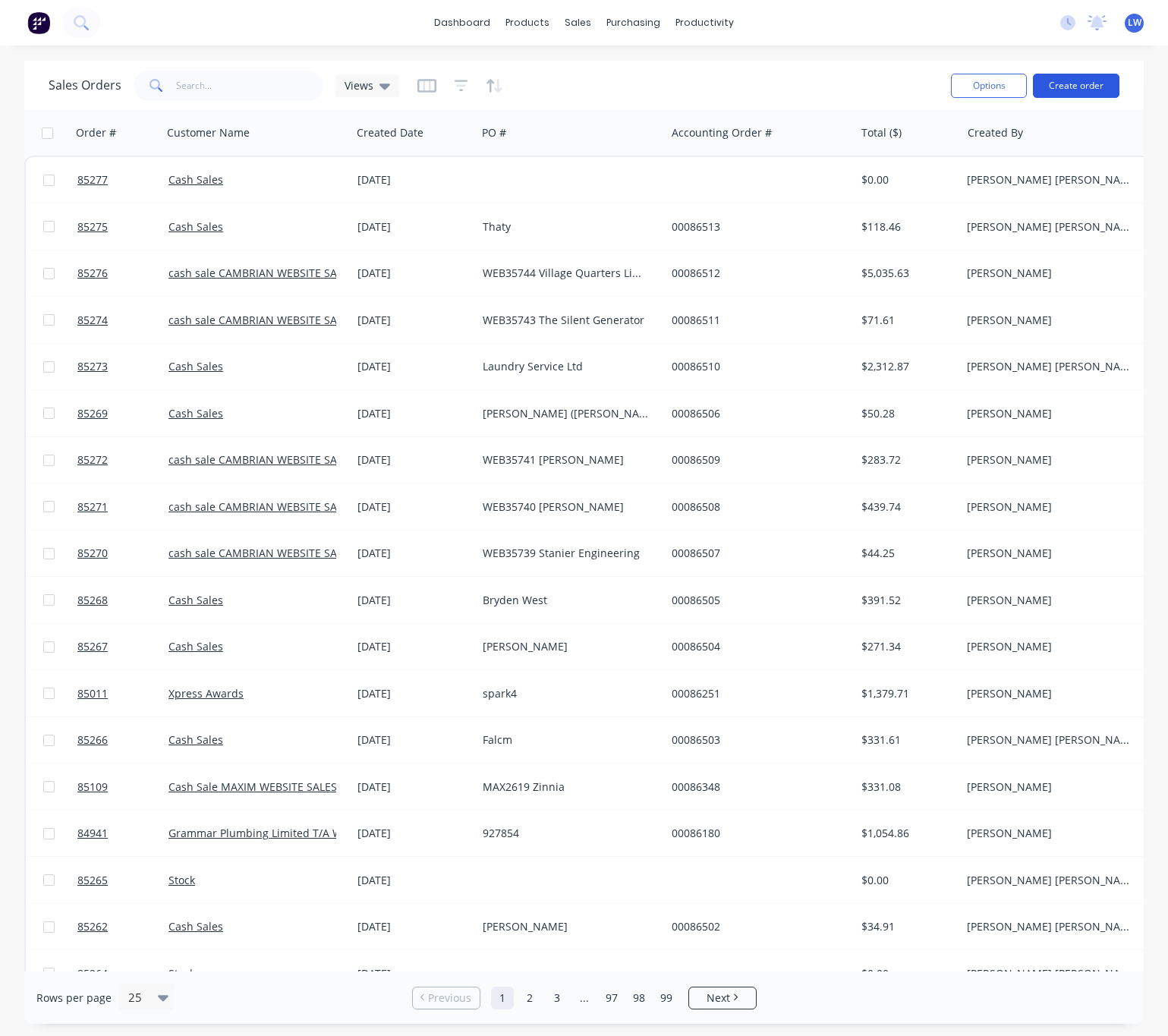
click at [1069, 85] on button "Create order" at bounding box center [1076, 86] width 87 height 24
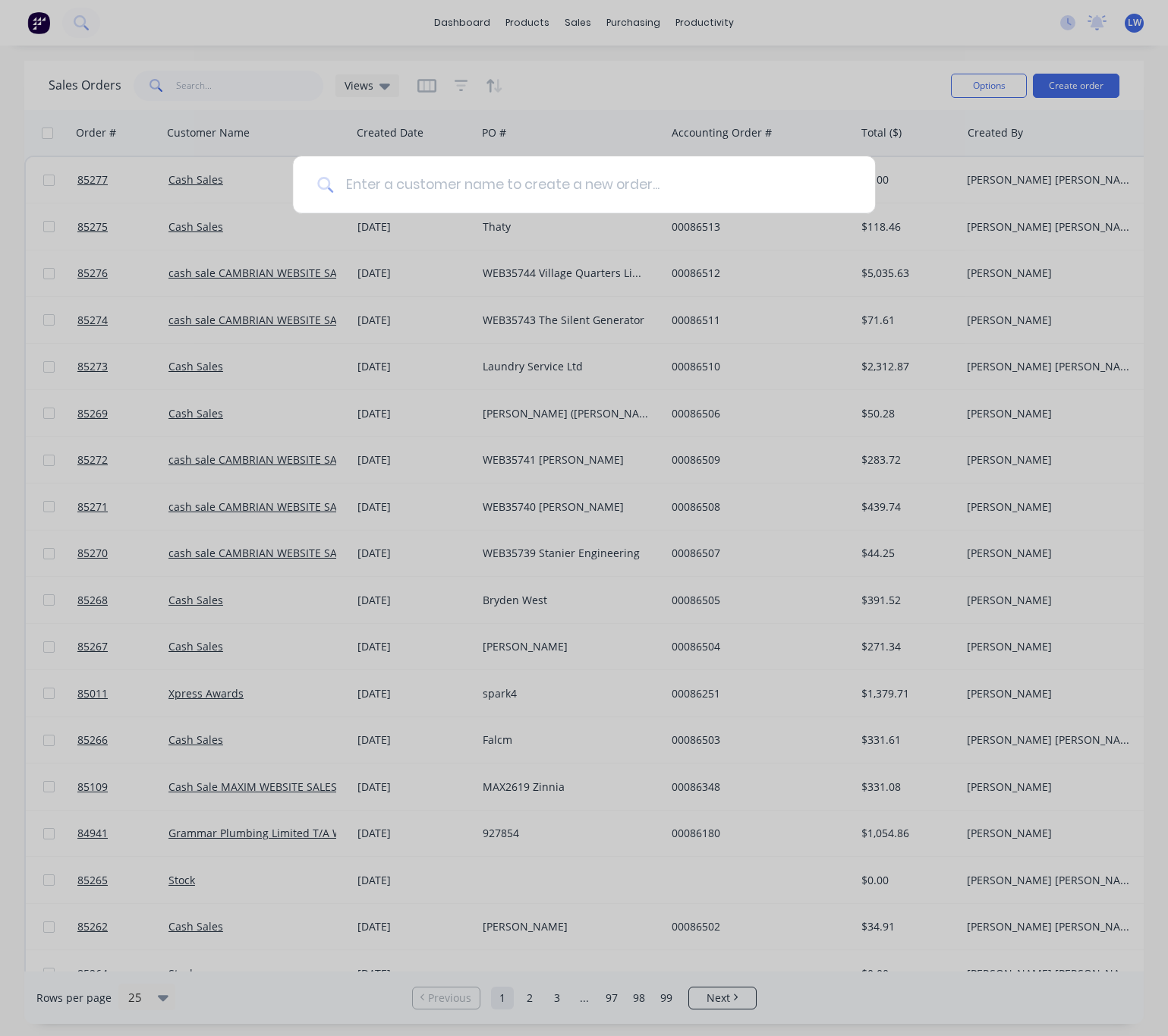
drag, startPoint x: 404, startPoint y: 199, endPoint x: 414, endPoint y: 189, distance: 14.1
click at [404, 198] on input at bounding box center [591, 185] width 517 height 57
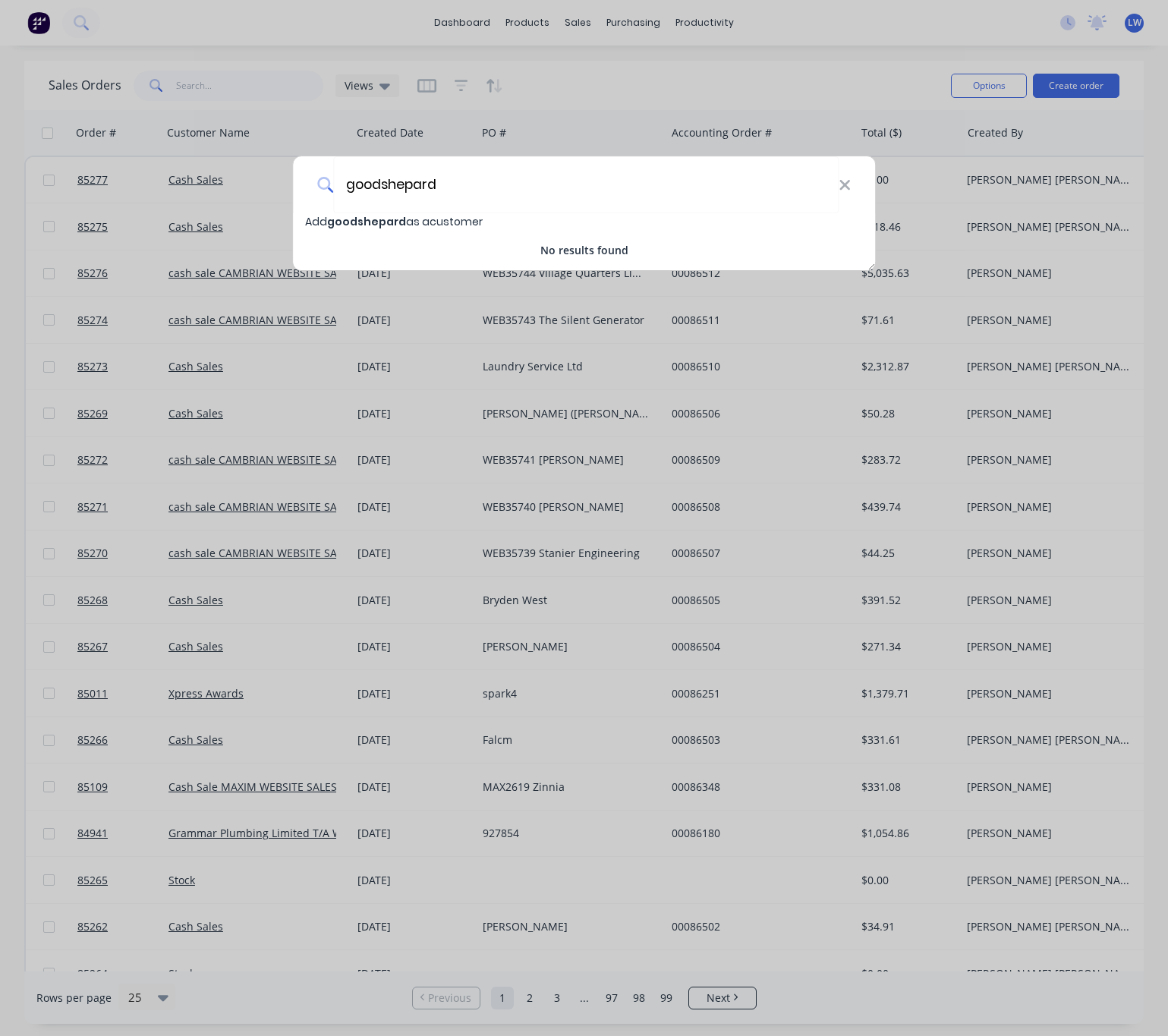
type input "goodshepard"
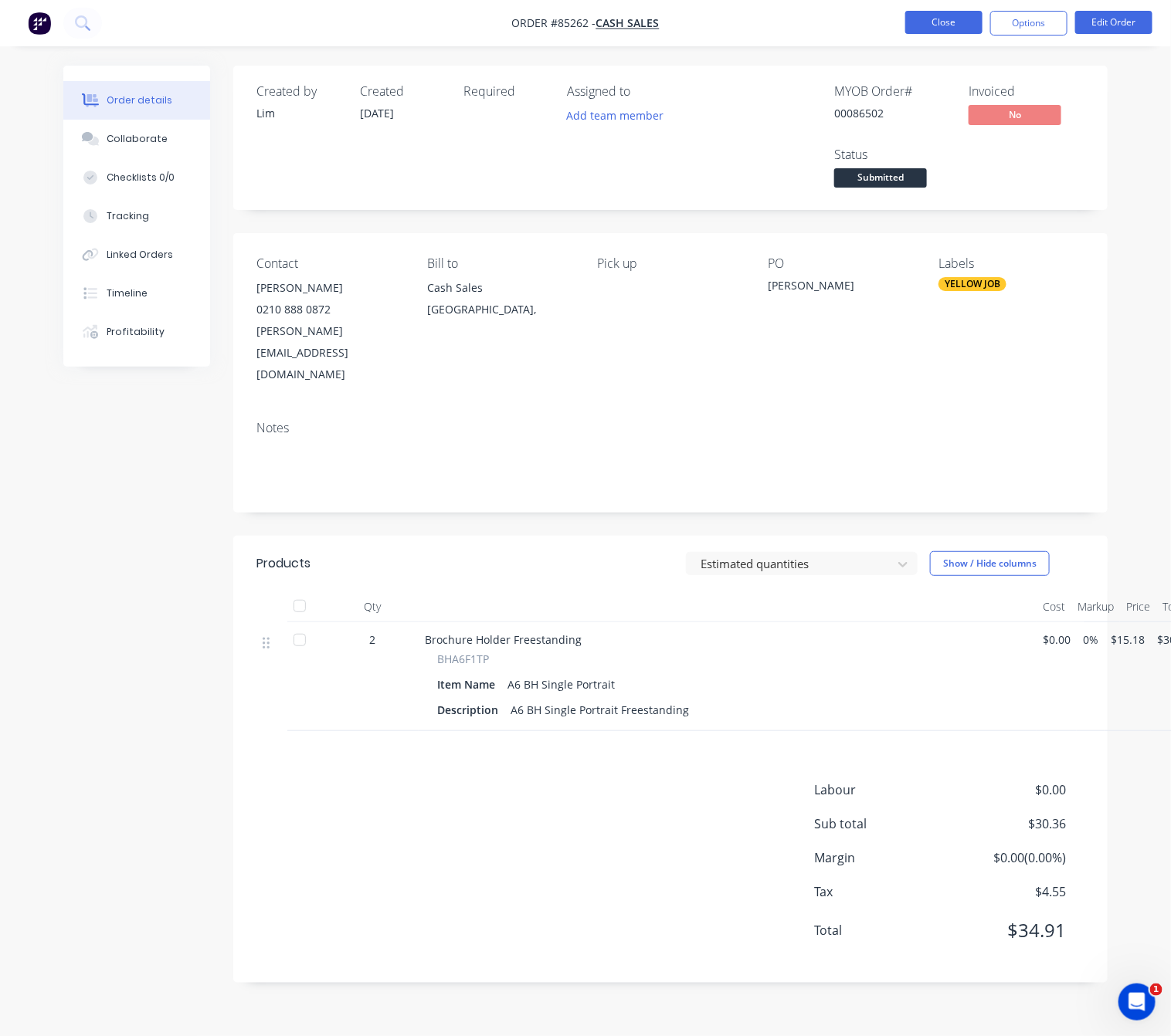
click at [937, 9] on nav "Order #85262 - Cash Sales Close Options Edit Order" at bounding box center [586, 23] width 1171 height 47
click at [937, 16] on button "Close" at bounding box center [943, 22] width 78 height 23
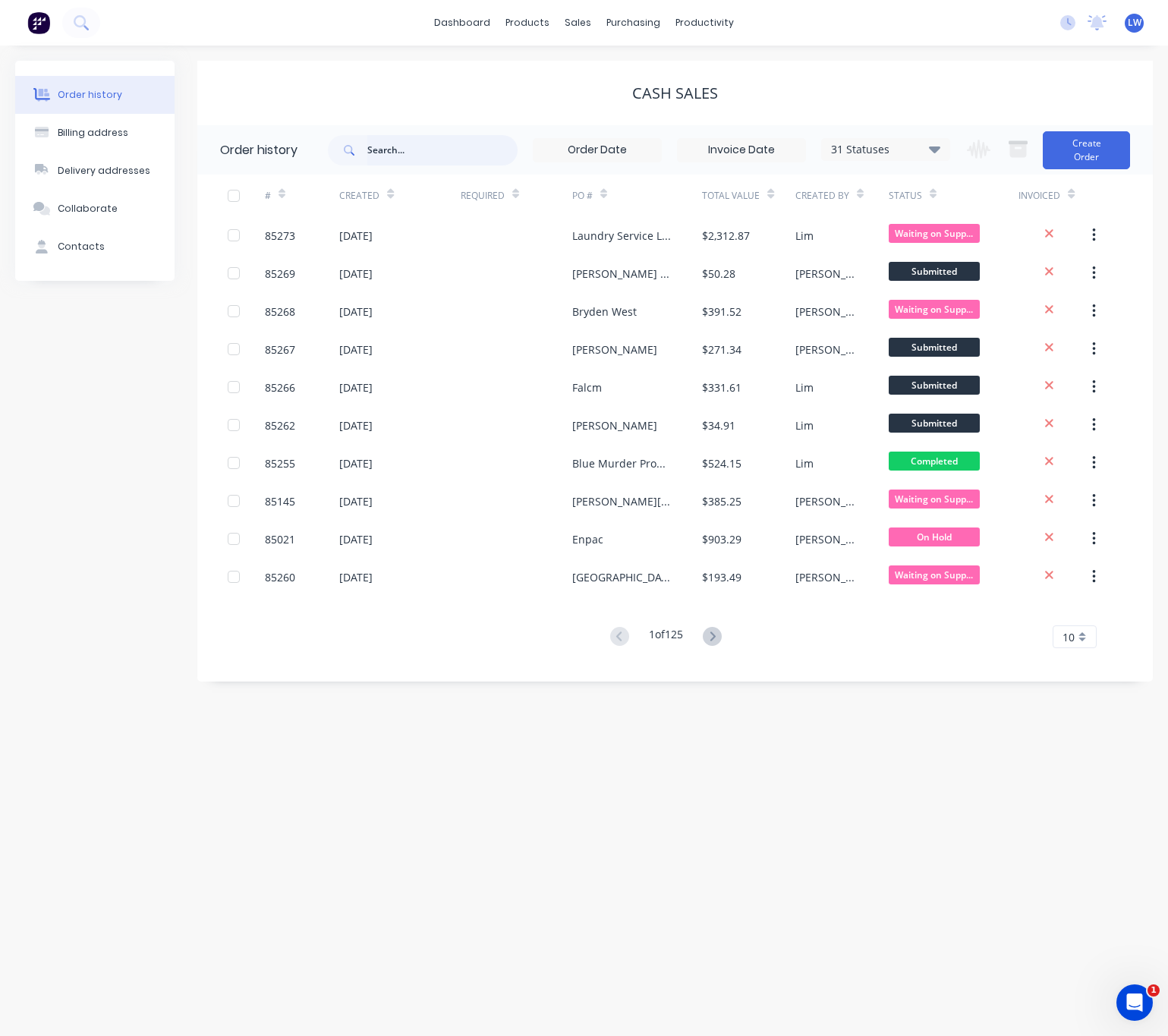
click at [465, 148] on input "text" at bounding box center [442, 150] width 150 height 30
type input "86217"
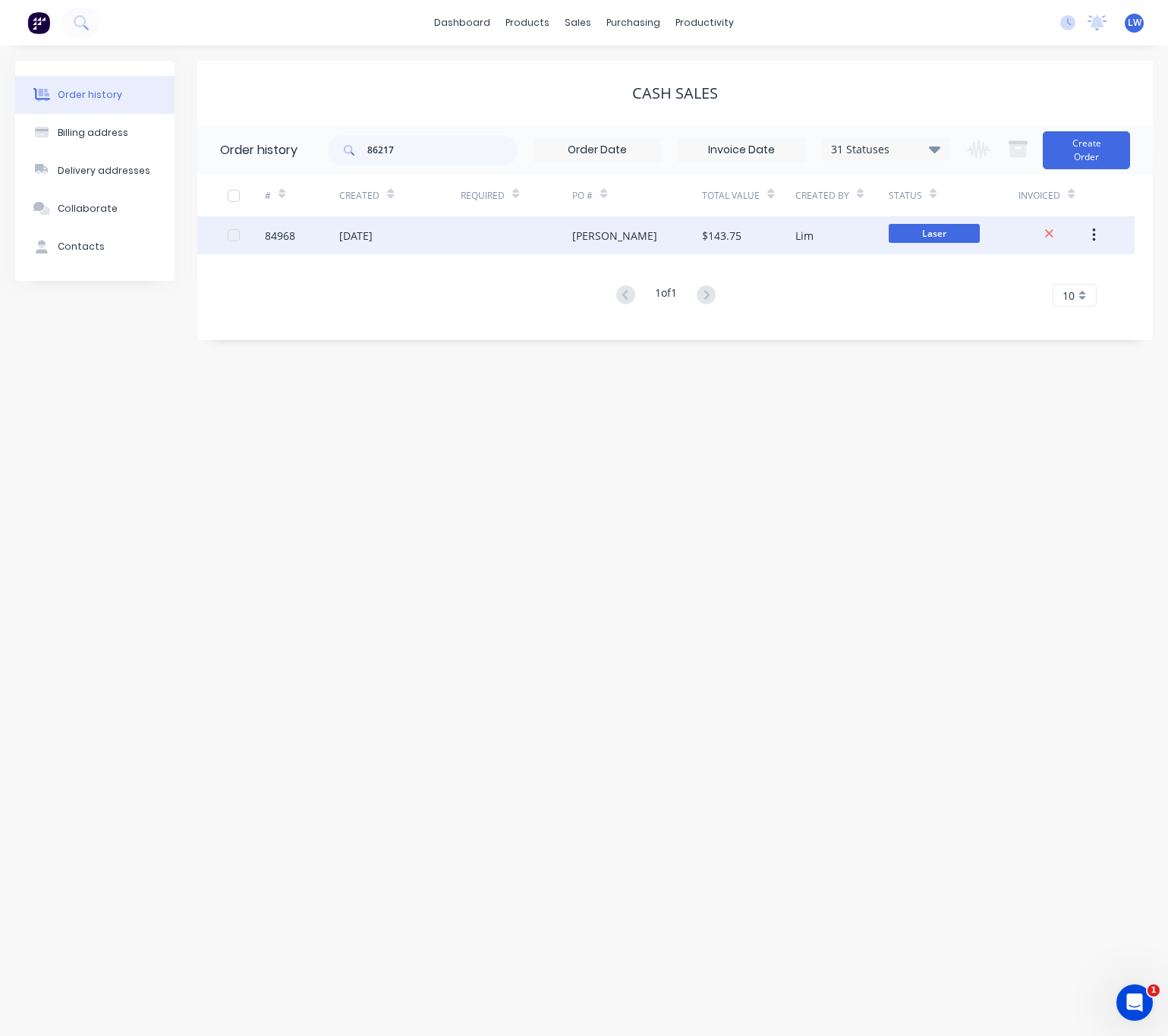
click at [517, 242] on div at bounding box center [516, 235] width 112 height 38
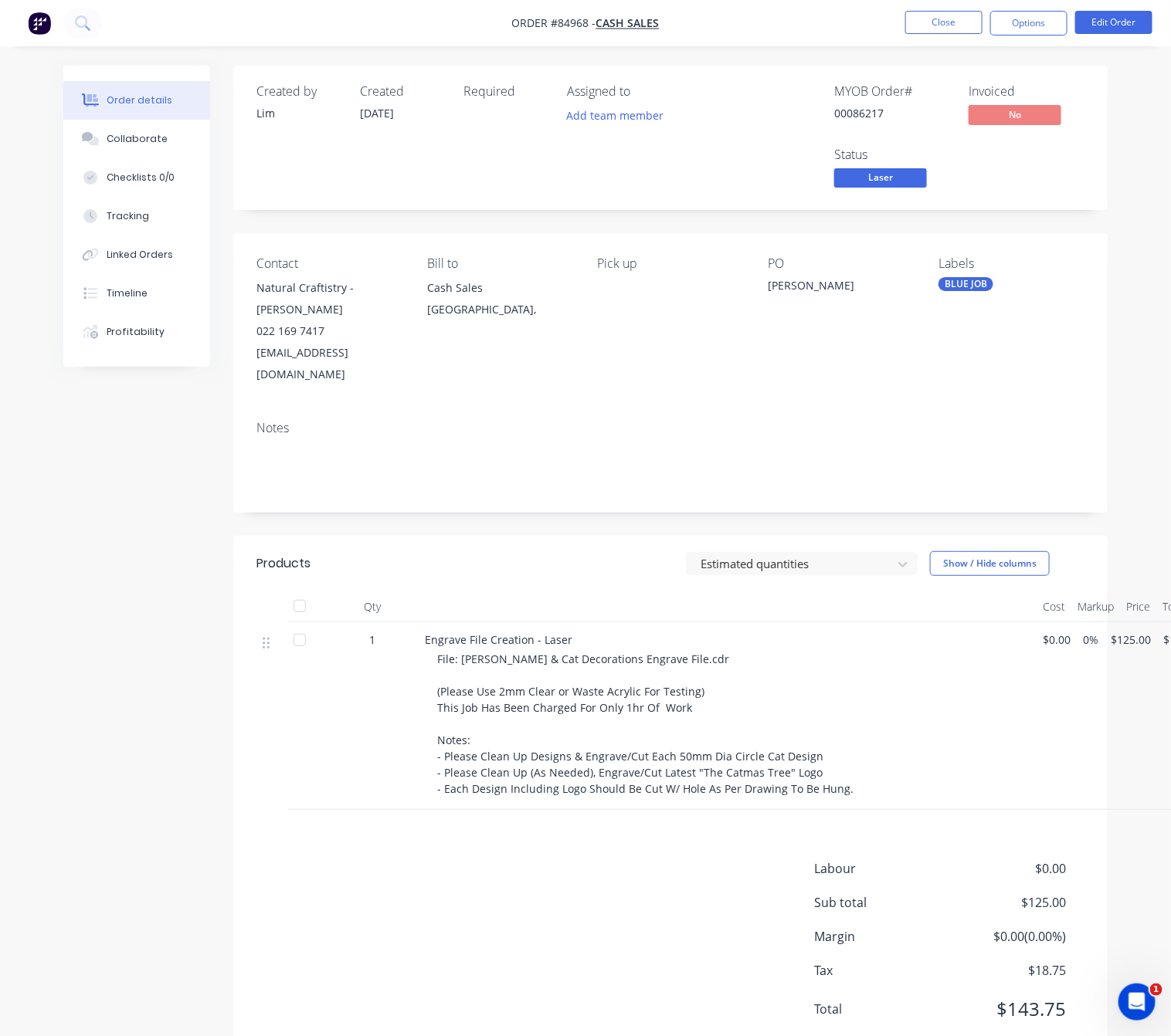
click at [906, 172] on span "Laser" at bounding box center [879, 178] width 92 height 20
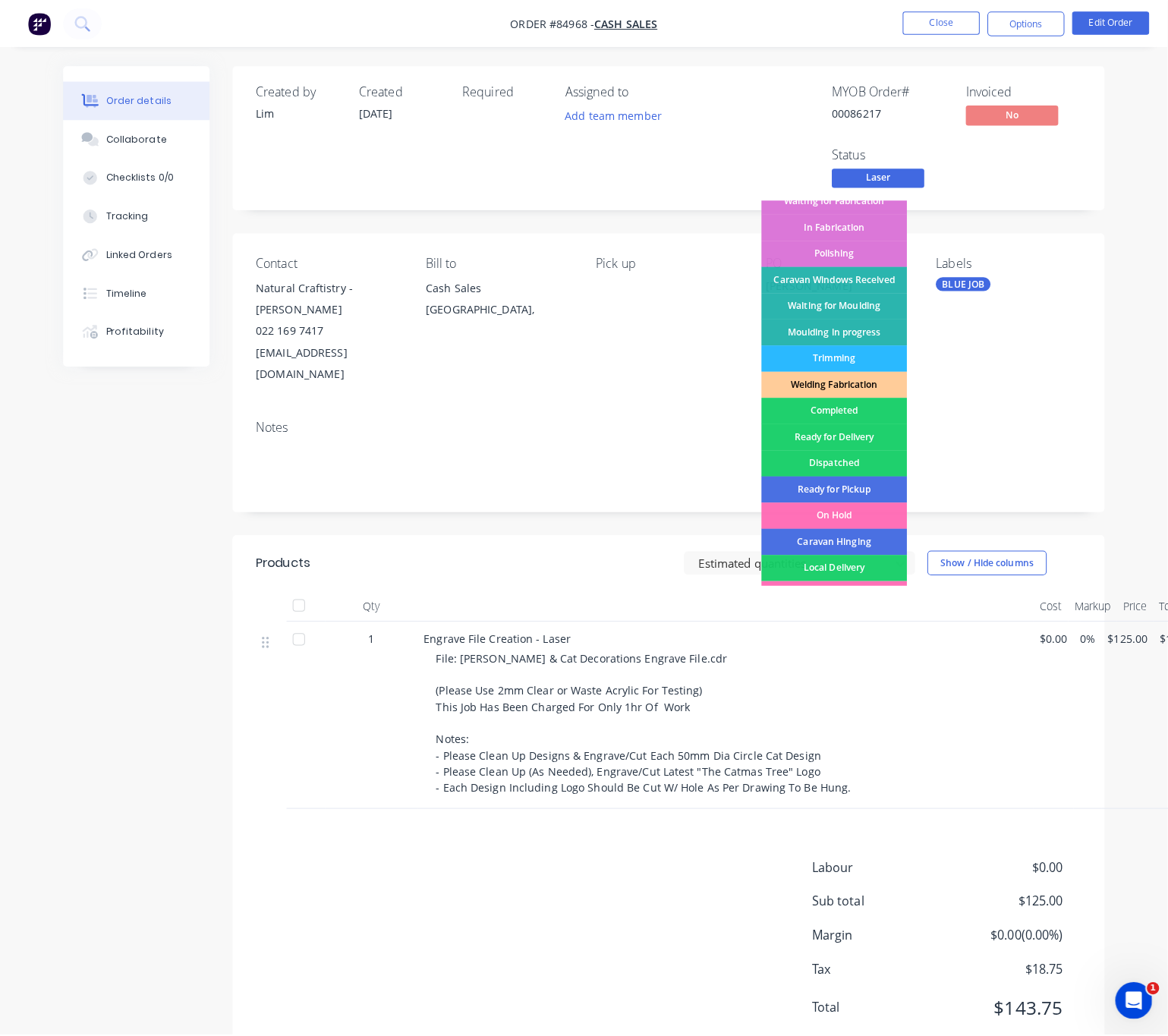
scroll to position [228, 0]
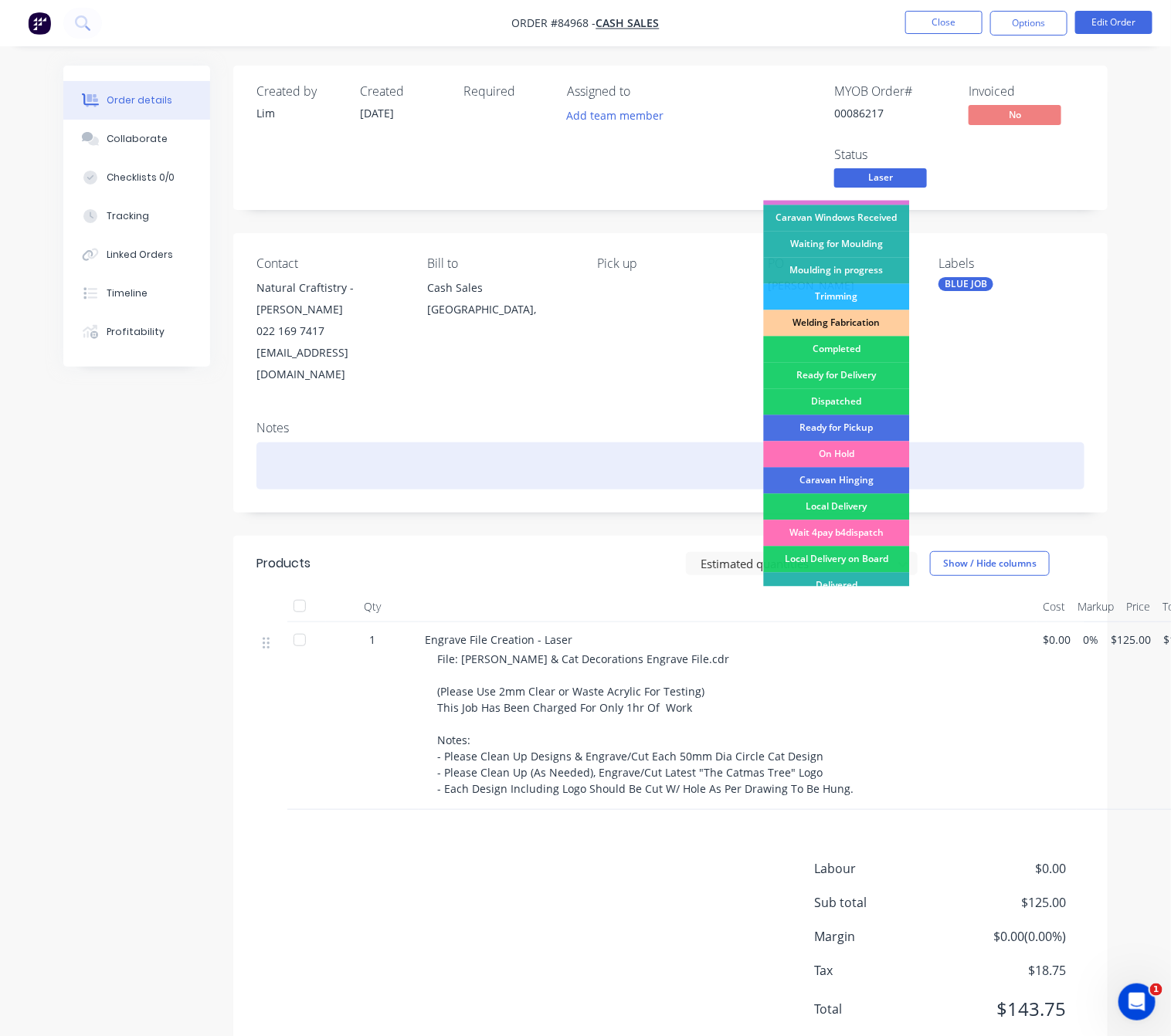
click at [876, 426] on div "Ready for Pickup" at bounding box center [836, 429] width 146 height 26
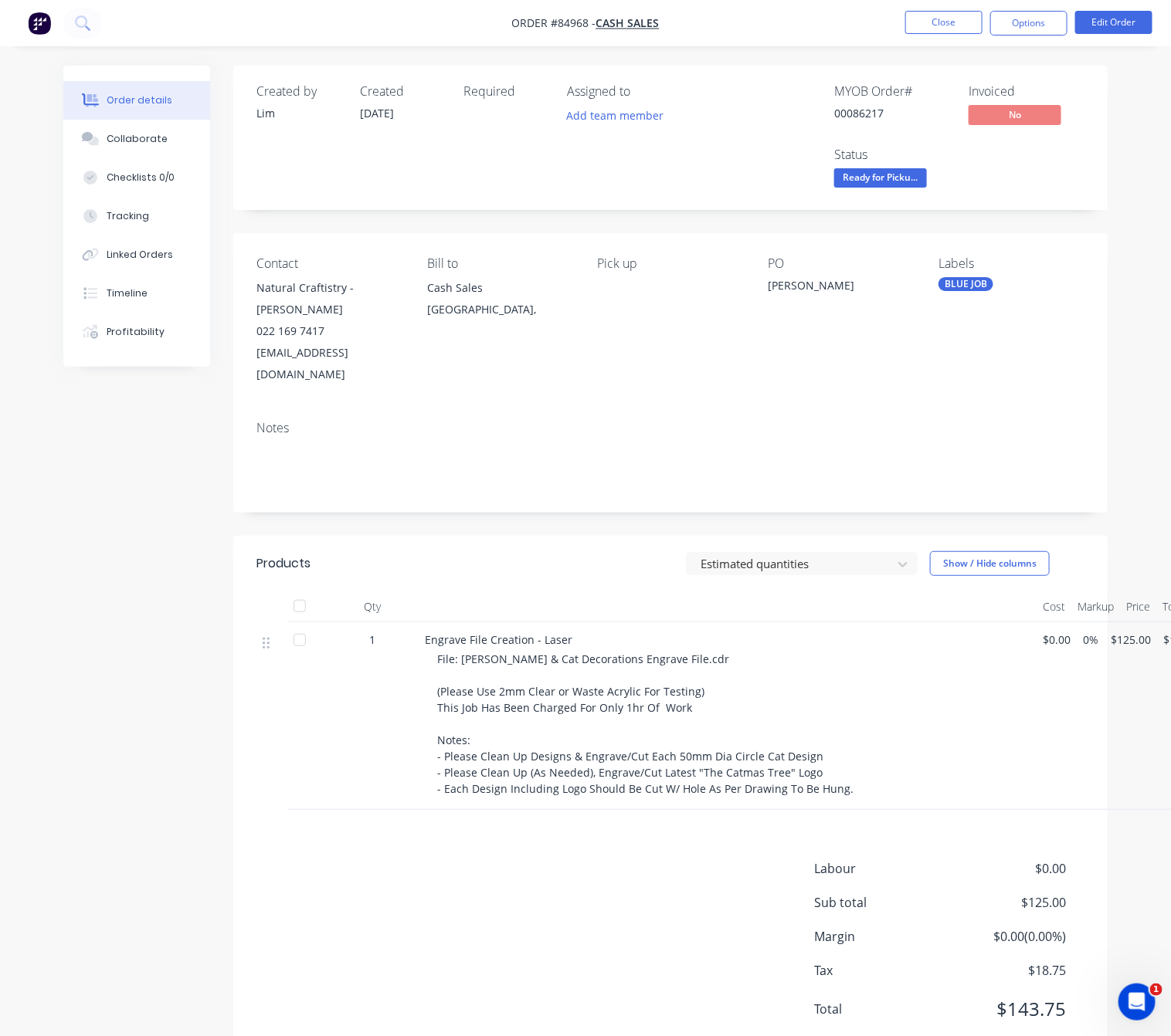
drag, startPoint x: 44, startPoint y: 551, endPoint x: 133, endPoint y: 542, distance: 89.5
click at [47, 552] on div "Order details Collaborate Checklists 0/0 Tracking Linked Orders Timeline Profit…" at bounding box center [586, 542] width 1171 height 1085
click at [996, 24] on button "Options" at bounding box center [1029, 23] width 78 height 24
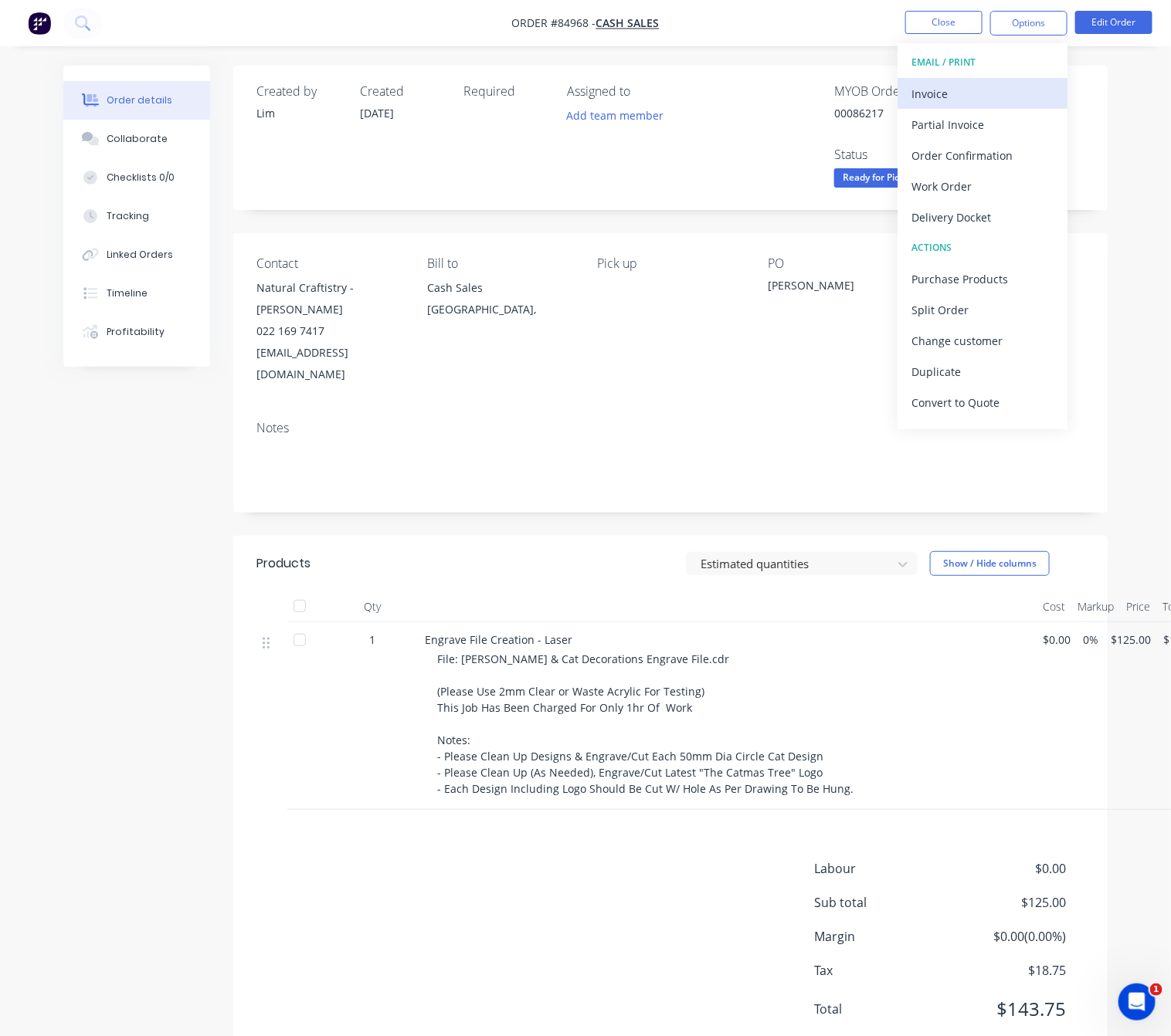
click at [978, 100] on div "Invoice" at bounding box center [982, 93] width 142 height 22
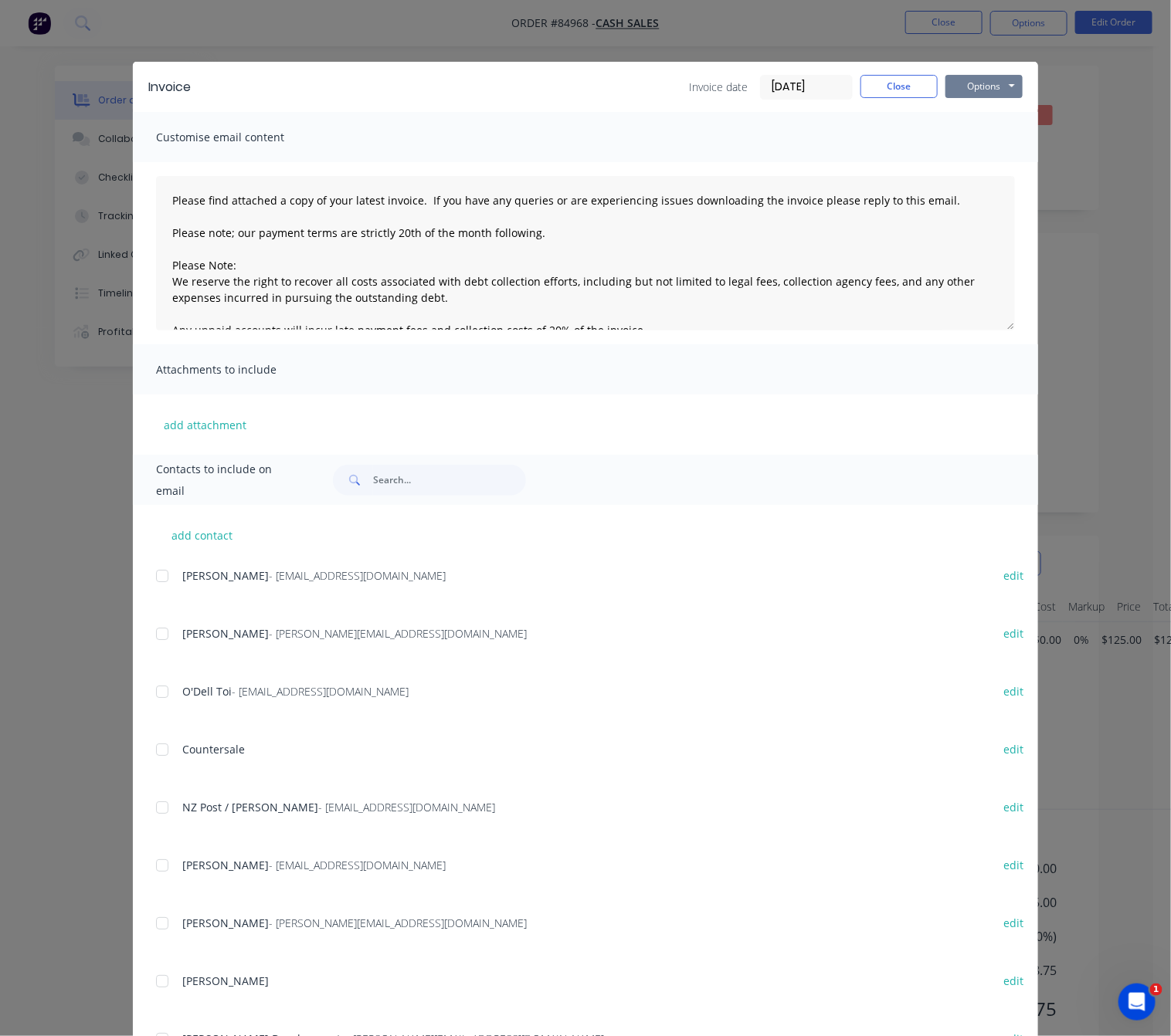
click at [991, 86] on button "Options" at bounding box center [984, 87] width 78 height 23
click at [995, 107] on button "Preview" at bounding box center [995, 113] width 99 height 25
click at [899, 89] on button "Close" at bounding box center [899, 87] width 78 height 23
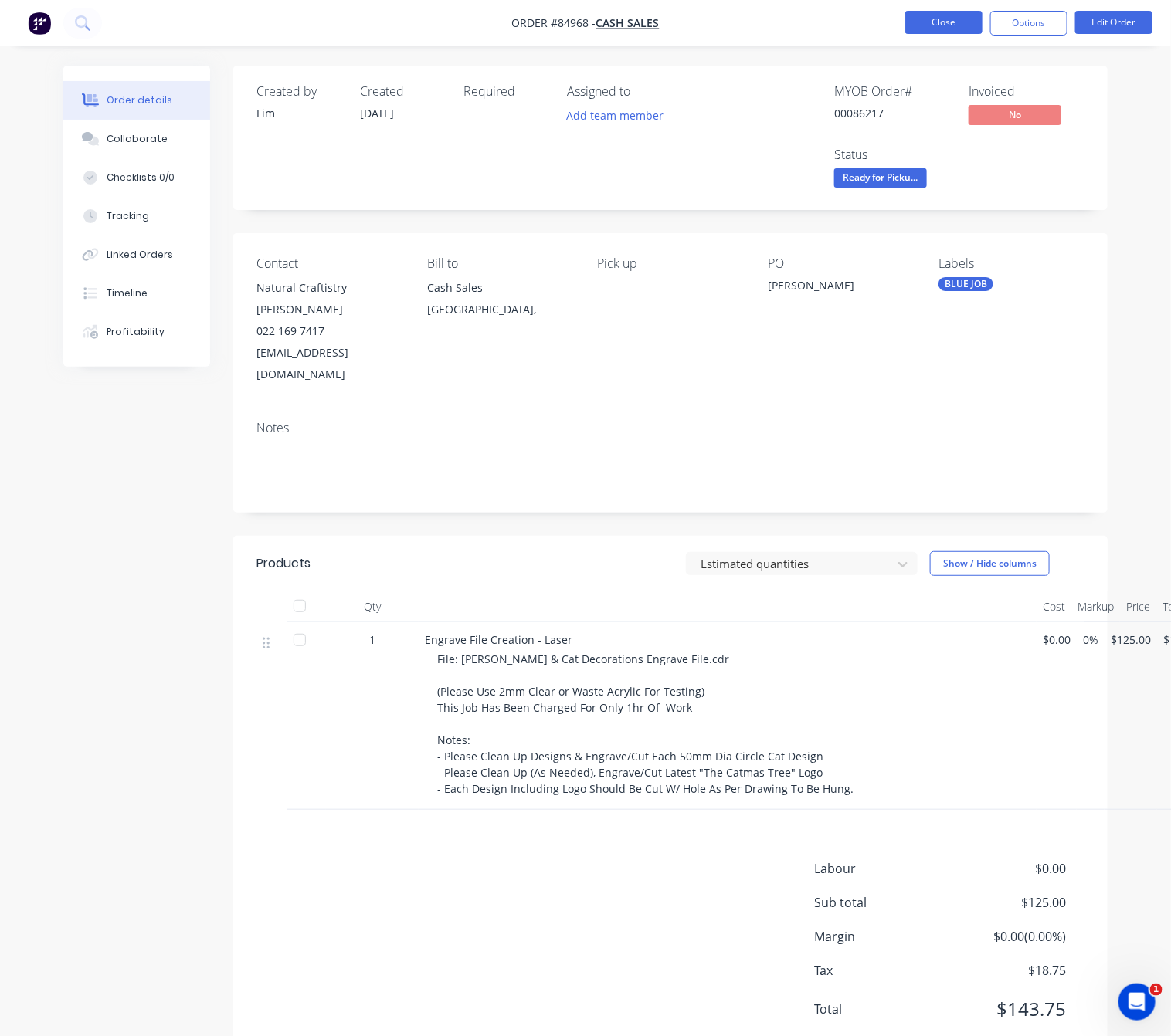
click at [964, 29] on button "Close" at bounding box center [943, 22] width 78 height 23
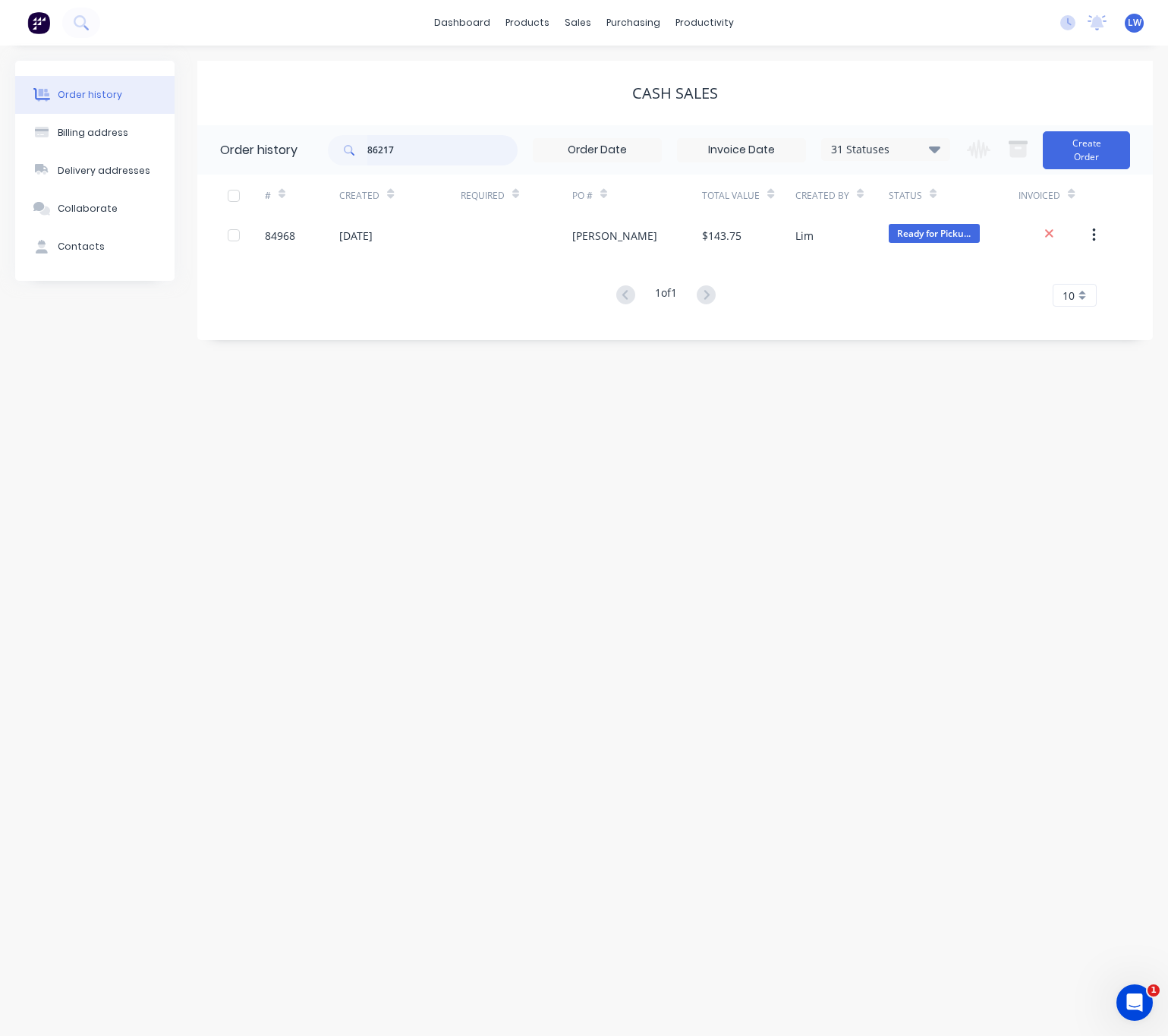
click at [411, 139] on input "86217" at bounding box center [442, 150] width 150 height 30
type input "8"
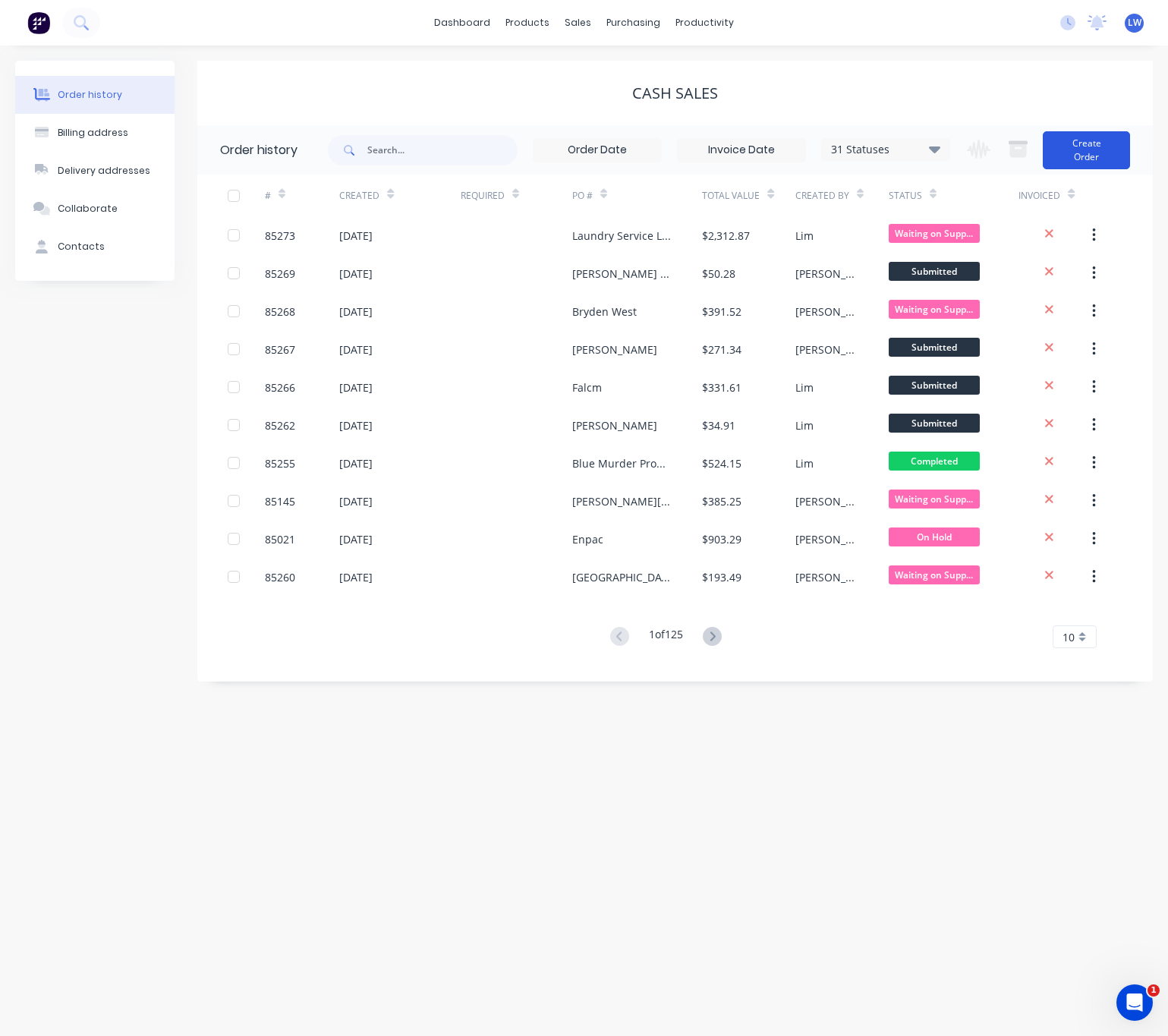
click at [1077, 161] on button "Create Order" at bounding box center [1086, 150] width 87 height 38
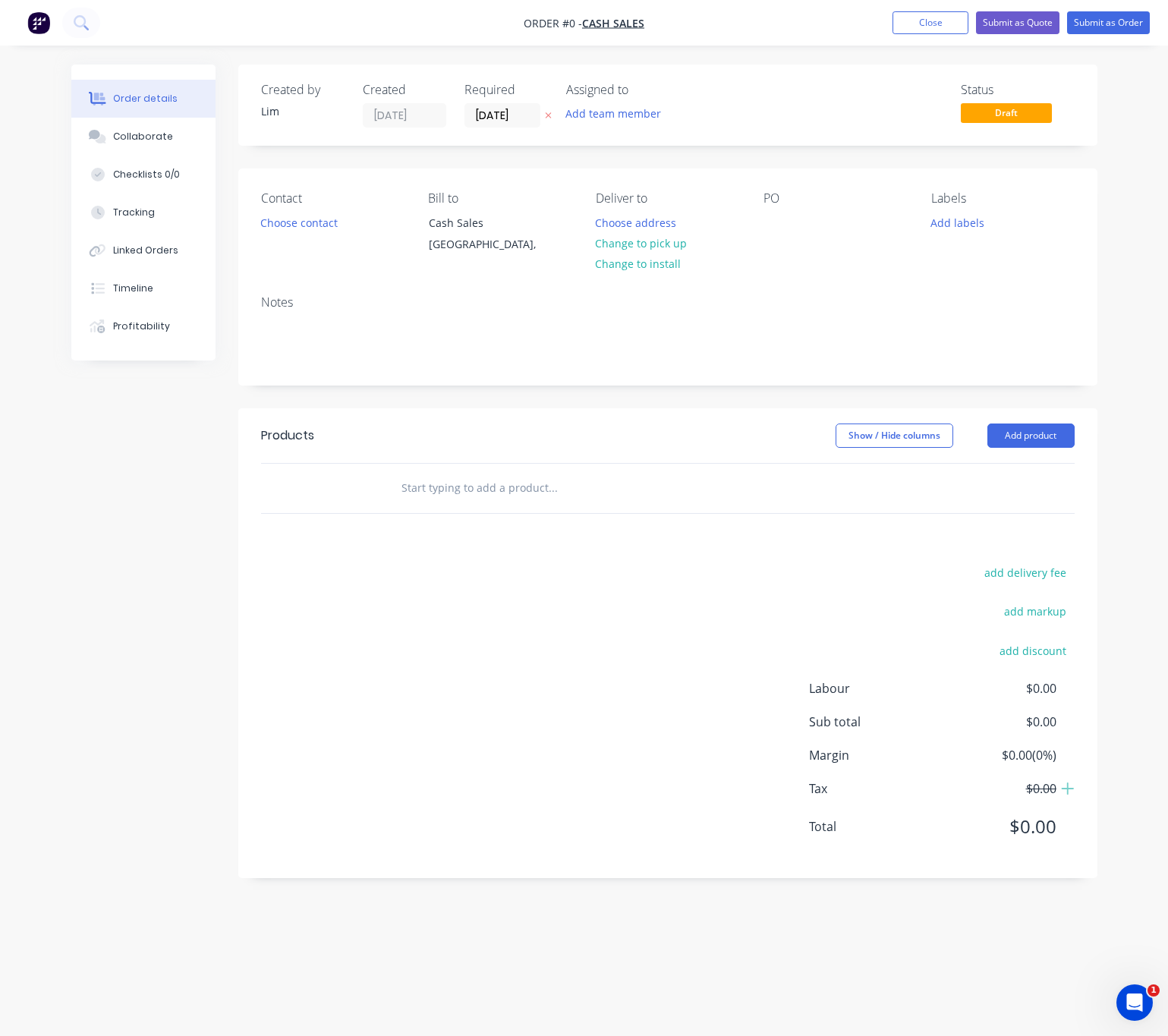
click at [546, 116] on icon "button" at bounding box center [548, 115] width 7 height 9
click at [303, 225] on button "Choose contact" at bounding box center [298, 222] width 93 height 21
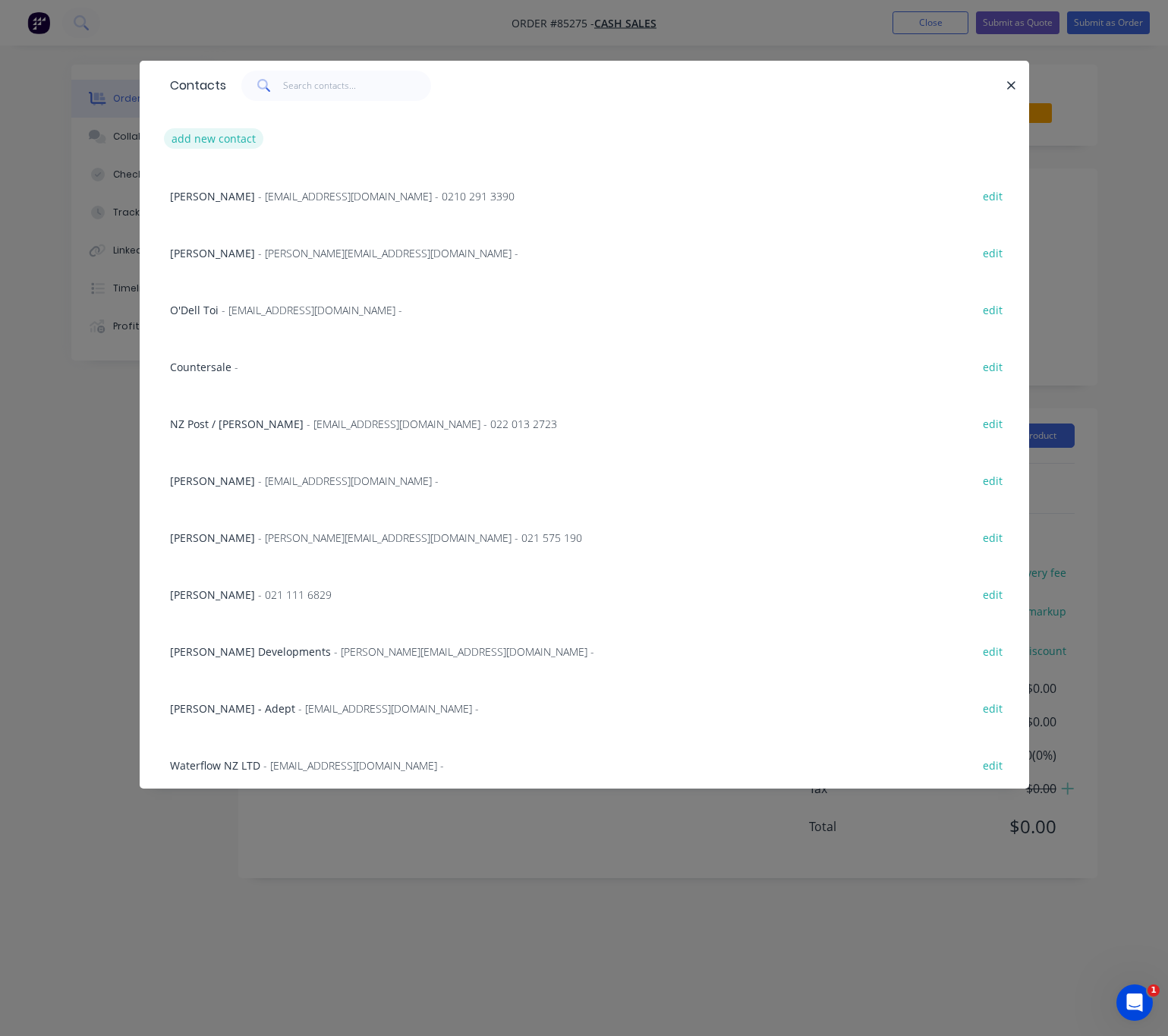
click at [244, 141] on button "add new contact" at bounding box center [213, 139] width 100 height 21
select select "NZ"
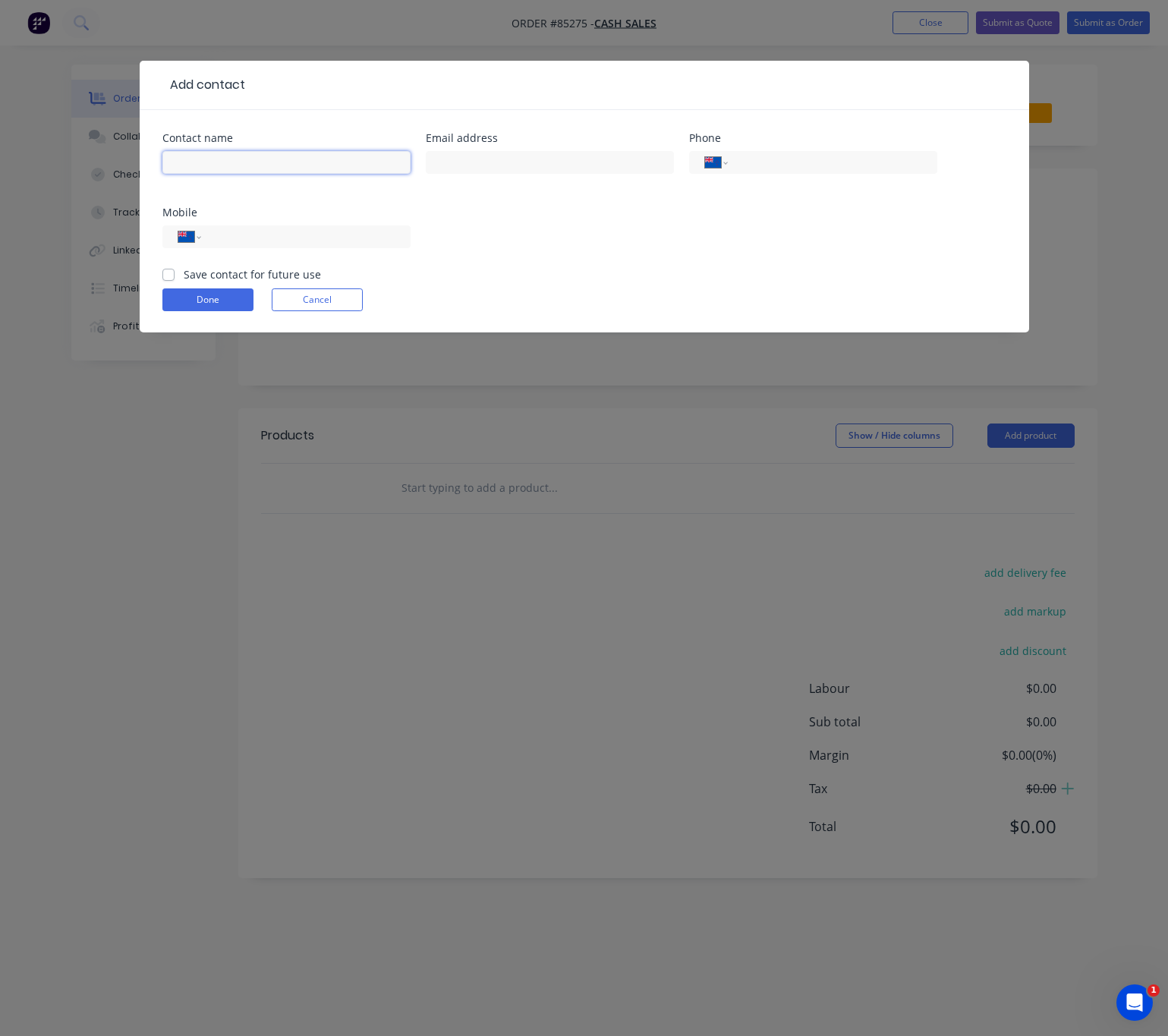
click at [260, 157] on input "text" at bounding box center [286, 162] width 248 height 22
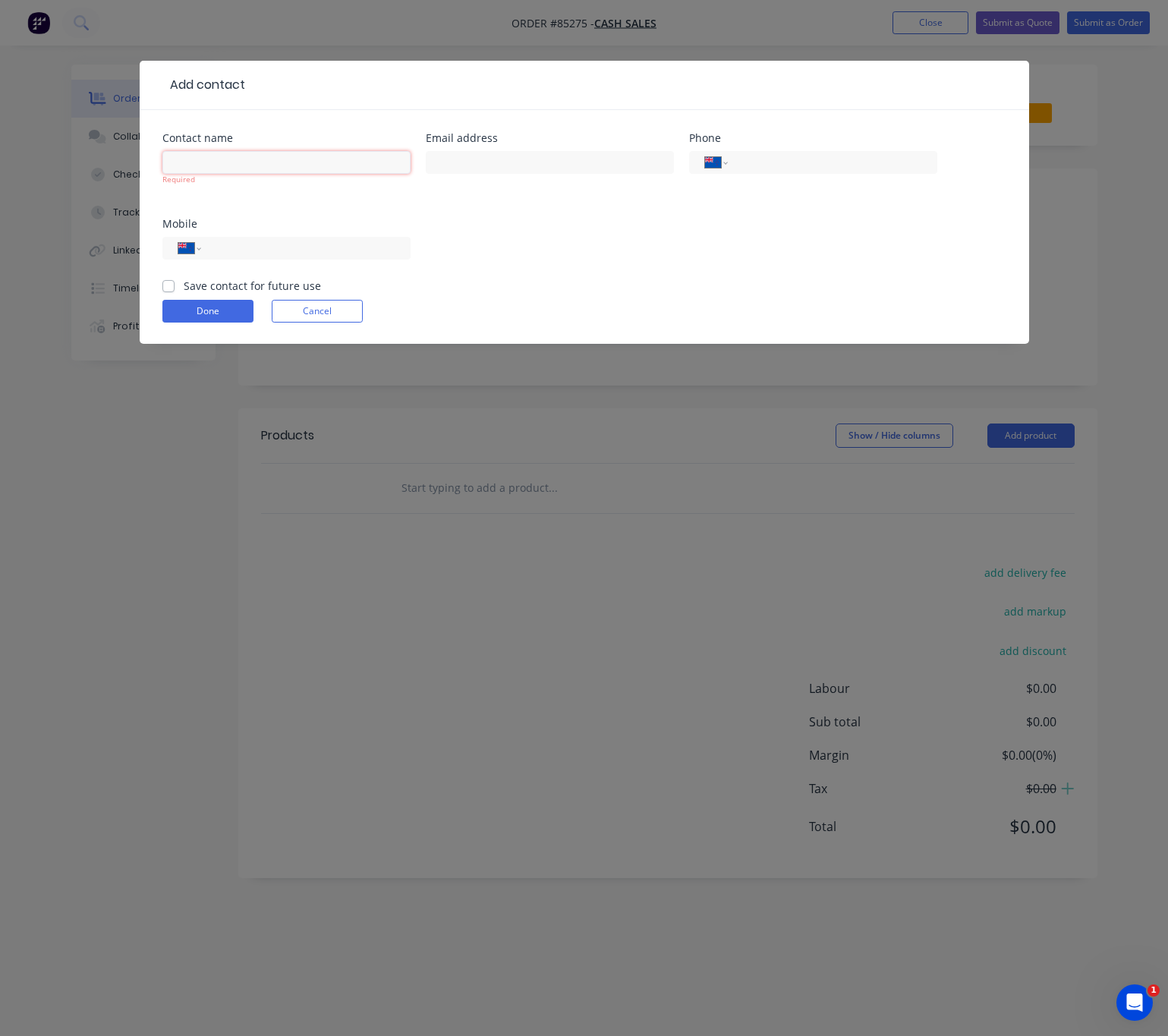
click at [205, 171] on input "text" at bounding box center [286, 162] width 248 height 22
paste input "Thaty thaty.cargnelutti@gmail.com"
drag, startPoint x: 348, startPoint y: 160, endPoint x: 201, endPoint y: 158, distance: 147.0
click at [201, 158] on input "Thaty thaty.cargnelutti@gmail.com" at bounding box center [286, 162] width 248 height 22
type input "Thaty"
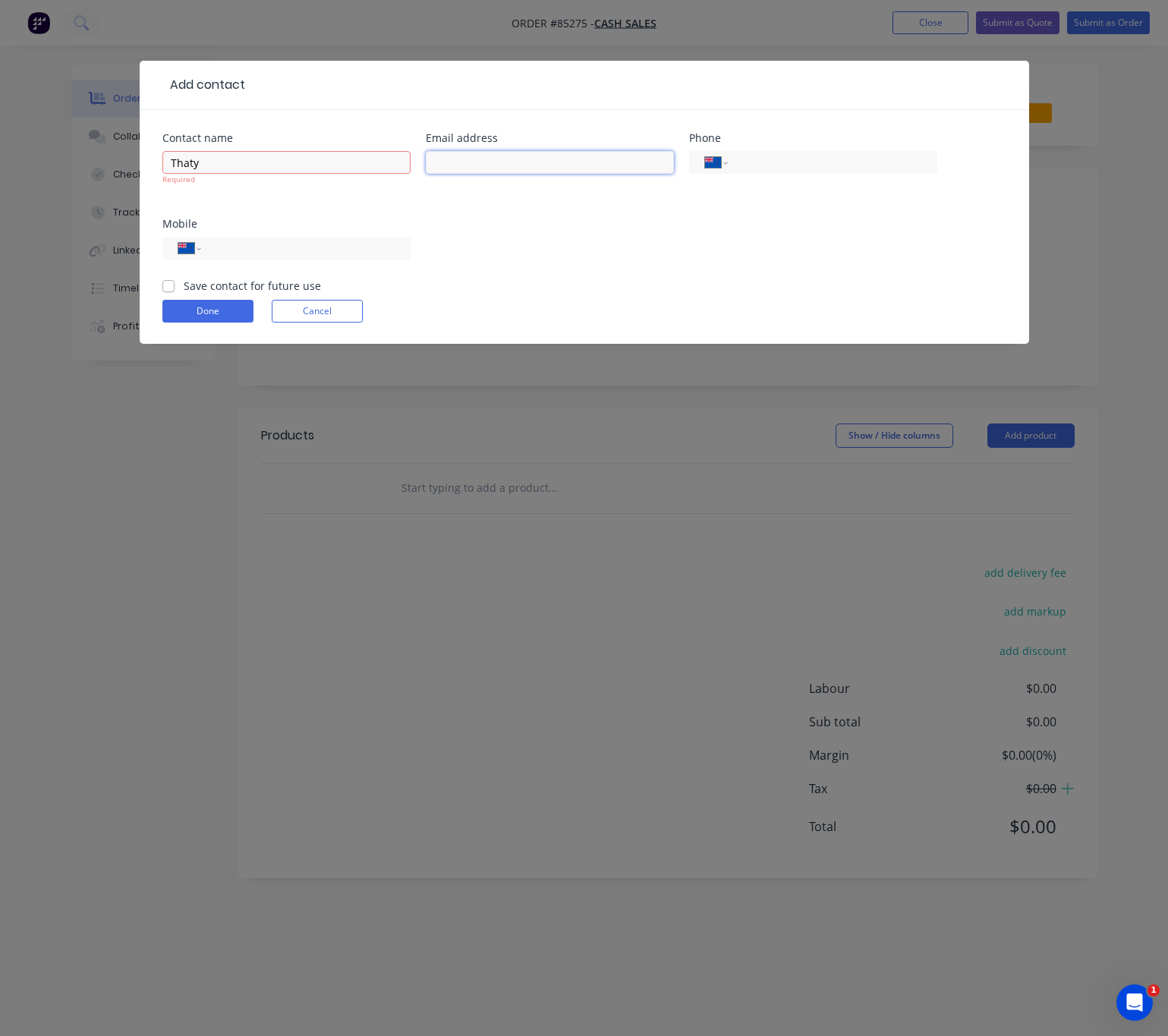
click at [515, 157] on input "text" at bounding box center [550, 162] width 248 height 22
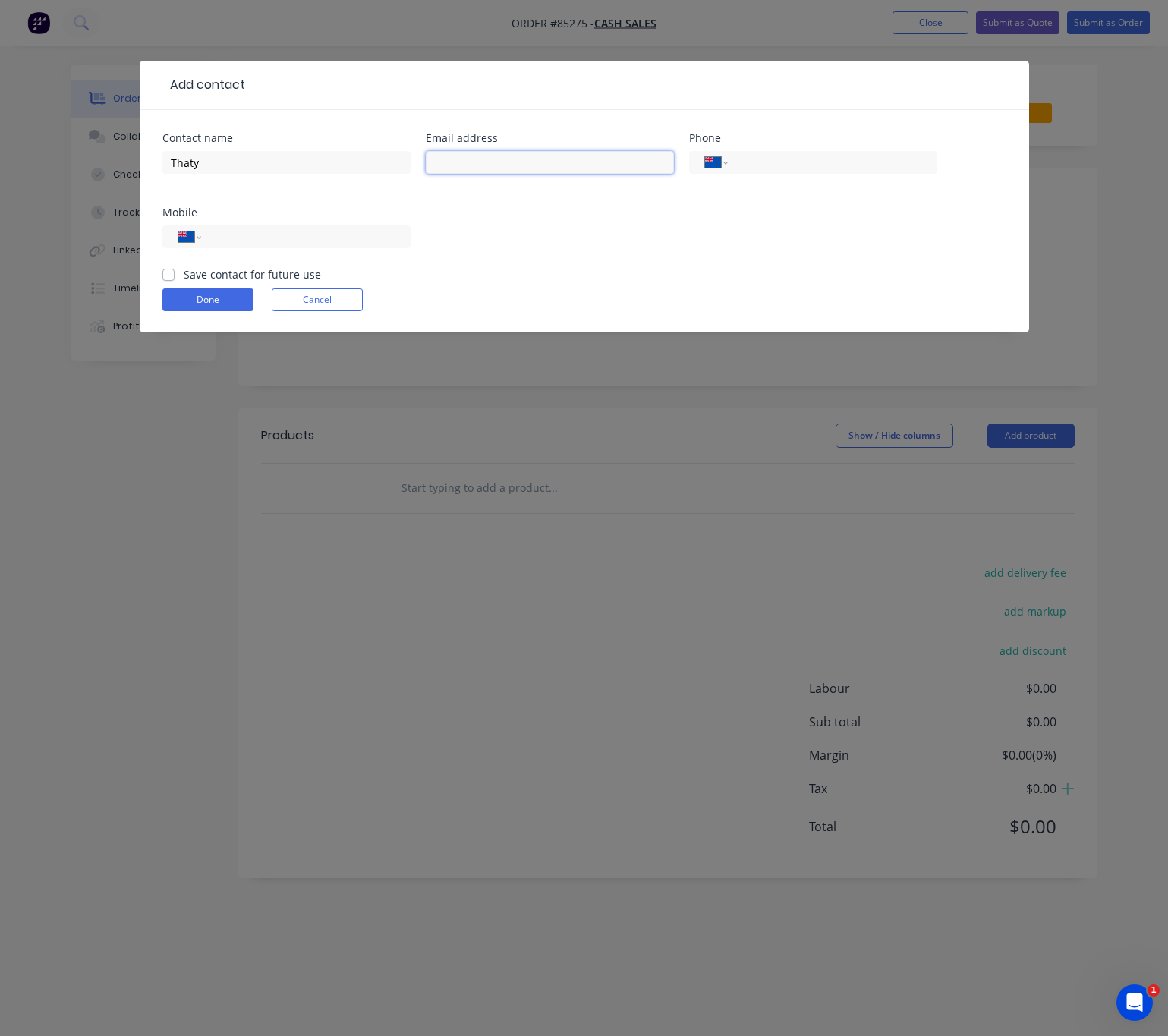
paste input "[EMAIL_ADDRESS][DOMAIN_NAME]"
type input "[EMAIL_ADDRESS][DOMAIN_NAME]"
click at [301, 237] on input "tel" at bounding box center [302, 238] width 182 height 18
type input "0274 562 815"
click at [184, 276] on label "Save contact for future use" at bounding box center [252, 274] width 137 height 16
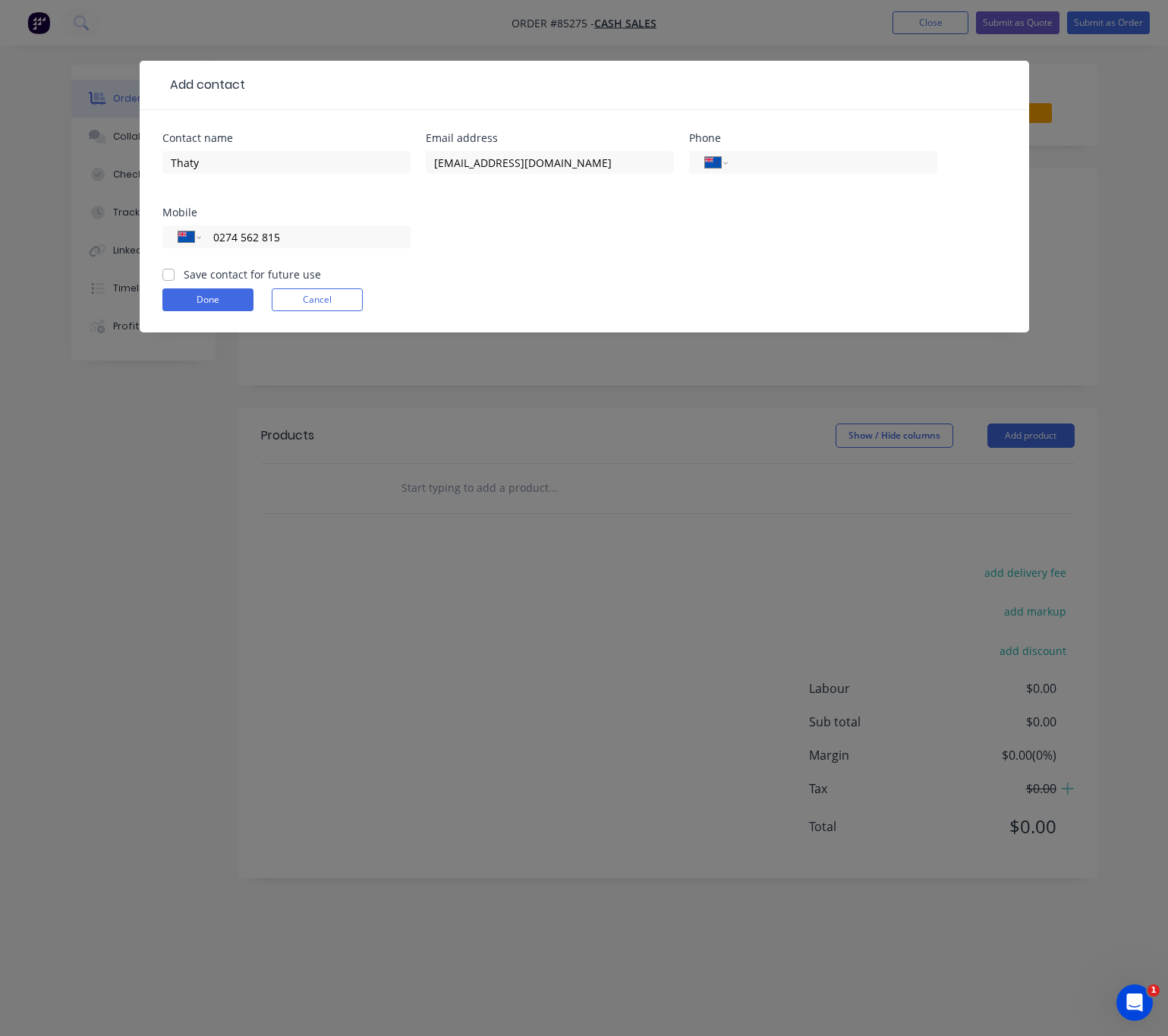
click at [167, 276] on input "Save contact for future use" at bounding box center [168, 274] width 12 height 14
checkbox input "true"
click at [187, 299] on button "Done" at bounding box center [207, 299] width 91 height 22
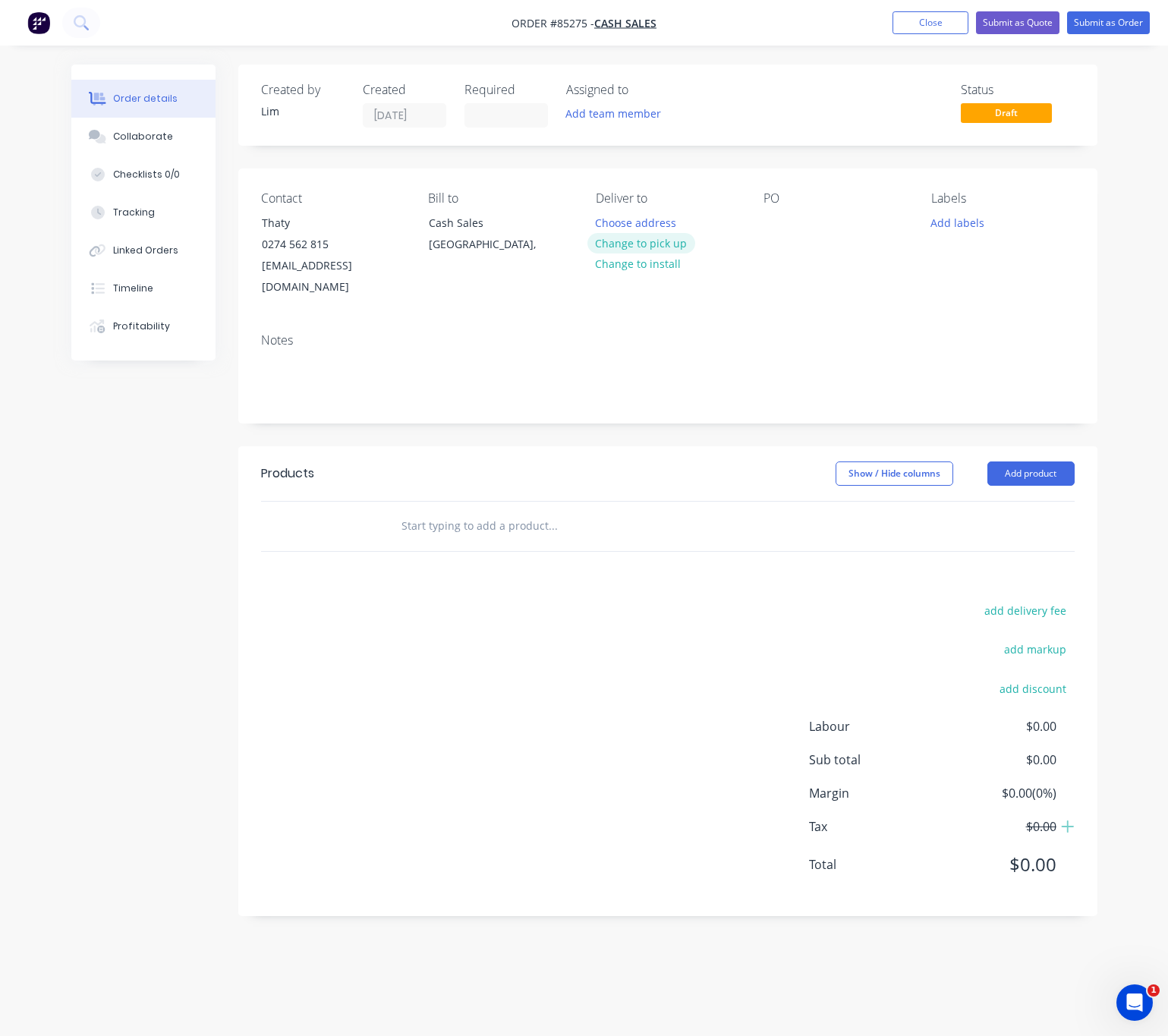
click at [653, 246] on button "Change to pick up" at bounding box center [641, 243] width 107 height 21
click at [775, 217] on div at bounding box center [775, 222] width 24 height 22
click at [973, 223] on button "Add labels" at bounding box center [957, 222] width 70 height 21
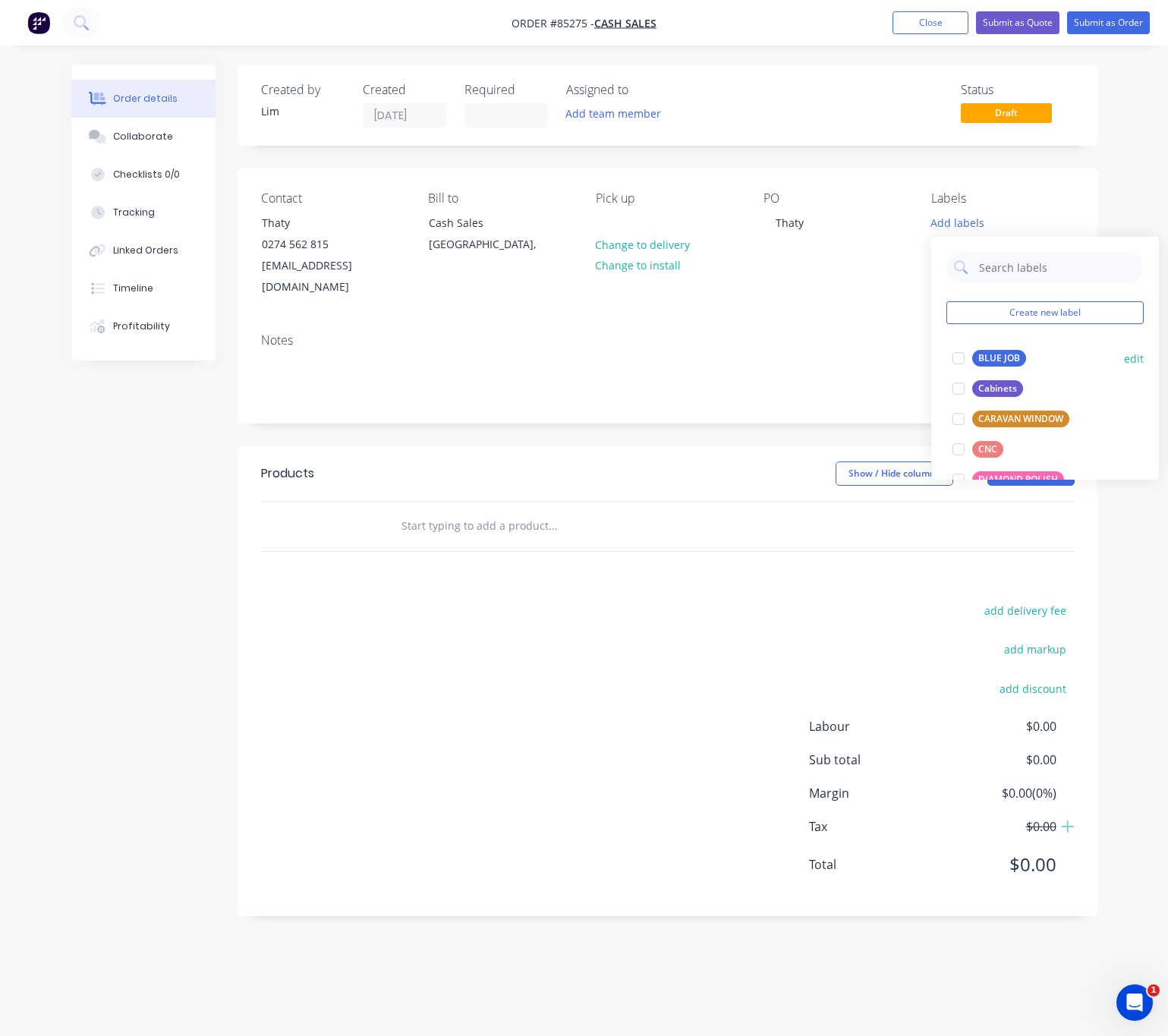
click at [1008, 360] on div "BLUE JOB" at bounding box center [999, 358] width 54 height 17
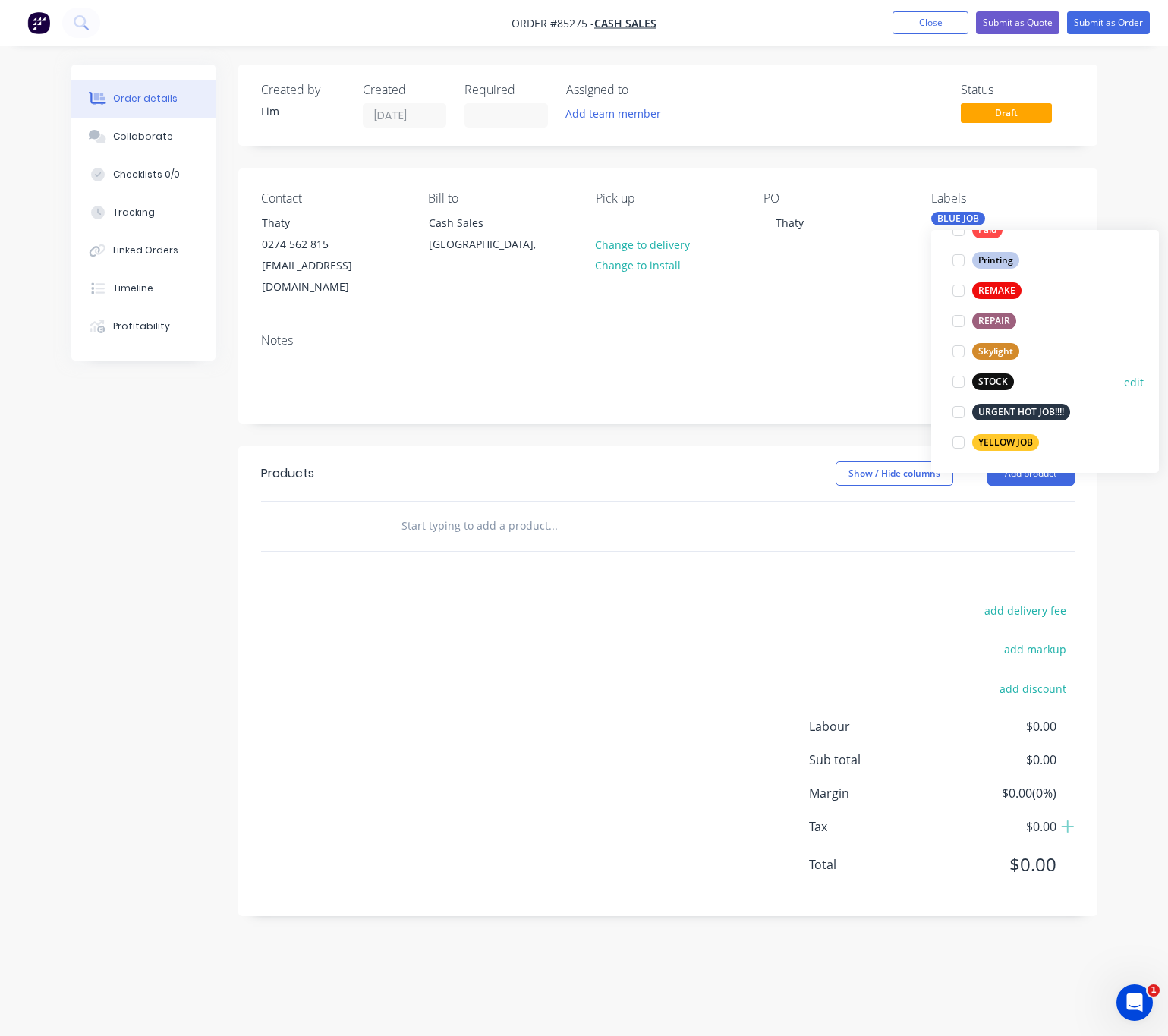
click at [1001, 383] on div "STOCK" at bounding box center [993, 381] width 42 height 17
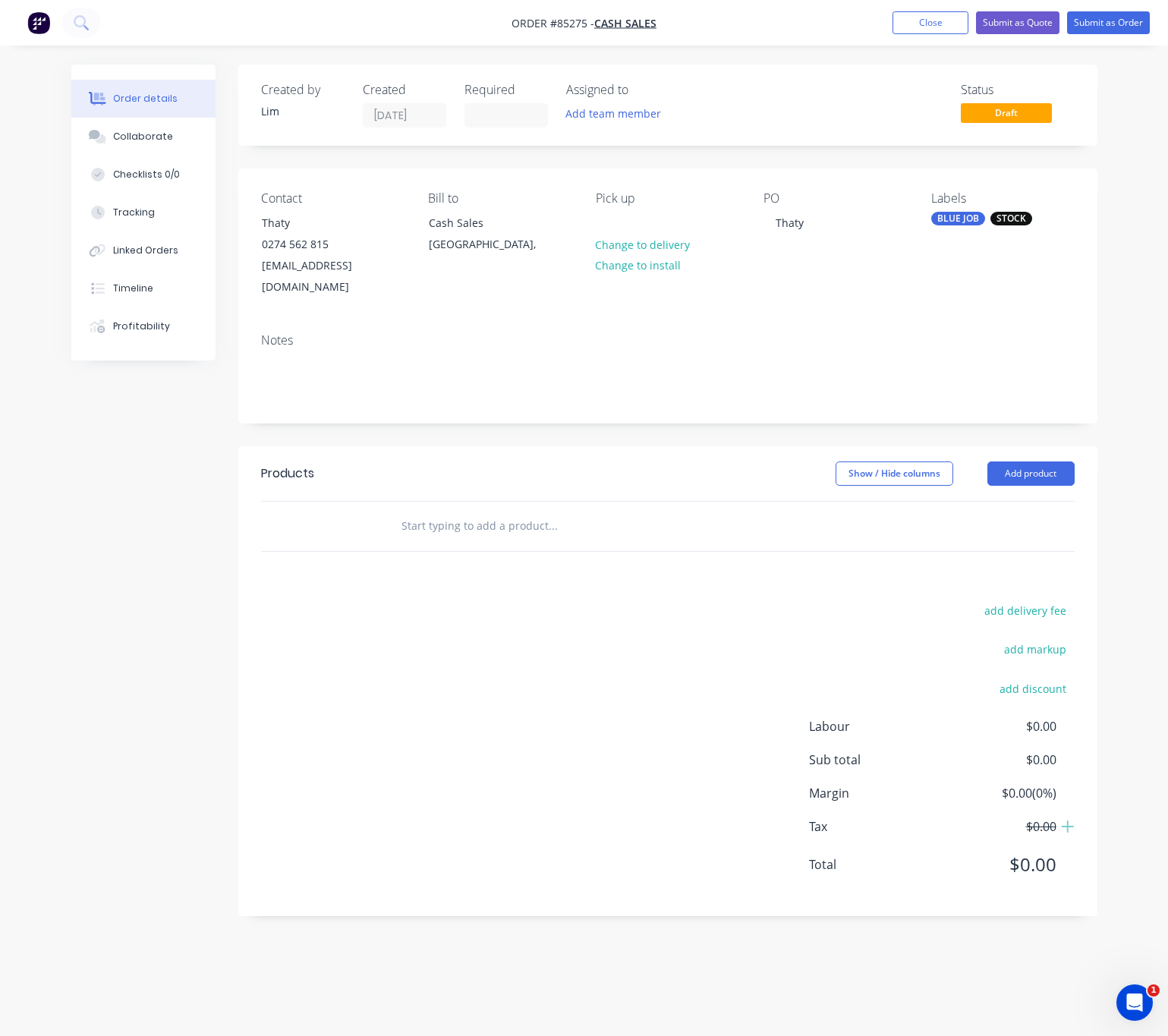
click at [809, 600] on div "add delivery fee add markup add discount Labour $0.00 Sub total $0.00 Margin $0…" at bounding box center [667, 746] width 813 height 293
click at [533, 512] on input "text" at bounding box center [552, 526] width 303 height 30
type input "P"
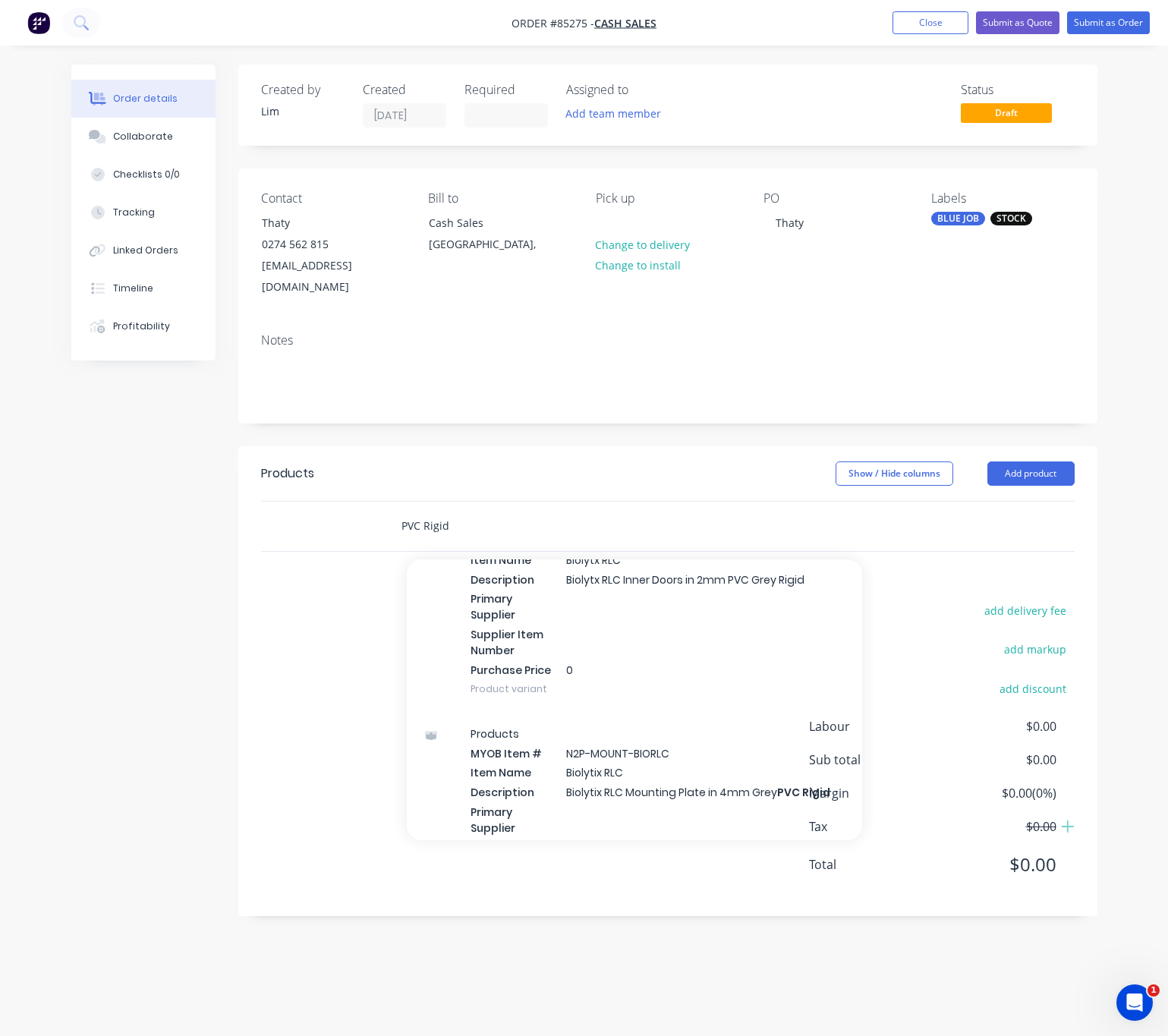
scroll to position [1699, 0]
click at [156, 729] on div "Created by Lim Created 14/10/25 Required Assigned to Add team member Status Dra…" at bounding box center [584, 502] width 1026 height 875
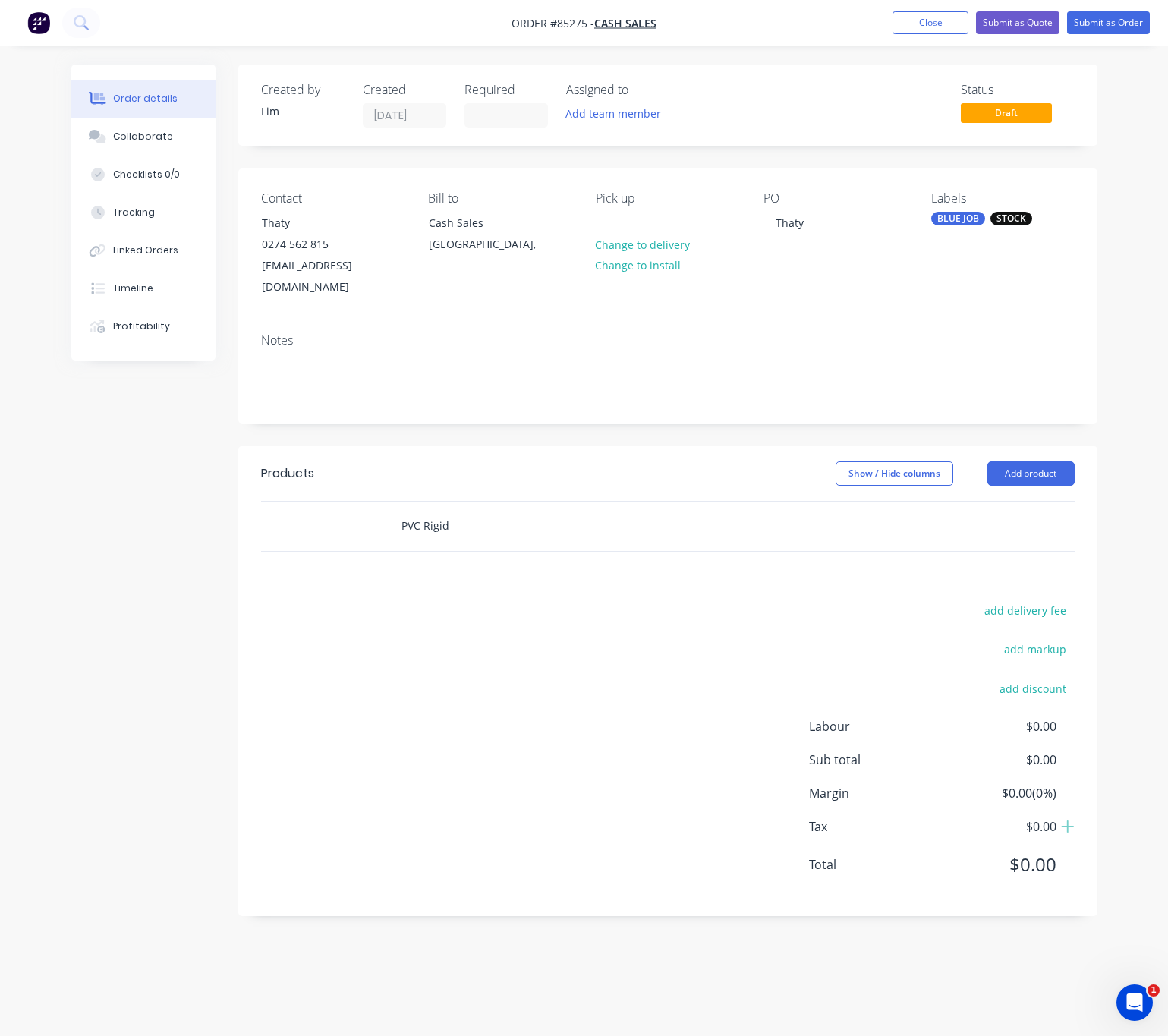
click at [469, 511] on input "PVC Rigid" at bounding box center [552, 526] width 303 height 30
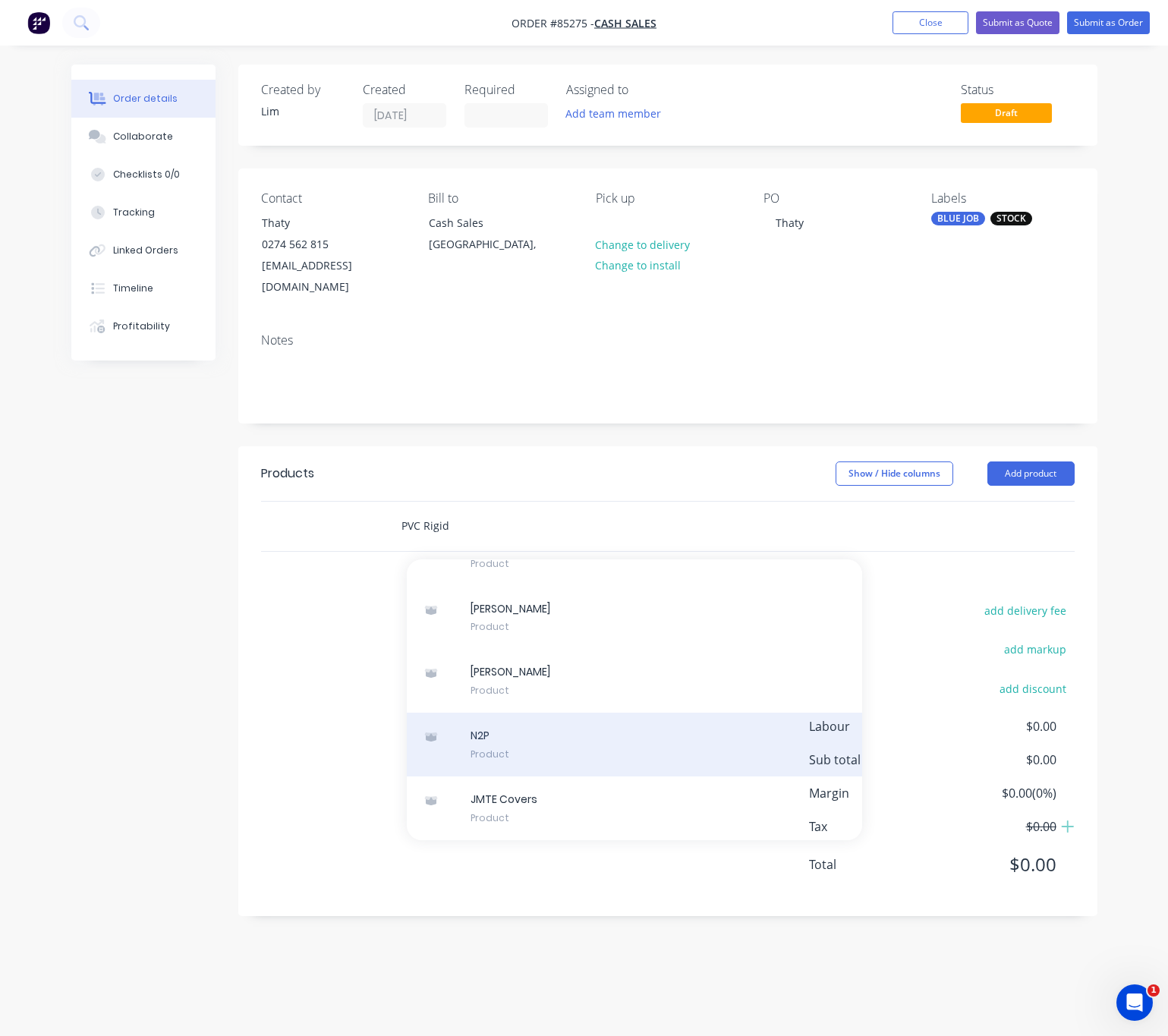
scroll to position [3240, 0]
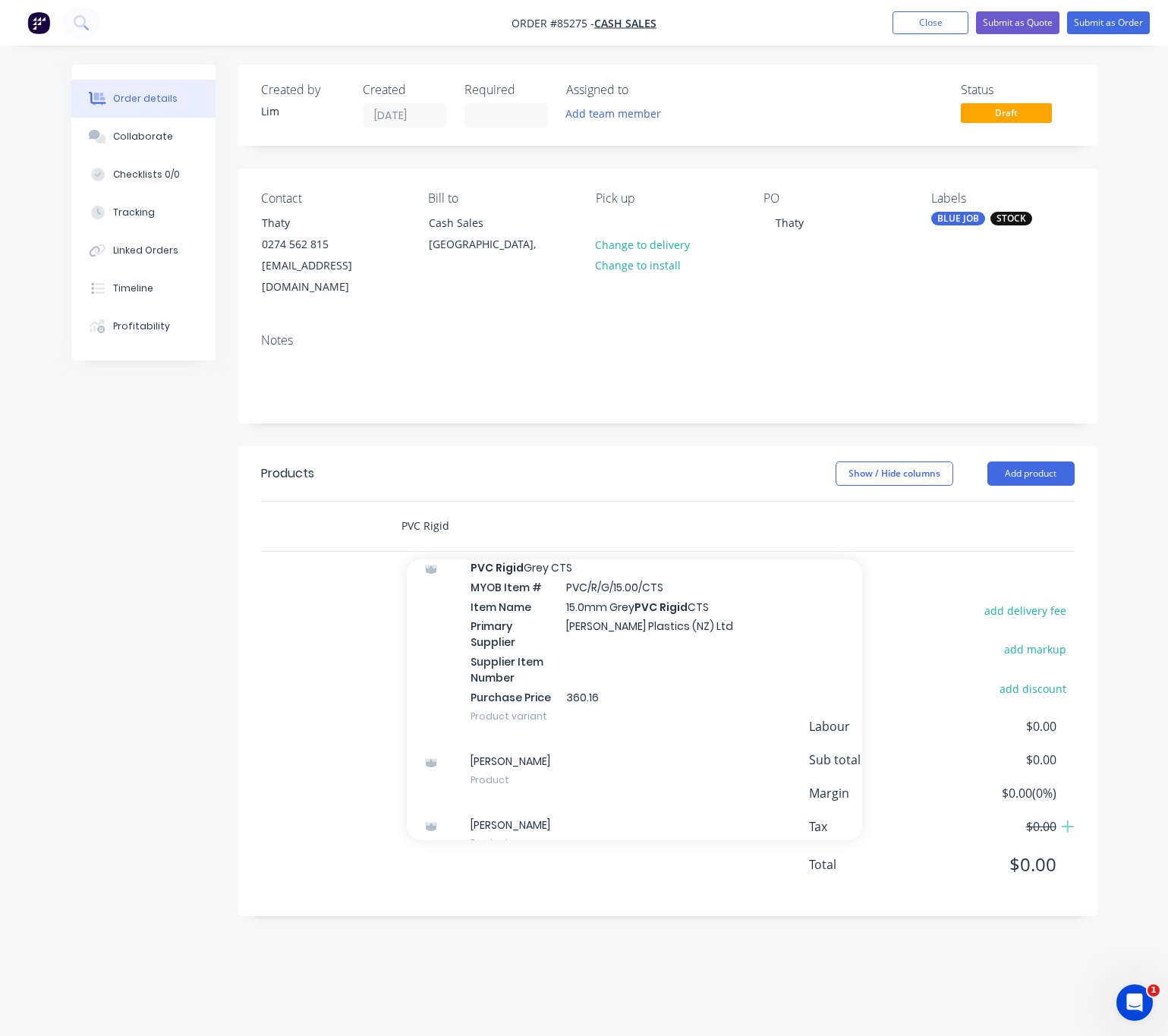
drag, startPoint x: 481, startPoint y: 504, endPoint x: 355, endPoint y: 517, distance: 126.7
click at [356, 514] on div "PVC Rigid Add PVC Rigid to order Product MYOB Item # GEOT-NDM1.1A Item Name Geo…" at bounding box center [667, 526] width 813 height 49
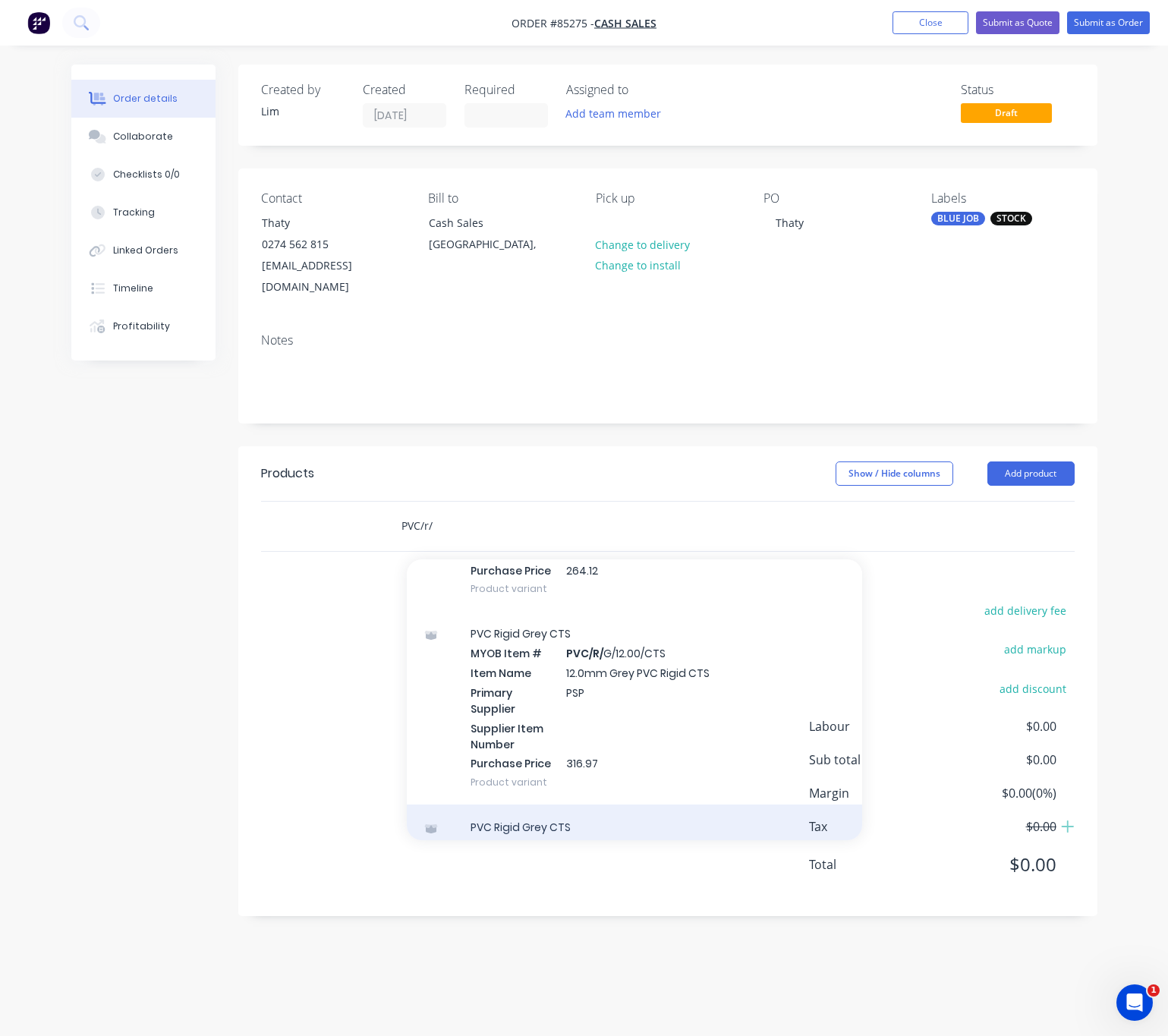
scroll to position [1119, 0]
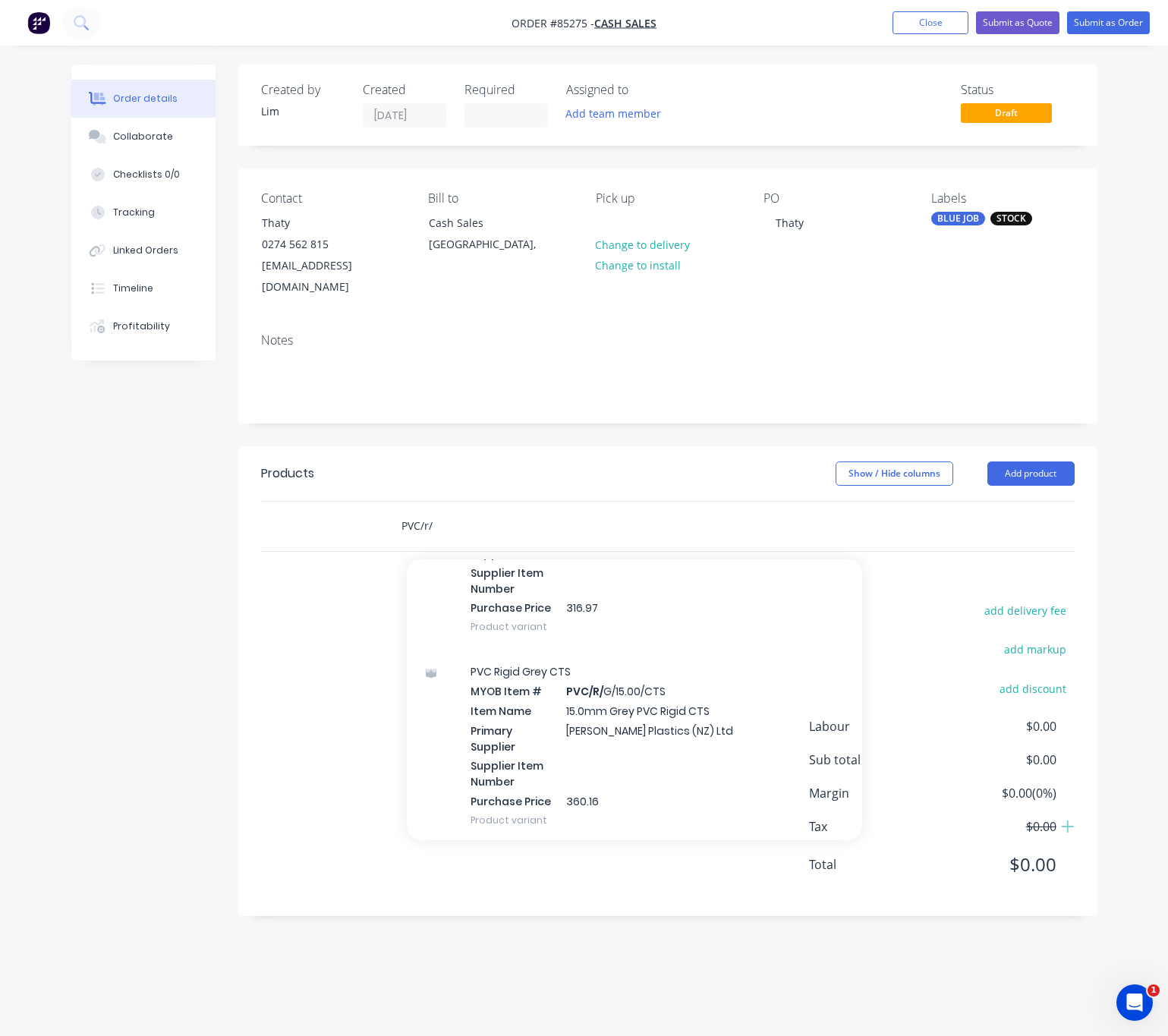
drag, startPoint x: 446, startPoint y: 506, endPoint x: 351, endPoint y: 510, distance: 95.1
click at [351, 510] on div "PVC/r/ Add PVC/r/ to order PVC Rigid Grey CTS MYOB Item # PVC/R/ G/02.00/CTS It…" at bounding box center [667, 526] width 813 height 49
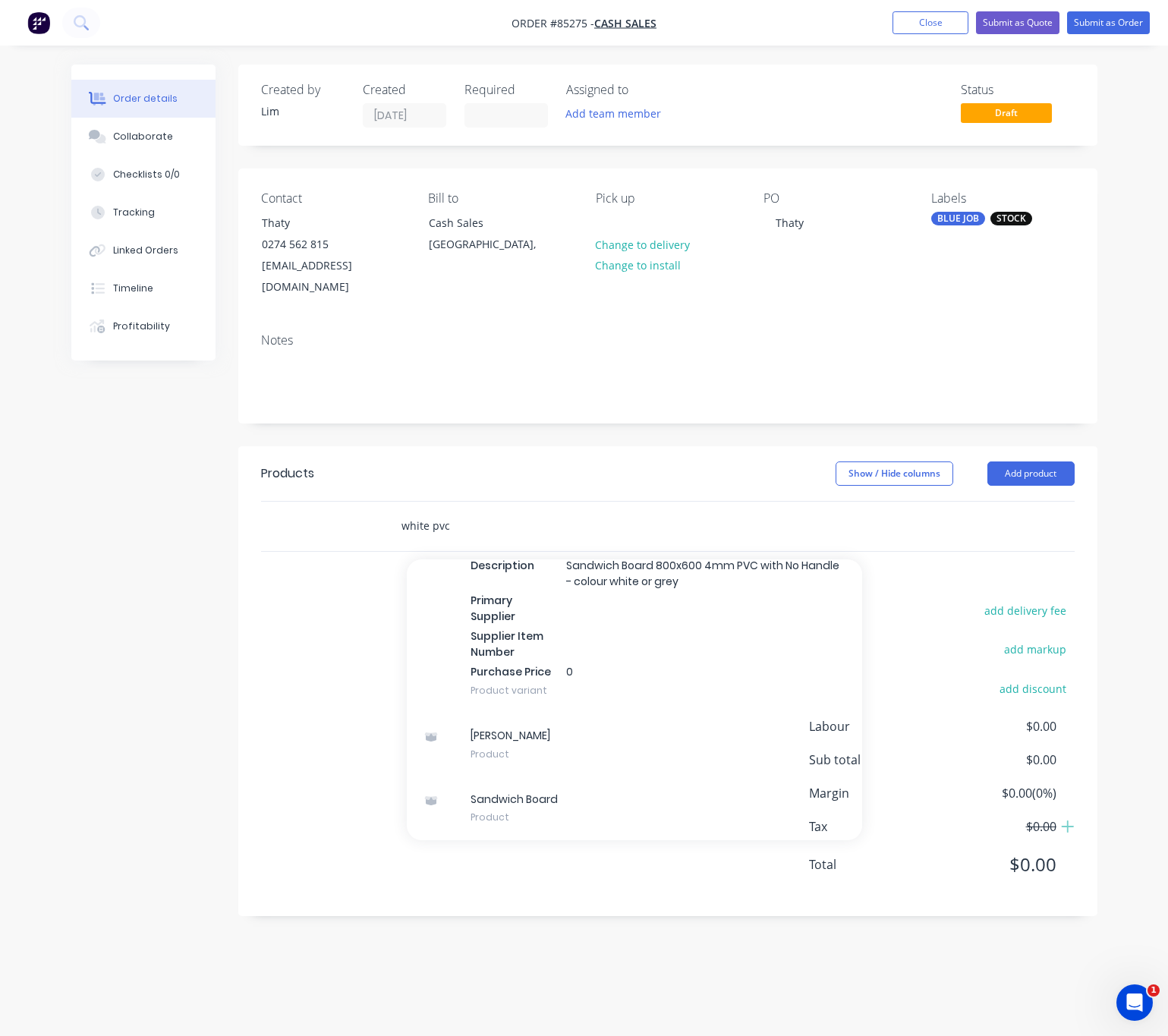
scroll to position [0, 0]
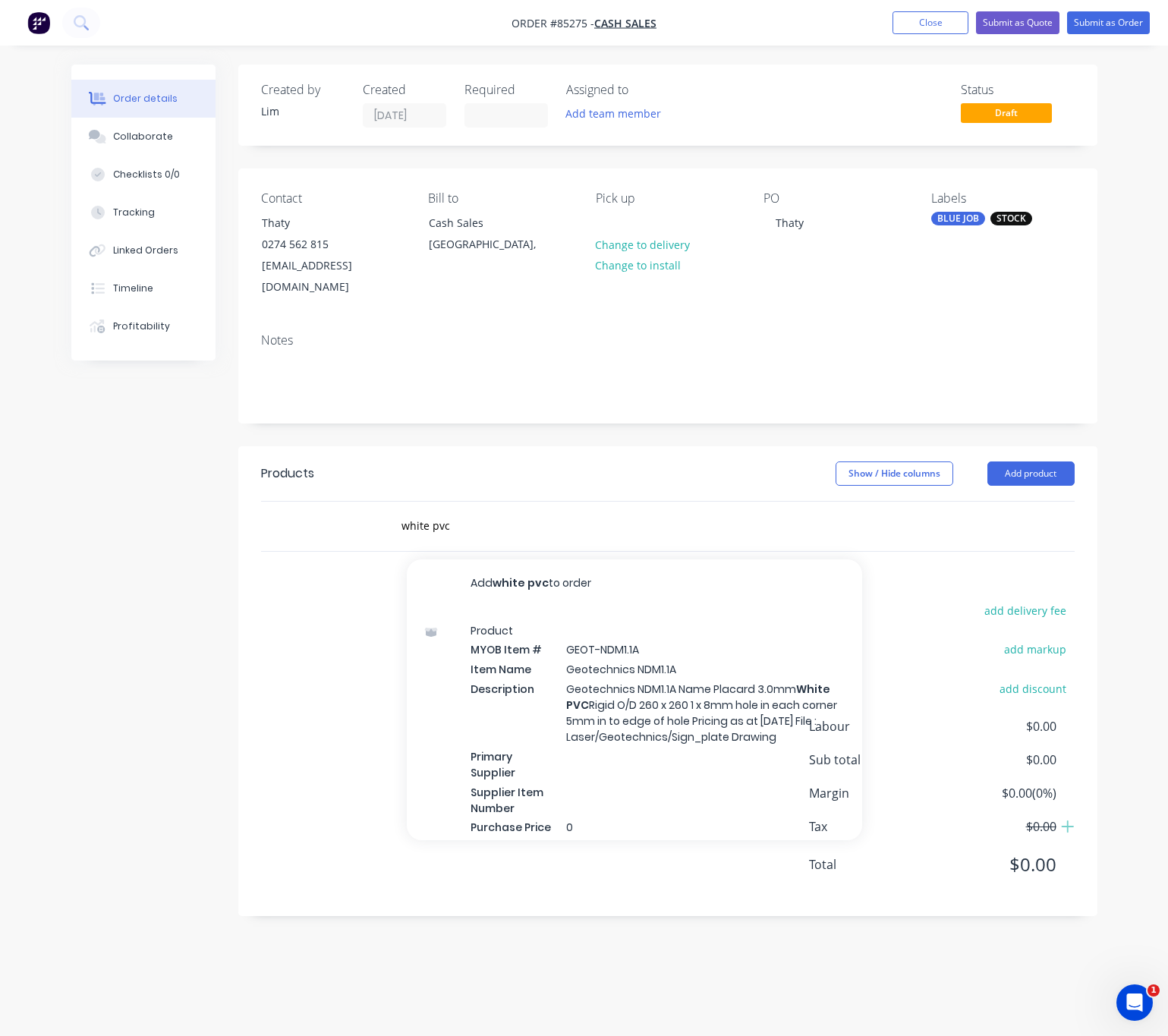
click at [806, 519] on div "white pvc Add white pvc to order Product MYOB Item # GEOT-NDM1.1A Item Name Geo…" at bounding box center [615, 526] width 455 height 30
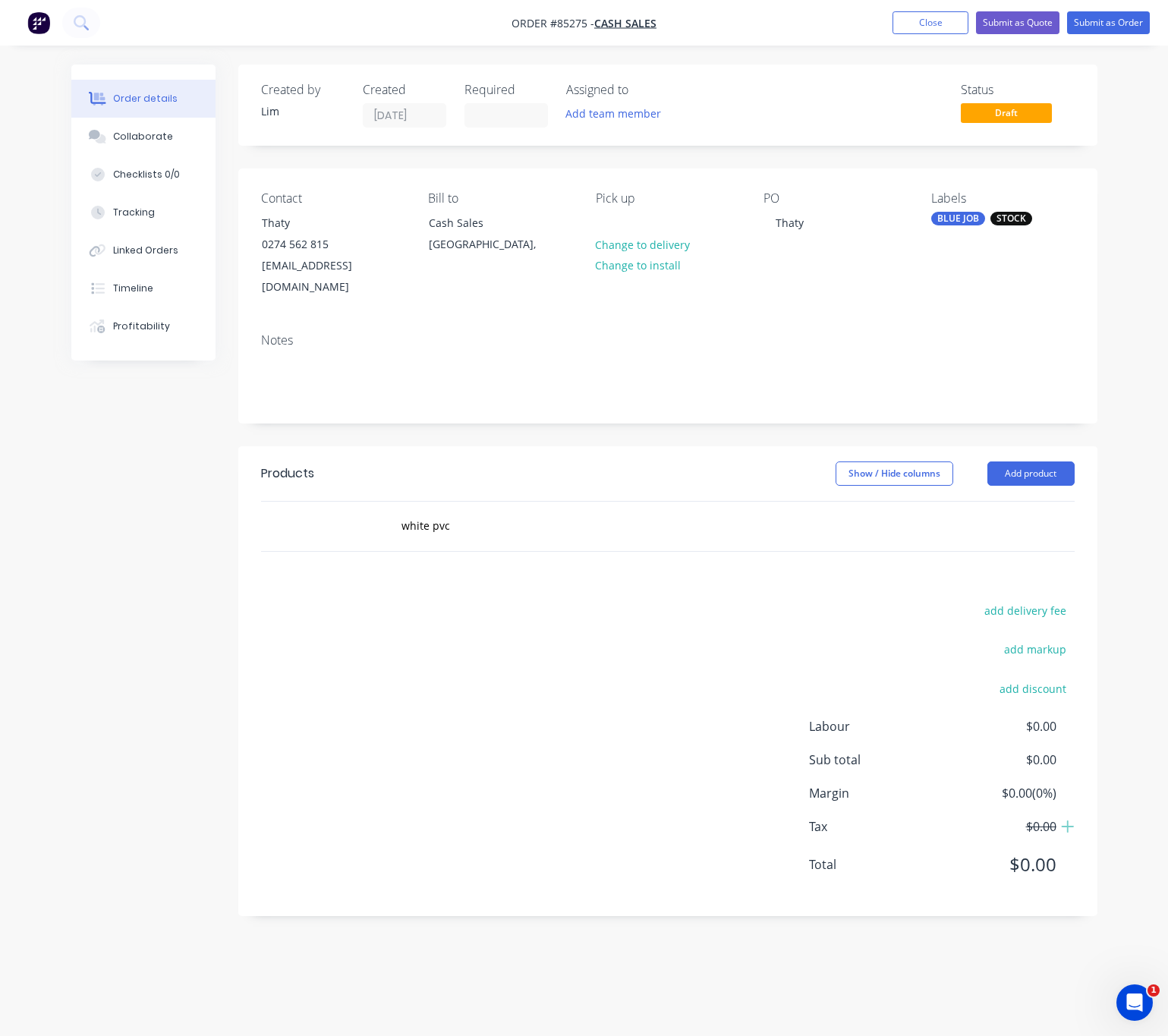
click at [292, 650] on div "add delivery fee add markup add discount Labour $0.00 Sub total $0.00 Margin $0…" at bounding box center [667, 746] width 813 height 293
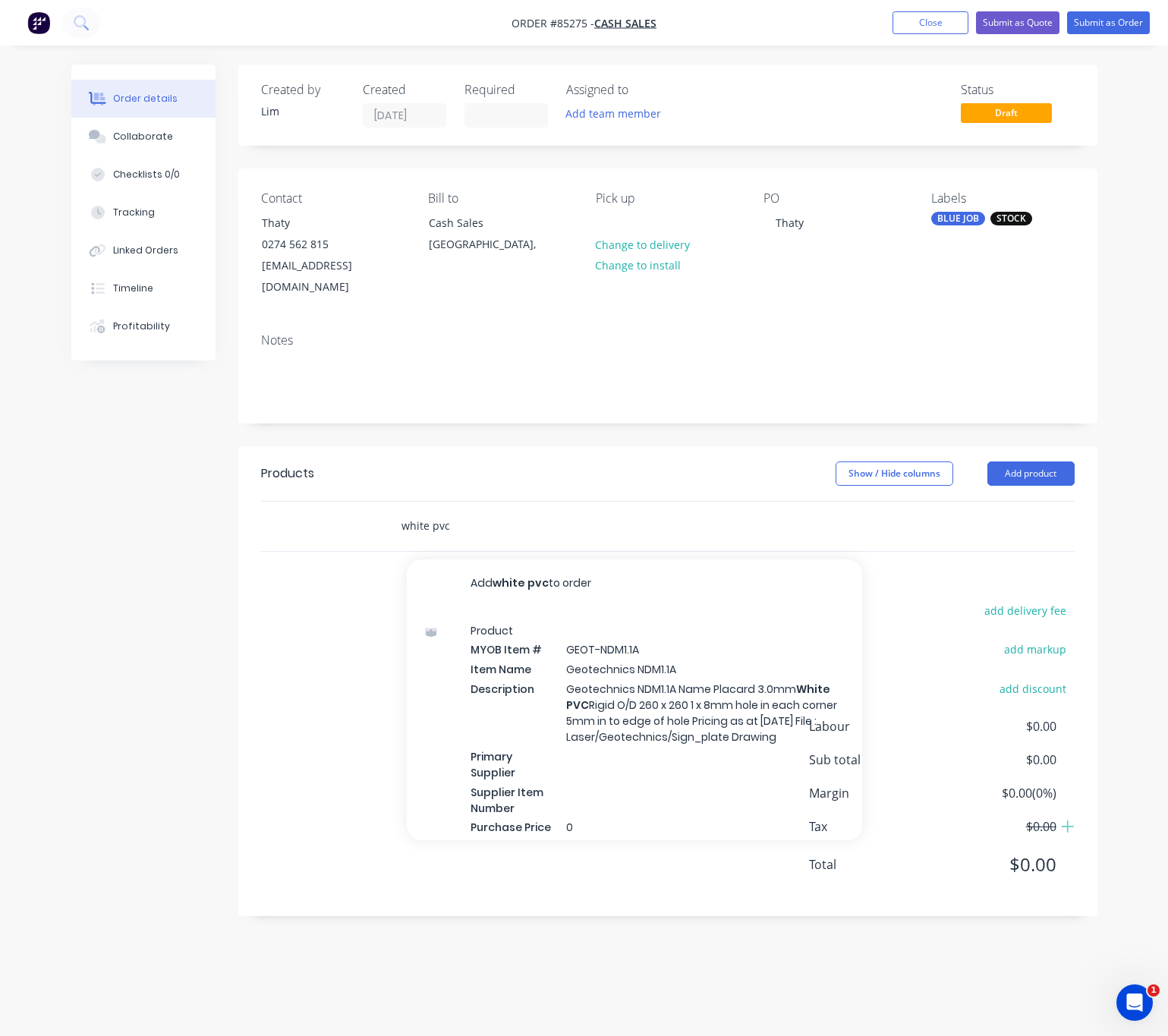
drag, startPoint x: 430, startPoint y: 508, endPoint x: 385, endPoint y: 513, distance: 45.3
click at [385, 513] on div "white pvc Add white pvc to order Product MYOB Item # GEOT-NDM1.1A Item Name Geo…" at bounding box center [655, 526] width 546 height 49
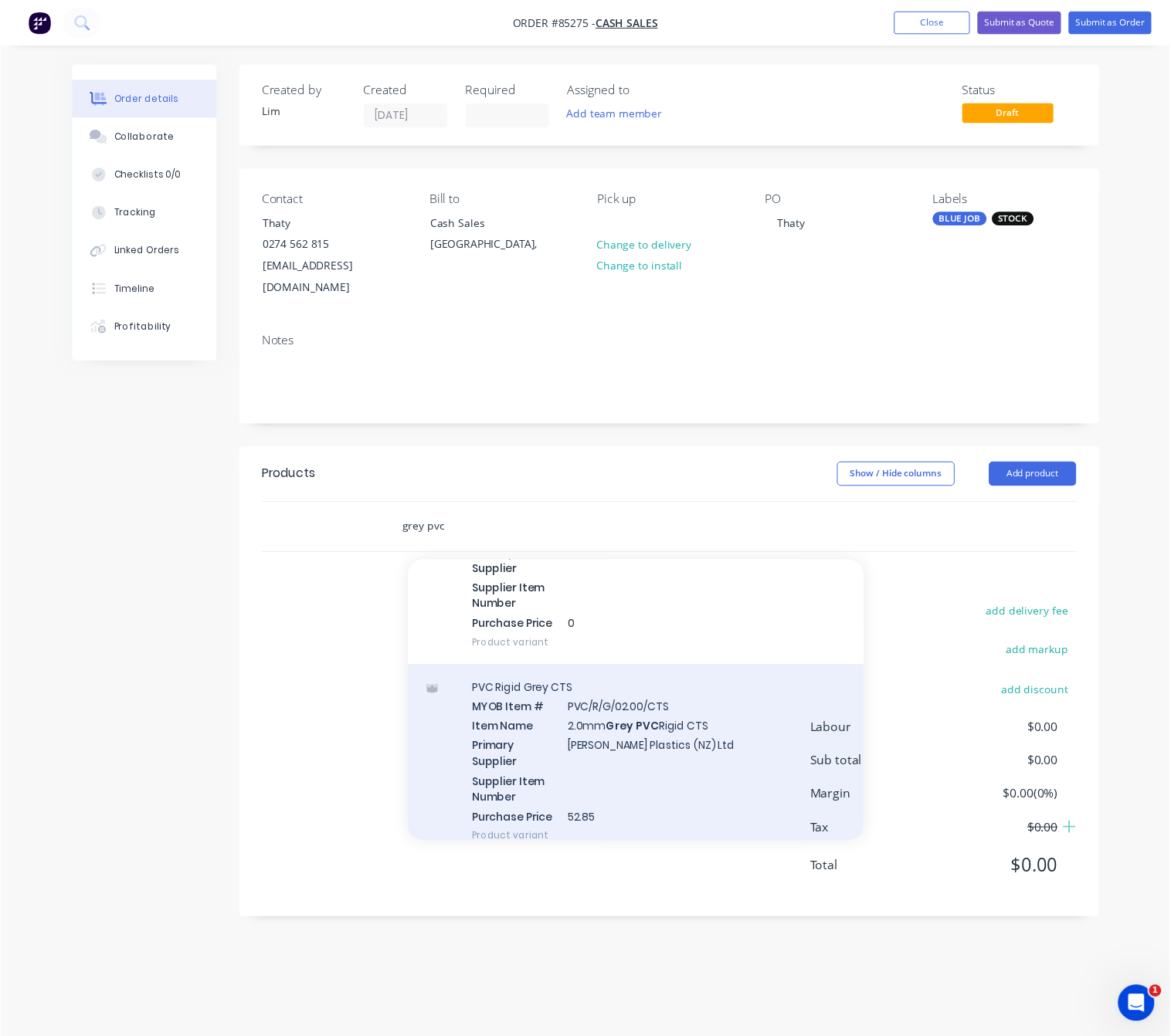
scroll to position [4979, 0]
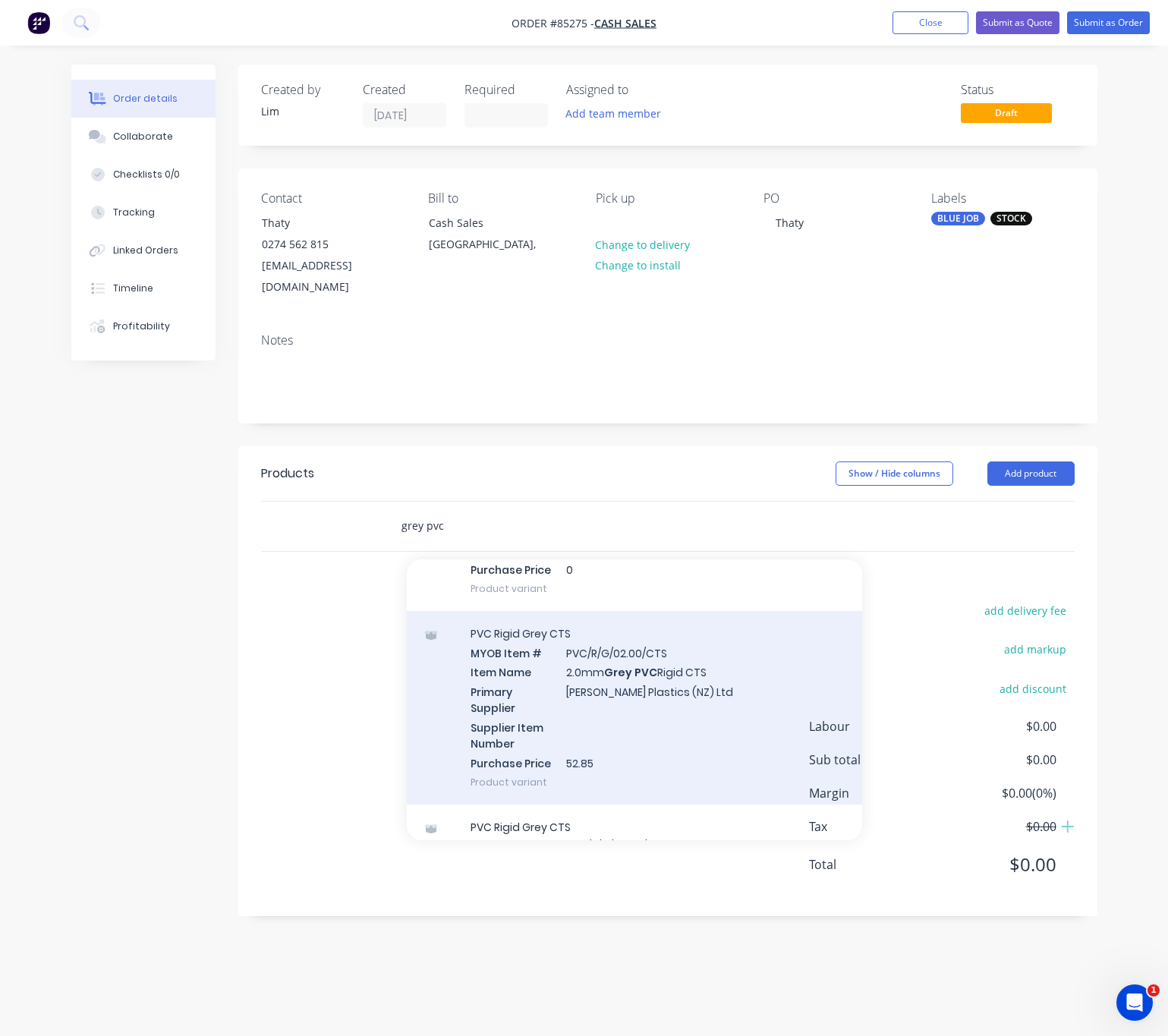
type input "grey pvc"
click at [715, 735] on div "PVC Rigid Grey CTS MYOB Item # PVC/R/G/02.00/CTS Item Name 2.0mm Grey PVC Rigid…" at bounding box center [634, 707] width 455 height 193
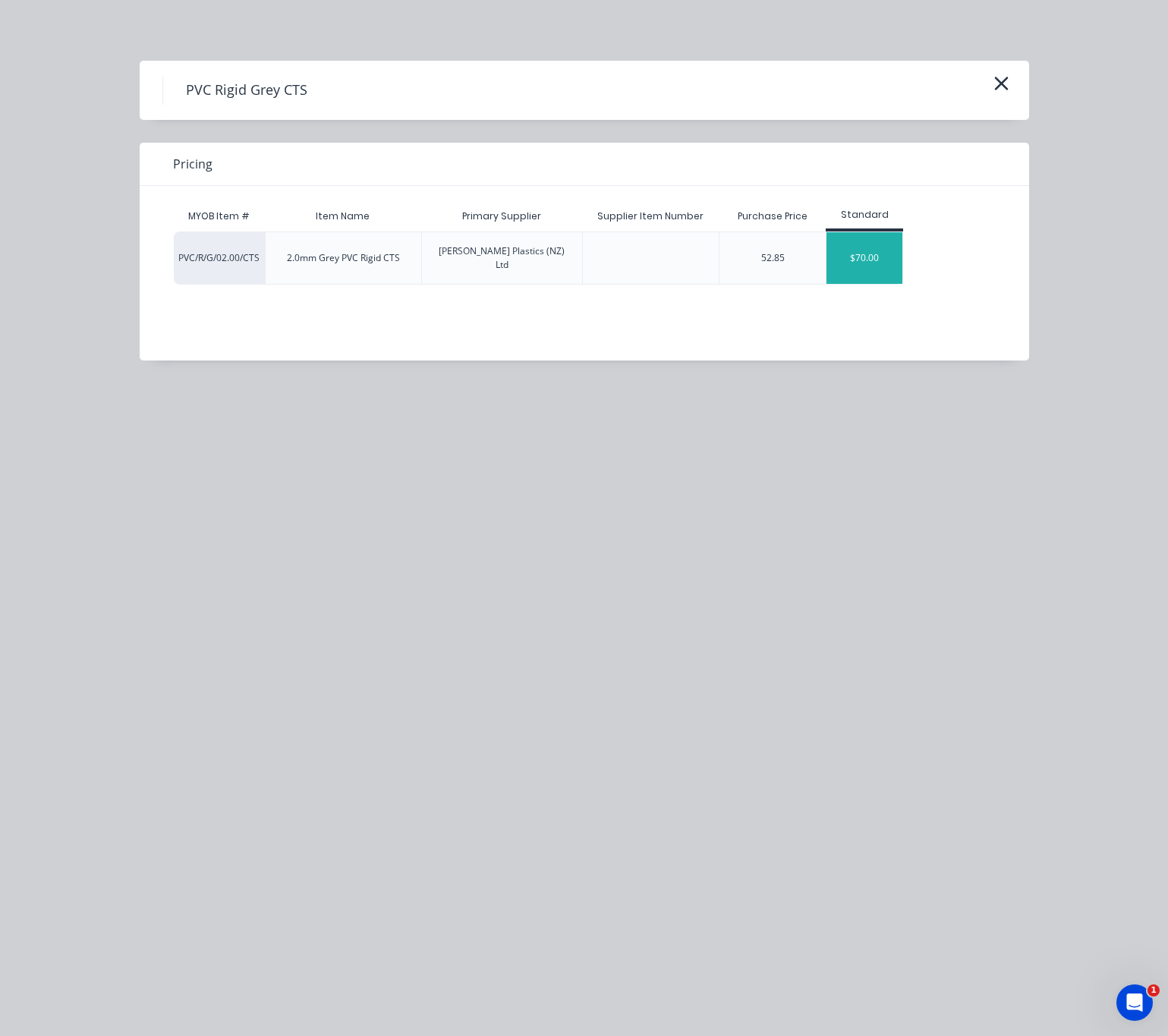
click at [854, 246] on div "$70.00" at bounding box center [864, 258] width 76 height 51
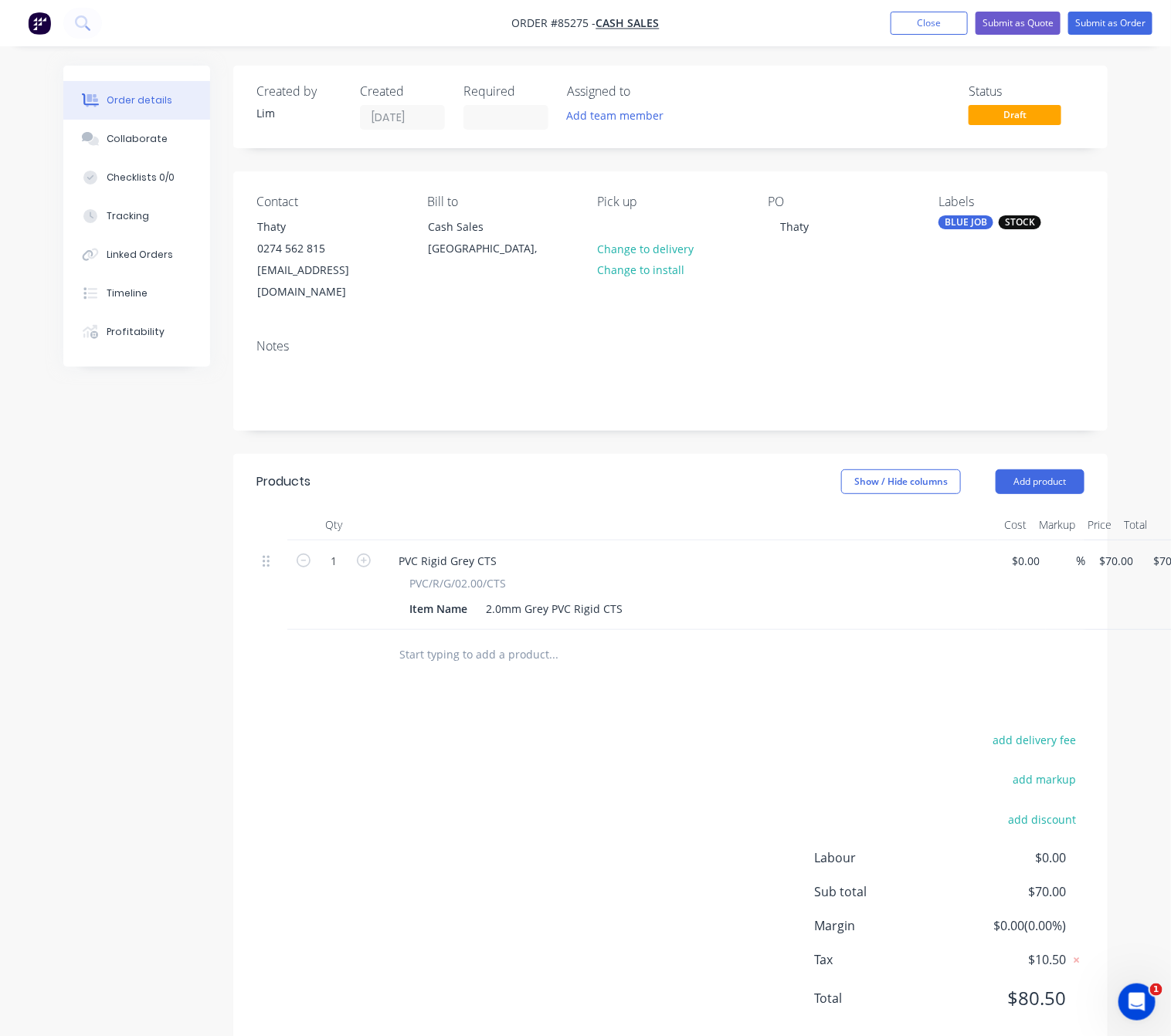
click at [527, 639] on input "text" at bounding box center [553, 655] width 309 height 31
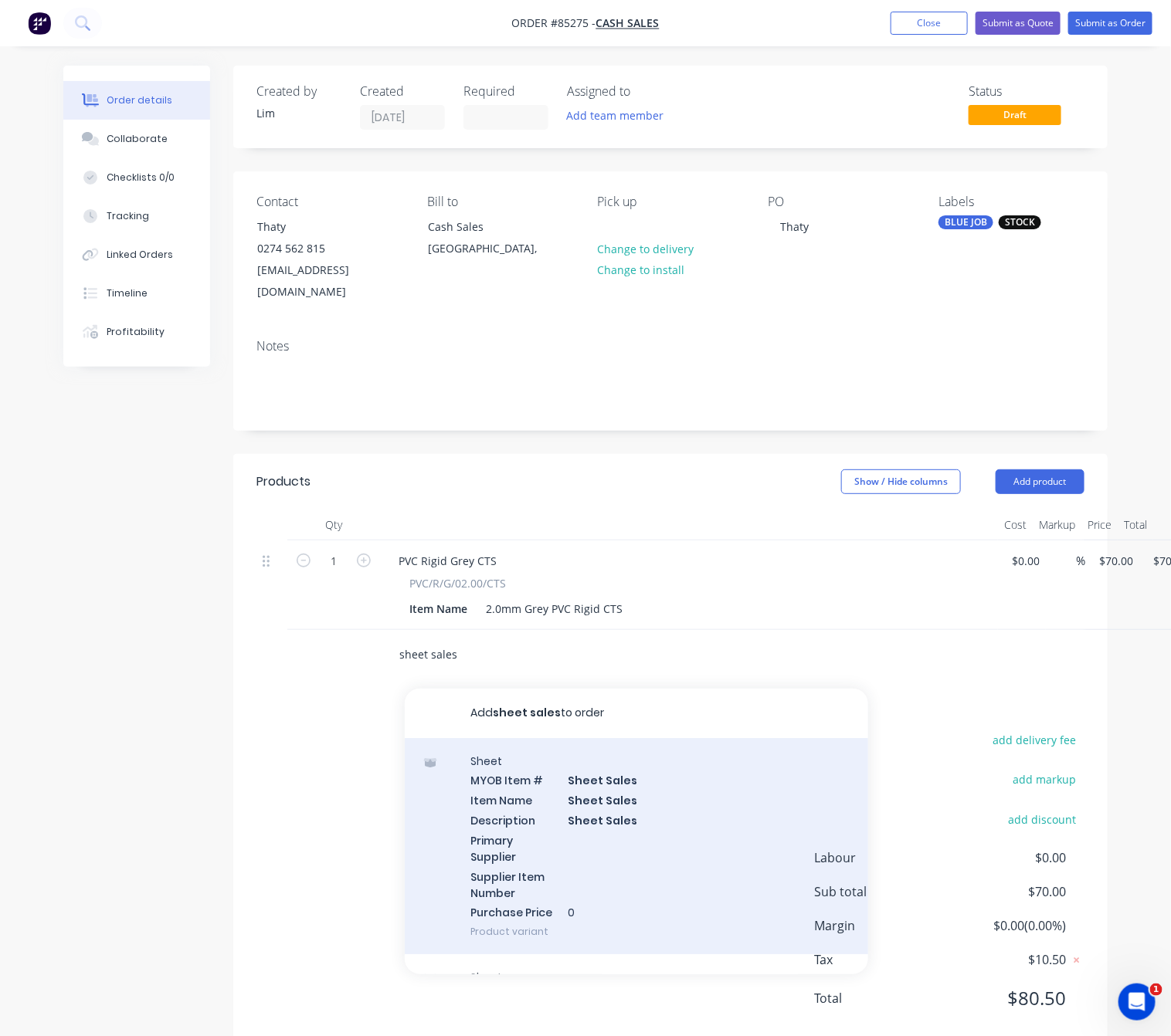
type input "sheet sales"
click at [695, 811] on div "Sheet MYOB Item # Sheet Sales Item Name Sheet Sales Description Sheet Sales Pri…" at bounding box center [636, 847] width 463 height 217
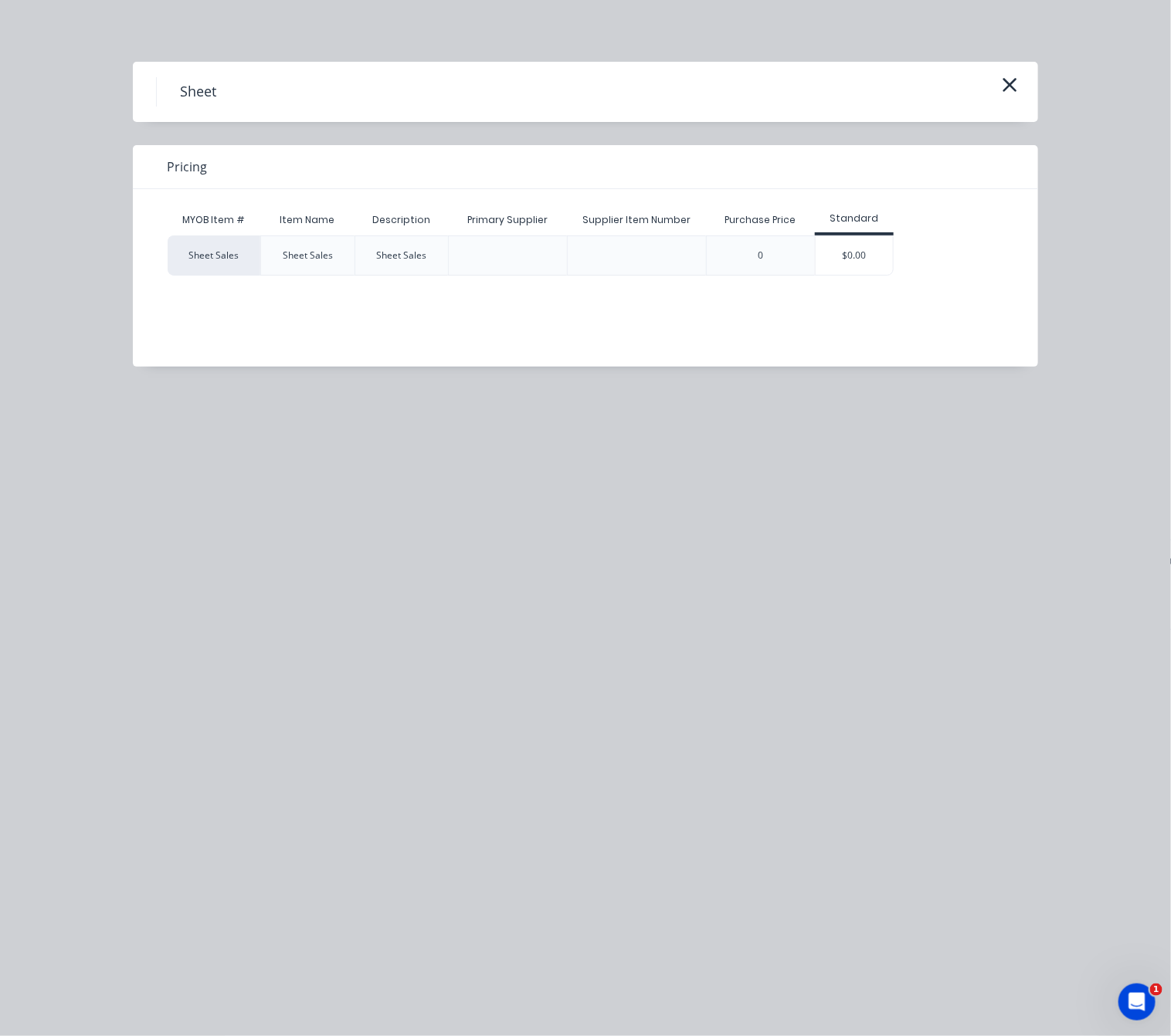
drag, startPoint x: 846, startPoint y: 246, endPoint x: 837, endPoint y: 257, distance: 14.2
click at [844, 246] on div "$0.00" at bounding box center [854, 255] width 78 height 38
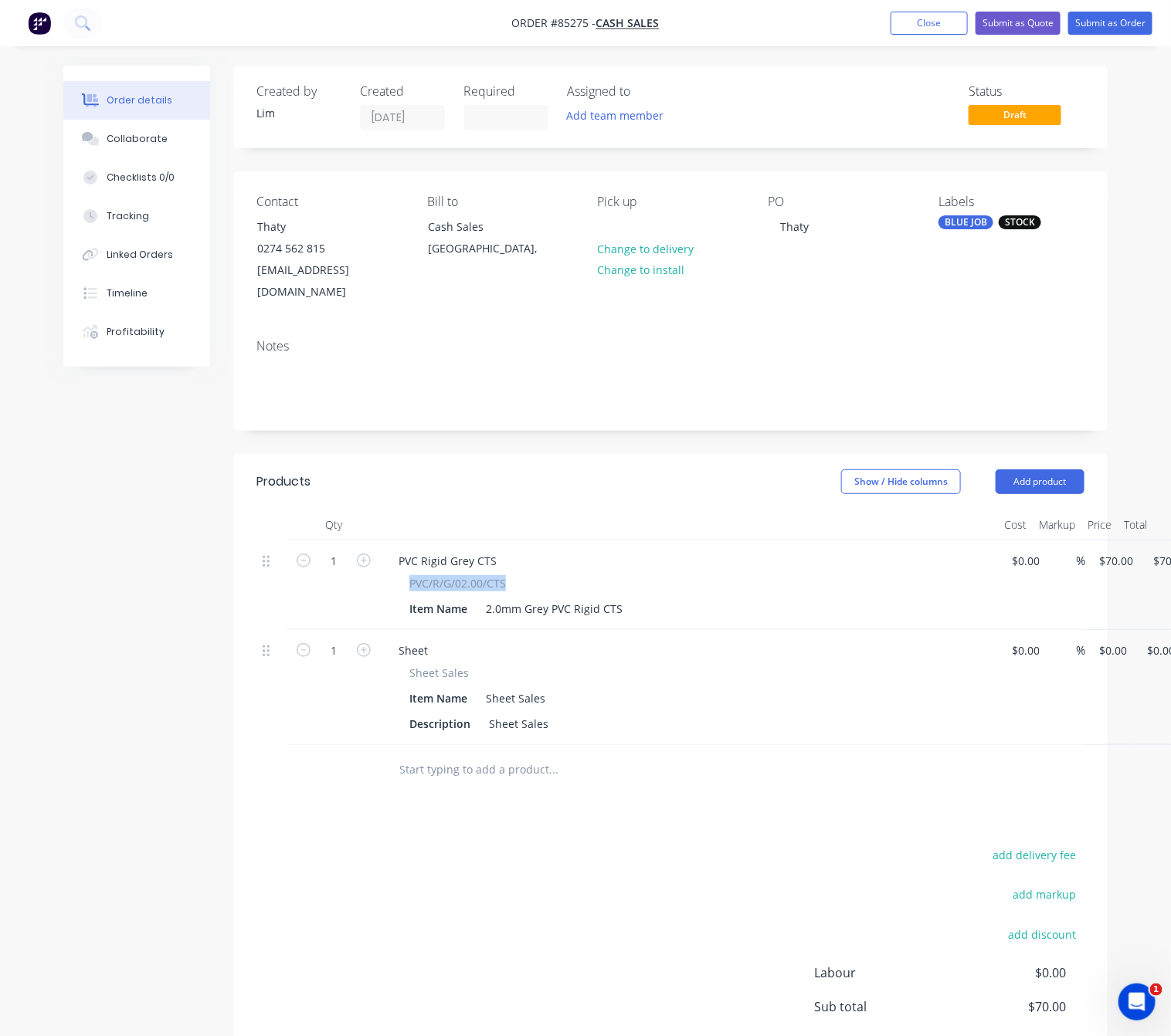
drag, startPoint x: 505, startPoint y: 563, endPoint x: 406, endPoint y: 566, distance: 99.0
click at [406, 576] on div "PVC/R/G/02.00/CTS Item Name 2.0mm Grey PVC Rigid CTS" at bounding box center [689, 598] width 606 height 45
copy span "PVC/R/G/02.00/CTS"
click at [545, 687] on div "Sheet Sales" at bounding box center [515, 698] width 72 height 22
click at [543, 713] on div "Sheet Sales" at bounding box center [519, 723] width 72 height 22
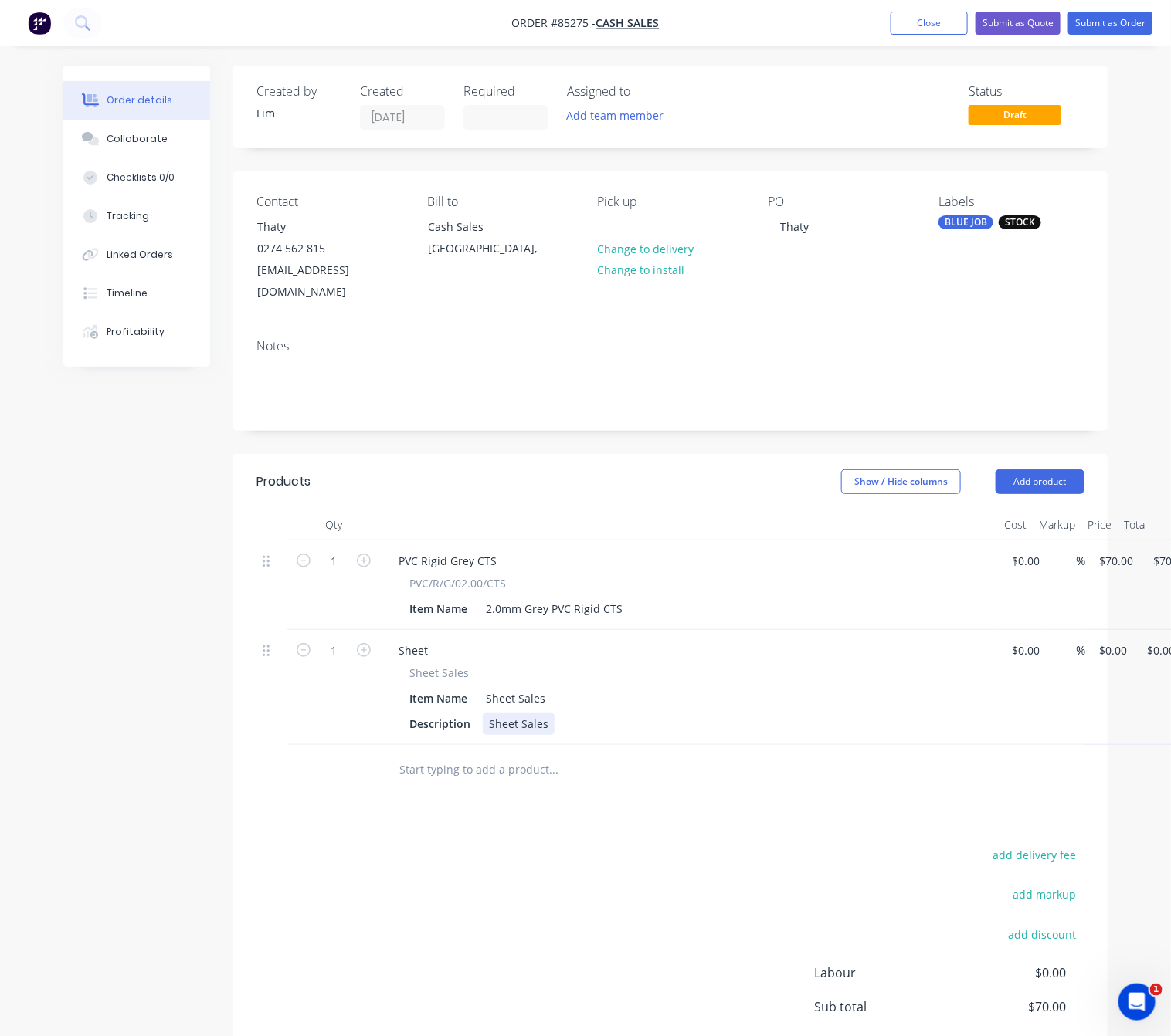
drag, startPoint x: 535, startPoint y: 703, endPoint x: 545, endPoint y: 712, distance: 13.5
click at [536, 713] on div "Sheet Sales" at bounding box center [519, 723] width 72 height 22
click at [545, 713] on div "Sheet Sales" at bounding box center [519, 723] width 72 height 22
click at [545, 713] on div "Sheet SalesPVC/R/G/02.00/CTS" at bounding box center [567, 723] width 168 height 22
drag, startPoint x: 550, startPoint y: 709, endPoint x: 559, endPoint y: 707, distance: 9.2
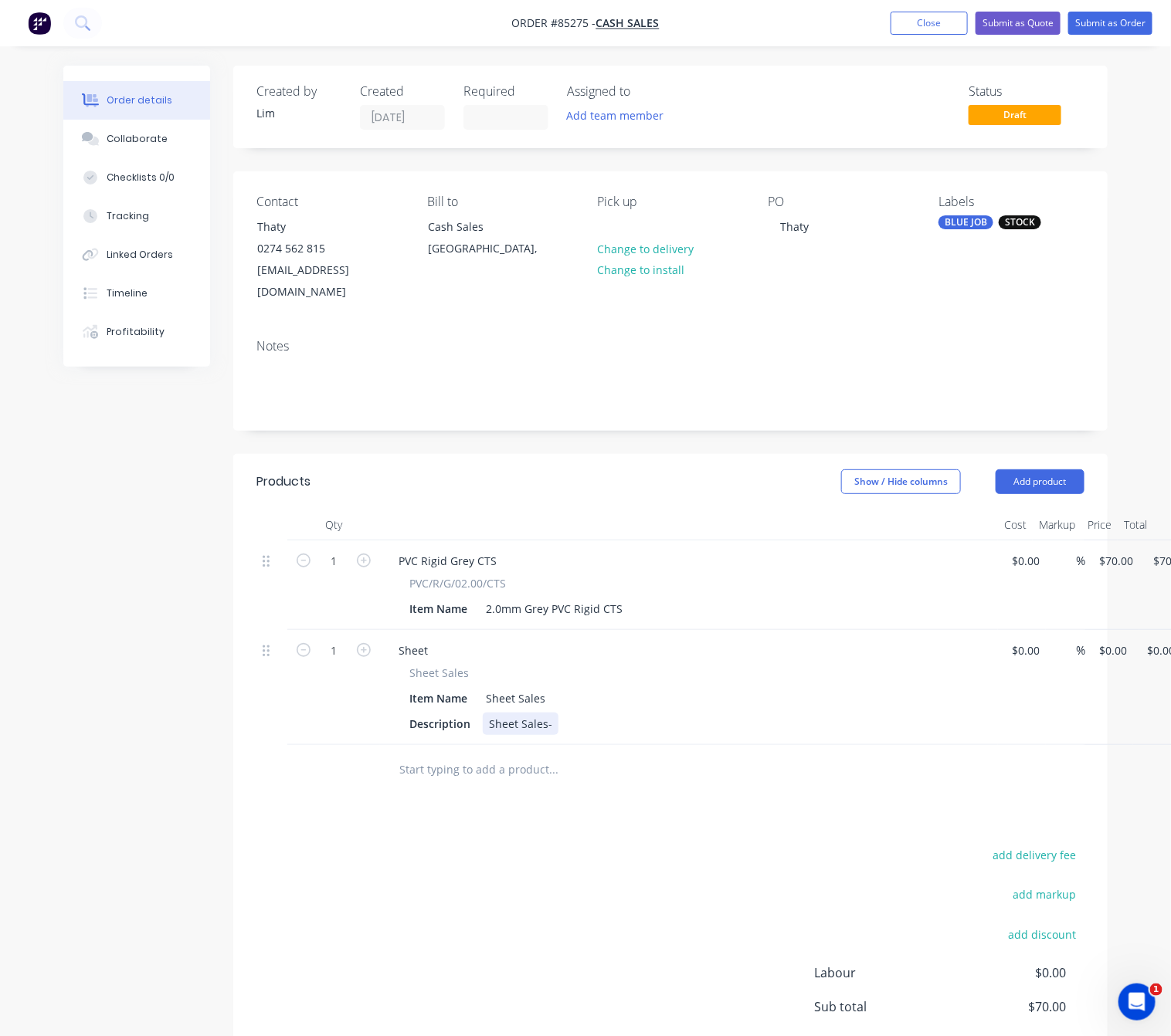
click at [550, 713] on div "Sheet Sales-" at bounding box center [520, 723] width 76 height 22
drag, startPoint x: 675, startPoint y: 940, endPoint x: 666, endPoint y: 918, distance: 23.8
click at [675, 939] on div "add delivery fee add markup add discount Labour $0.00 Sub total $70.00 Margin $…" at bounding box center [670, 994] width 828 height 298
click at [551, 713] on div "Description Sheet Sales" at bounding box center [686, 723] width 565 height 22
click at [545, 713] on div "Sheet Sales" at bounding box center [519, 723] width 72 height 22
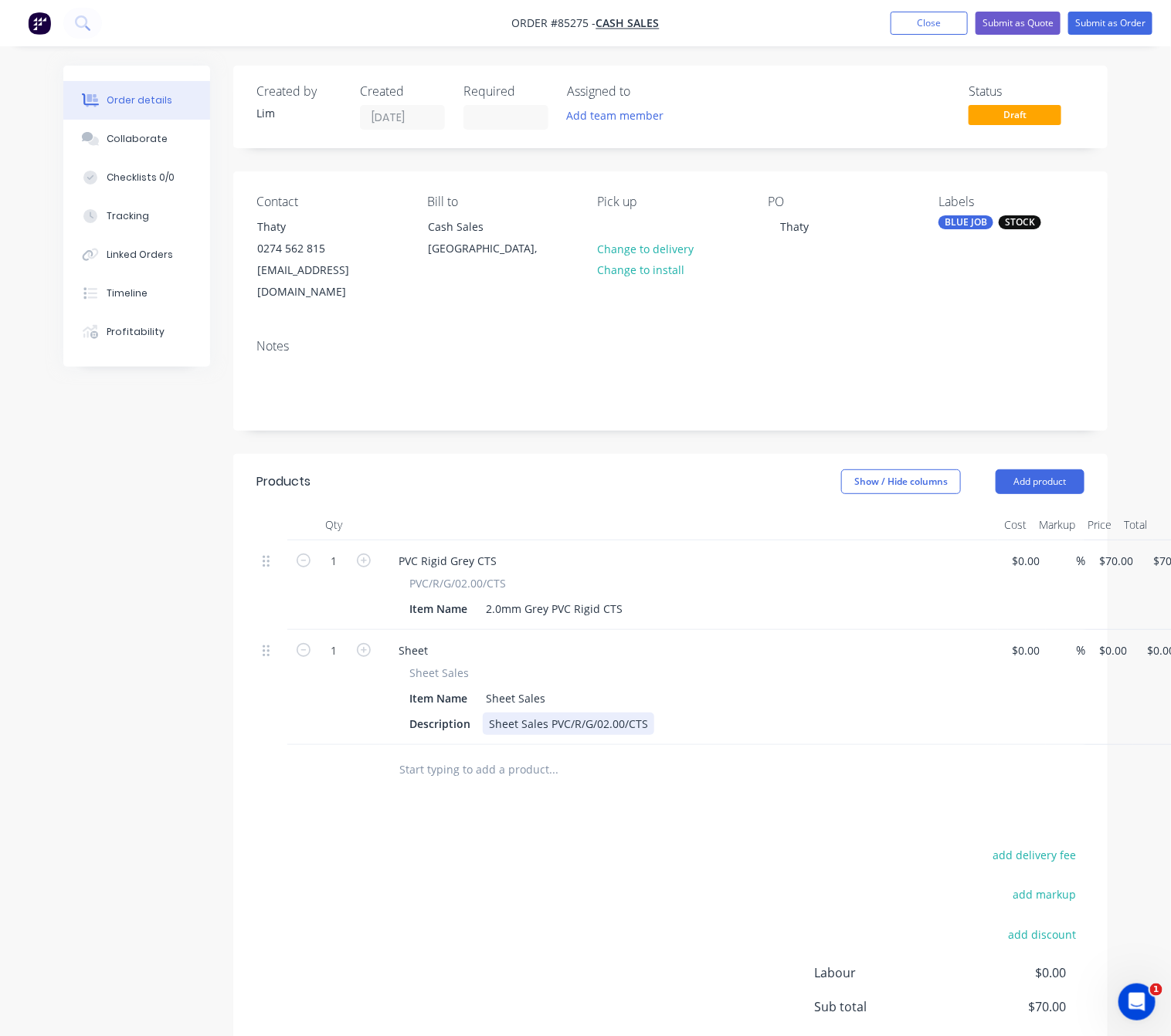
drag, startPoint x: 541, startPoint y: 702, endPoint x: 563, endPoint y: 702, distance: 22.0
click at [543, 713] on div "Sheet Sales PVC/R/G/02.00/CTS" at bounding box center [568, 723] width 171 height 22
click at [545, 713] on div "Sheet Sales PVC/R/G/02.00/CTS" at bounding box center [568, 723] width 171 height 22
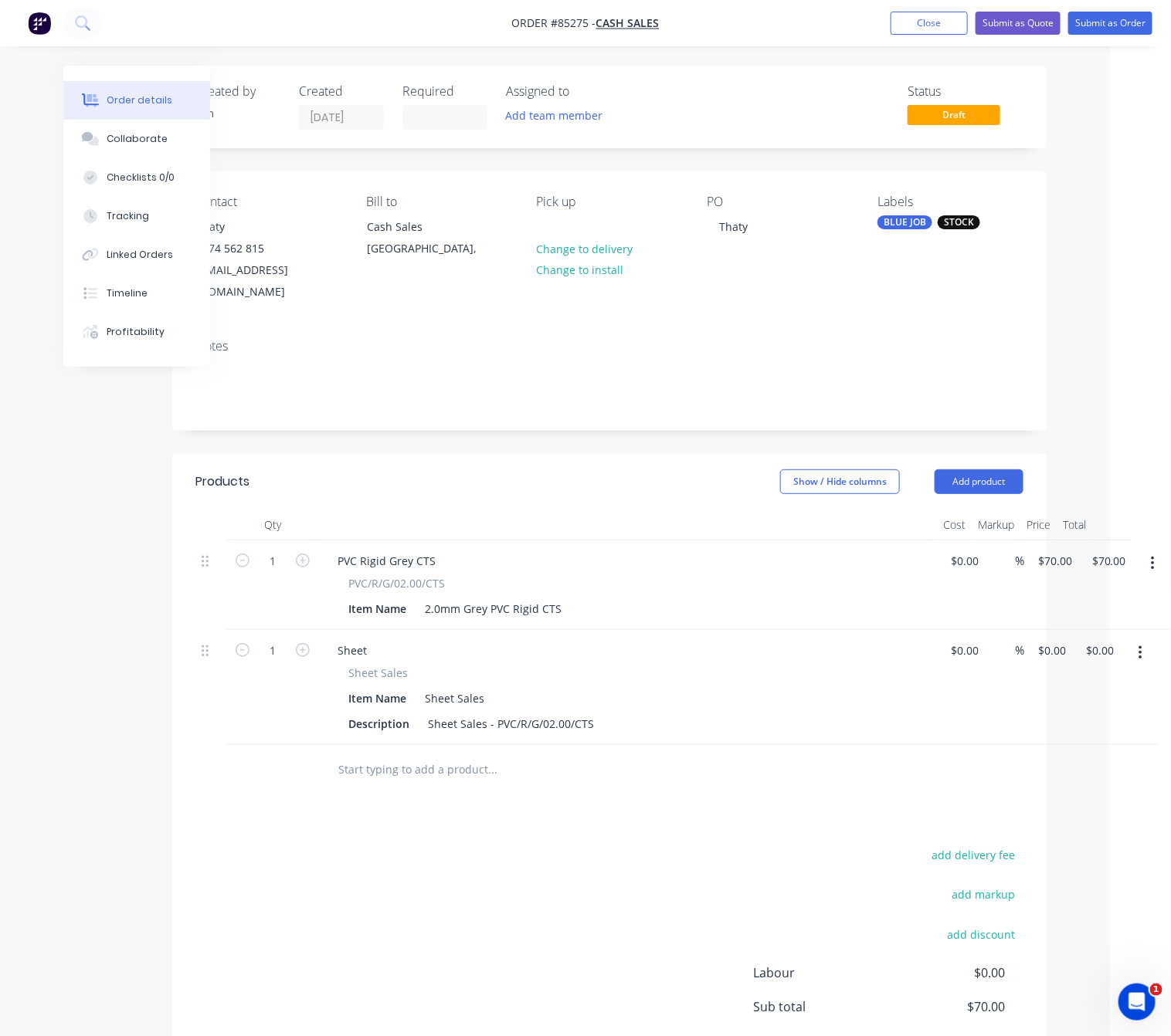
drag, startPoint x: 1155, startPoint y: 540, endPoint x: 1152, endPoint y: 559, distance: 19.2
click at [1154, 549] on button "button" at bounding box center [1152, 563] width 36 height 28
drag, startPoint x: 1099, startPoint y: 670, endPoint x: 1090, endPoint y: 675, distance: 10.3
click at [1099, 686] on div "Delete" at bounding box center [1098, 696] width 119 height 22
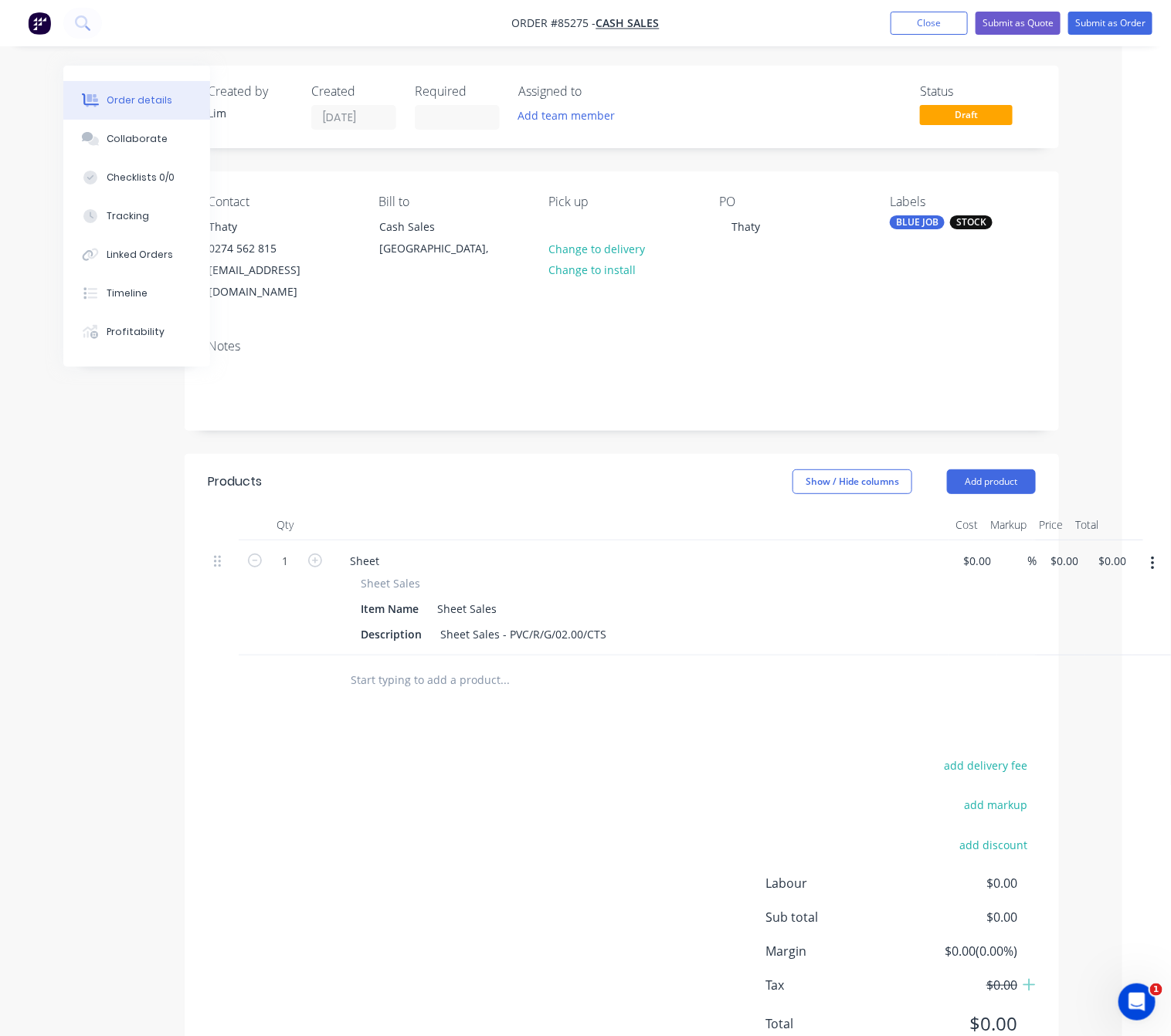
scroll to position [0, 49]
click at [538, 623] on div "Sheet Sales - PVC/R/G/02.00/CTS" at bounding box center [523, 634] width 178 height 22
click at [548, 623] on div "Sheet Sales - PVC/R/G/02.00/CTS" at bounding box center [523, 634] width 178 height 22
click at [577, 623] on div "Sheet Sales - PVC/R/WHT/02.00/CTS" at bounding box center [532, 634] width 194 height 22
click at [619, 723] on div "Products Show / Hide columns Add product Qty Cost Markup Price Total 1 Sheet Sh…" at bounding box center [621, 765] width 875 height 622
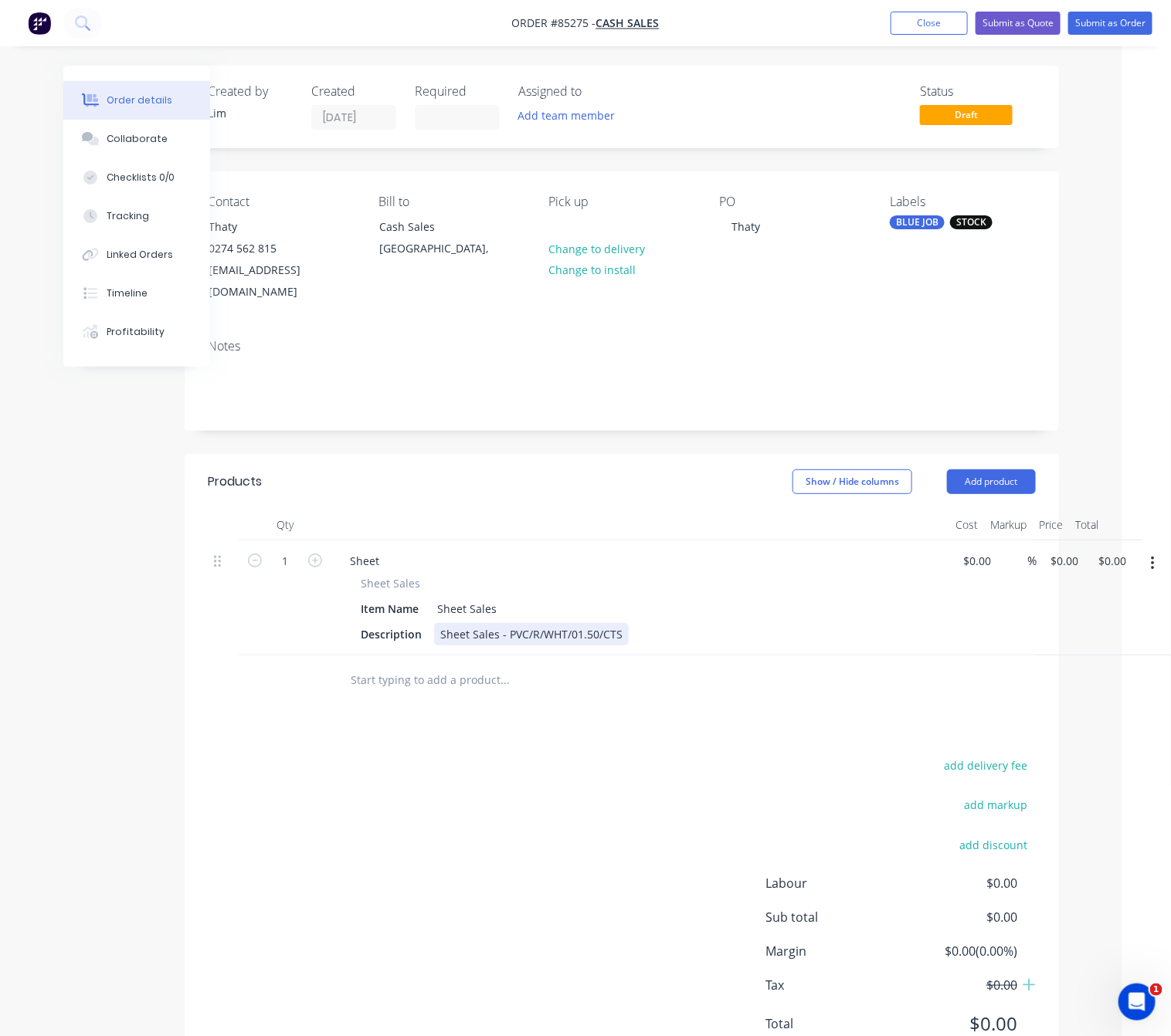
click at [621, 623] on div "Sheet Sales - PVC/R/WHT/01.50/CTS" at bounding box center [532, 634] width 194 height 22
click at [595, 878] on div "add delivery fee add markup add discount Labour $0.00 Sub total $0.00 Margin $0…" at bounding box center [621, 904] width 828 height 298
click at [634, 623] on div "Sheet Sales - PVC/R/WHT/01.50/SHEET" at bounding box center [538, 634] width 207 height 22
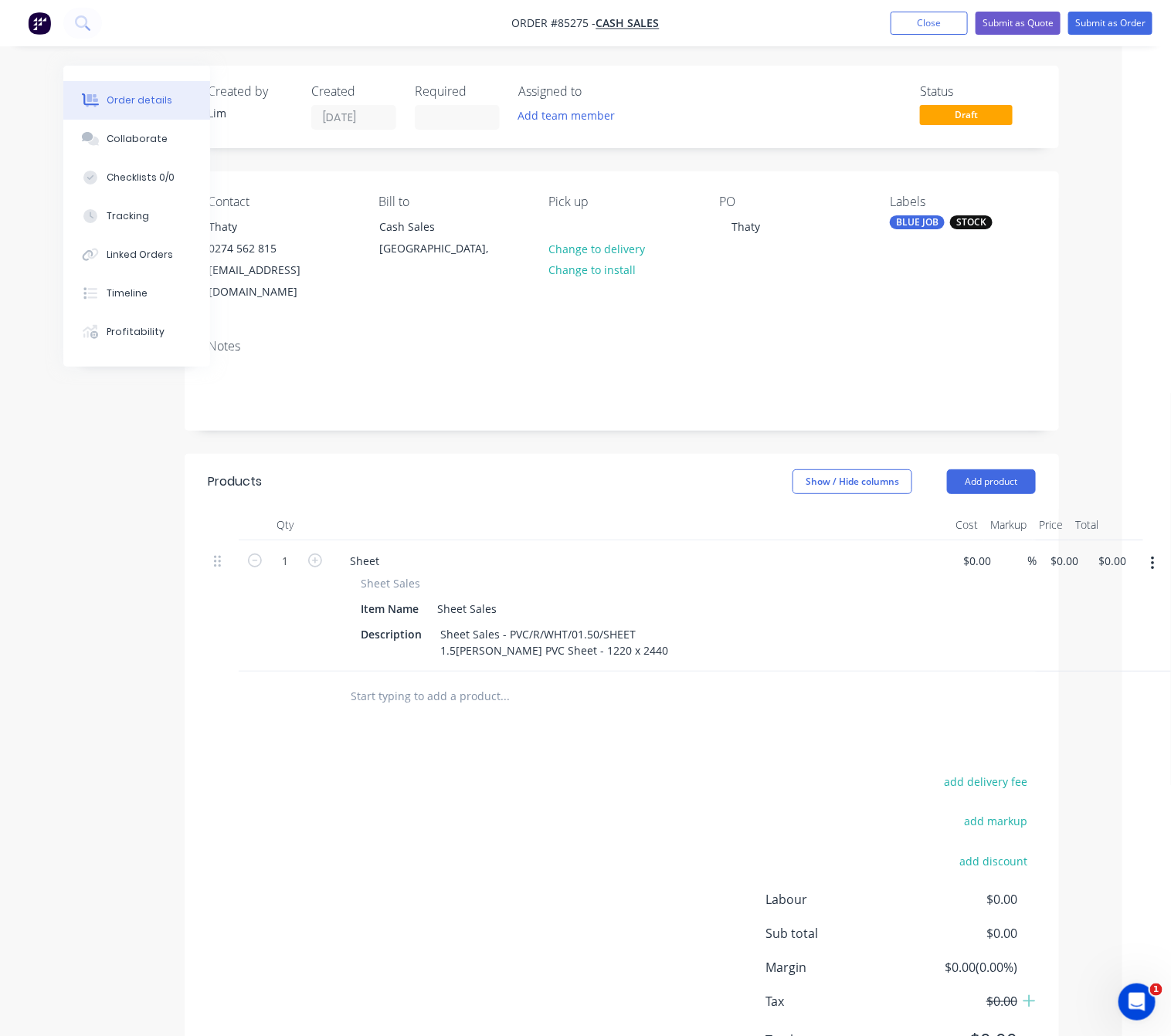
click at [436, 904] on div "add delivery fee add markup add discount Labour $0.00 Sub total $0.00 Margin $0…" at bounding box center [621, 920] width 828 height 298
click at [1068, 549] on input "0" at bounding box center [1066, 560] width 36 height 22
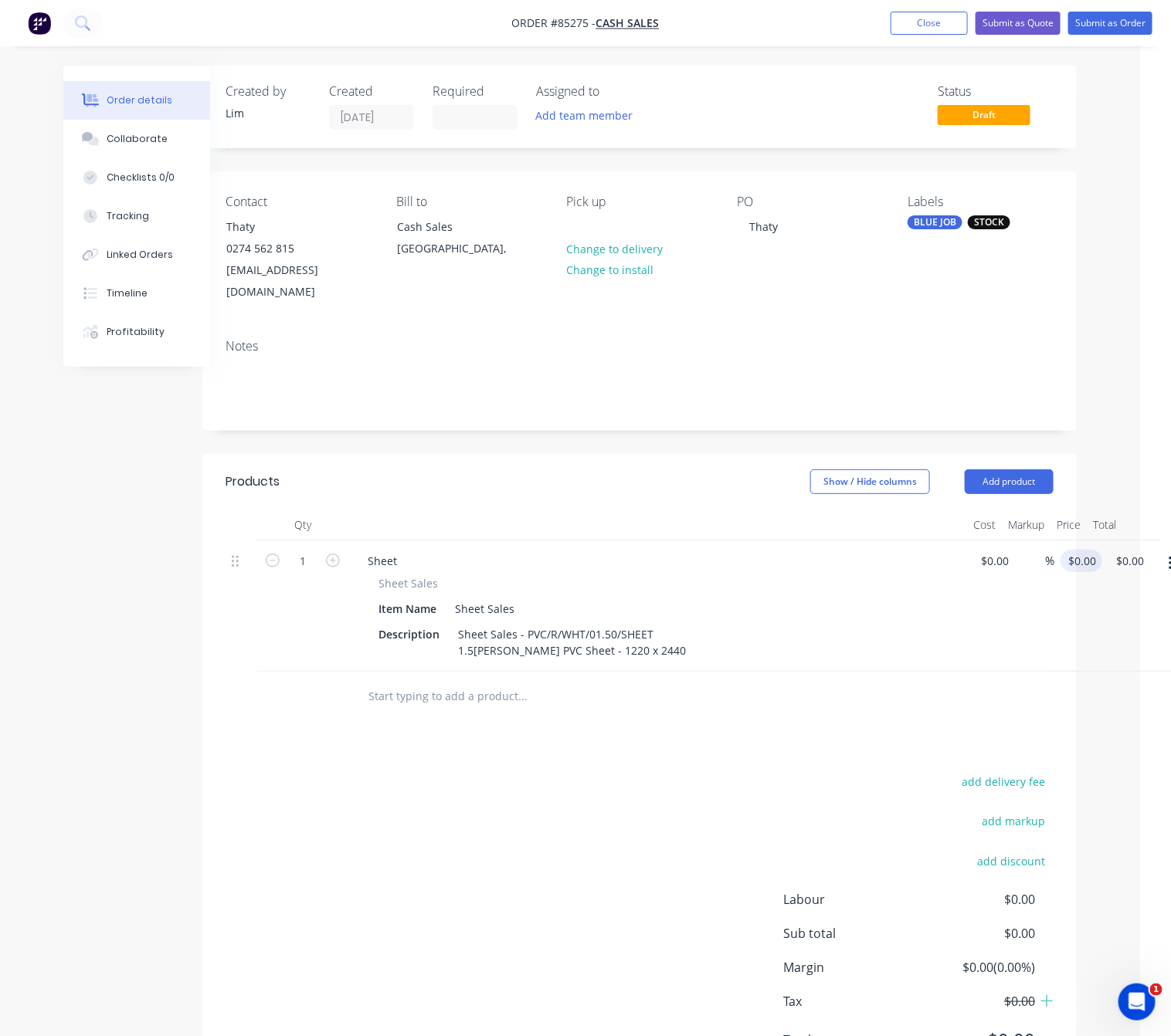
click at [1080, 549] on input "$0.00" at bounding box center [1084, 560] width 36 height 22
type input "$103.01"
click at [563, 721] on div "Products Show / Hide columns Add product Qty Cost Markup Price Total 1 Sheet Sh…" at bounding box center [639, 773] width 875 height 638
click at [1112, 20] on button "Submit as Order" at bounding box center [1110, 23] width 84 height 23
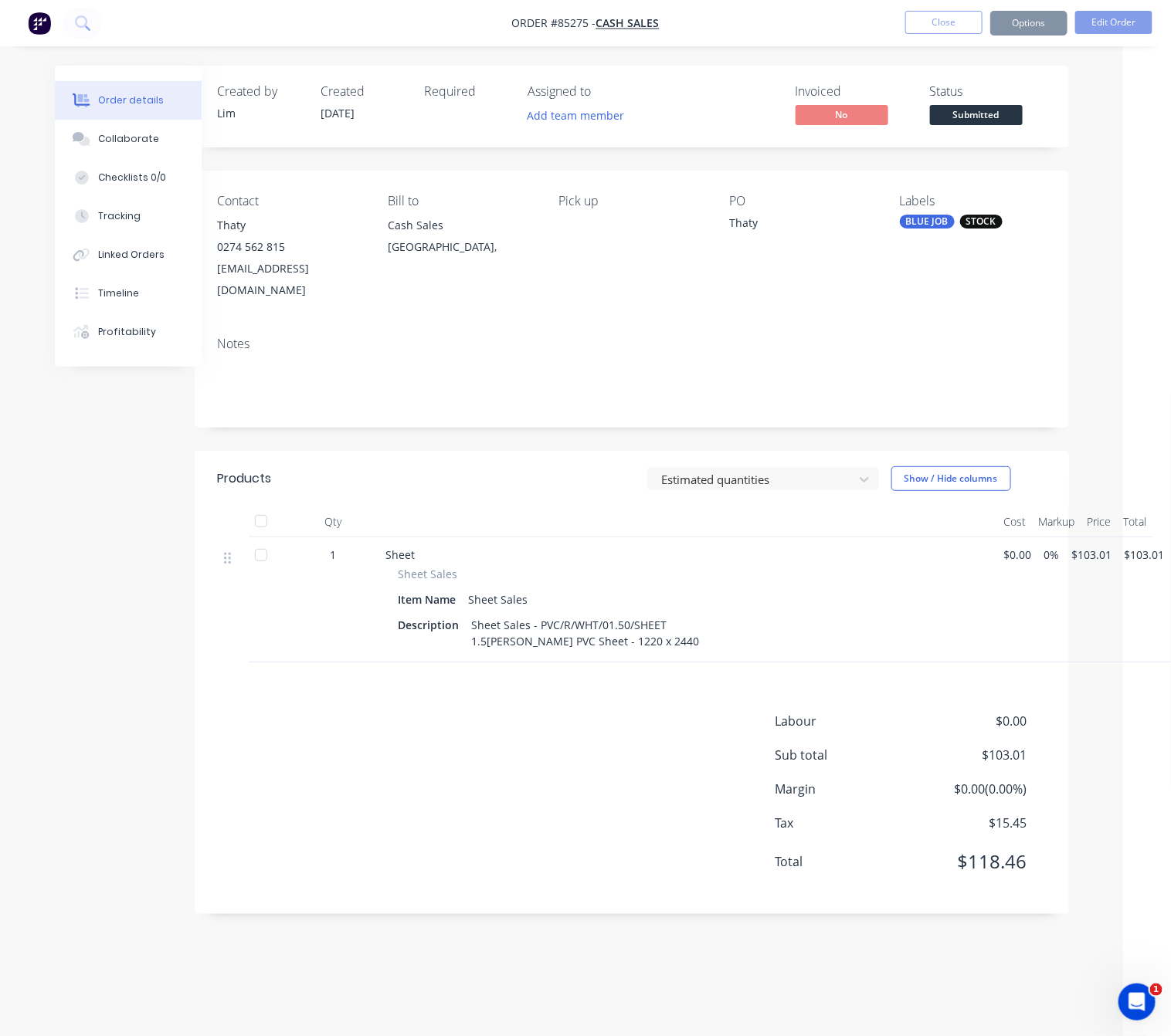
scroll to position [0, 0]
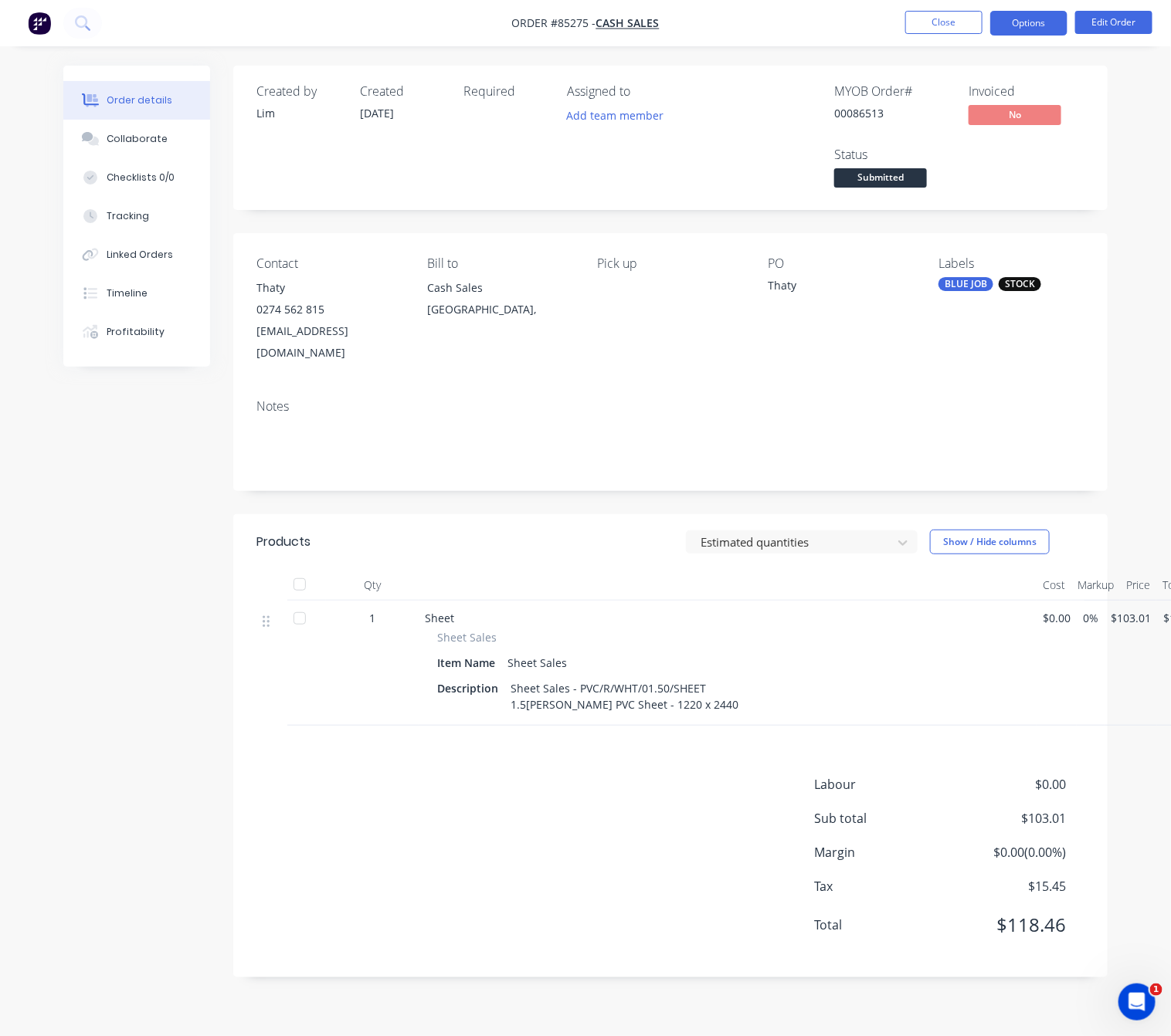
click at [1036, 21] on button "Options" at bounding box center [1029, 23] width 78 height 24
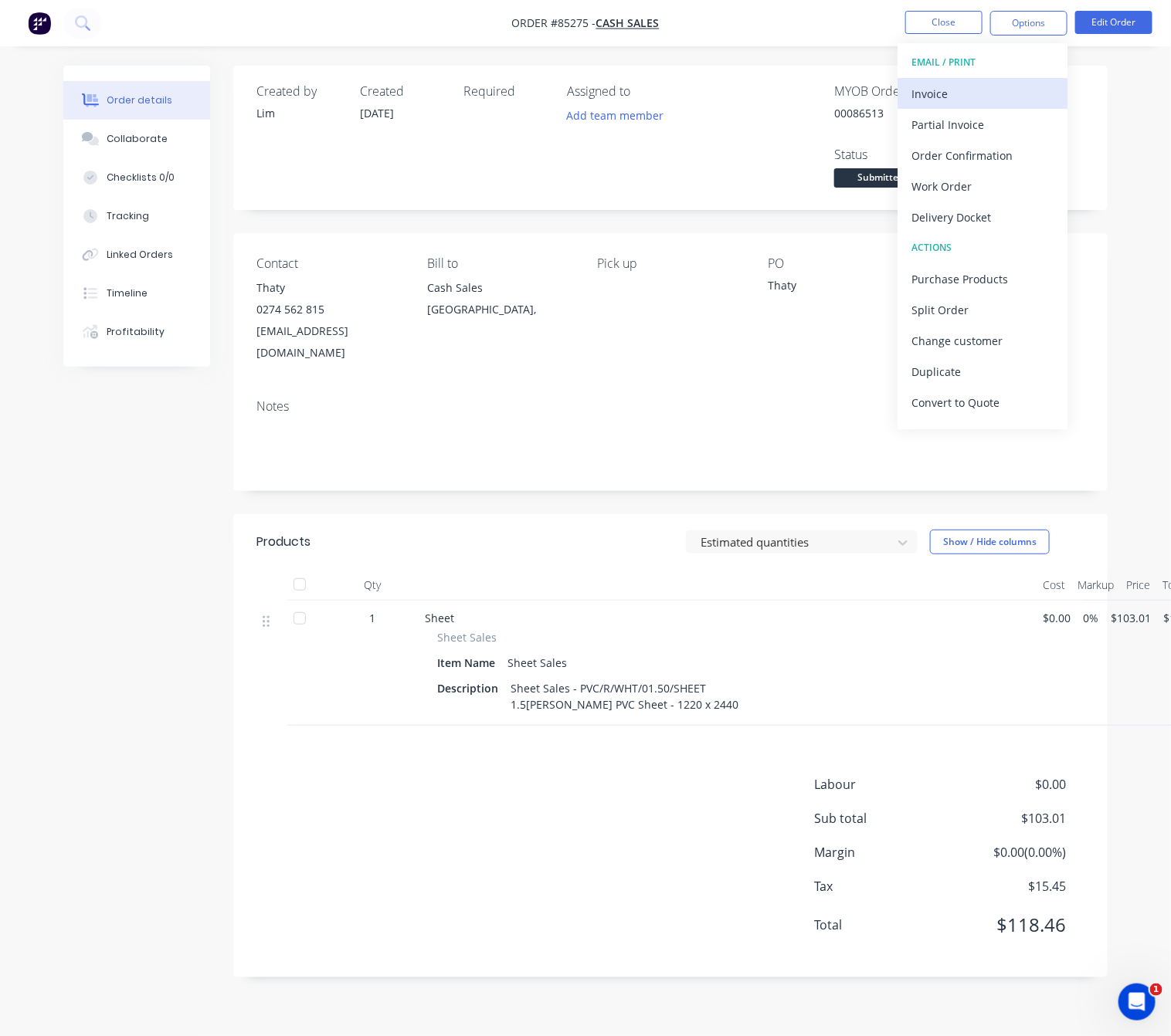
click at [968, 92] on div "Invoice" at bounding box center [982, 93] width 142 height 22
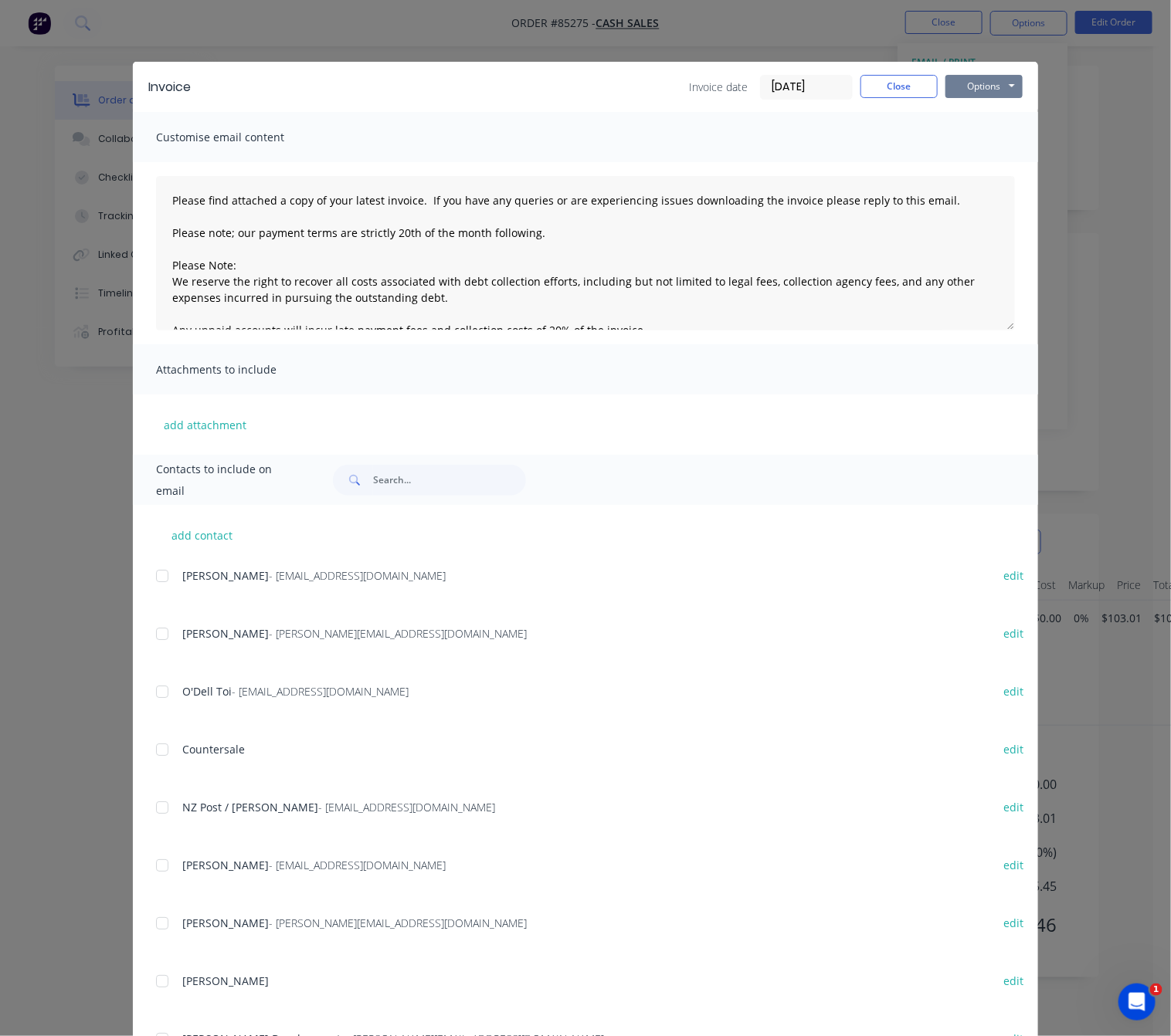
click at [980, 87] on button "Options" at bounding box center [984, 87] width 78 height 23
click at [999, 107] on button "Preview" at bounding box center [995, 113] width 99 height 25
click at [885, 86] on button "Close" at bounding box center [899, 87] width 78 height 23
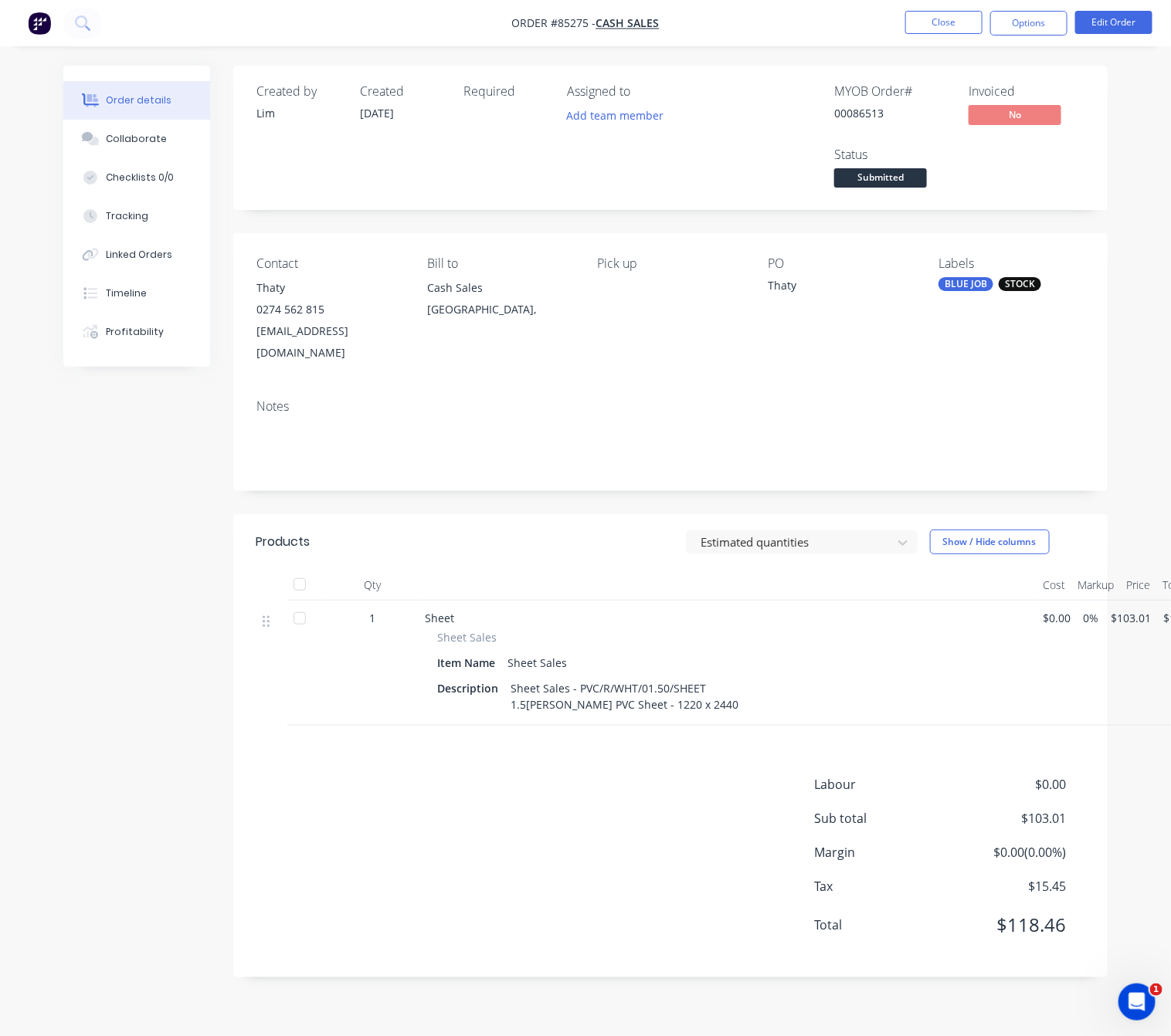
click at [897, 174] on span "Submitted" at bounding box center [879, 178] width 92 height 20
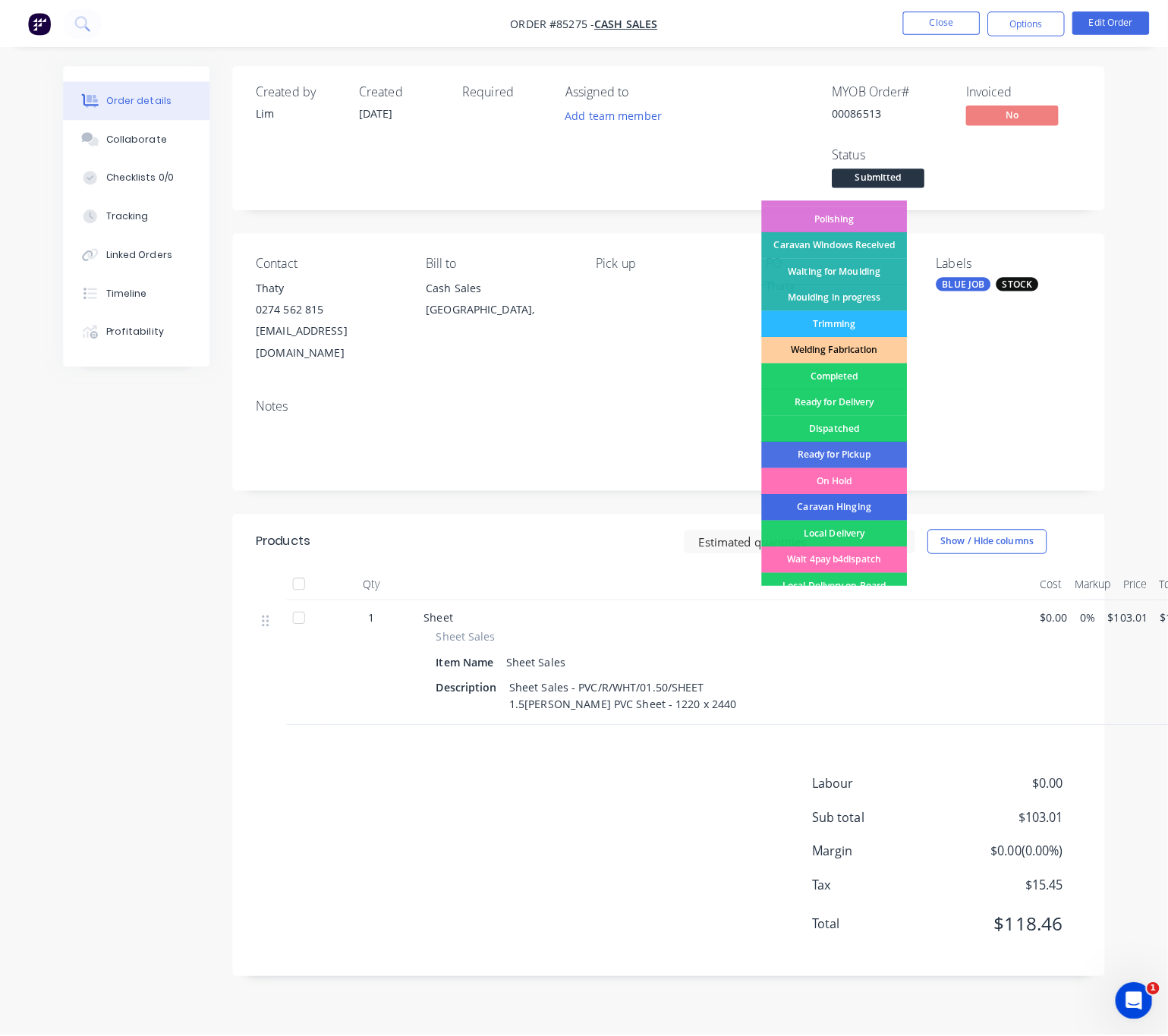
scroll to position [265, 0]
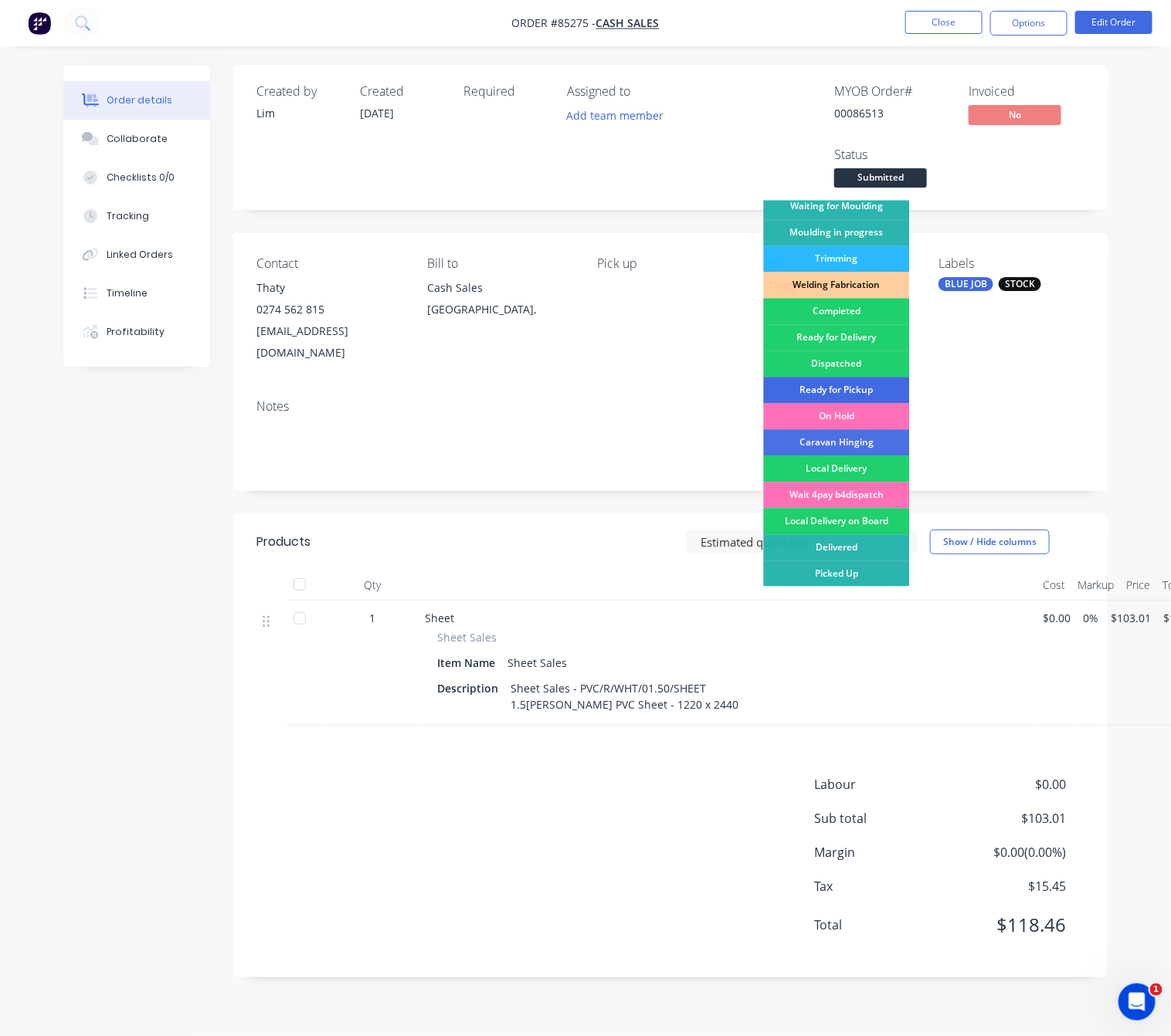
click at [850, 392] on div "Ready for Pickup" at bounding box center [836, 391] width 146 height 26
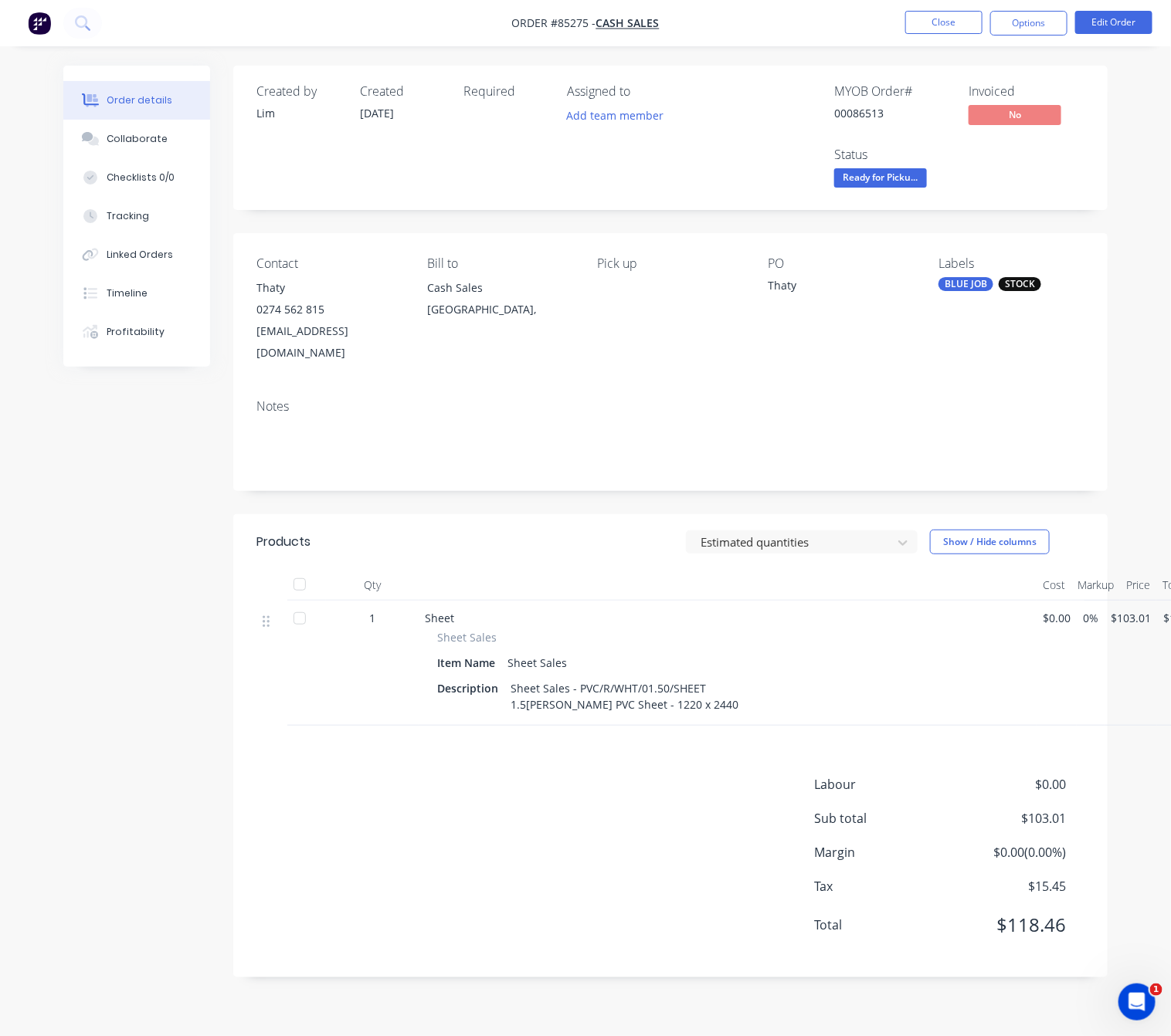
drag, startPoint x: 180, startPoint y: 538, endPoint x: 237, endPoint y: 535, distance: 57.1
click at [186, 538] on div "Created by [PERSON_NAME] Created [DATE] Required Assigned to Add team member MY…" at bounding box center [586, 532] width 1044 height 935
click at [937, 14] on button "Close" at bounding box center [943, 22] width 78 height 23
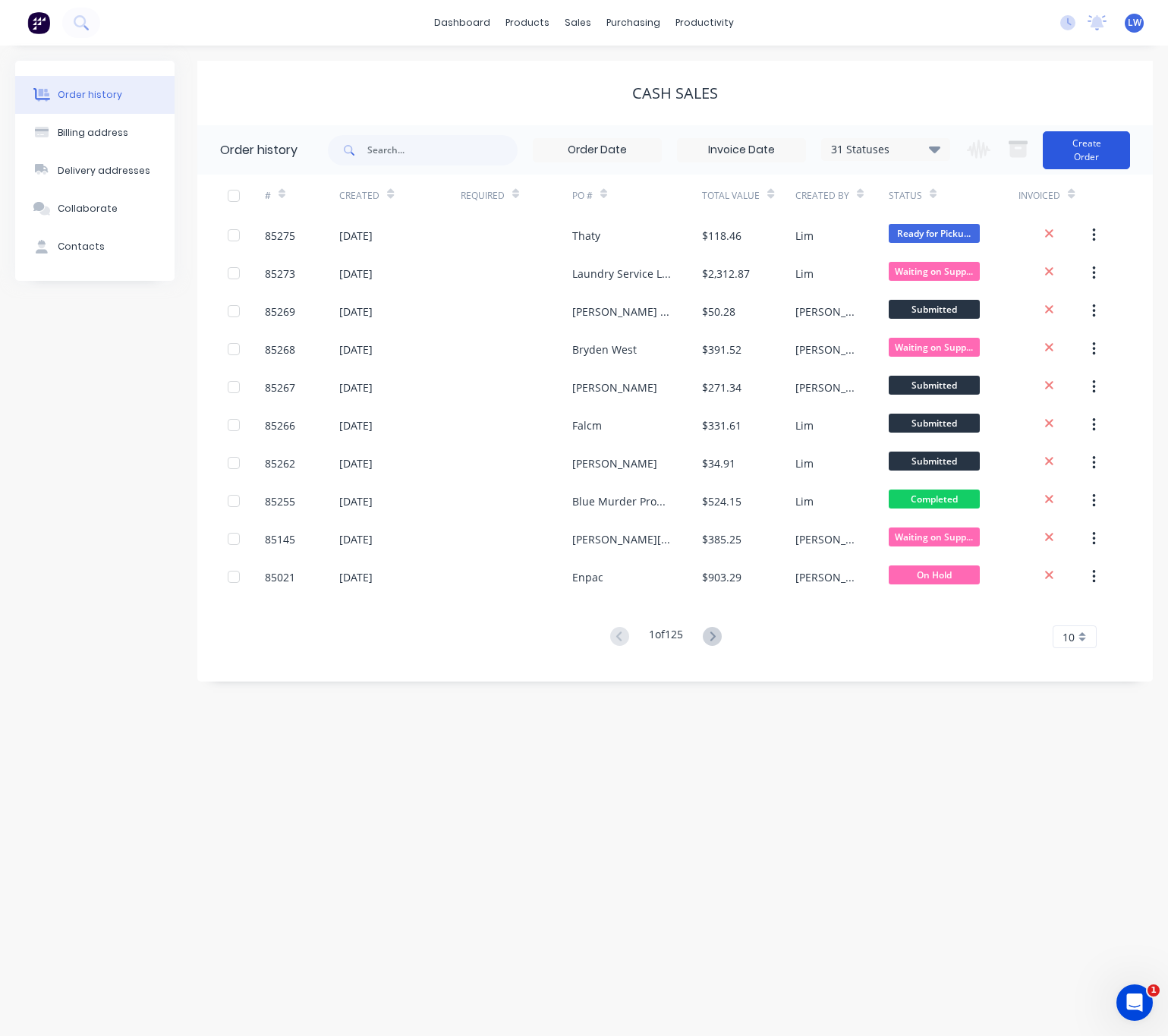
click at [1066, 150] on button "Create Order" at bounding box center [1086, 150] width 87 height 38
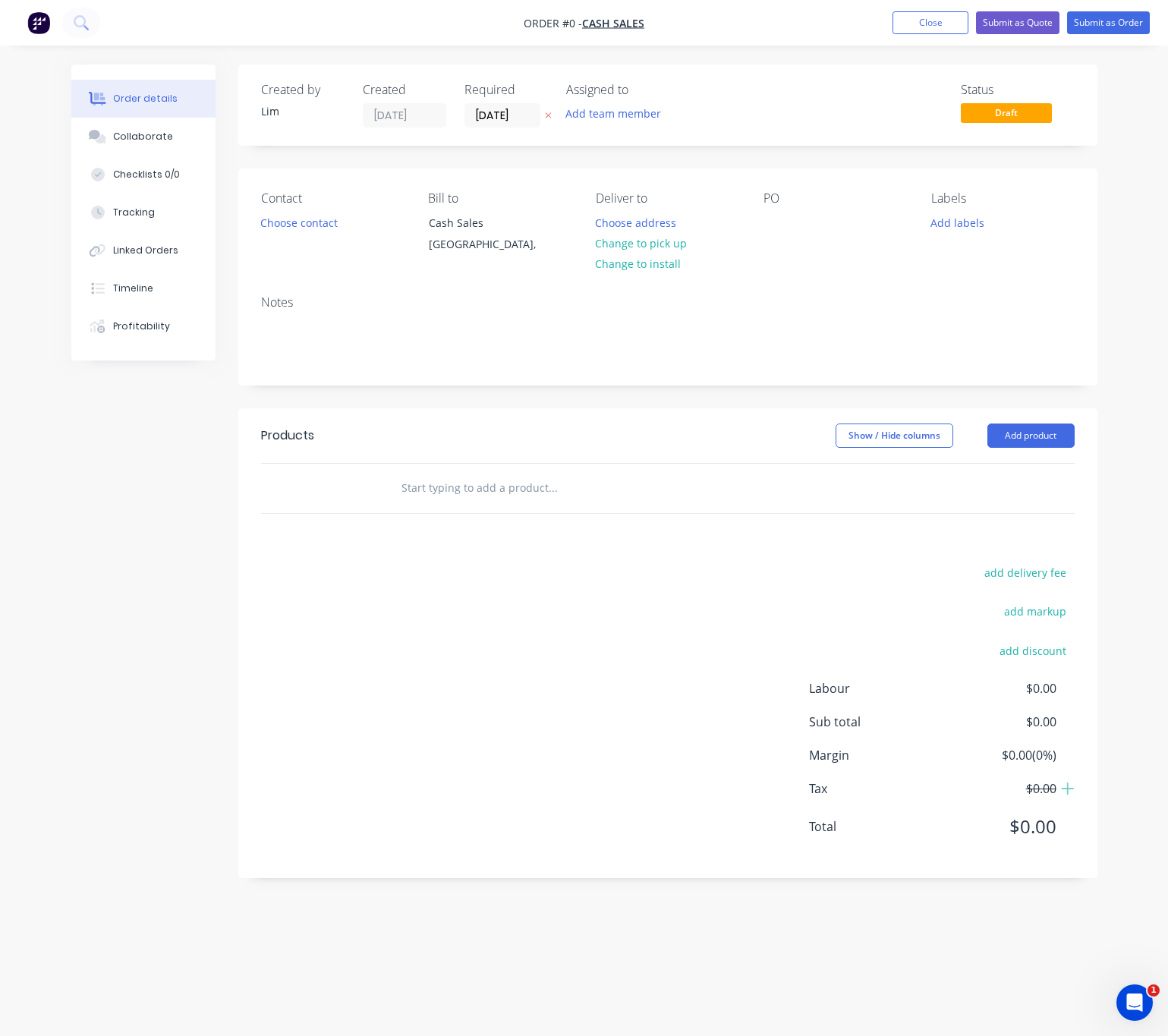
click at [546, 116] on icon "button" at bounding box center [548, 115] width 7 height 9
click at [328, 218] on button "Choose contact" at bounding box center [298, 222] width 93 height 21
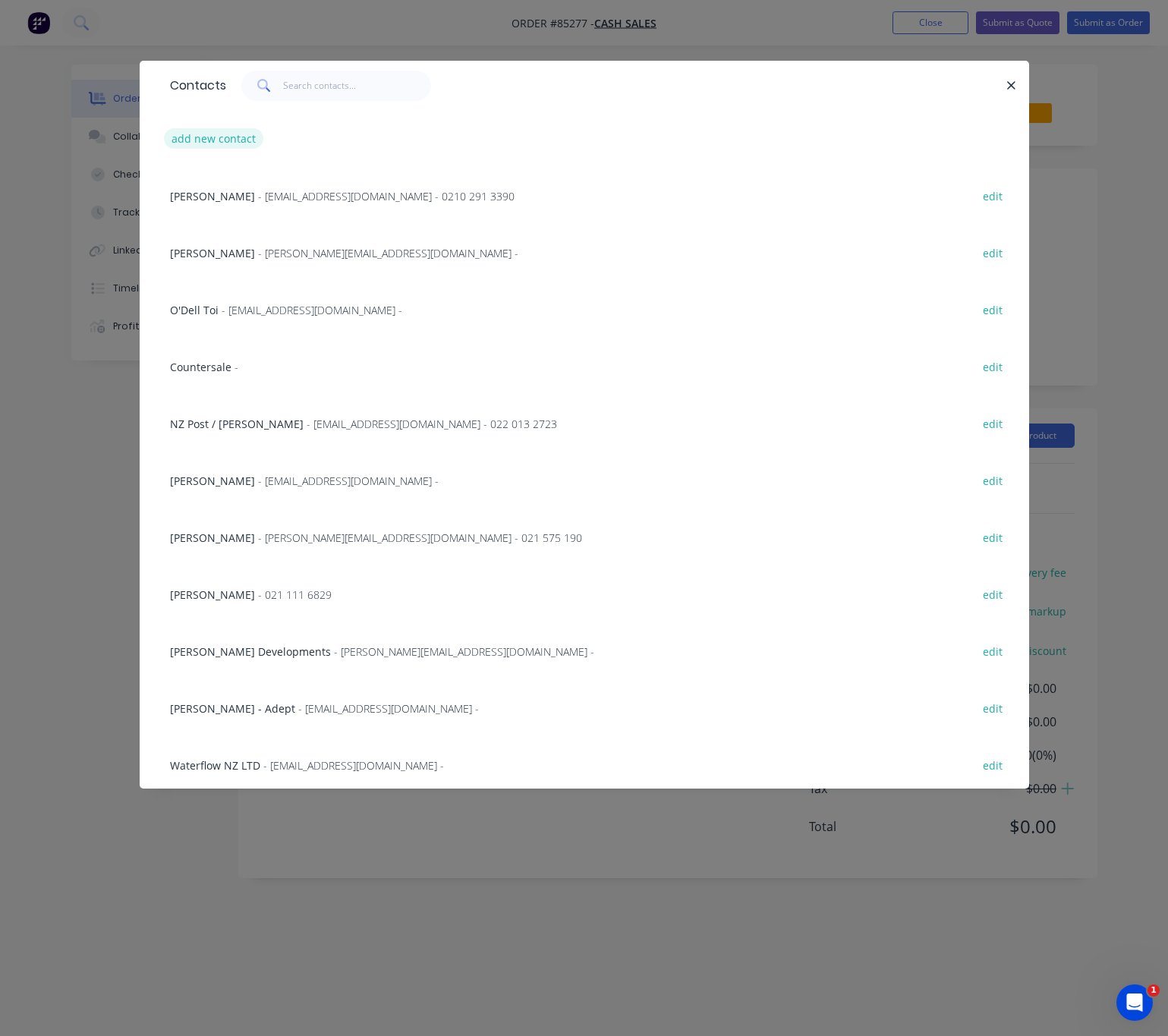
click at [235, 137] on button "add new contact" at bounding box center [213, 139] width 100 height 21
select select "NZ"
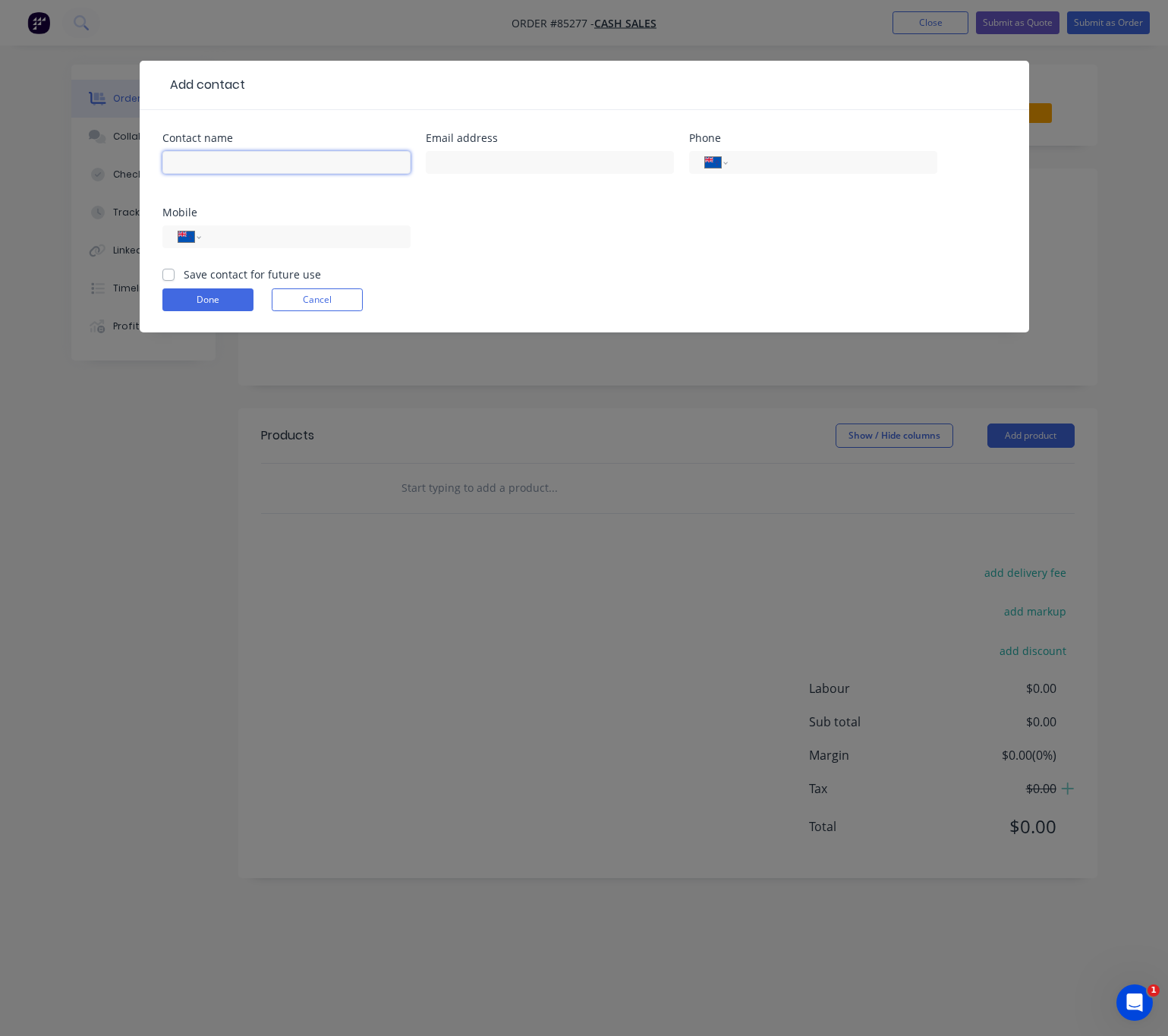
click at [246, 156] on input "text" at bounding box center [286, 162] width 248 height 22
click at [225, 158] on input "Good [PERSON_NAME]" at bounding box center [286, 162] width 248 height 22
click at [265, 156] on input "Good [PERSON_NAME]" at bounding box center [286, 162] width 248 height 22
type input "Good [PERSON_NAME]"
click at [520, 169] on input "text" at bounding box center [550, 162] width 248 height 22
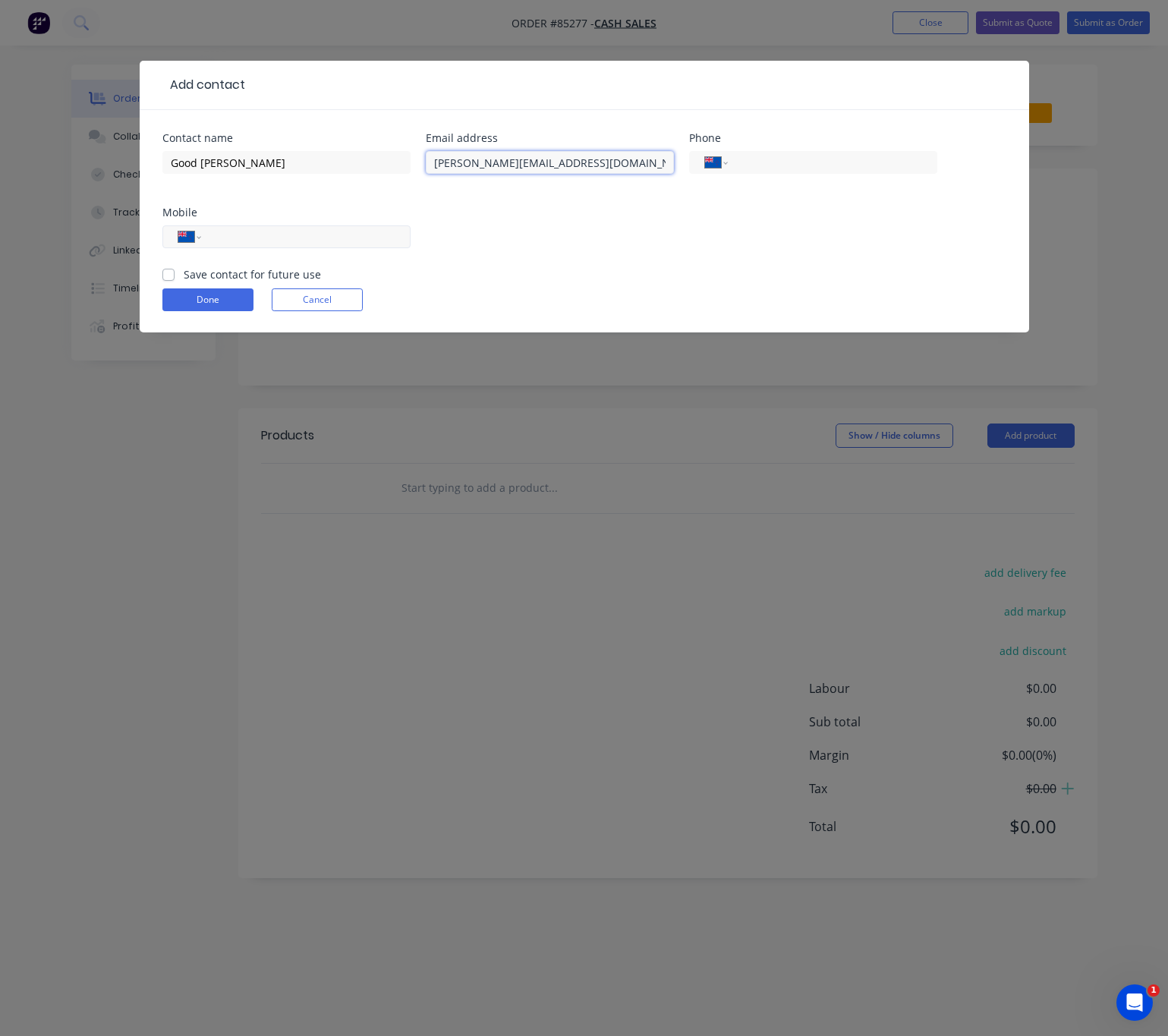
type input "[PERSON_NAME][EMAIL_ADDRESS][DOMAIN_NAME]"
click at [276, 239] on input "tel" at bounding box center [302, 238] width 182 height 18
type input "027 230 7007"
click at [184, 278] on label "Save contact for future use" at bounding box center [252, 274] width 137 height 16
click at [164, 278] on input "Save contact for future use" at bounding box center [168, 274] width 12 height 14
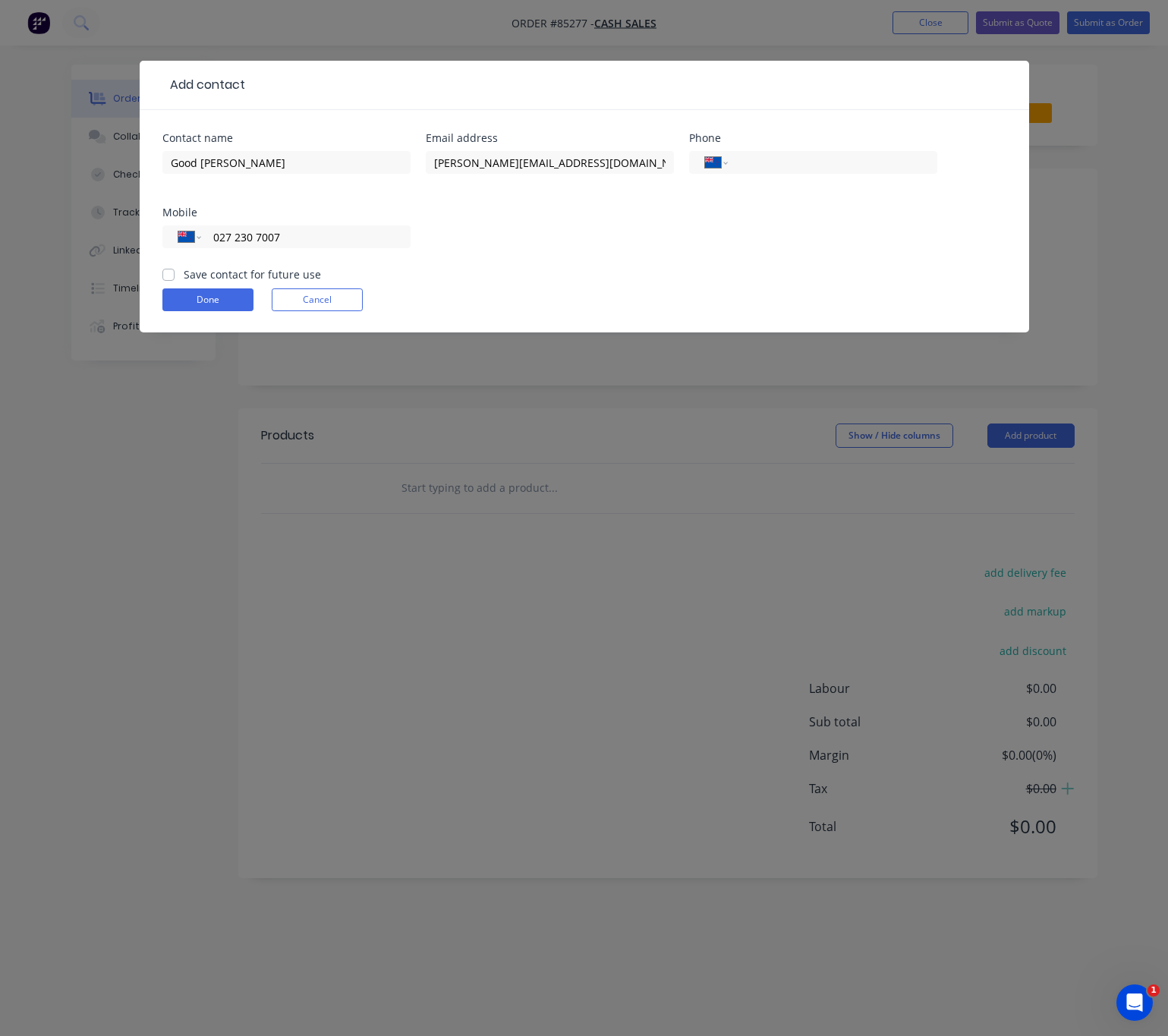
checkbox input "true"
click at [185, 296] on button "Done" at bounding box center [207, 299] width 91 height 22
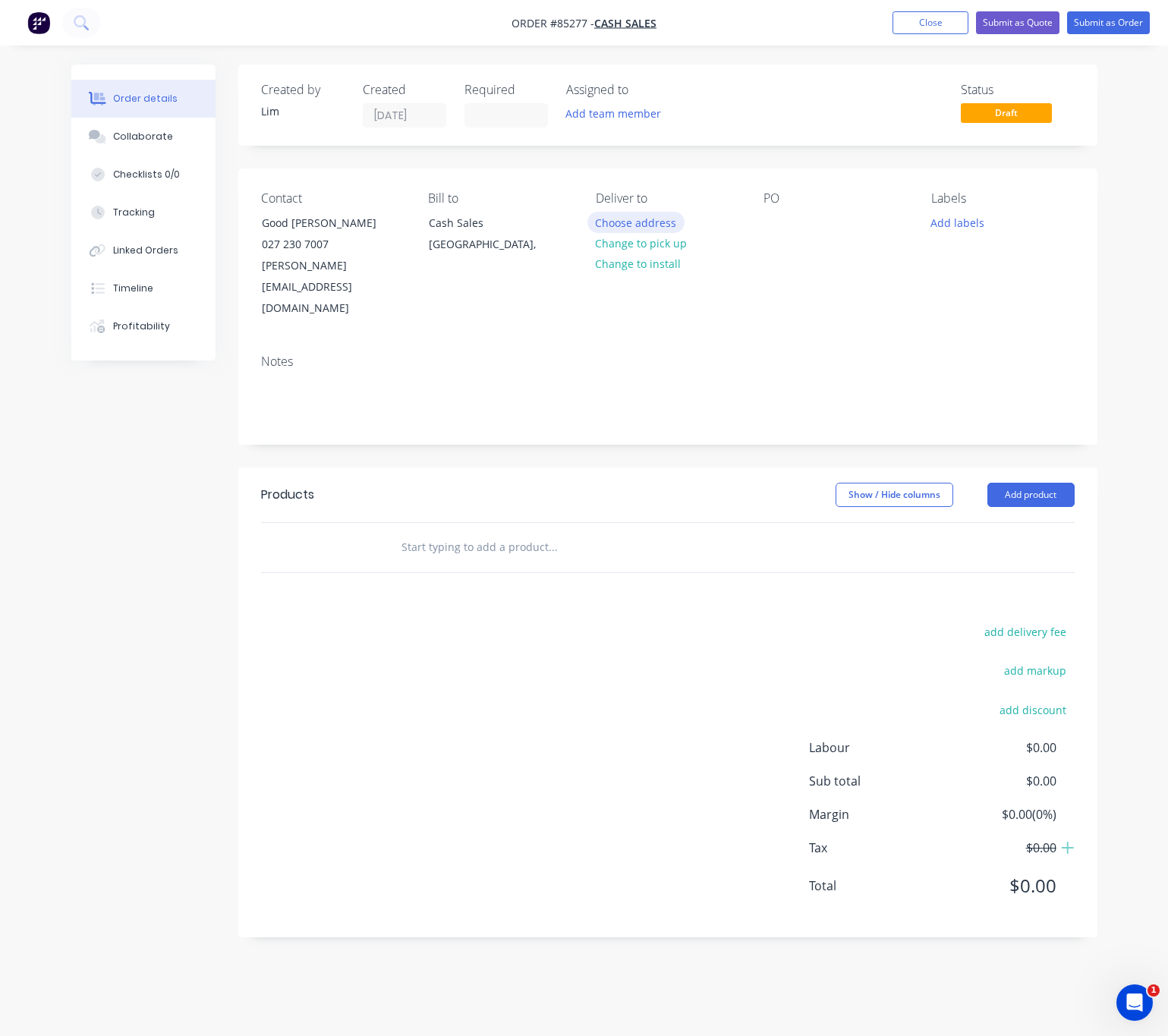
click at [647, 218] on button "Choose address" at bounding box center [635, 222] width 97 height 21
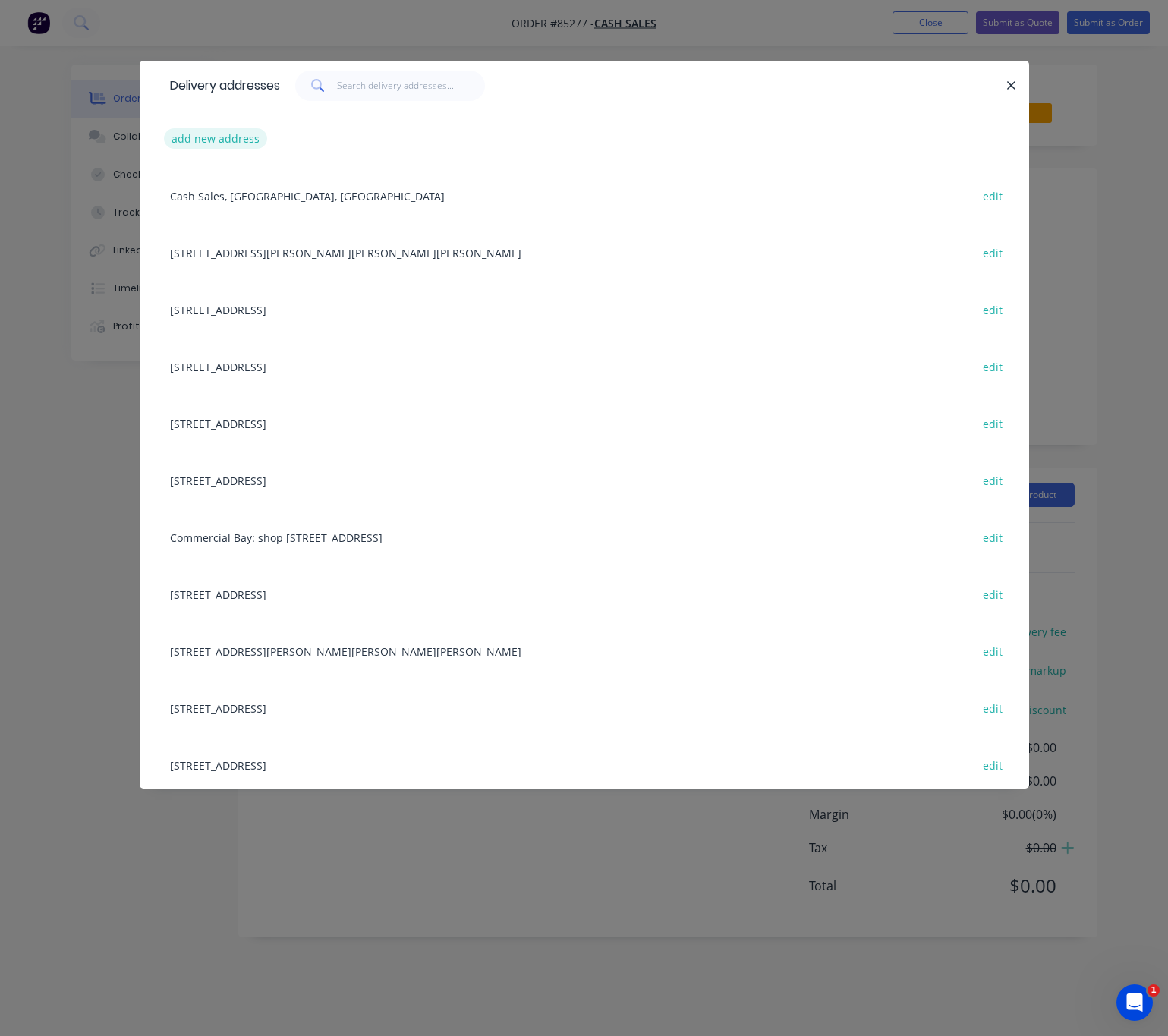
click at [210, 135] on button "add new address" at bounding box center [216, 139] width 104 height 21
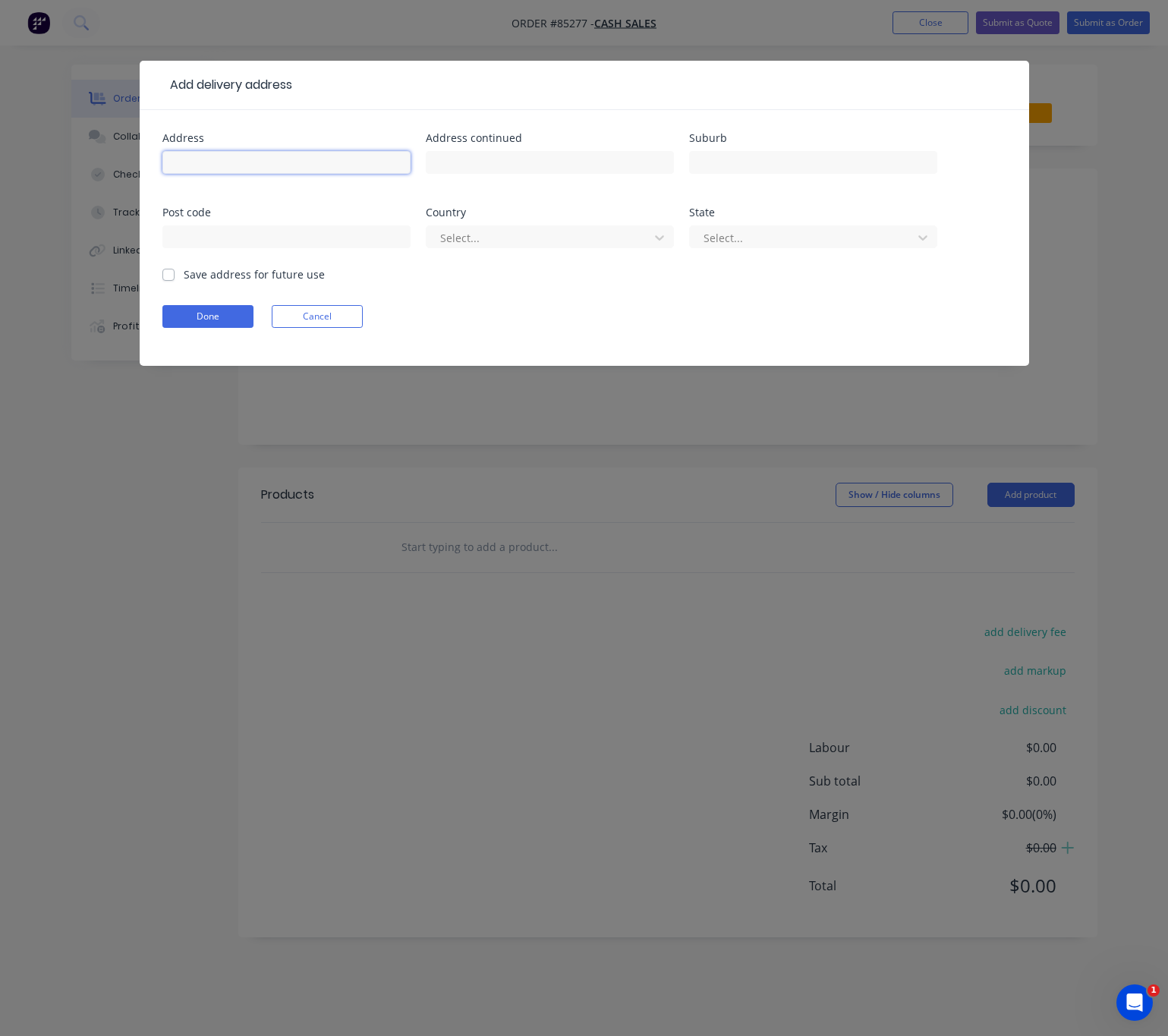
click at [264, 160] on input "text" at bounding box center [286, 162] width 248 height 22
click at [232, 160] on input "text" at bounding box center [286, 162] width 248 height 22
